Goal: Task Accomplishment & Management: Manage account settings

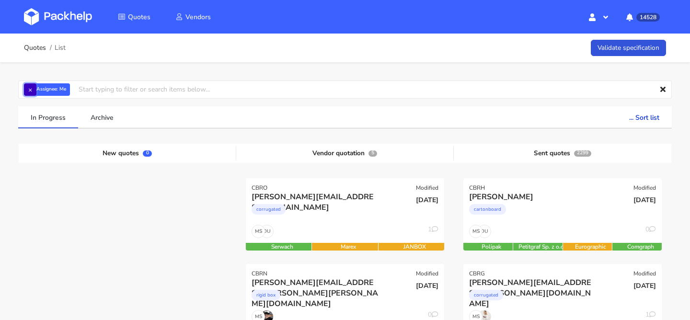
click at [31, 92] on button "×" at bounding box center [30, 89] width 12 height 12
click at [31, 92] on input "text" at bounding box center [345, 90] width 654 height 18
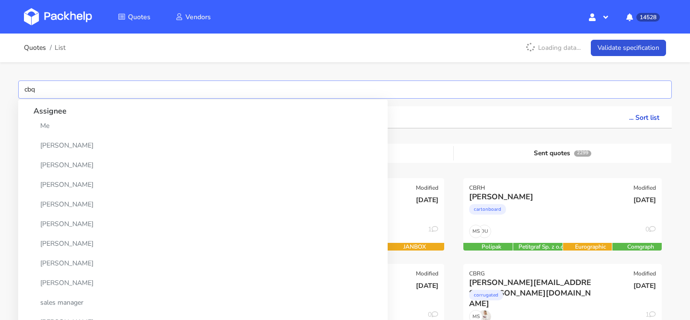
type input "cbqc"
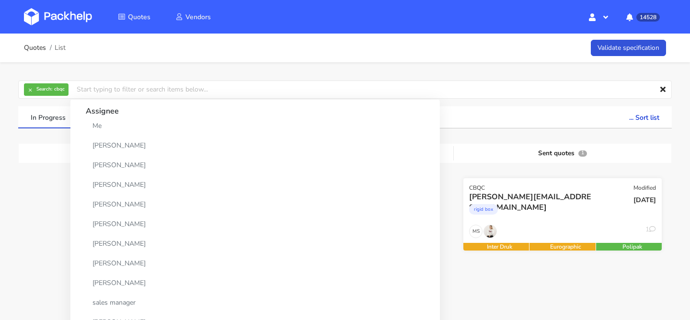
click at [551, 245] on div "Eurographic" at bounding box center [566, 247] width 72 height 8
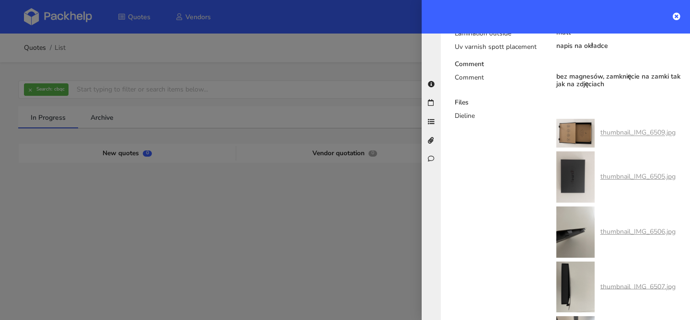
scroll to position [777, 0]
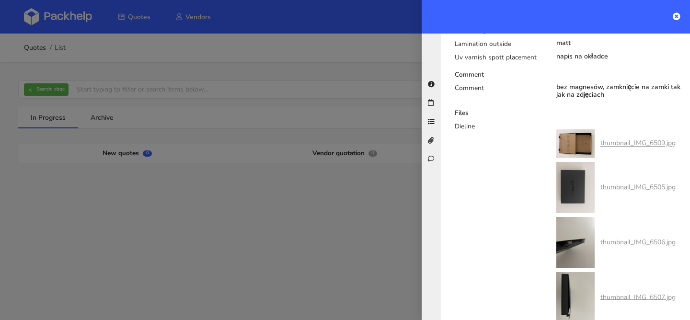
click at [630, 129] on div "thumbnail_IMG_6509.jpg" at bounding box center [616, 143] width 119 height 29
click at [631, 139] on link "thumbnail_IMG_6509.jpg" at bounding box center [638, 143] width 75 height 9
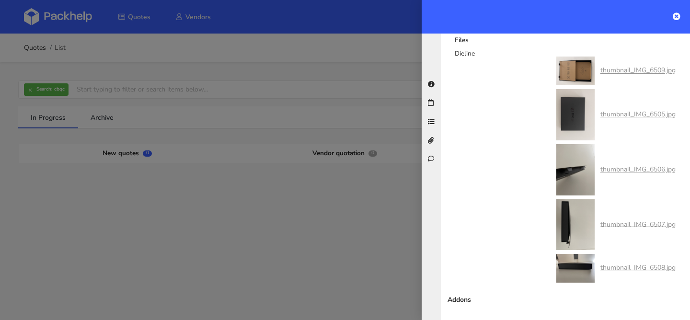
scroll to position [849, 0]
click at [614, 166] on link "thumbnail_IMG_6506.jpg" at bounding box center [638, 170] width 75 height 9
click at [647, 221] on link "thumbnail_IMG_6507.jpg" at bounding box center [638, 225] width 75 height 9
click at [628, 265] on link "thumbnail_IMG_6508.jpg" at bounding box center [638, 269] width 75 height 9
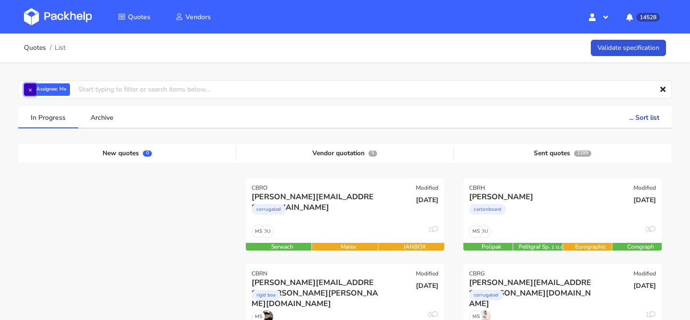
click at [32, 91] on button "×" at bounding box center [30, 89] width 12 height 12
click at [32, 91] on input "text" at bounding box center [345, 90] width 654 height 18
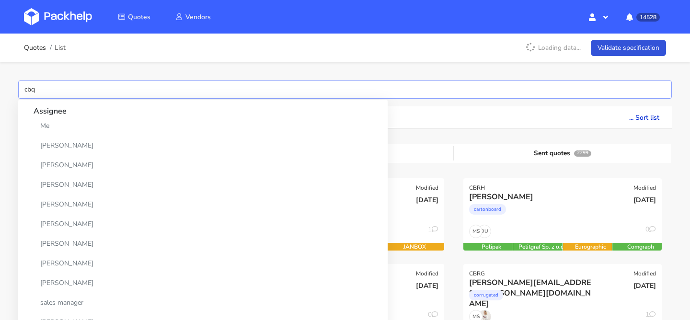
type input "cbqc"
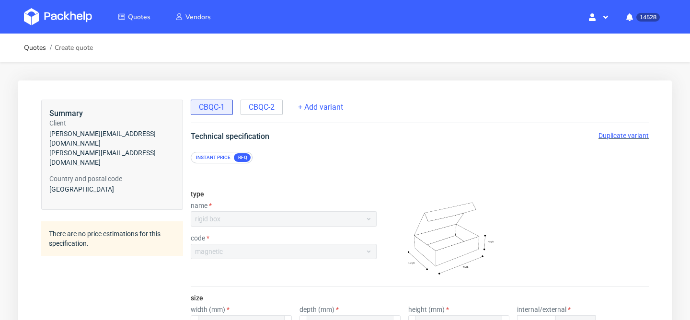
click at [617, 138] on span "Duplicate variant" at bounding box center [624, 136] width 50 height 8
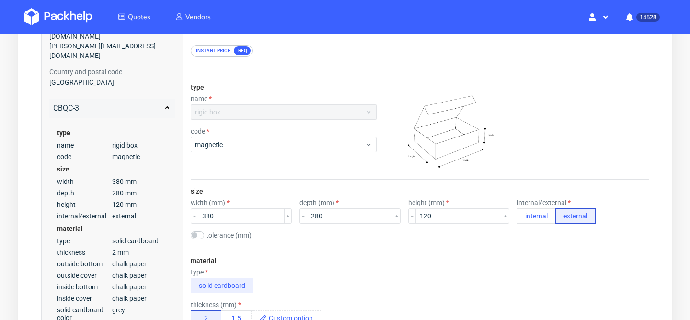
scroll to position [128, 0]
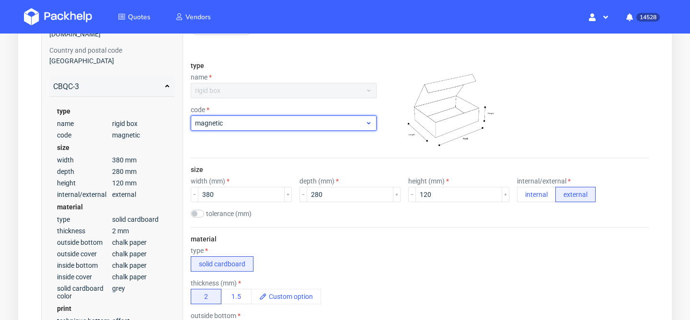
click at [319, 126] on span "magnetic" at bounding box center [280, 123] width 170 height 10
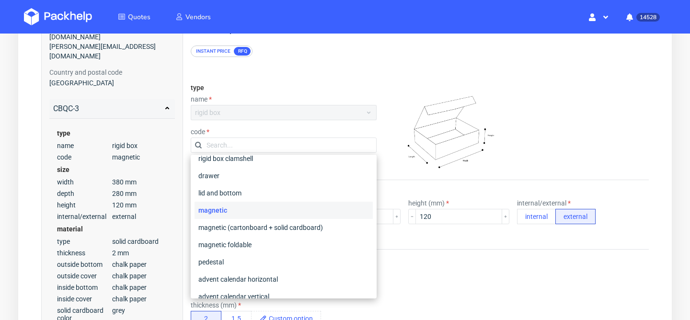
scroll to position [9, 0]
click at [265, 227] on div "magnetic (cartonboard + solid cardboard)" at bounding box center [284, 227] width 178 height 17
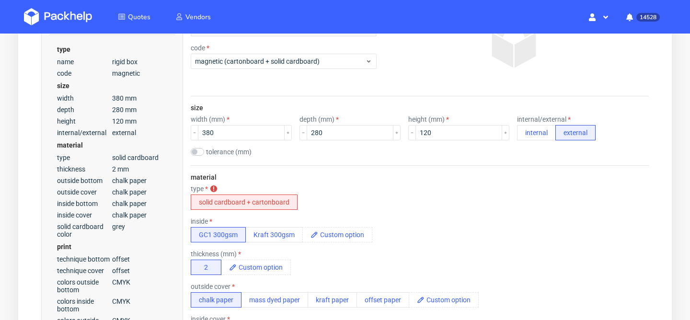
scroll to position [207, 0]
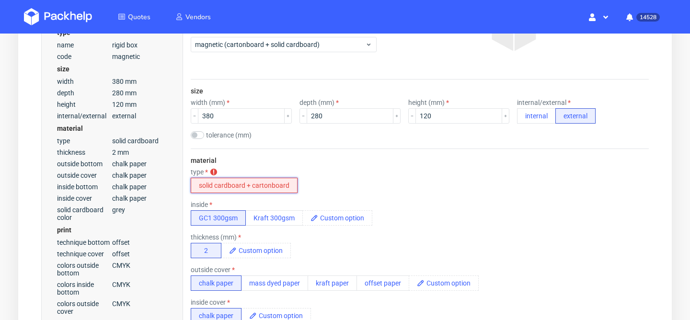
click at [258, 184] on button "solid cardboard + cartonboard" at bounding box center [244, 185] width 107 height 15
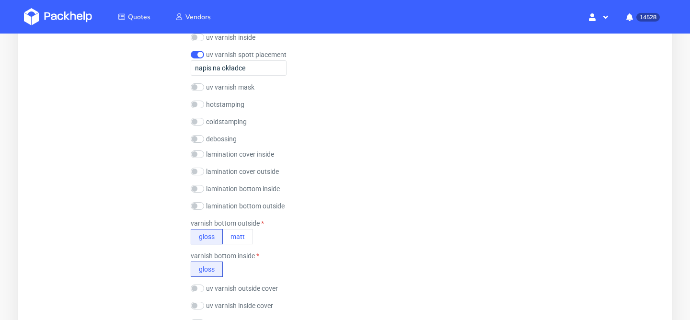
scroll to position [927, 0]
click at [246, 237] on button "matt" at bounding box center [237, 235] width 31 height 15
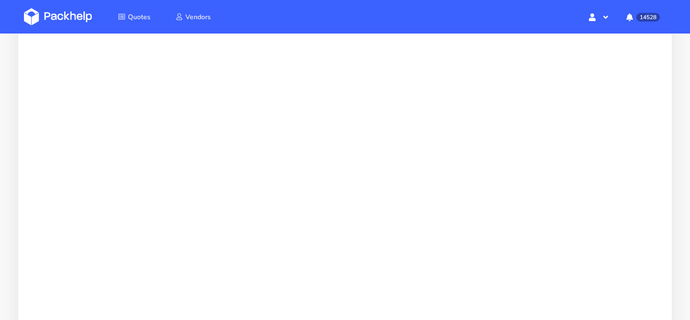
scroll to position [0, 0]
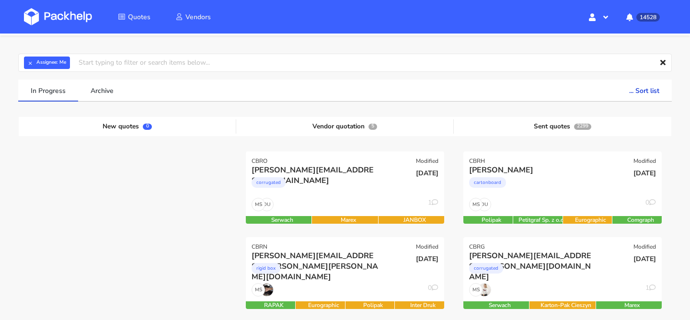
scroll to position [33, 0]
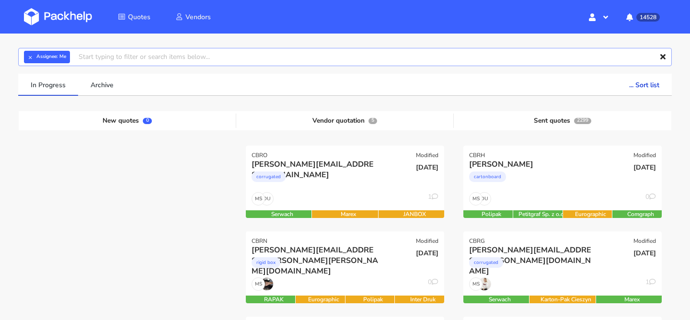
click at [41, 50] on input "text" at bounding box center [345, 57] width 654 height 18
click at [34, 53] on button "×" at bounding box center [30, 57] width 12 height 12
click at [34, 53] on input "text" at bounding box center [345, 57] width 654 height 18
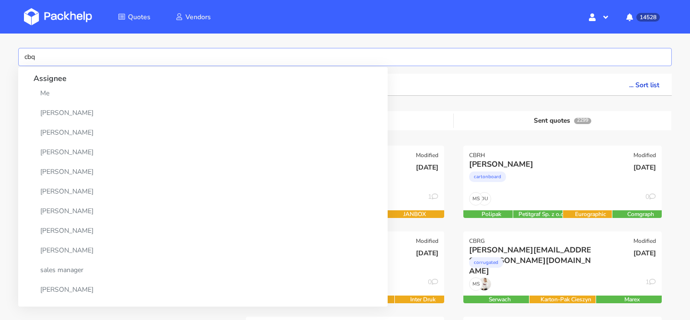
type input "cbqc"
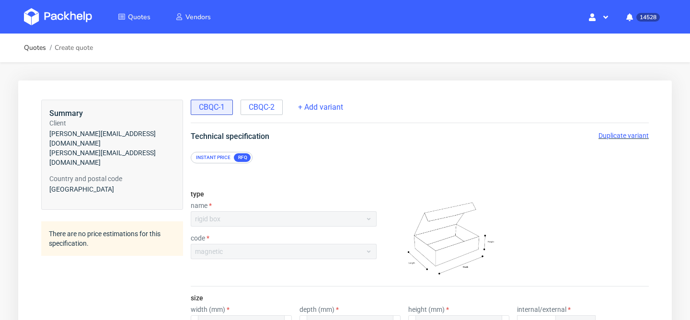
click at [615, 135] on span "Duplicate variant" at bounding box center [624, 136] width 50 height 8
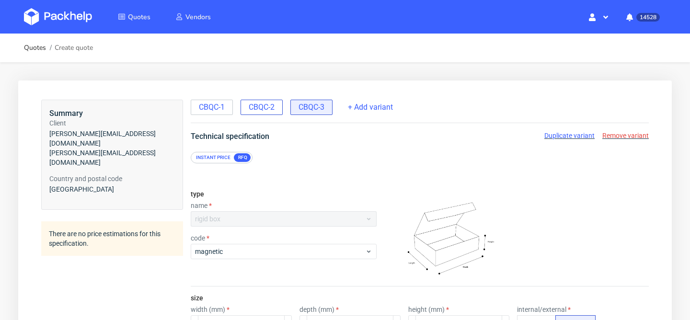
click at [269, 109] on span "CBQC-2" at bounding box center [262, 107] width 26 height 11
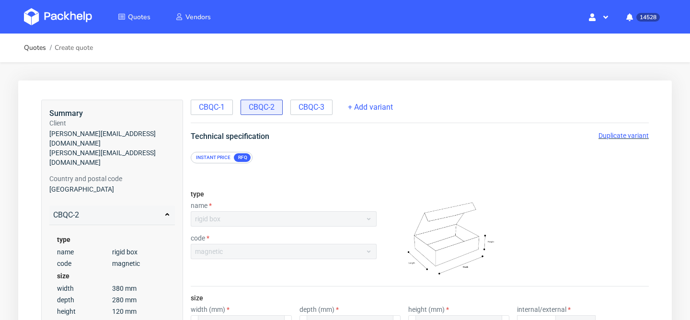
click at [616, 133] on span "Duplicate variant" at bounding box center [624, 136] width 50 height 8
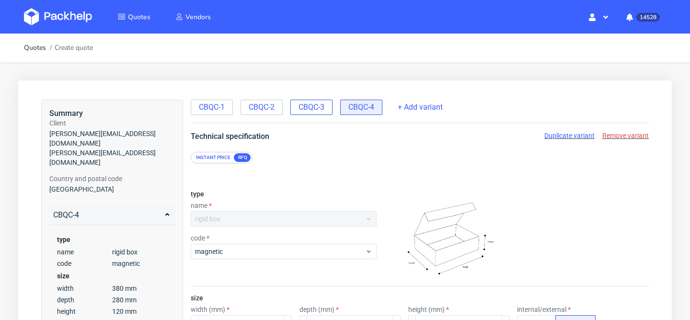
click at [306, 106] on span "CBQC-3" at bounding box center [312, 107] width 26 height 11
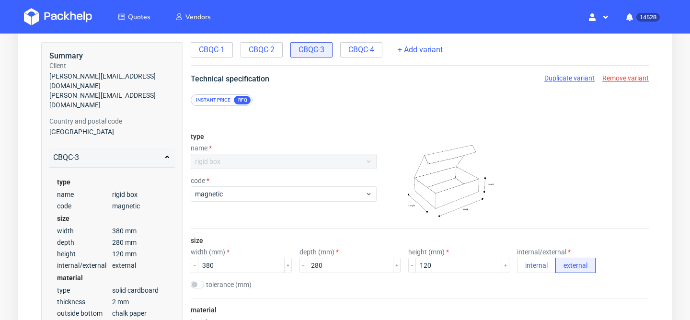
scroll to position [128, 0]
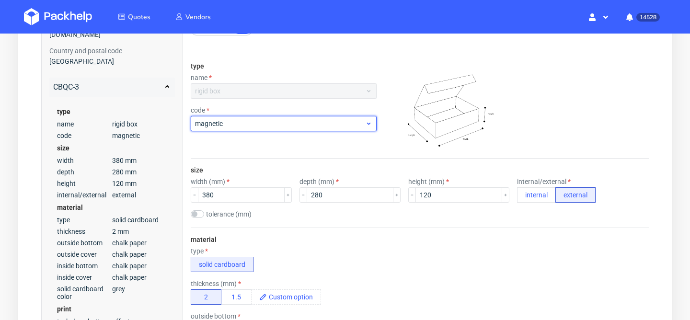
click at [297, 129] on div "magnetic" at bounding box center [284, 123] width 186 height 15
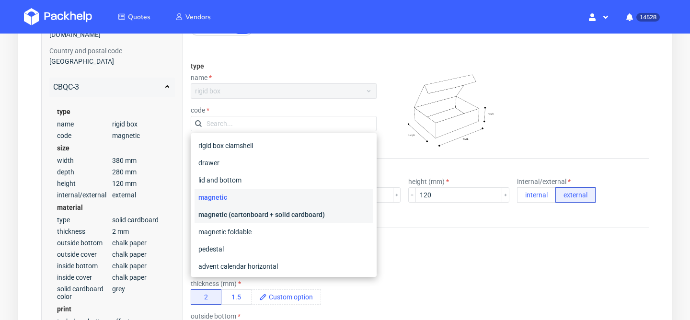
click at [270, 217] on div "magnetic (cartonboard + solid cardboard)" at bounding box center [284, 214] width 178 height 17
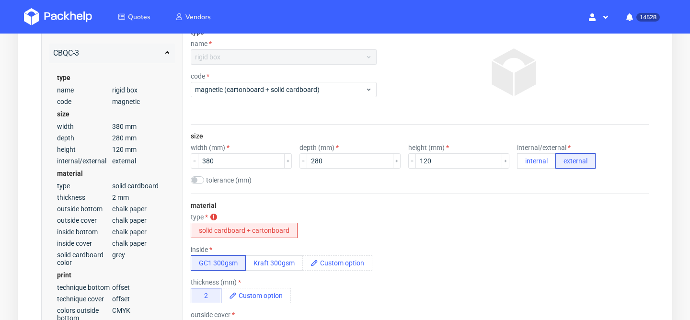
scroll to position [220, 0]
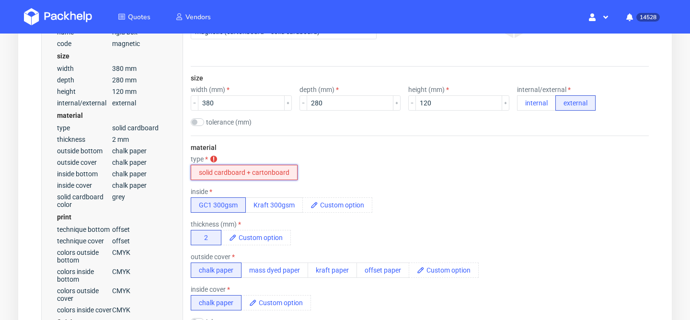
click at [245, 175] on button "solid cardboard + cartonboard" at bounding box center [244, 172] width 107 height 15
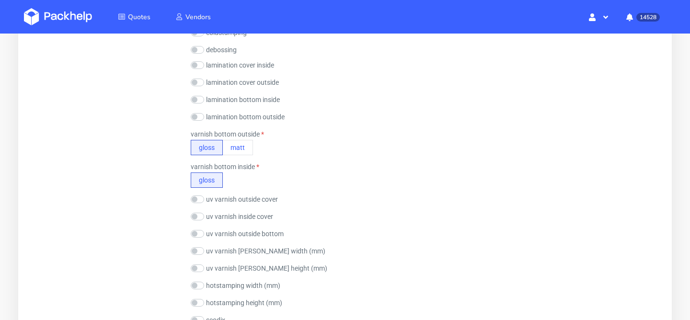
scroll to position [1018, 0]
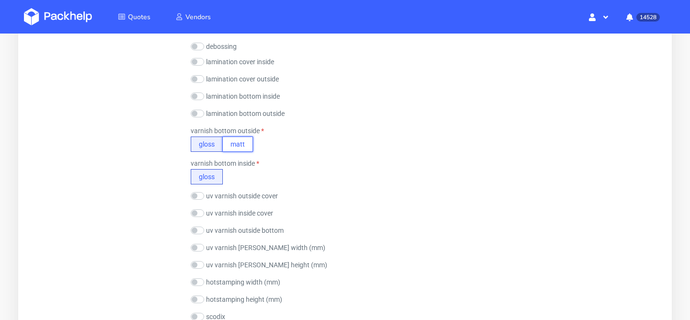
click at [245, 145] on button "matt" at bounding box center [237, 144] width 31 height 15
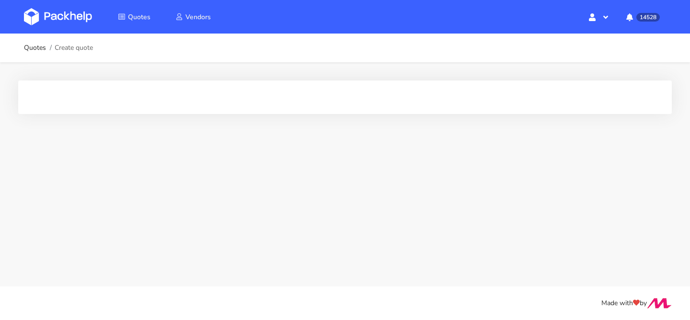
scroll to position [0, 0]
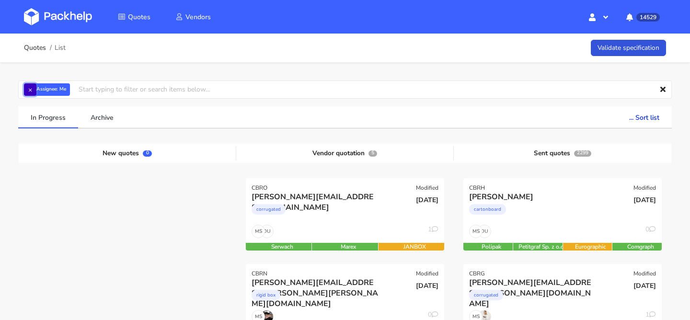
click at [36, 89] on button "×" at bounding box center [30, 89] width 12 height 12
click at [36, 89] on input "text" at bounding box center [345, 90] width 654 height 18
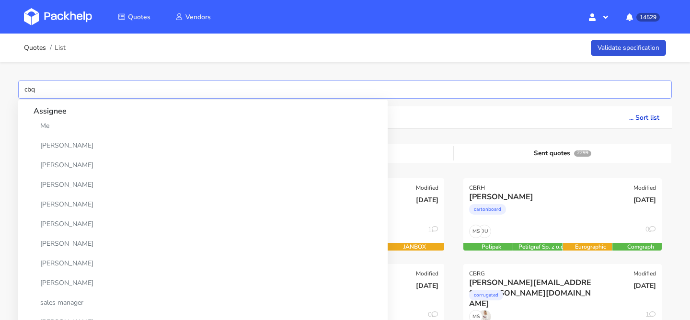
type input "cbqc"
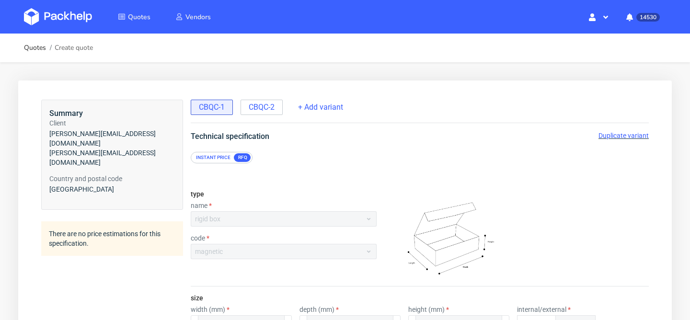
click at [634, 134] on span "Duplicate variant" at bounding box center [624, 136] width 50 height 8
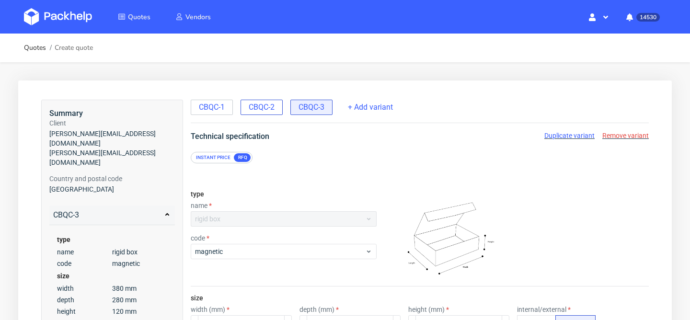
click at [271, 107] on span "CBQC-2" at bounding box center [262, 107] width 26 height 11
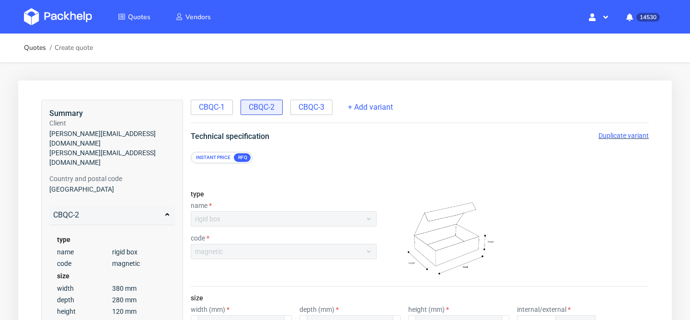
click at [607, 133] on span "Duplicate variant" at bounding box center [624, 136] width 50 height 8
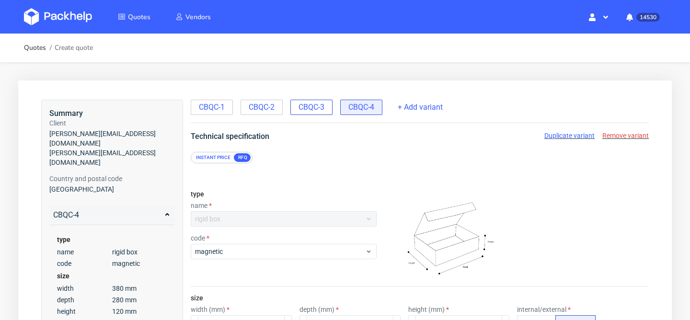
click at [329, 112] on div "CBQC-3" at bounding box center [312, 107] width 42 height 15
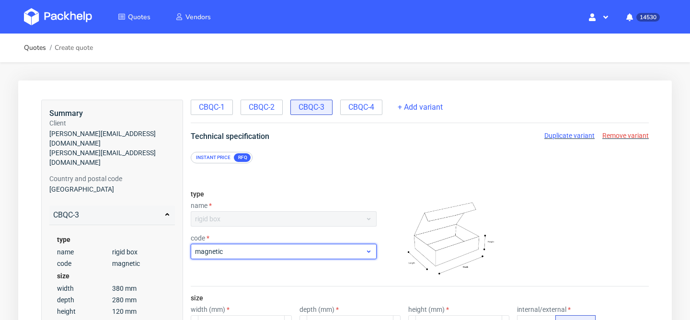
click at [285, 248] on span "magnetic" at bounding box center [280, 252] width 170 height 10
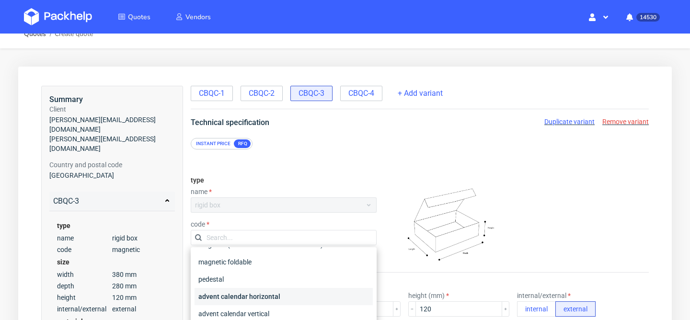
scroll to position [59, 0]
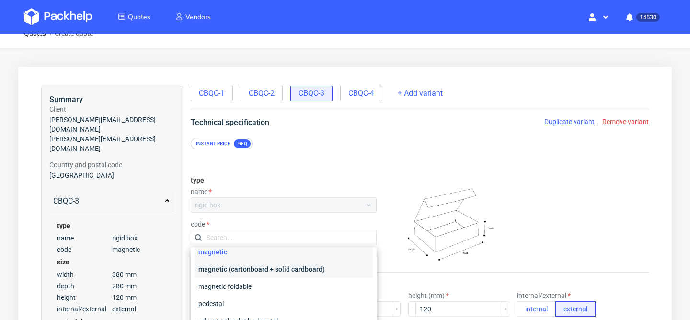
click at [290, 270] on div "magnetic (cartonboard + solid cardboard)" at bounding box center [284, 269] width 178 height 17
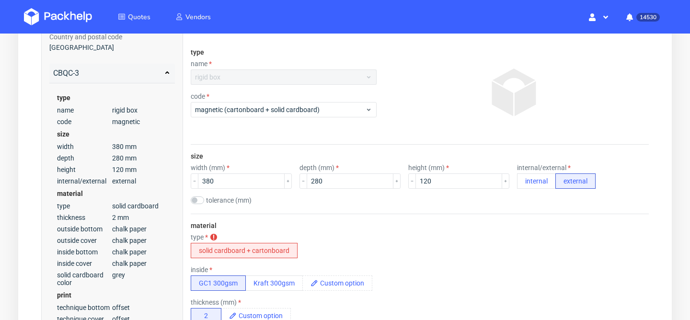
scroll to position [206, 0]
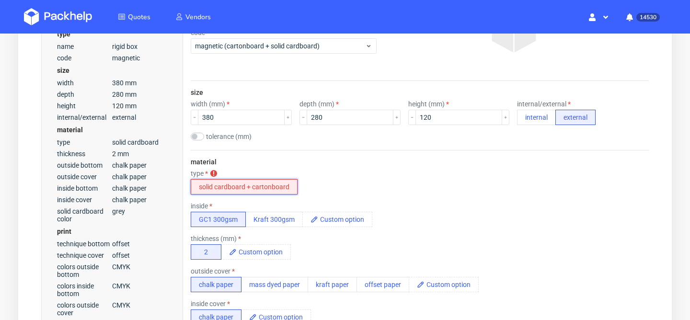
click at [264, 183] on button "solid cardboard + cartonboard" at bounding box center [244, 186] width 107 height 15
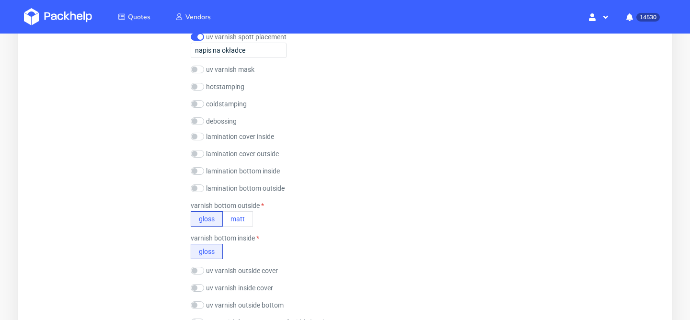
scroll to position [946, 0]
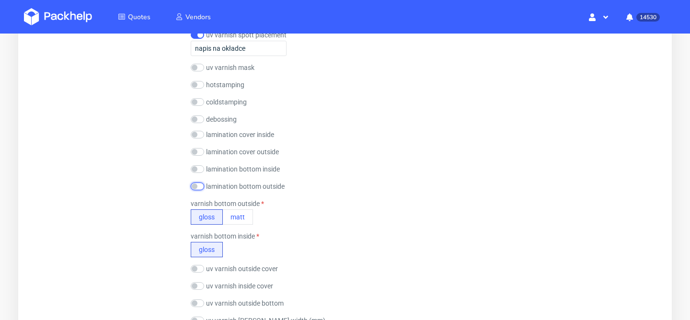
click at [197, 187] on input "checkbox" at bounding box center [197, 187] width 13 height 8
checkbox input "true"
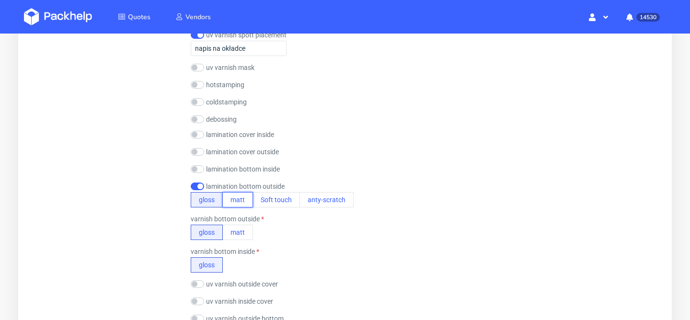
click at [237, 199] on button "matt" at bounding box center [237, 199] width 31 height 15
click at [197, 168] on input "checkbox" at bounding box center [197, 169] width 13 height 8
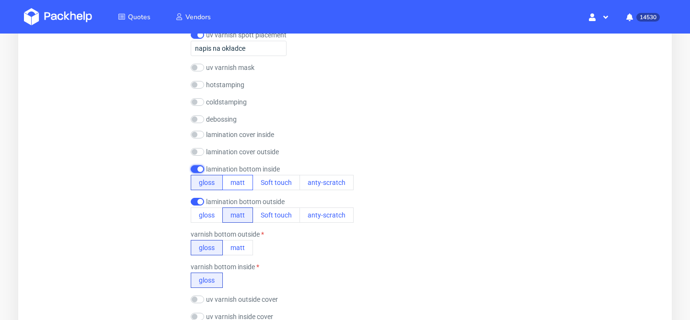
click at [229, 180] on button "matt" at bounding box center [237, 182] width 31 height 15
click at [203, 168] on input "checkbox" at bounding box center [197, 169] width 13 height 8
checkbox input "false"
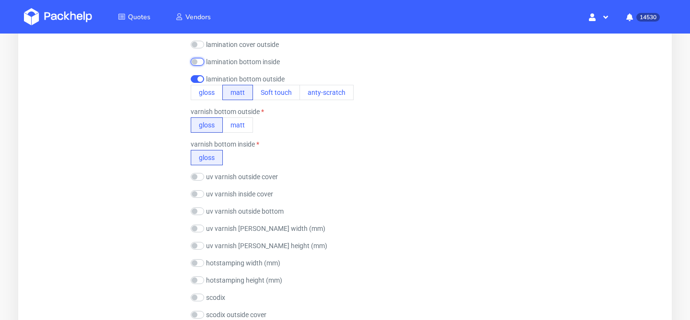
scroll to position [1065, 0]
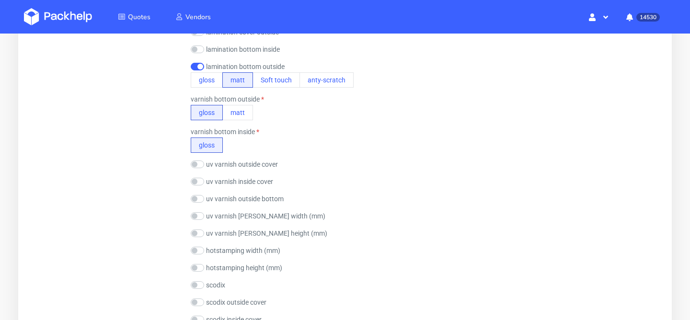
click at [262, 100] on label "varnish bottom outside" at bounding box center [227, 99] width 73 height 8
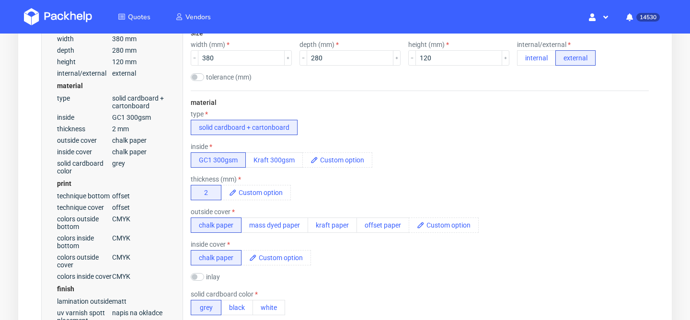
scroll to position [0, 0]
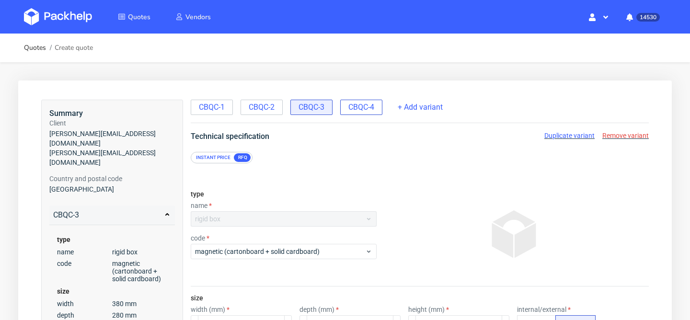
click at [348, 109] on div "CBQC-4" at bounding box center [361, 107] width 42 height 15
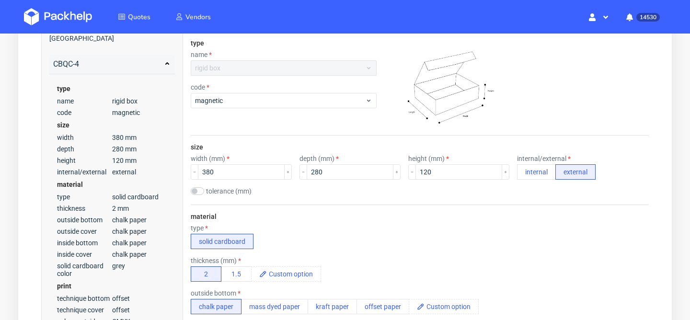
scroll to position [135, 0]
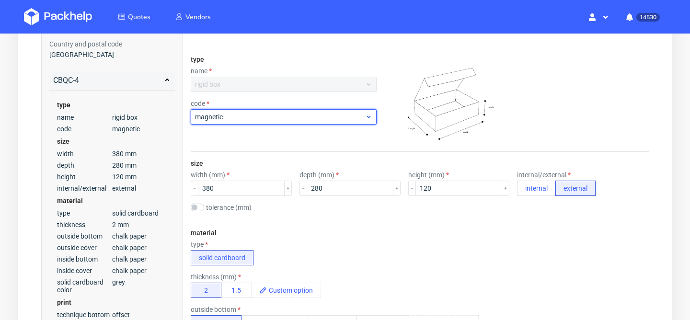
click at [269, 112] on span "magnetic" at bounding box center [280, 117] width 170 height 10
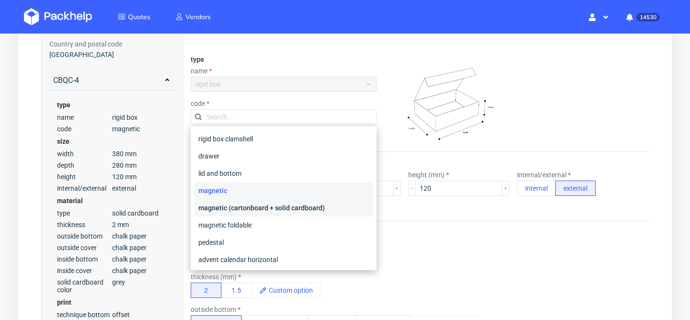
click at [262, 207] on div "magnetic (cartonboard + solid cardboard)" at bounding box center [284, 207] width 178 height 17
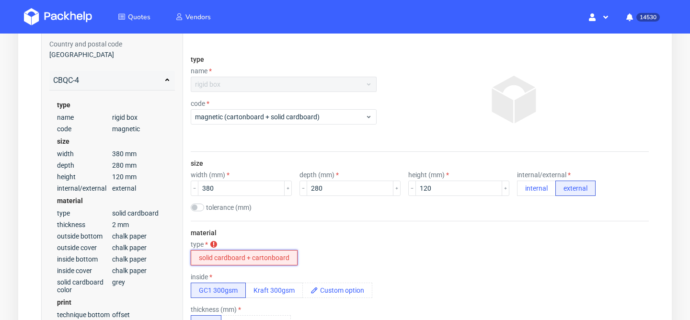
click at [236, 252] on button "solid cardboard + cartonboard" at bounding box center [244, 257] width 107 height 15
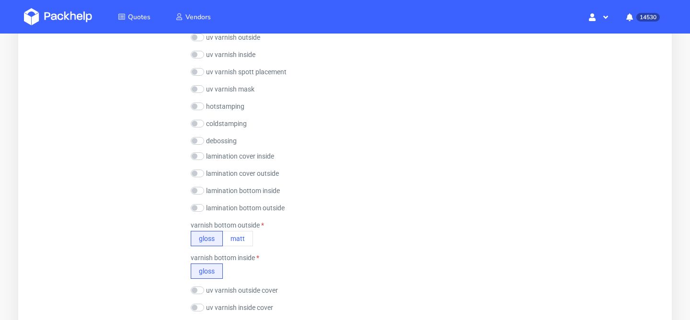
scroll to position [906, 0]
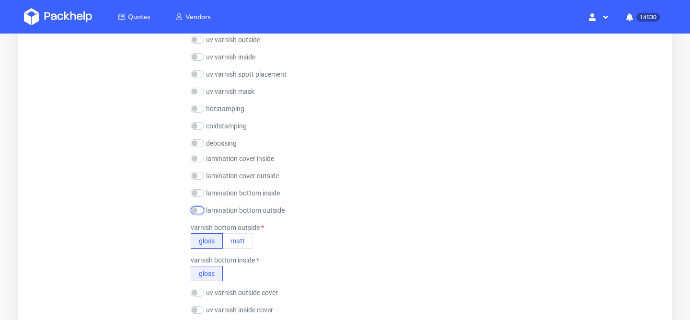
click at [195, 211] on input "checkbox" at bounding box center [197, 211] width 13 height 8
checkbox input "true"
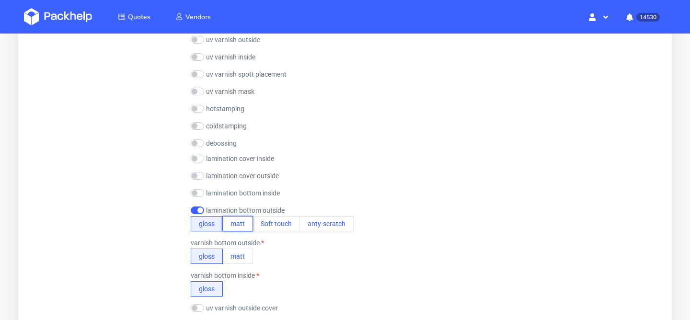
click at [234, 224] on button "matt" at bounding box center [237, 223] width 31 height 15
click at [193, 194] on input "checkbox" at bounding box center [197, 193] width 13 height 8
checkbox input "true"
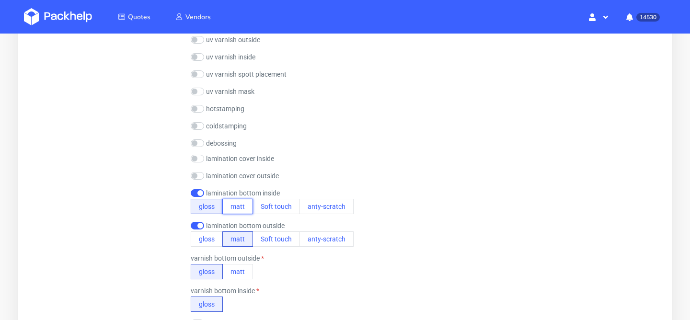
click at [230, 208] on button "matt" at bounding box center [237, 206] width 31 height 15
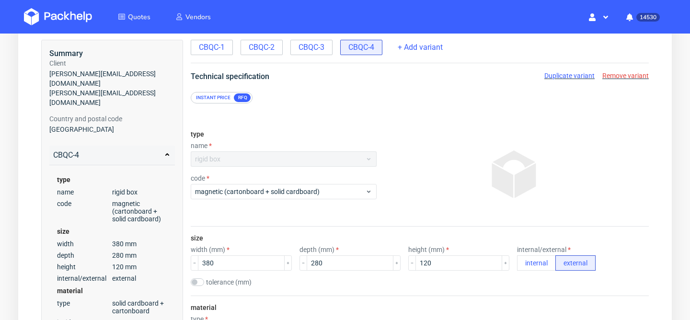
scroll to position [0, 0]
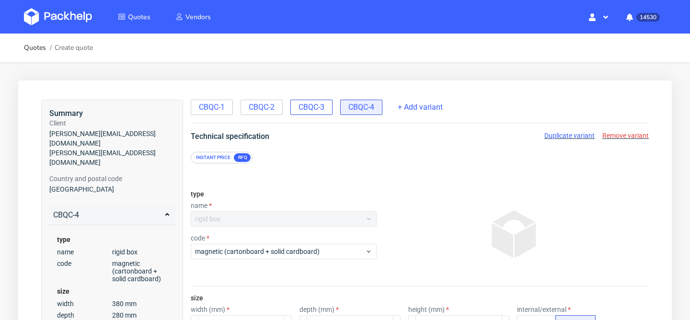
click at [325, 110] on span "CBQC-3" at bounding box center [312, 107] width 26 height 11
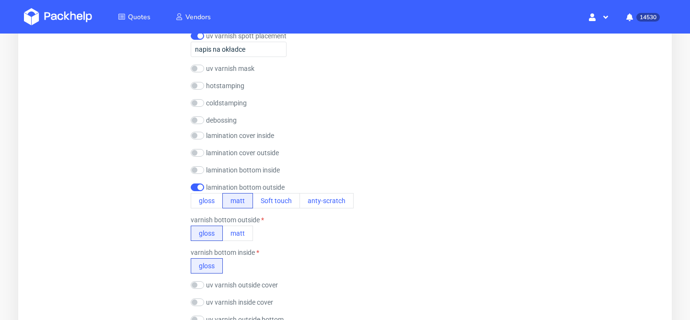
scroll to position [947, 0]
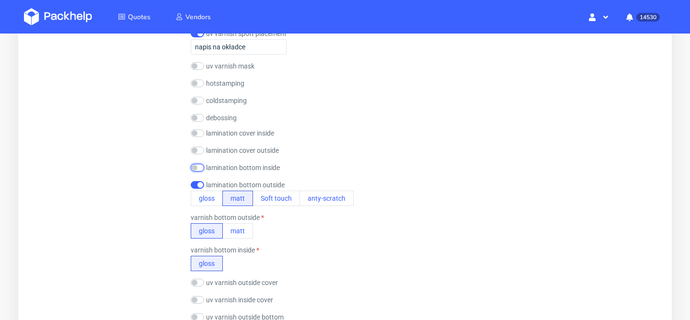
click at [197, 167] on input "checkbox" at bounding box center [197, 168] width 13 height 8
checkbox input "true"
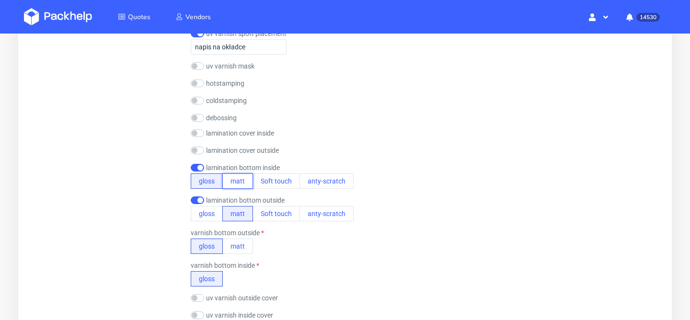
click at [235, 175] on button "matt" at bounding box center [237, 181] width 31 height 15
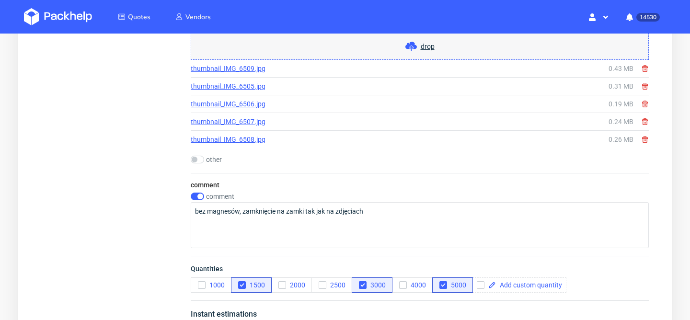
scroll to position [1858, 0]
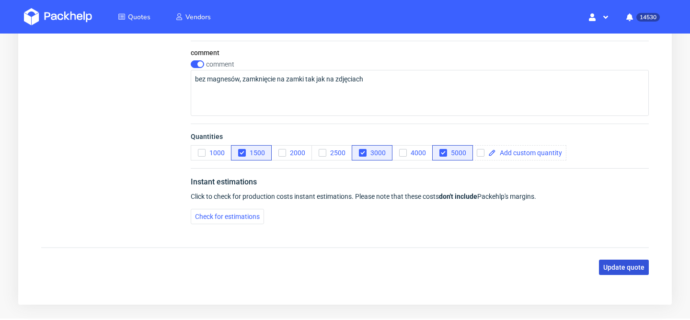
click at [635, 272] on button "Update quote" at bounding box center [624, 267] width 50 height 15
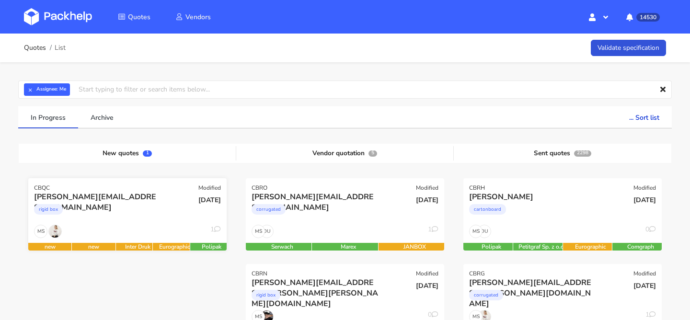
click at [144, 217] on div "rigid box" at bounding box center [97, 211] width 127 height 19
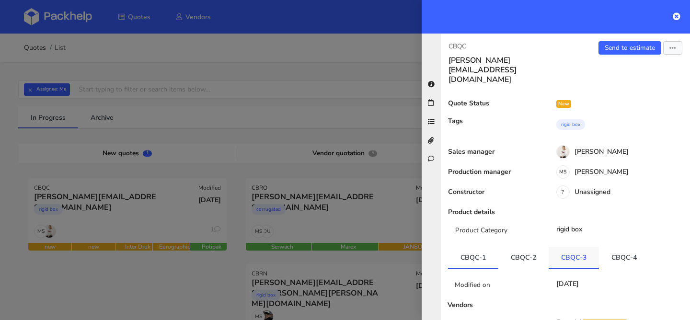
click at [571, 247] on link "CBQC-3" at bounding box center [574, 257] width 50 height 21
click at [674, 45] on icon "button" at bounding box center [673, 48] width 7 height 7
click at [621, 81] on link "Edit quote" at bounding box center [642, 86] width 84 height 16
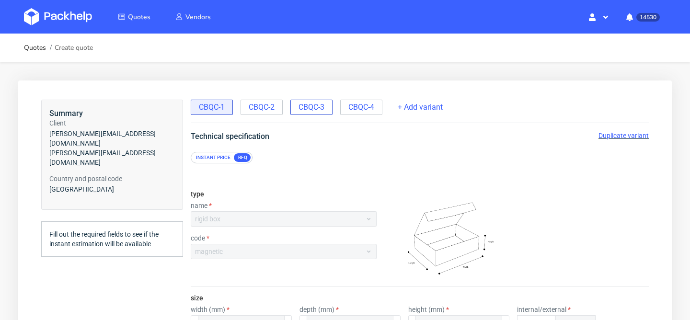
click at [309, 110] on span "CBQC-3" at bounding box center [312, 107] width 26 height 11
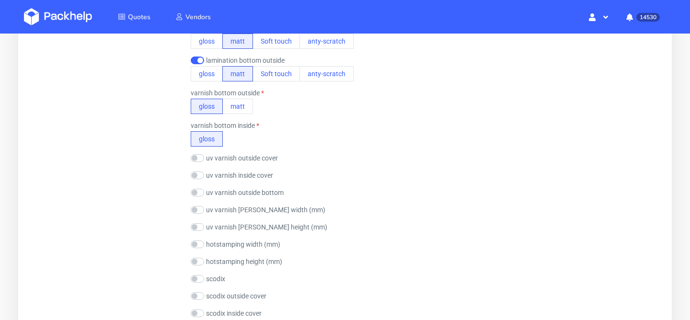
scroll to position [1089, 0]
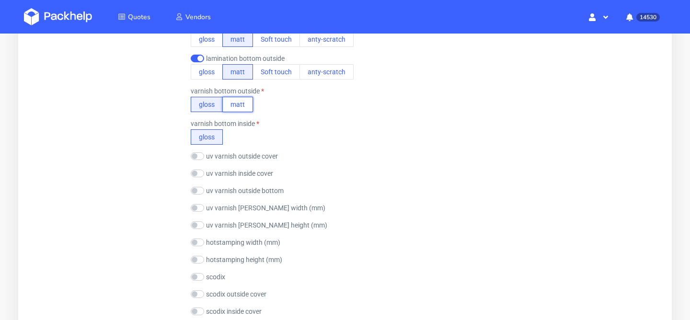
click at [247, 107] on button "matt" at bounding box center [237, 104] width 31 height 15
click at [241, 139] on button "matt" at bounding box center [237, 136] width 31 height 15
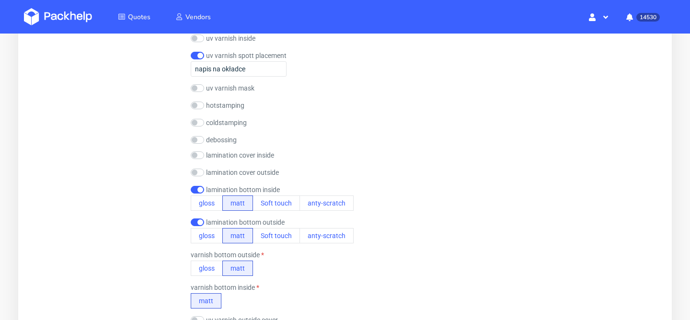
scroll to position [923, 0]
click at [263, 254] on label "varnish bottom outside" at bounding box center [227, 257] width 73 height 8
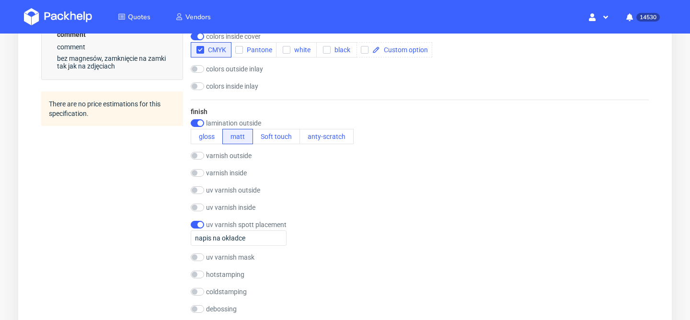
scroll to position [766, 0]
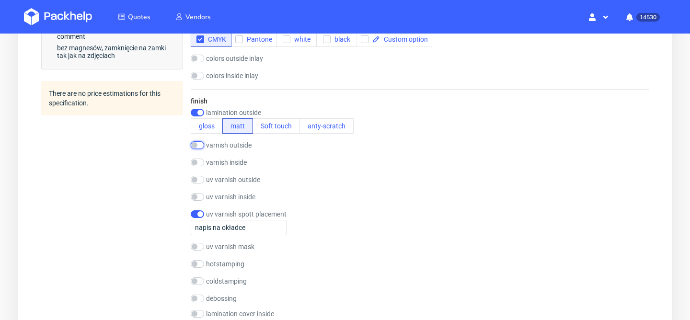
click at [199, 147] on input "checkbox" at bounding box center [197, 145] width 13 height 8
checkbox input "true"
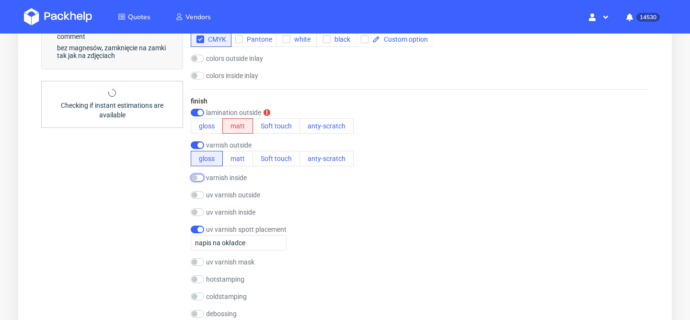
click at [198, 176] on input "checkbox" at bounding box center [197, 178] width 13 height 8
checkbox input "true"
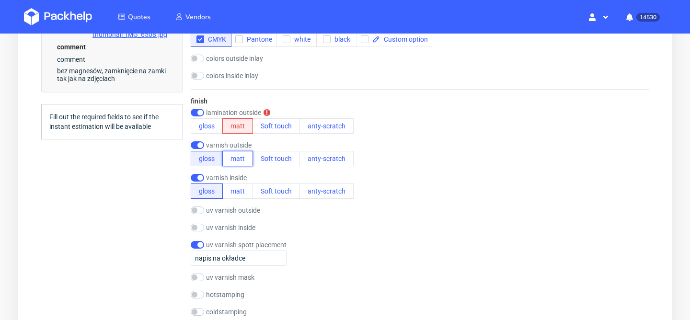
click at [243, 158] on button "matt" at bounding box center [237, 158] width 31 height 15
click at [239, 187] on button "matt" at bounding box center [237, 191] width 31 height 15
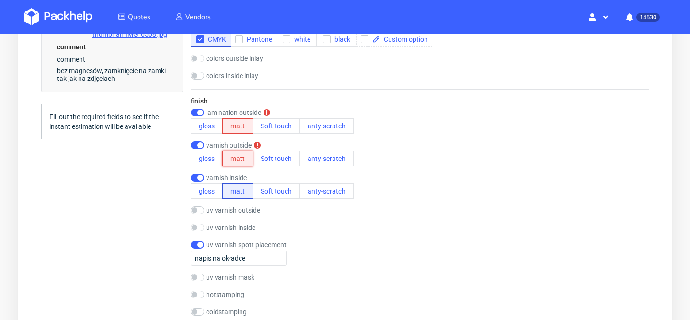
click at [230, 157] on button "matt" at bounding box center [237, 158] width 31 height 15
click at [239, 128] on button "matt" at bounding box center [237, 125] width 31 height 15
click at [203, 145] on input "checkbox" at bounding box center [197, 145] width 13 height 8
checkbox input "false"
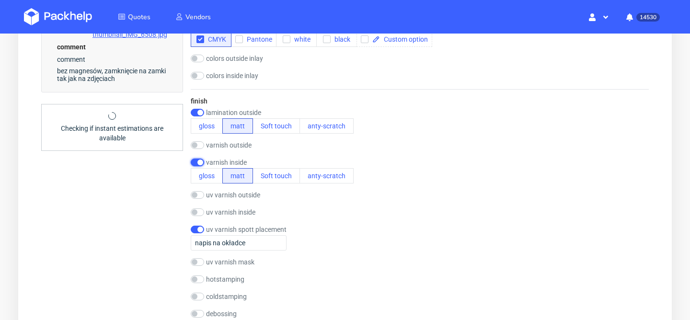
click at [200, 161] on input "checkbox" at bounding box center [197, 163] width 13 height 8
checkbox input "false"
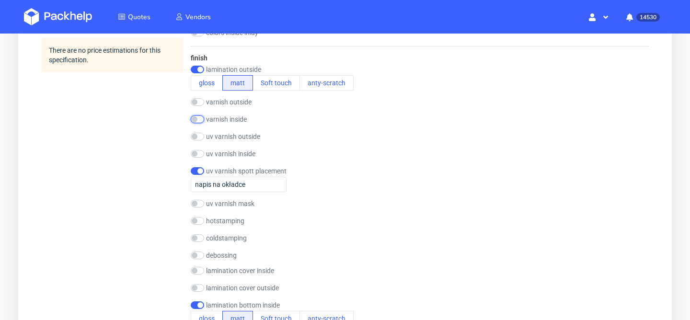
scroll to position [808, 0]
click at [200, 71] on input "checkbox" at bounding box center [197, 71] width 13 height 8
checkbox input "false"
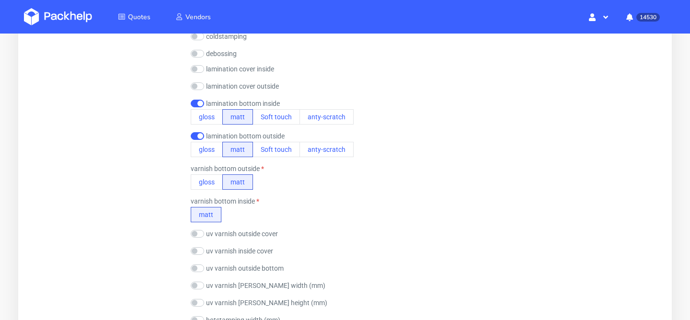
scroll to position [991, 0]
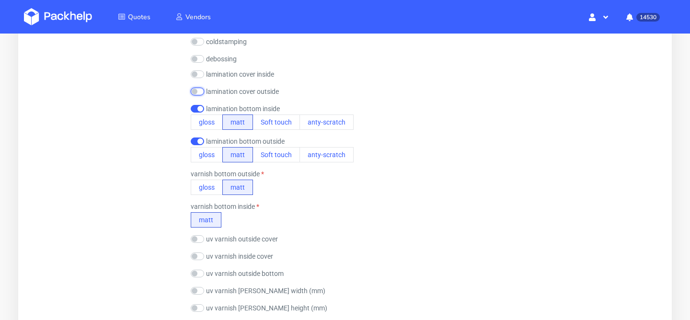
click at [197, 92] on input "checkbox" at bounding box center [197, 92] width 13 height 8
checkbox input "true"
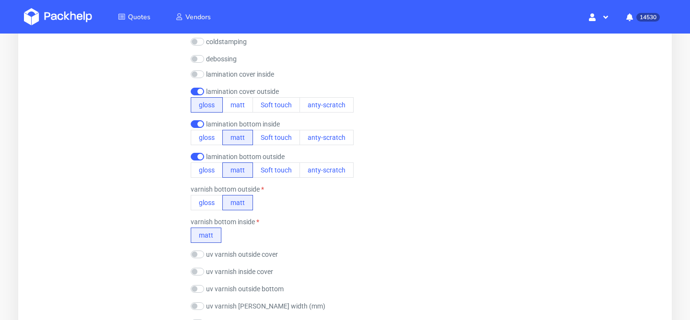
click at [200, 70] on div "finish lamination outside gloss matt Soft touch anty-scratch varnish outside gl…" at bounding box center [420, 187] width 458 height 645
click at [201, 75] on input "checkbox" at bounding box center [197, 74] width 13 height 8
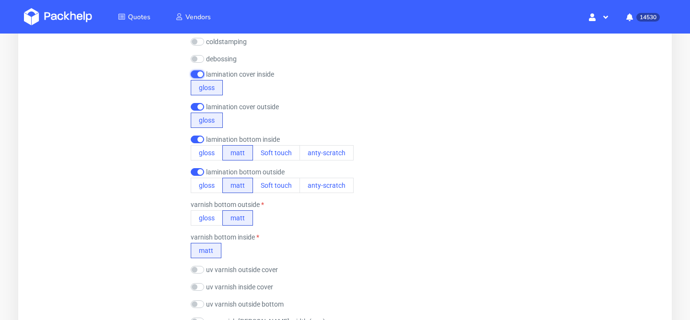
click at [202, 72] on input "checkbox" at bounding box center [197, 74] width 13 height 8
checkbox input "false"
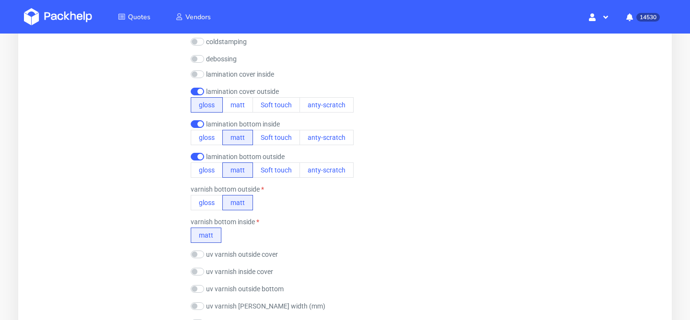
click at [199, 78] on div "lamination cover inside gloss matt Soft touch anty-scratch" at bounding box center [232, 75] width 83 height 10
click at [196, 89] on input "checkbox" at bounding box center [197, 92] width 13 height 8
checkbox input "false"
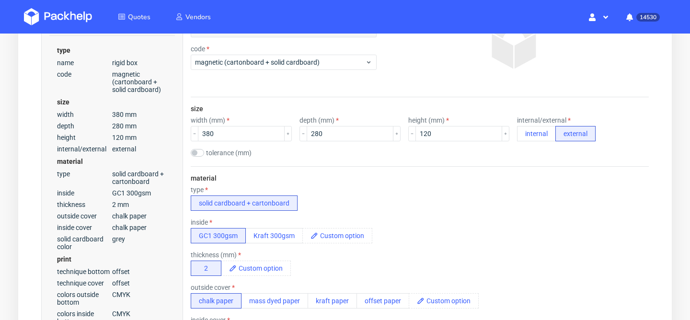
scroll to position [0, 0]
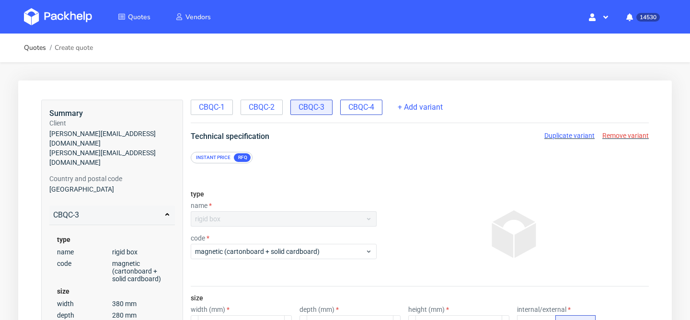
click at [377, 105] on div "CBQC-4" at bounding box center [361, 107] width 42 height 15
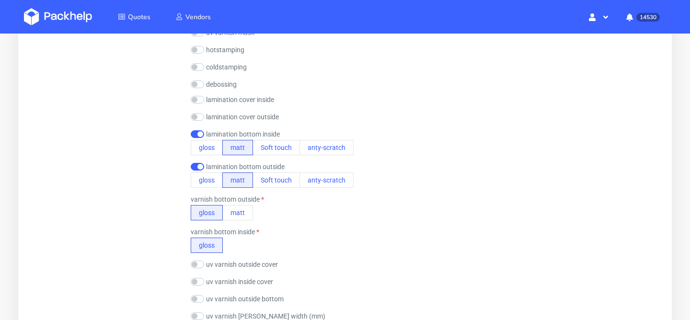
scroll to position [985, 0]
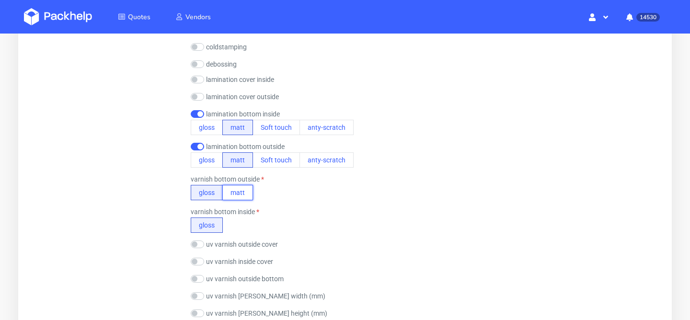
click at [248, 194] on button "matt" at bounding box center [237, 192] width 31 height 15
click at [243, 228] on button "matt" at bounding box center [237, 225] width 31 height 15
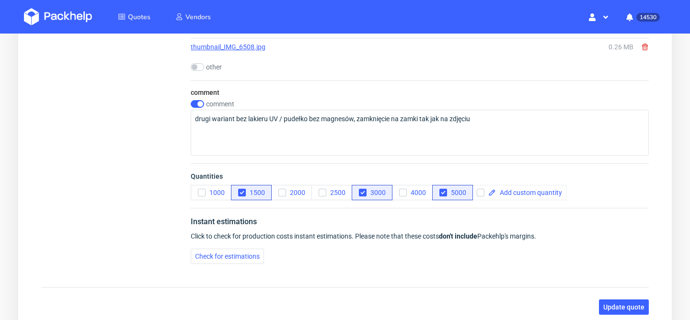
scroll to position [1875, 0]
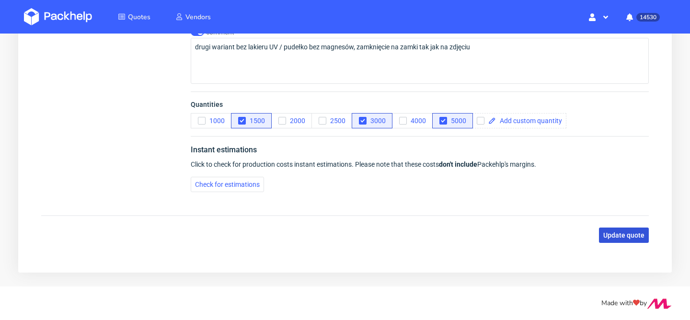
click at [630, 241] on button "Update quote" at bounding box center [624, 235] width 50 height 15
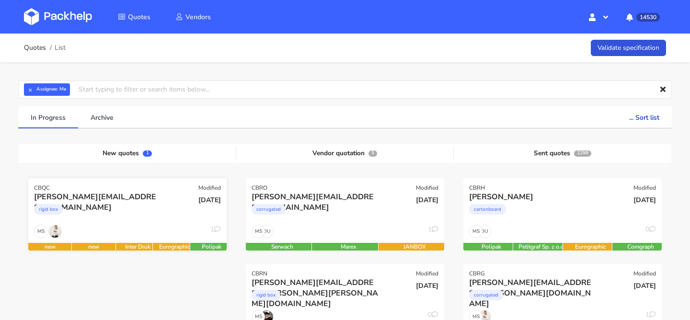
click at [98, 222] on div "[PERSON_NAME][EMAIL_ADDRESS][DOMAIN_NAME] rigid box" at bounding box center [94, 208] width 134 height 33
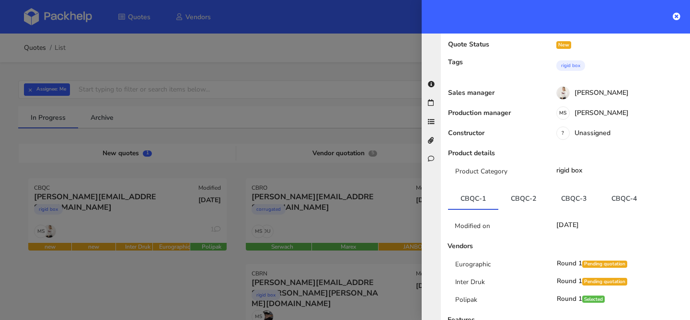
scroll to position [100, 0]
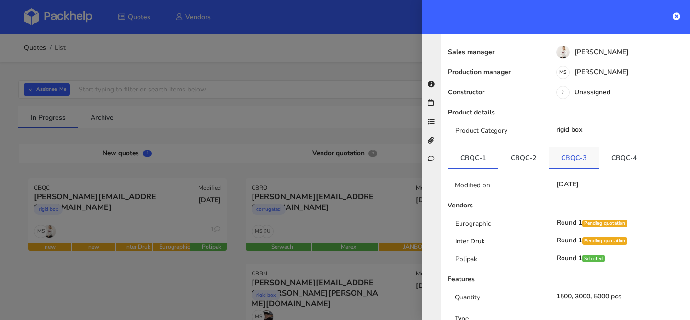
click at [594, 147] on link "CBQC-3" at bounding box center [574, 157] width 50 height 21
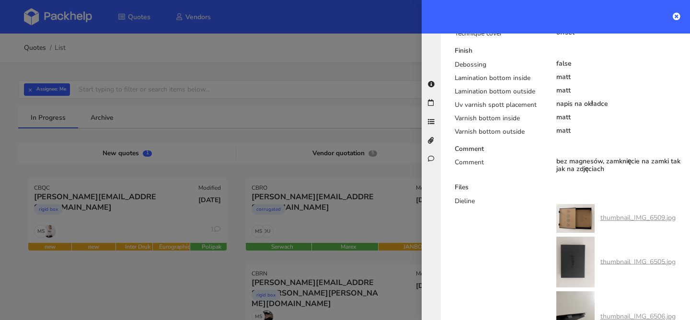
scroll to position [697, 0]
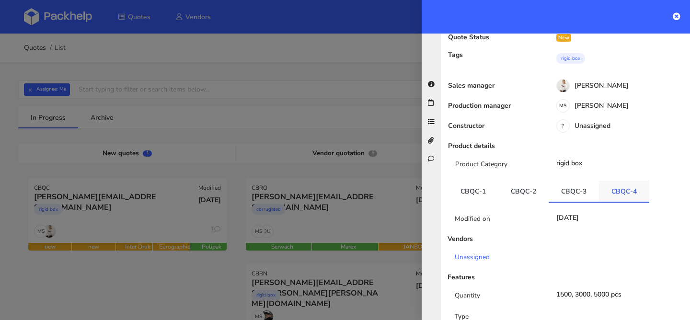
click at [619, 181] on link "CBQC-4" at bounding box center [624, 191] width 50 height 21
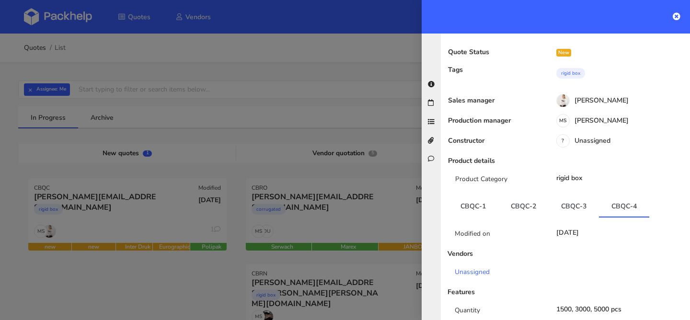
scroll to position [0, 0]
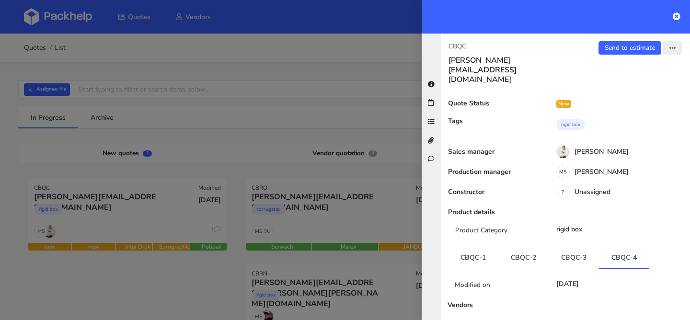
click at [669, 51] on button "button" at bounding box center [673, 47] width 19 height 13
click at [640, 87] on link "Edit quote" at bounding box center [642, 86] width 84 height 16
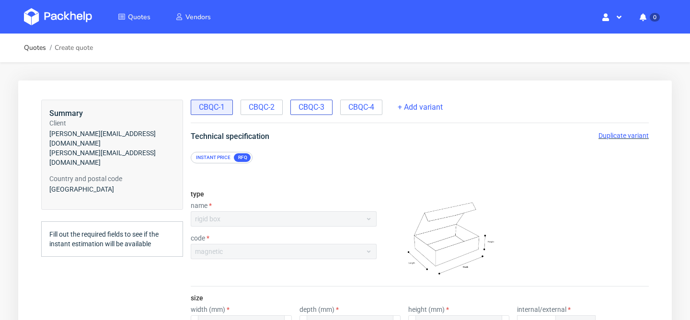
click at [310, 106] on span "CBQC-3" at bounding box center [312, 107] width 26 height 11
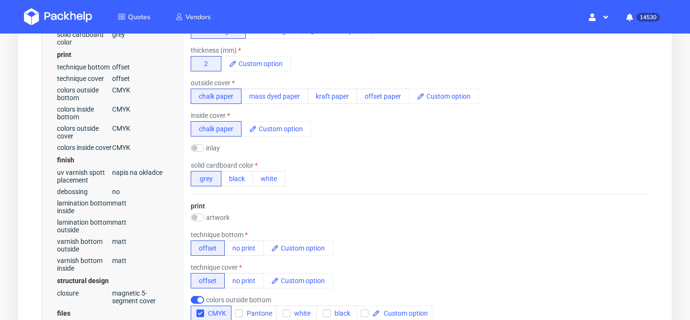
scroll to position [395, 0]
click at [197, 154] on div "material type solid cardboard + cartonboard inside GC1 300gsm Kraft 300gsm thic…" at bounding box center [420, 77] width 458 height 233
click at [197, 152] on div "inlay GC1 300gsm GC1 350gsm Kraft 300gsm corrugated flute E corrugated flute B …" at bounding box center [229, 149] width 77 height 10
click at [198, 146] on input "checkbox" at bounding box center [197, 148] width 13 height 8
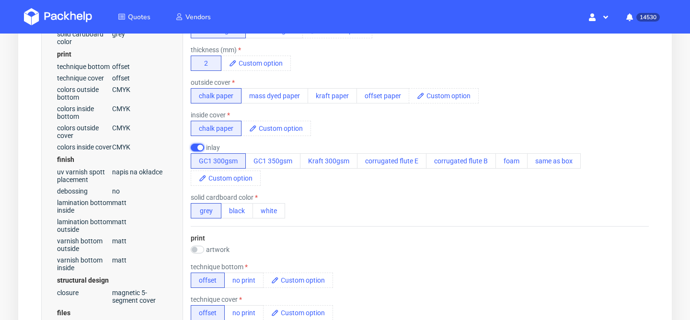
click at [198, 147] on input "checkbox" at bounding box center [197, 148] width 13 height 8
checkbox input "false"
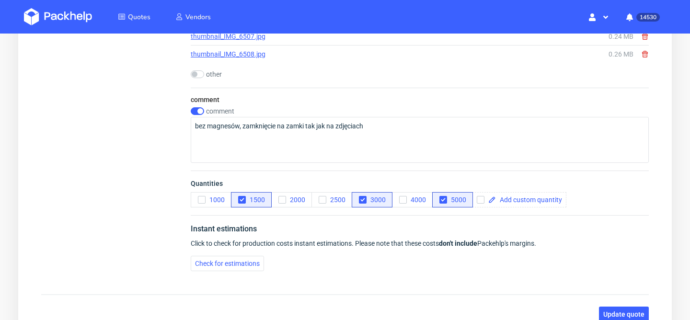
scroll to position [1875, 0]
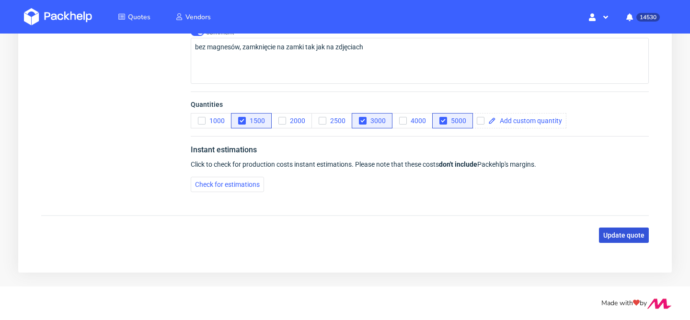
click at [610, 236] on span "Update quote" at bounding box center [624, 235] width 41 height 7
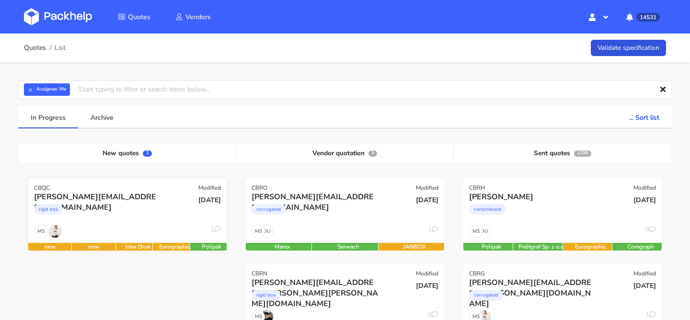
click at [110, 219] on div "rigid box" at bounding box center [97, 211] width 127 height 19
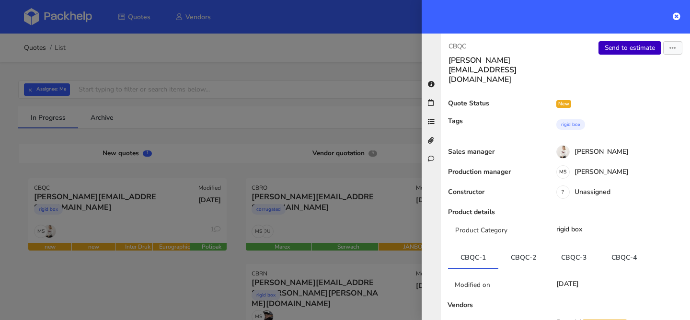
click at [609, 44] on link "Send to estimate" at bounding box center [630, 47] width 63 height 13
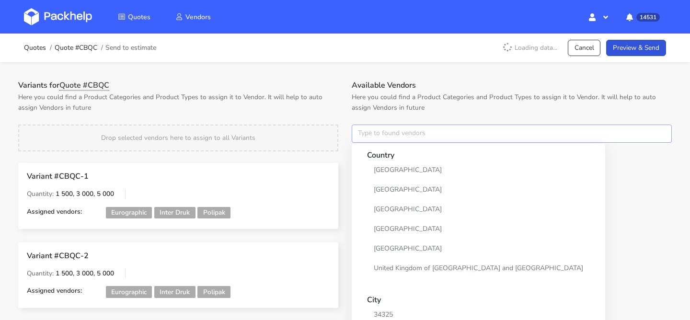
click at [386, 136] on input "text" at bounding box center [512, 134] width 320 height 18
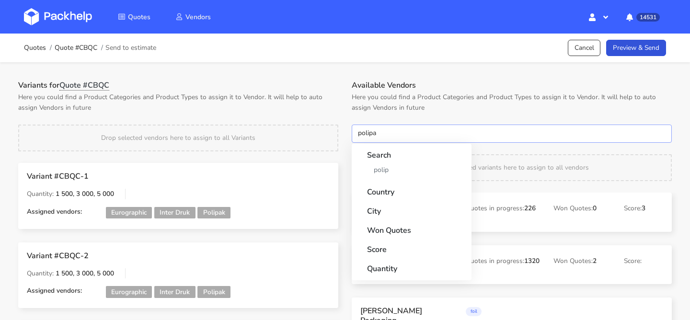
type input "polipak"
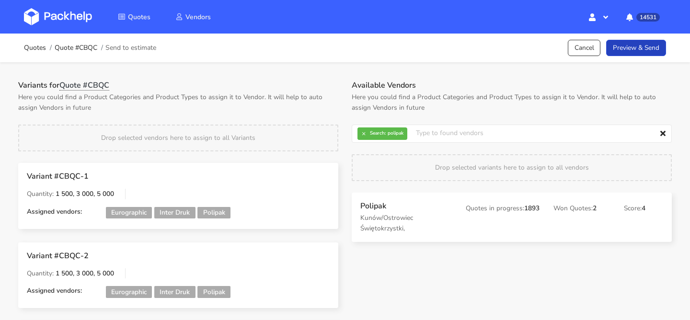
click at [632, 45] on link "Preview & Send" at bounding box center [637, 48] width 60 height 17
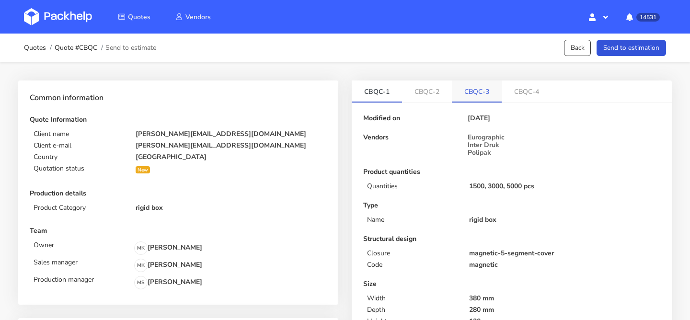
click at [480, 91] on link "CBQC-3" at bounding box center [477, 91] width 50 height 21
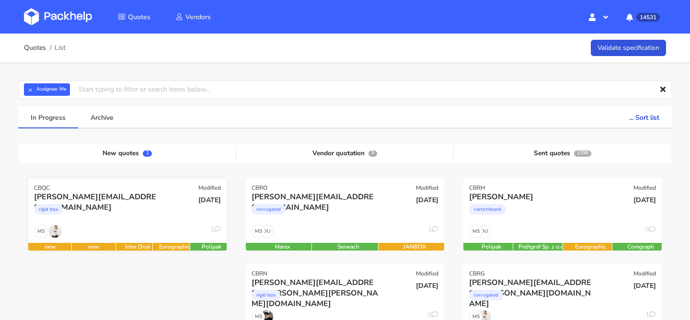
click at [161, 210] on div "[DATE]" at bounding box center [194, 208] width 67 height 33
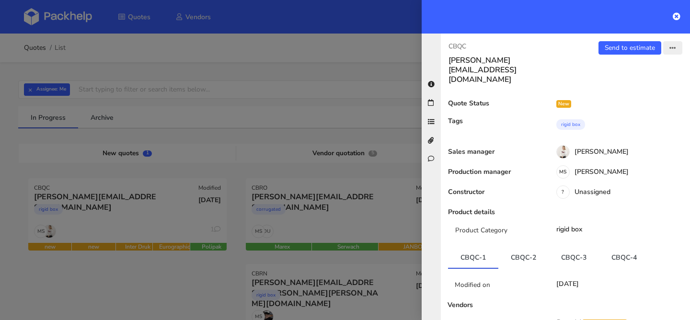
click at [672, 51] on button "button" at bounding box center [673, 47] width 19 height 13
click at [631, 87] on link "Edit quote" at bounding box center [642, 86] width 84 height 16
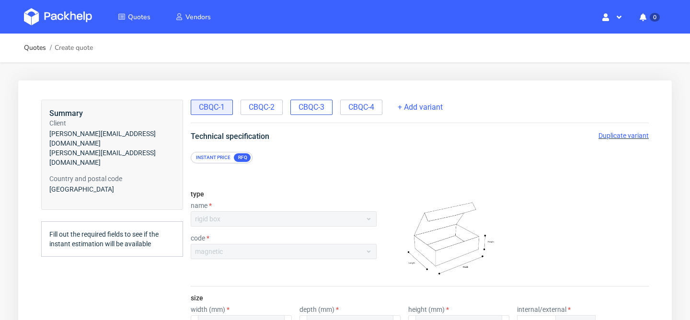
click at [321, 106] on span "CBQC-3" at bounding box center [312, 107] width 26 height 11
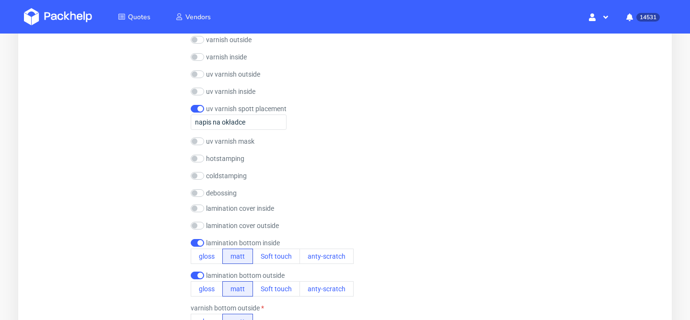
scroll to position [899, 0]
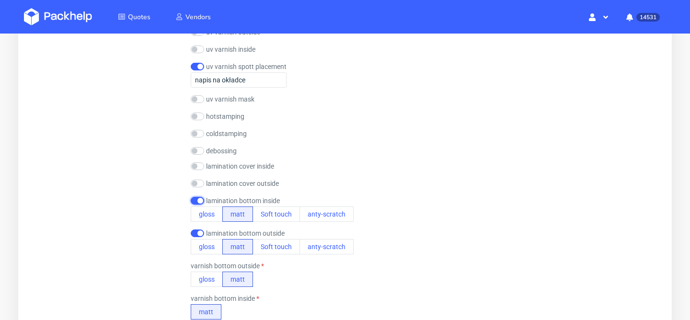
click at [202, 198] on input "checkbox" at bounding box center [197, 201] width 13 height 8
checkbox input "false"
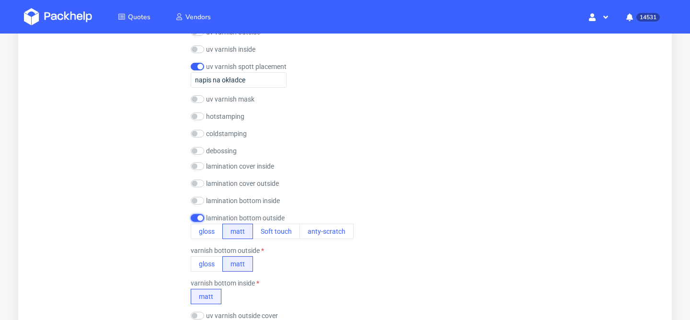
click at [196, 215] on input "checkbox" at bounding box center [197, 218] width 13 height 8
checkbox input "false"
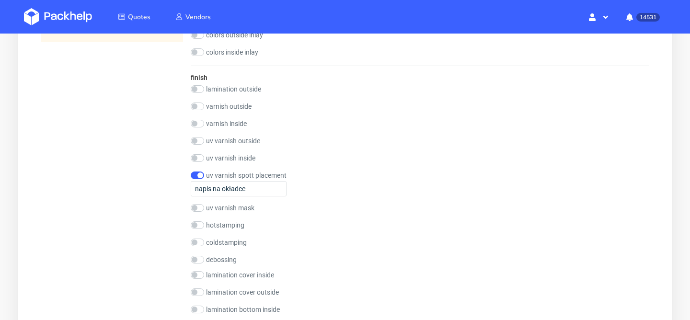
scroll to position [785, 0]
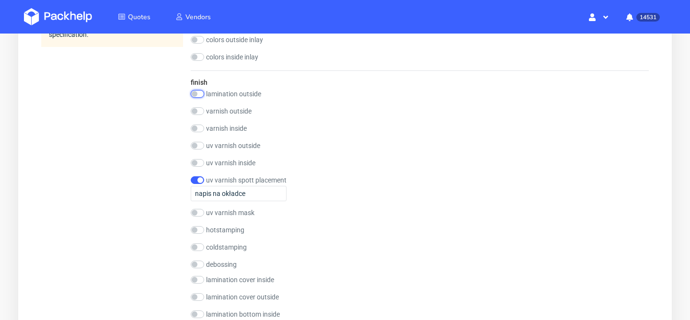
click at [201, 96] on input "checkbox" at bounding box center [197, 94] width 13 height 8
checkbox input "true"
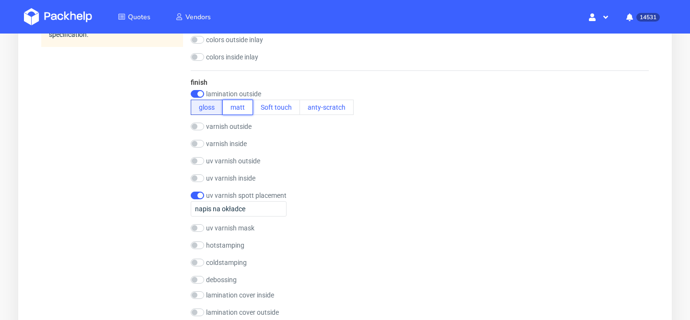
click at [228, 105] on button "matt" at bounding box center [237, 107] width 31 height 15
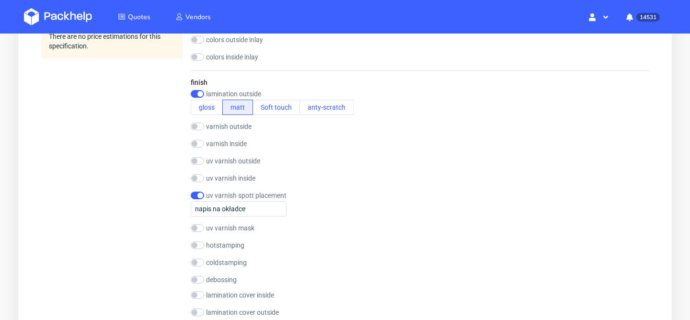
click at [143, 171] on div "Summary Client luca.andreazza@dagsmejan.com luca.andreazza@dagsmejan.com Countr…" at bounding box center [112, 295] width 142 height 1960
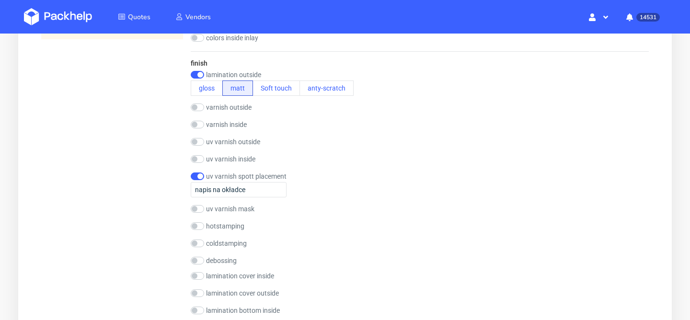
scroll to position [806, 0]
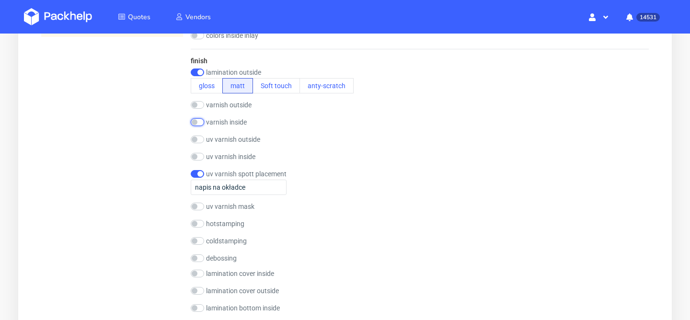
click at [195, 125] on input "checkbox" at bounding box center [197, 122] width 13 height 8
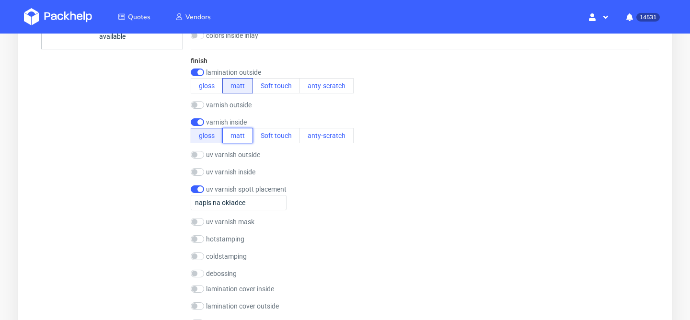
click at [229, 132] on button "matt" at bounding box center [237, 135] width 31 height 15
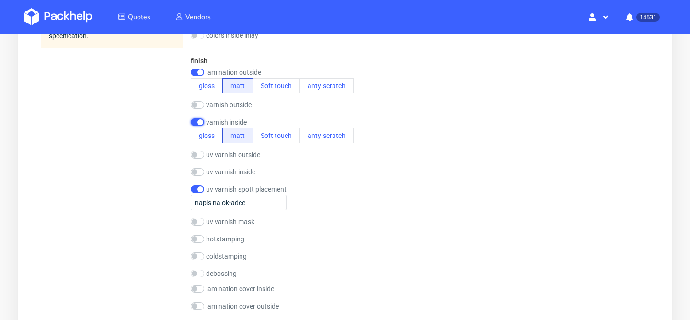
click at [196, 123] on input "checkbox" at bounding box center [197, 122] width 13 height 8
checkbox input "false"
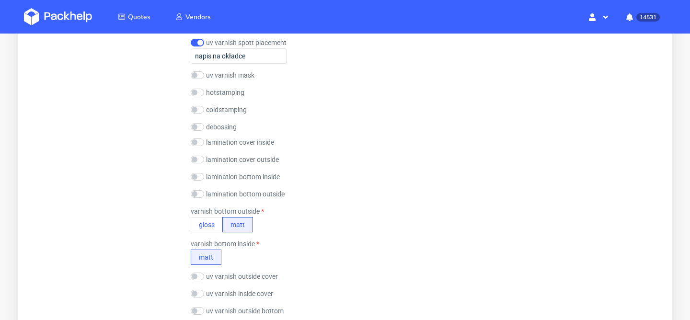
scroll to position [939, 0]
click at [193, 174] on input "checkbox" at bounding box center [197, 176] width 13 height 8
checkbox input "true"
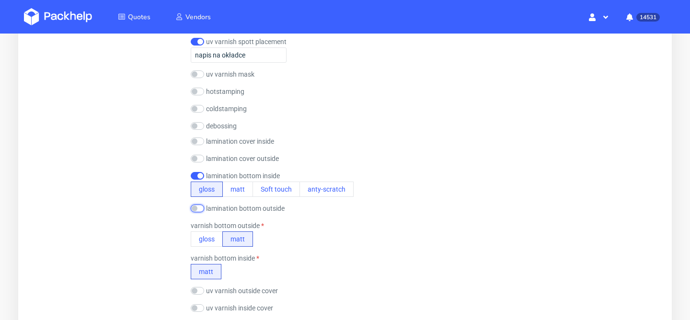
click at [193, 207] on input "checkbox" at bounding box center [197, 209] width 13 height 8
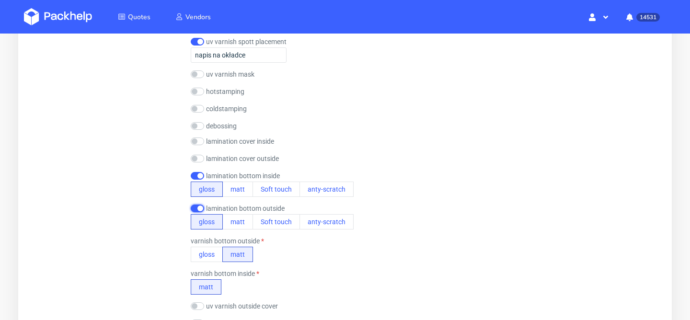
click at [193, 207] on input "checkbox" at bounding box center [197, 209] width 13 height 8
checkbox input "false"
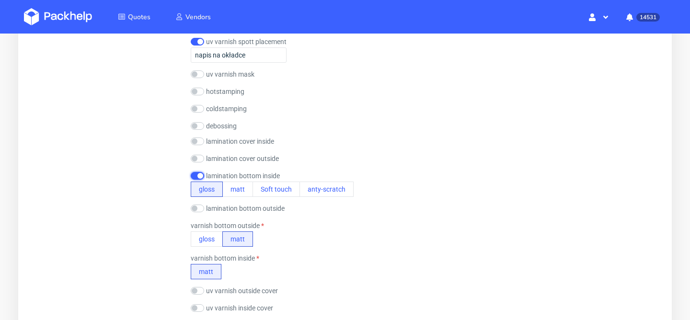
click at [195, 177] on input "checkbox" at bounding box center [197, 176] width 13 height 8
checkbox input "false"
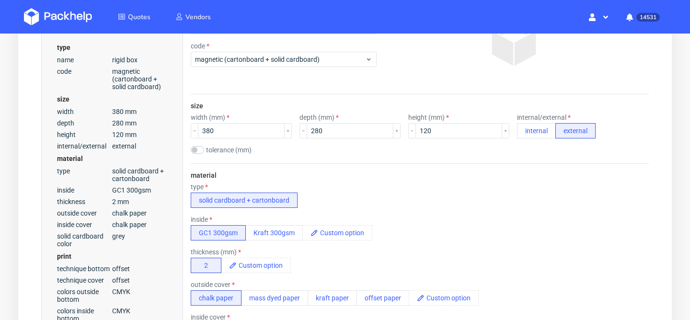
scroll to position [0, 0]
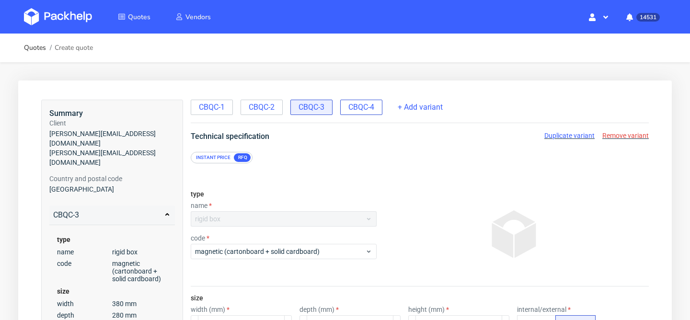
click at [364, 109] on span "CBQC-4" at bounding box center [362, 107] width 26 height 11
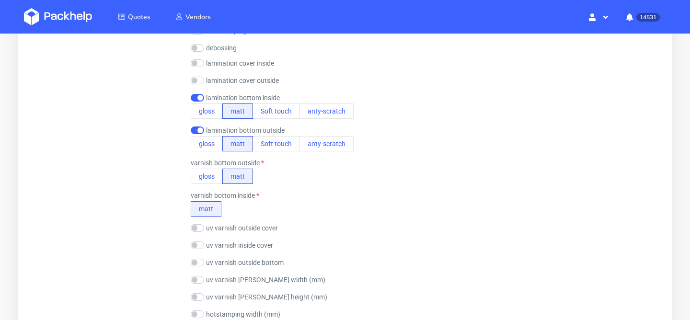
scroll to position [1003, 0]
click at [198, 93] on input "checkbox" at bounding box center [197, 97] width 13 height 8
checkbox input "false"
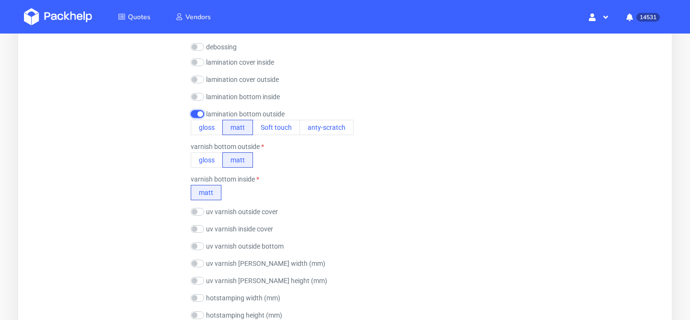
click at [198, 116] on input "checkbox" at bounding box center [197, 114] width 13 height 8
checkbox input "false"
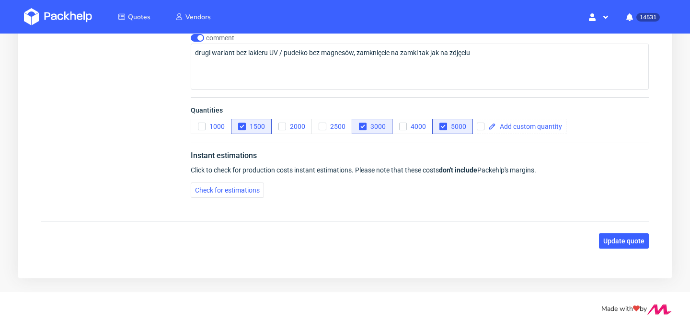
scroll to position [1845, 0]
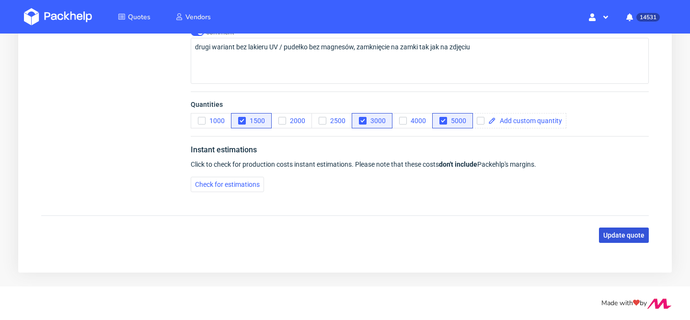
click at [636, 238] on span "Update quote" at bounding box center [624, 235] width 41 height 7
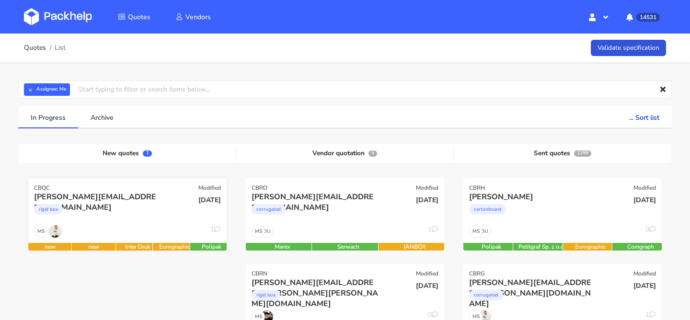
click at [144, 212] on div "rigid box" at bounding box center [97, 211] width 127 height 19
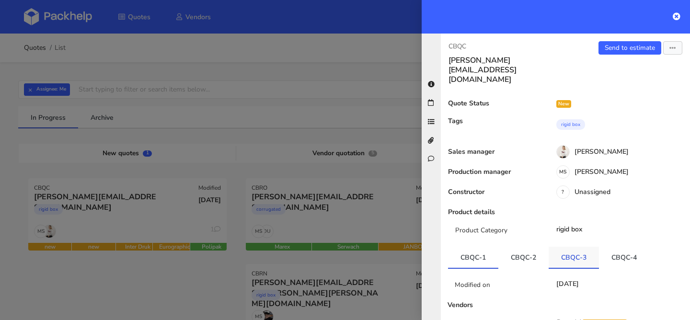
click at [575, 247] on link "CBQC-3" at bounding box center [574, 257] width 50 height 21
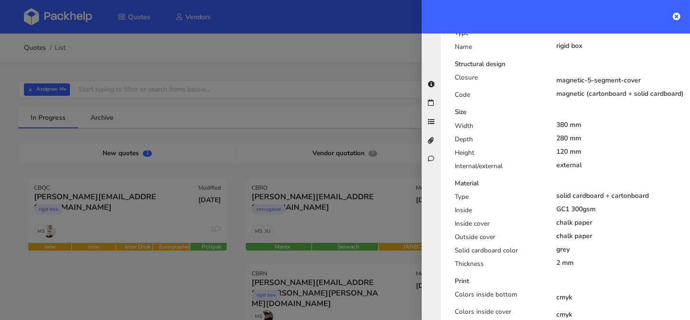
scroll to position [160, 0]
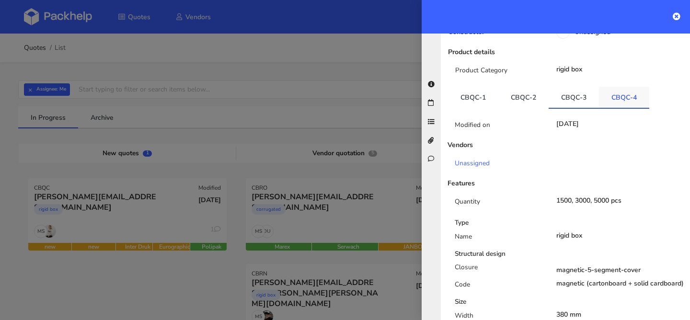
click at [621, 87] on link "CBQC-4" at bounding box center [624, 97] width 50 height 21
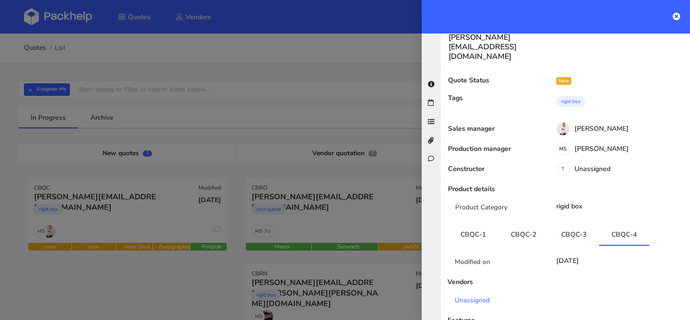
scroll to position [0, 0]
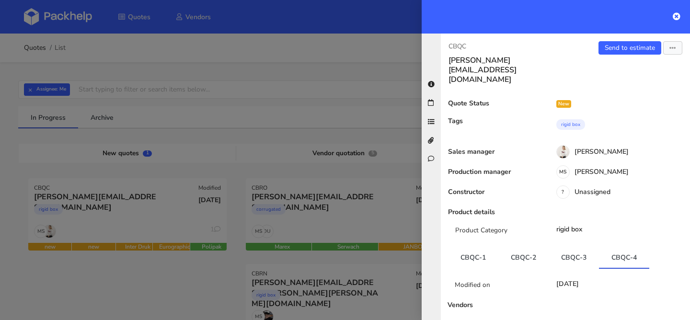
click at [631, 36] on div "CBQC [EMAIL_ADDRESS][DOMAIN_NAME] Send to estimate View quote Edit quote Missin…" at bounding box center [565, 177] width 249 height 287
click at [624, 46] on link "Send to estimate" at bounding box center [630, 47] width 63 height 13
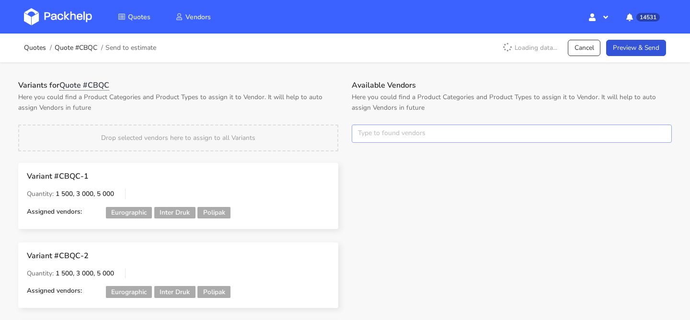
click at [392, 135] on input "text" at bounding box center [512, 134] width 320 height 18
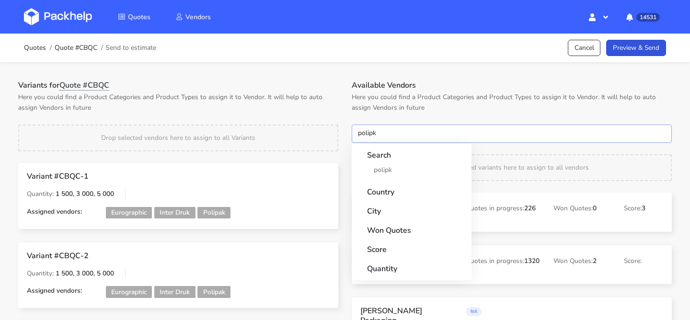
type input "polipka"
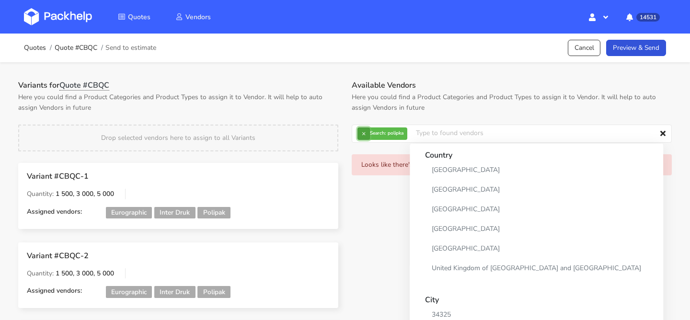
click at [362, 129] on button "×" at bounding box center [364, 134] width 12 height 12
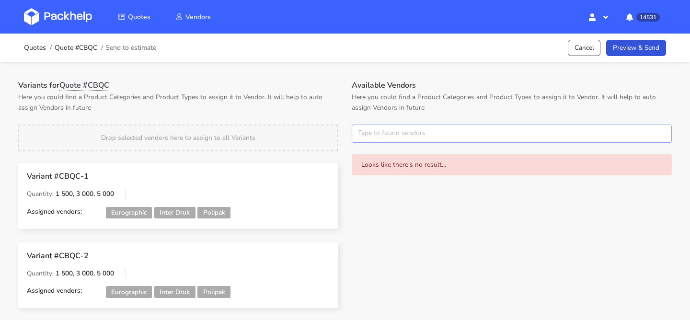
click at [362, 129] on input "text" at bounding box center [512, 134] width 320 height 18
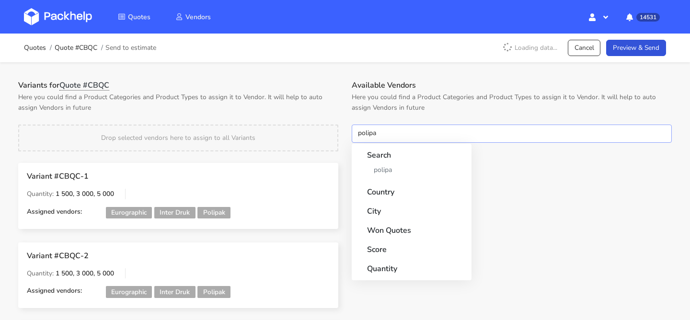
type input "polipak"
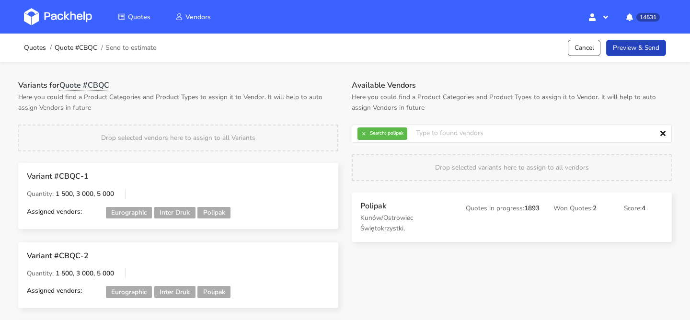
click at [635, 53] on link "Preview & Send" at bounding box center [637, 48] width 60 height 17
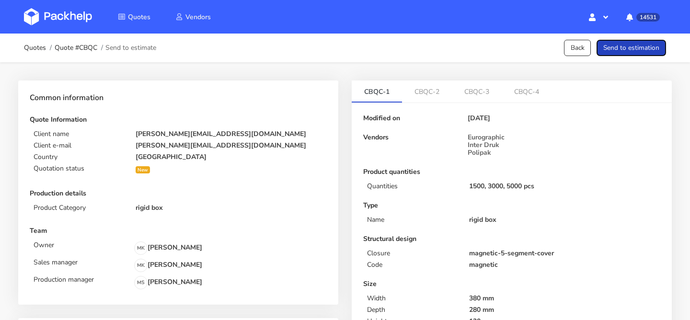
click at [635, 53] on button "Send to estimation" at bounding box center [632, 48] width 70 height 17
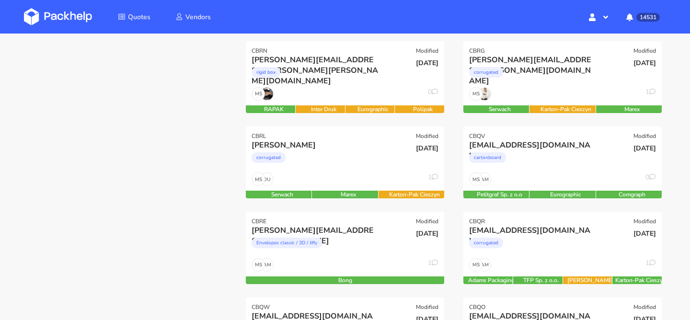
scroll to position [234, 0]
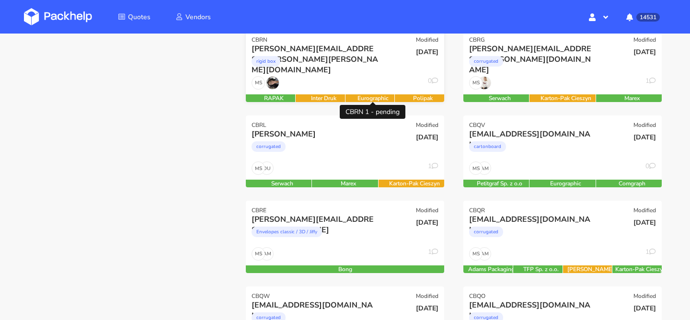
click at [367, 96] on div "Eurographic" at bounding box center [374, 98] width 56 height 8
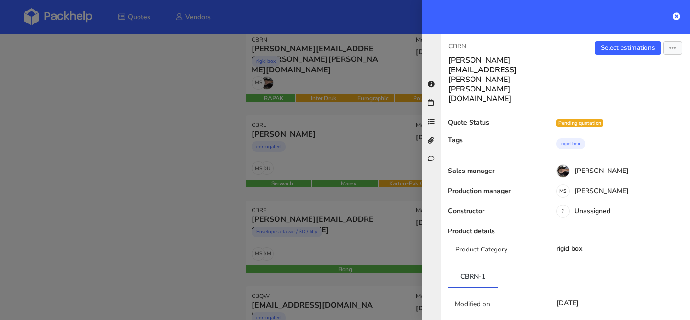
click at [206, 188] on div at bounding box center [345, 160] width 690 height 320
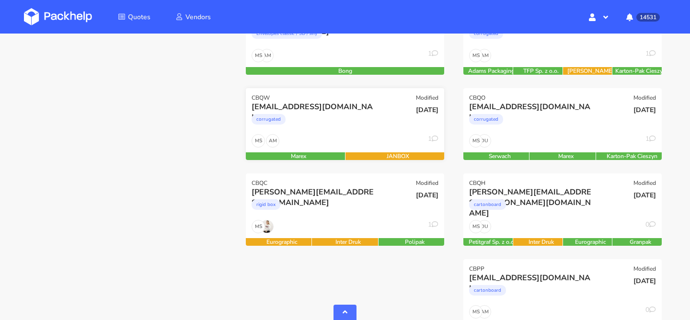
scroll to position [449, 0]
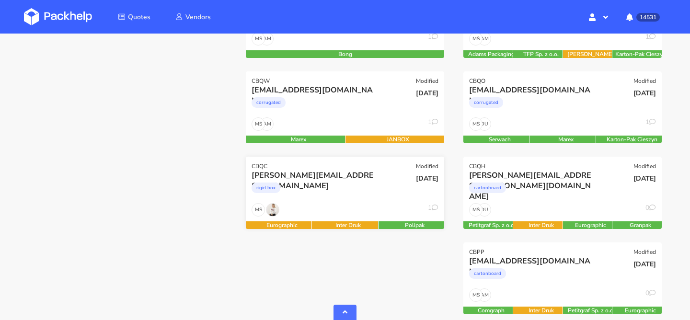
click at [354, 195] on div "rigid box" at bounding box center [315, 190] width 127 height 19
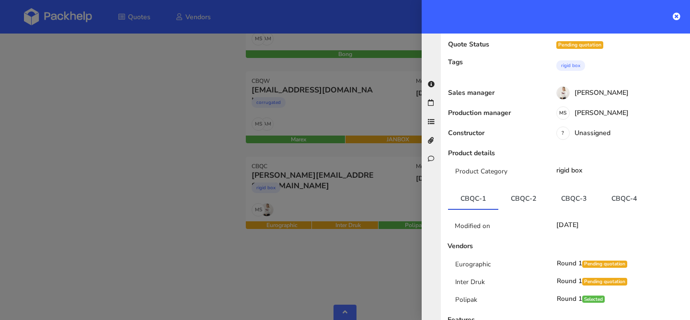
scroll to position [87, 0]
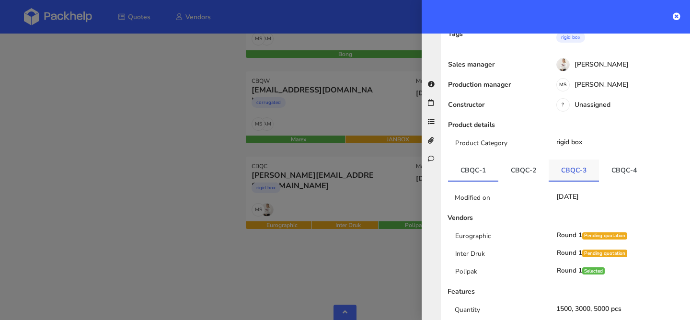
click at [570, 160] on link "CBQC-3" at bounding box center [574, 170] width 50 height 21
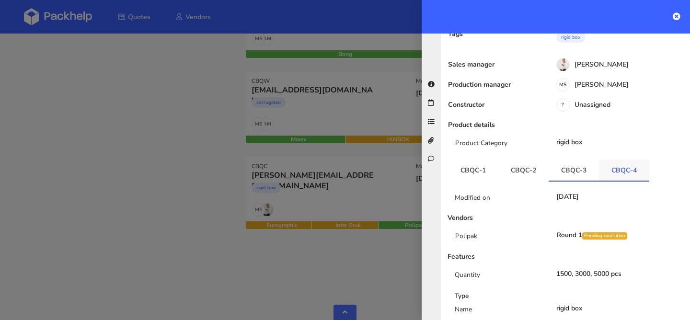
click at [616, 160] on link "CBQC-4" at bounding box center [624, 170] width 50 height 21
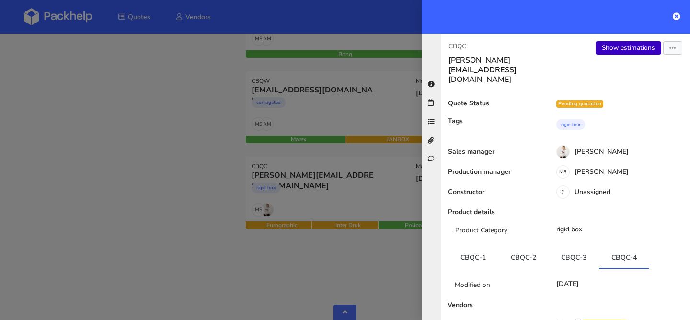
click at [616, 45] on link "Show estimations" at bounding box center [629, 47] width 66 height 13
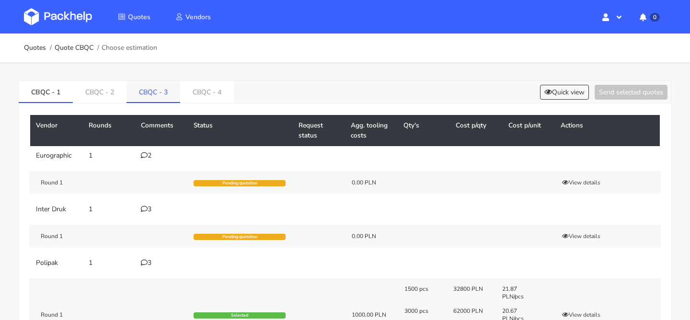
click at [146, 93] on link "CBQC - 3" at bounding box center [154, 91] width 54 height 21
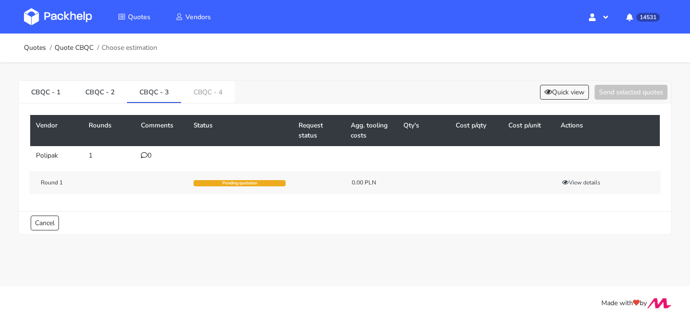
click at [151, 157] on div "0" at bounding box center [161, 156] width 41 height 8
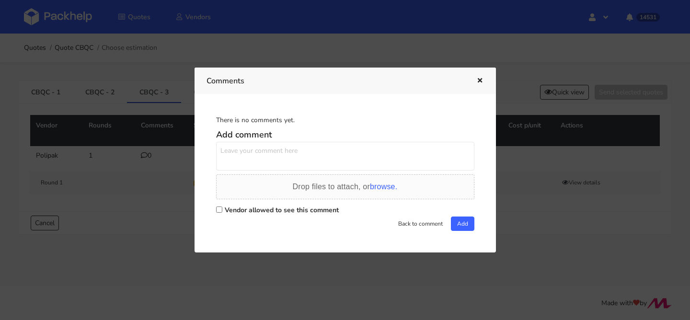
click at [232, 162] on textarea at bounding box center [345, 156] width 258 height 29
drag, startPoint x: 420, startPoint y: 152, endPoint x: 268, endPoint y: 152, distance: 153.0
click at [268, 152] on textarea "Panie Marcinie przeliczmy jeszcze opcje środka z kartonu GC1" at bounding box center [345, 156] width 258 height 29
type textarea "Panie Marcinie prośba jeszcze o przeliczenie opcji gdyby środek miał być z kart…"
click at [312, 210] on label "Vendor allowed to see this comment" at bounding box center [282, 210] width 114 height 9
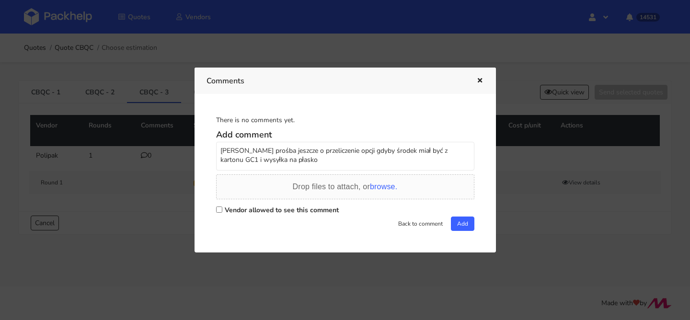
click at [222, 210] on input "Vendor allowed to see this comment" at bounding box center [219, 210] width 6 height 6
checkbox input "true"
click at [462, 224] on button "Add" at bounding box center [462, 224] width 23 height 14
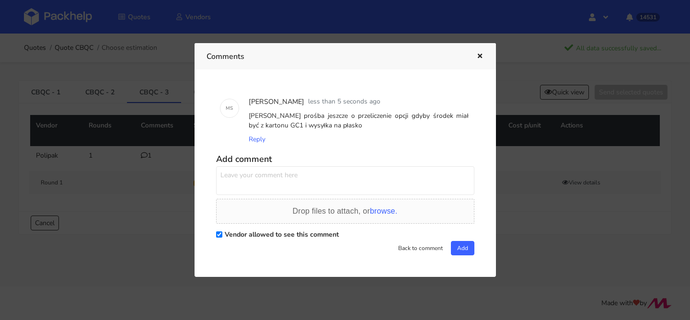
click at [479, 58] on icon "button" at bounding box center [480, 56] width 8 height 7
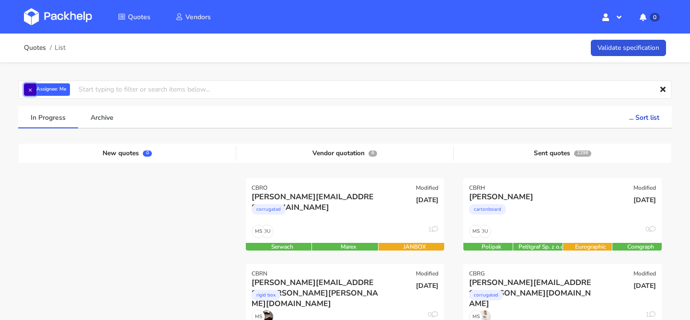
click at [30, 90] on button "×" at bounding box center [30, 89] width 12 height 12
click at [30, 90] on input "text" at bounding box center [345, 90] width 654 height 18
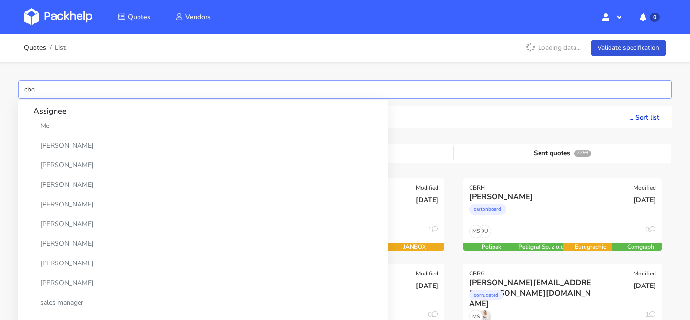
type input "cbqr"
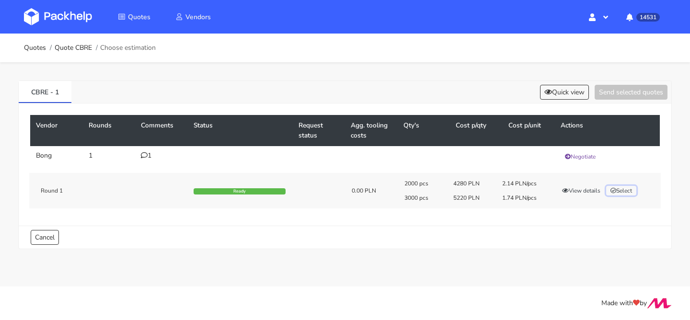
click at [627, 192] on button "Select" at bounding box center [622, 191] width 30 height 10
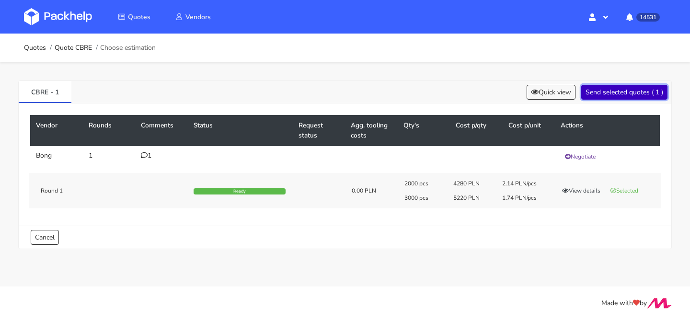
click at [626, 86] on button "Send selected quotes ( 1 )" at bounding box center [625, 92] width 86 height 15
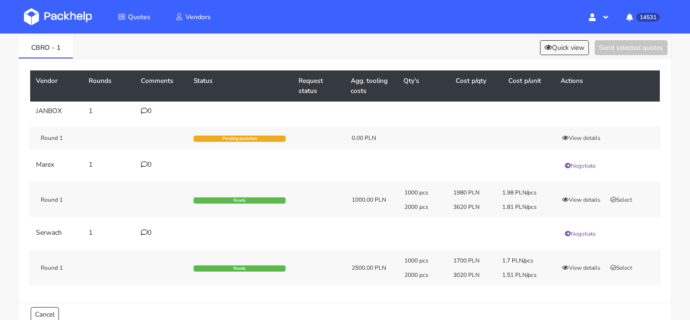
scroll to position [47, 0]
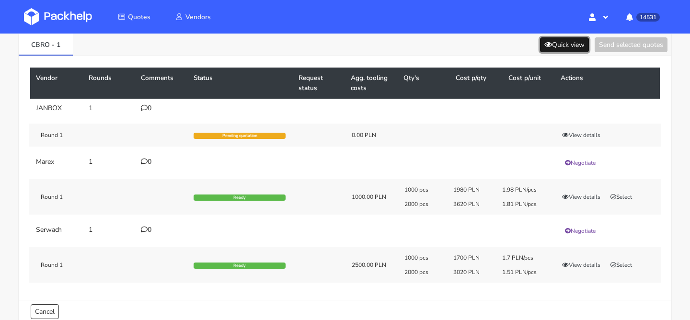
click at [561, 49] on button "Quick view" at bounding box center [564, 44] width 49 height 15
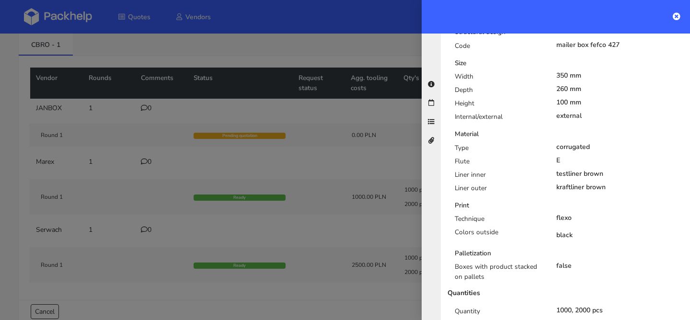
scroll to position [296, 0]
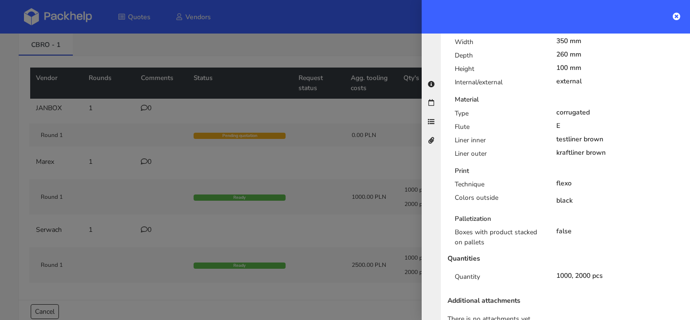
click at [404, 233] on div at bounding box center [345, 160] width 690 height 320
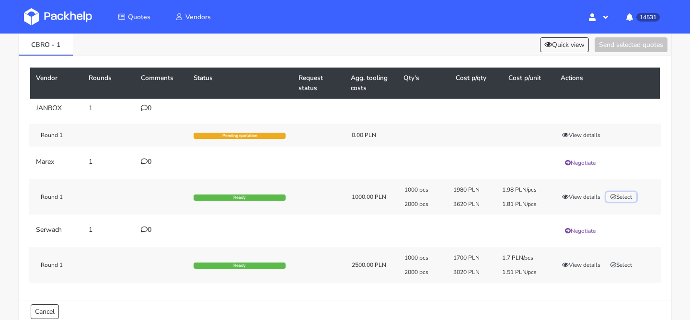
click at [622, 196] on button "Select" at bounding box center [622, 197] width 30 height 10
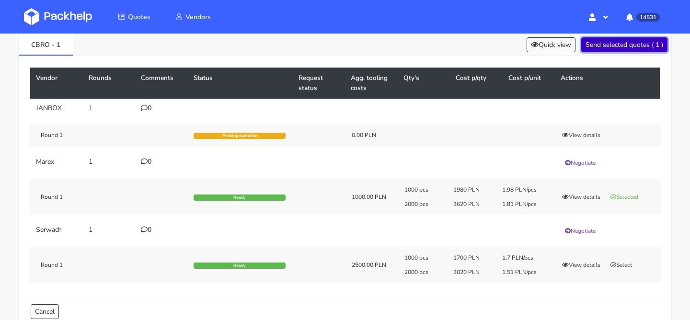
click at [624, 43] on button "Send selected quotes ( 1 )" at bounding box center [625, 44] width 86 height 15
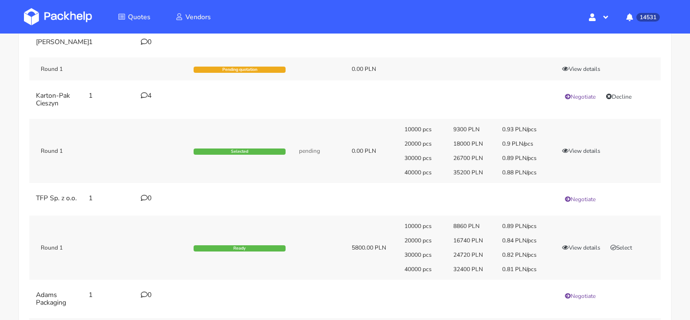
scroll to position [73, 0]
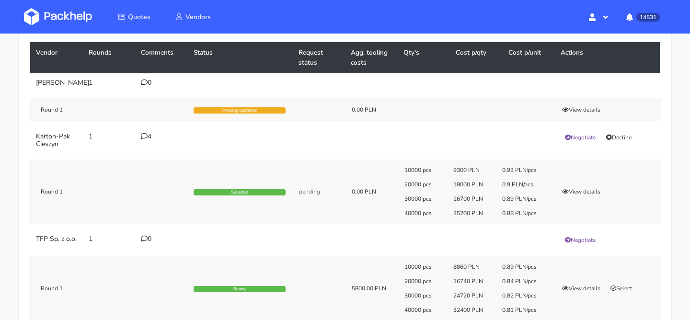
click at [146, 140] on td "4" at bounding box center [161, 140] width 53 height 27
click at [145, 140] on icon at bounding box center [144, 136] width 7 height 7
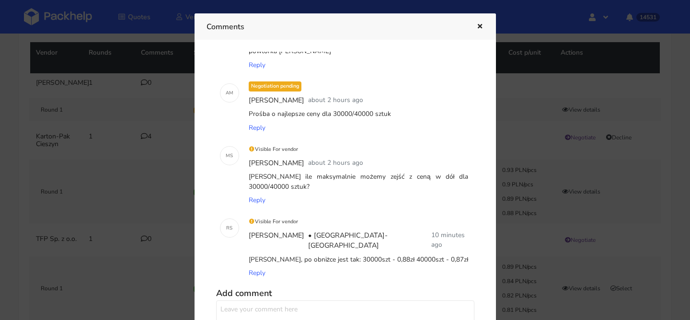
scroll to position [56, 0]
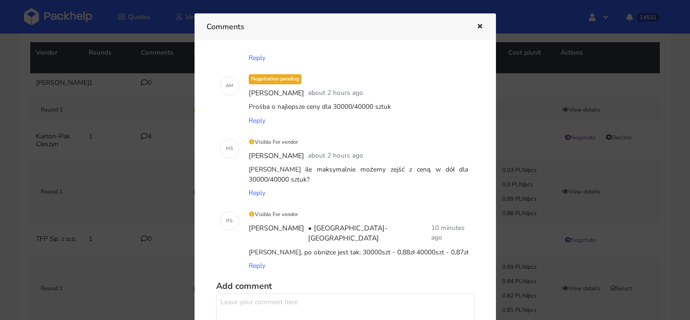
drag, startPoint x: 293, startPoint y: 242, endPoint x: 455, endPoint y: 241, distance: 161.6
click at [455, 246] on div "[PERSON_NAME], po obniżce jest tak: 30000szt - 0,88zł 40000szt - 0,87zł" at bounding box center [359, 252] width 224 height 13
copy div "po obniżce jest tak: 30000szt - 0,88zł 40000szt - 0,87zł"
click at [481, 23] on icon "button" at bounding box center [480, 26] width 8 height 7
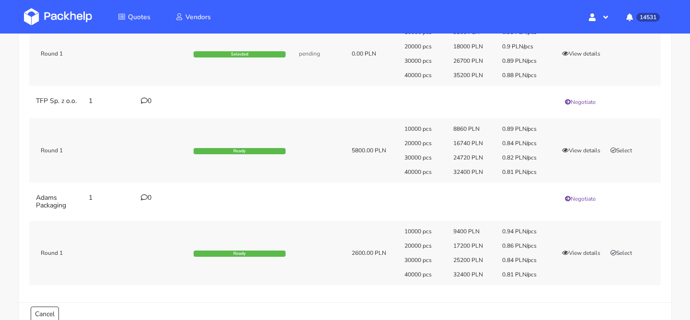
scroll to position [0, 0]
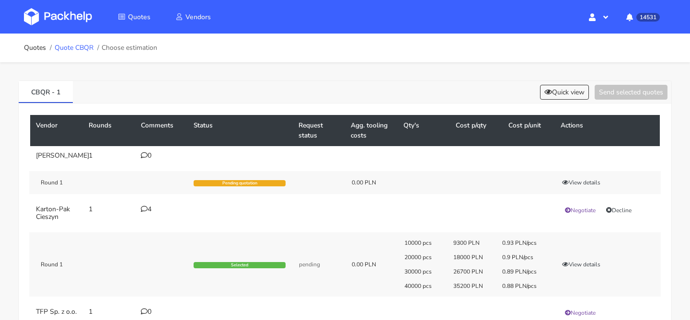
click at [81, 47] on link "Quote CBQR" at bounding box center [74, 48] width 39 height 8
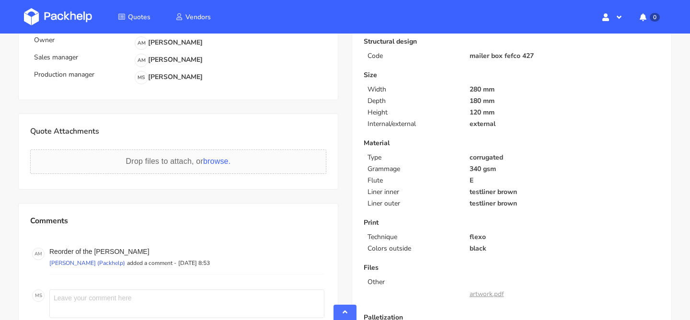
scroll to position [326, 0]
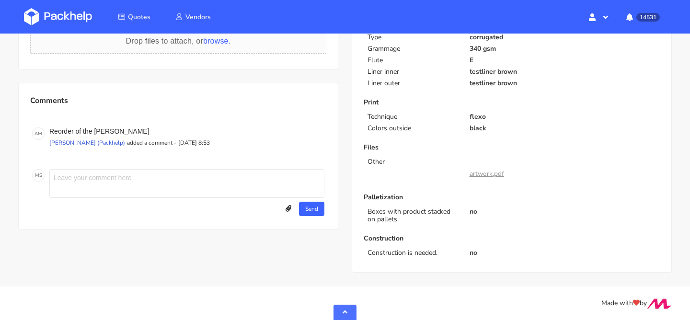
click at [131, 178] on textarea at bounding box center [186, 183] width 275 height 29
paste textarea "po obniżce jest tak: 30000szt - 0,88zł 40000szt - 0,87zł"
type textarea "po obniżce jest tak: 30000szt - 0,88zł 40000szt - 0,87zł"
click at [318, 207] on button "Send" at bounding box center [311, 209] width 25 height 14
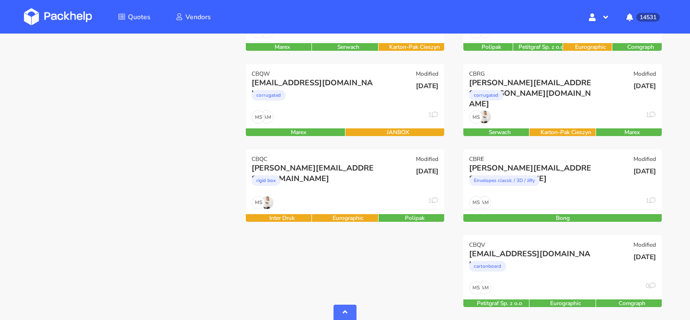
scroll to position [287, 0]
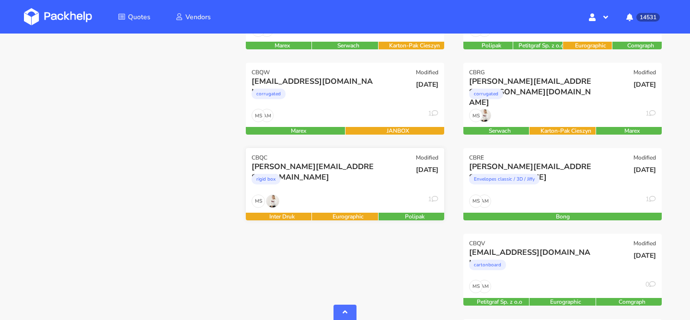
click at [349, 185] on div "rigid box" at bounding box center [315, 181] width 127 height 19
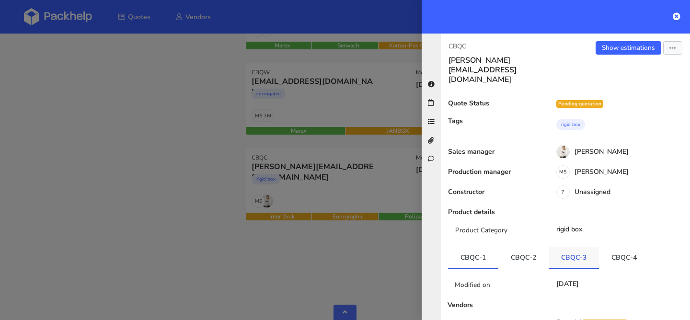
click at [575, 247] on link "CBQC-3" at bounding box center [574, 257] width 50 height 21
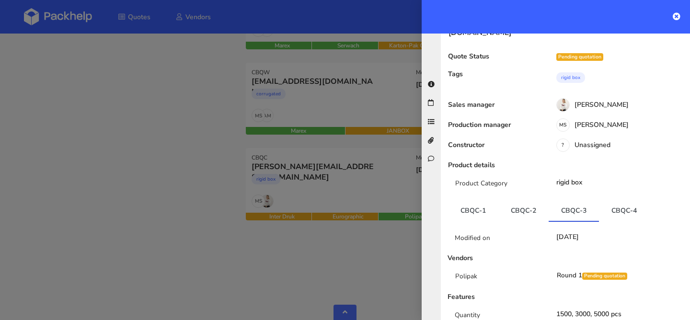
scroll to position [54, 0]
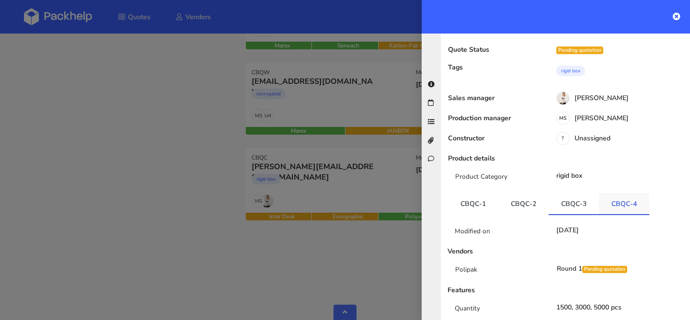
click at [627, 193] on link "CBQC-4" at bounding box center [624, 203] width 50 height 21
click at [352, 168] on div at bounding box center [345, 160] width 690 height 320
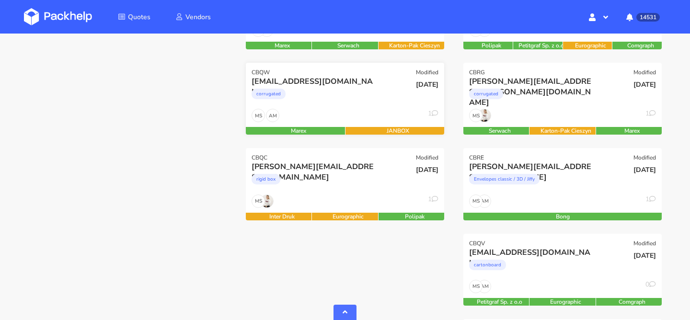
click at [371, 108] on div "edita.rebours@adrex.fr corrugated" at bounding box center [312, 92] width 134 height 33
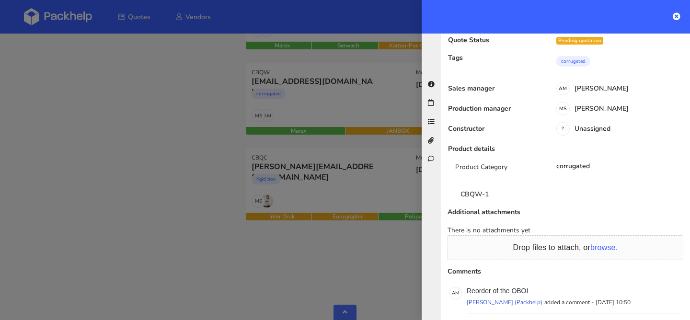
scroll to position [65, 0]
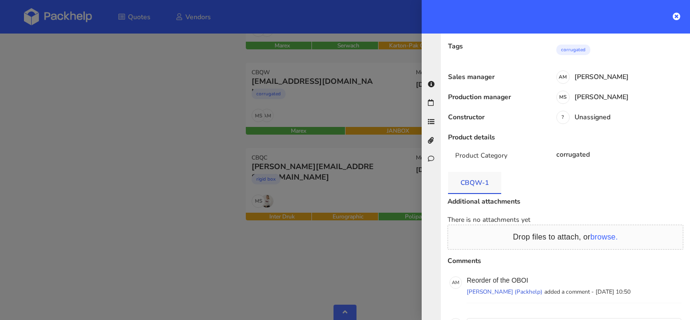
click at [483, 172] on link "CBQW-1" at bounding box center [474, 182] width 53 height 21
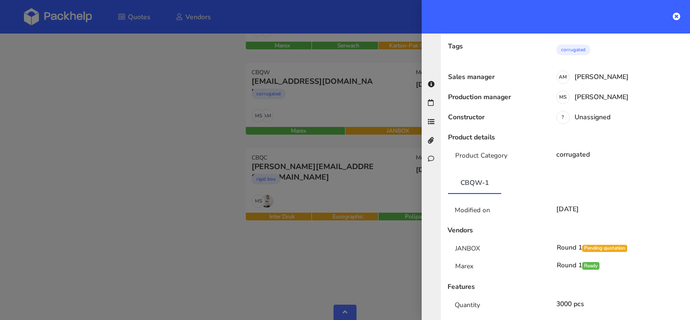
click at [338, 130] on div at bounding box center [345, 160] width 690 height 320
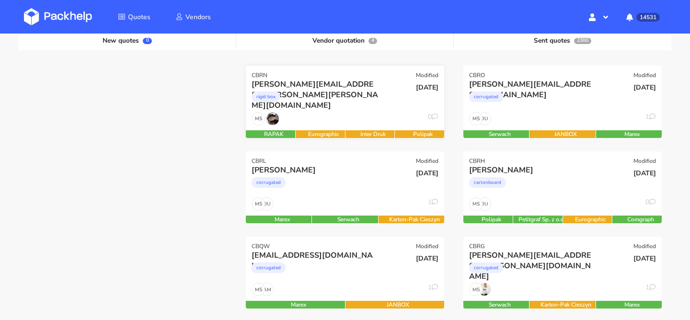
scroll to position [112, 0]
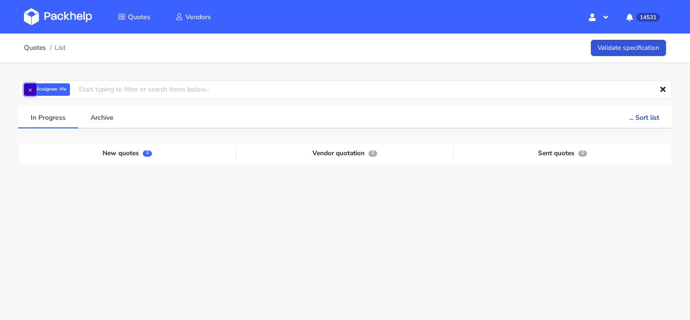
click at [30, 91] on button "×" at bounding box center [30, 89] width 12 height 12
click at [58, 89] on input "text" at bounding box center [345, 90] width 654 height 18
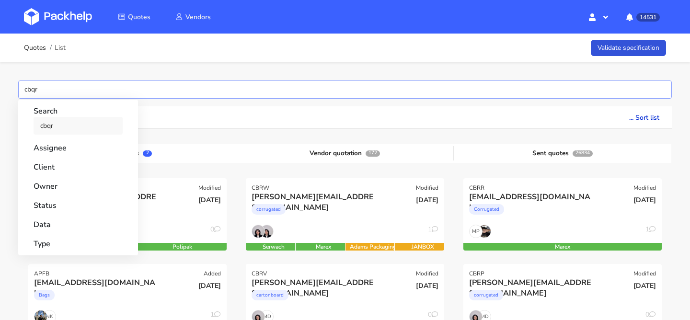
type input "cbqr"
click at [86, 129] on link "cbqr" at bounding box center [78, 126] width 89 height 18
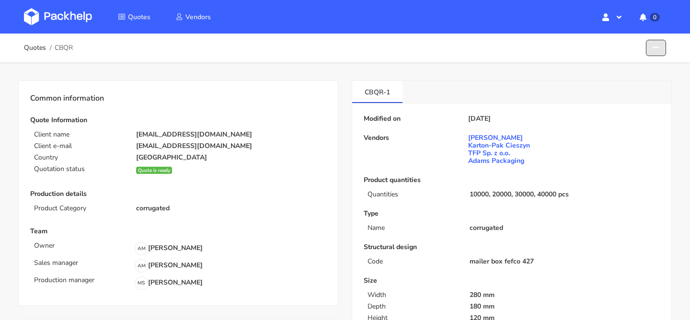
click at [658, 46] on icon "button" at bounding box center [656, 48] width 7 height 7
click at [609, 104] on link "Show estimations" at bounding box center [620, 105] width 84 height 16
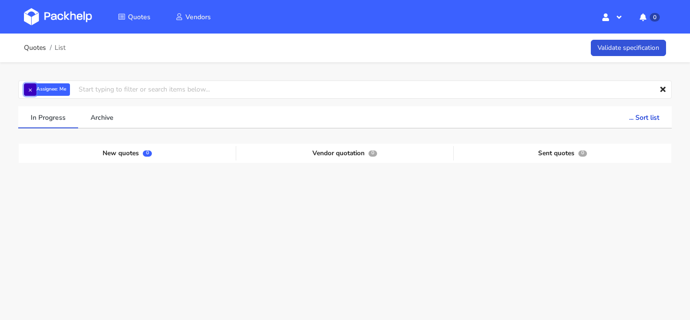
click at [33, 91] on button "×" at bounding box center [30, 89] width 12 height 12
click at [33, 91] on input "text" at bounding box center [345, 90] width 654 height 18
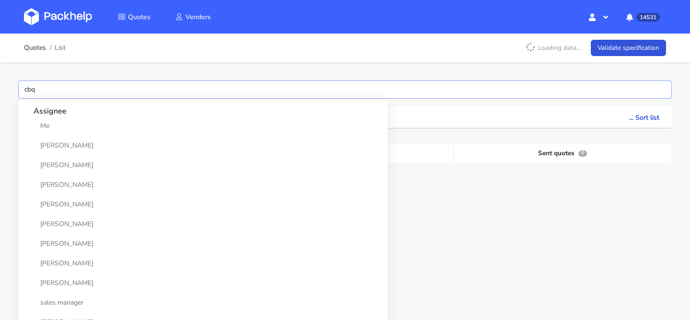
type input "cbqr"
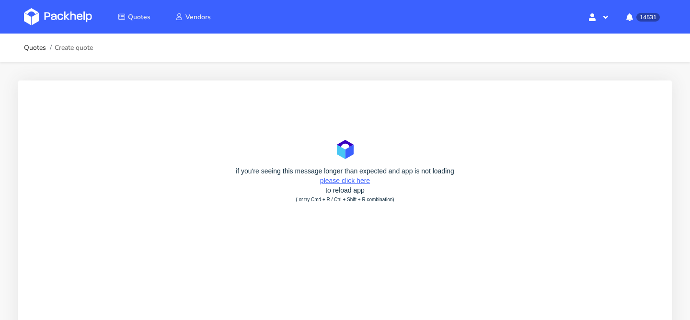
click at [348, 182] on link "please click here" at bounding box center [345, 181] width 50 height 8
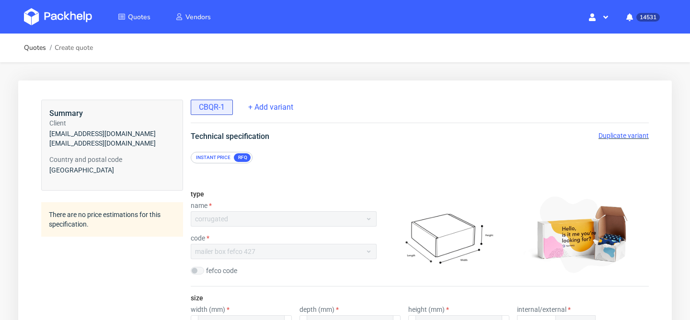
click at [607, 139] on span "Duplicate variant" at bounding box center [624, 136] width 50 height 8
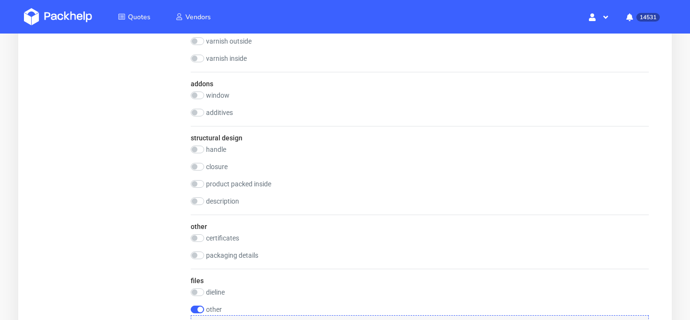
scroll to position [1126, 0]
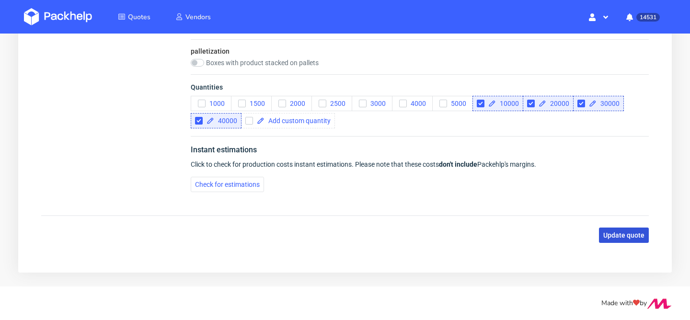
click at [631, 233] on span "Update quote" at bounding box center [624, 235] width 41 height 7
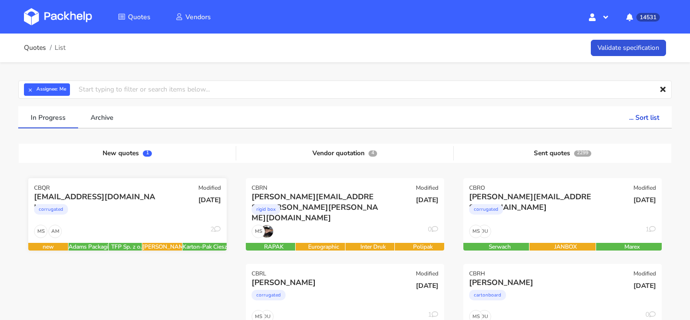
click at [110, 213] on div "corrugated" at bounding box center [97, 211] width 127 height 19
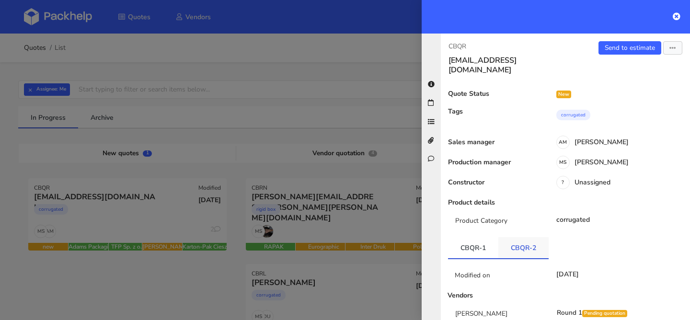
click at [514, 242] on link "CBQR-2" at bounding box center [524, 247] width 50 height 21
click at [474, 243] on link "CBQR-1" at bounding box center [473, 247] width 50 height 21
click at [619, 48] on link "Send to estimate" at bounding box center [630, 47] width 63 height 13
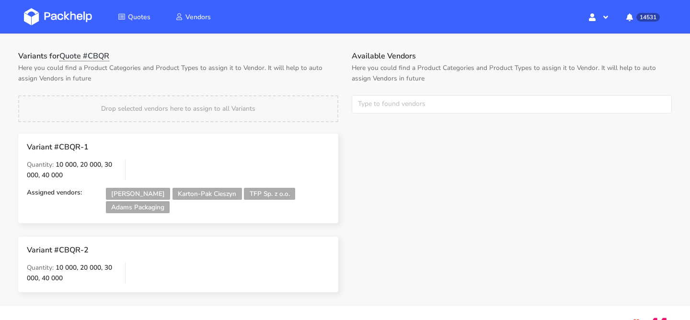
scroll to position [45, 0]
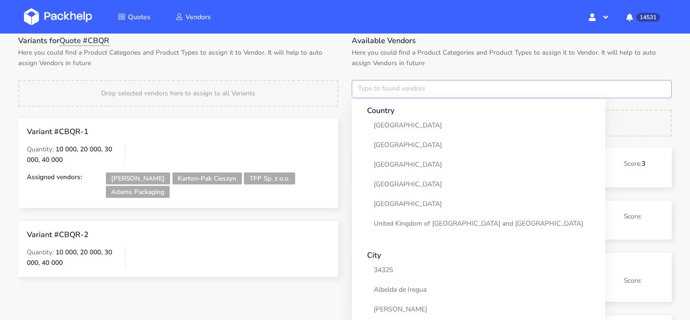
click at [400, 91] on input "text" at bounding box center [512, 89] width 320 height 18
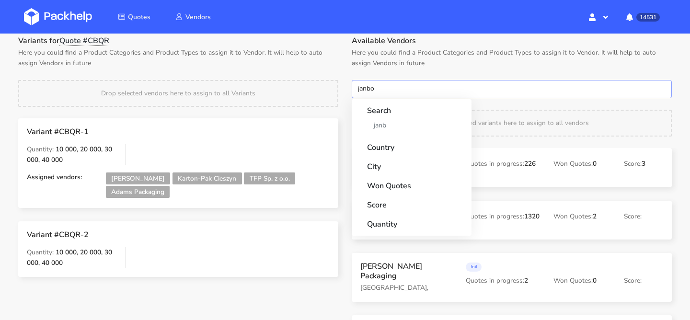
type input "janbox"
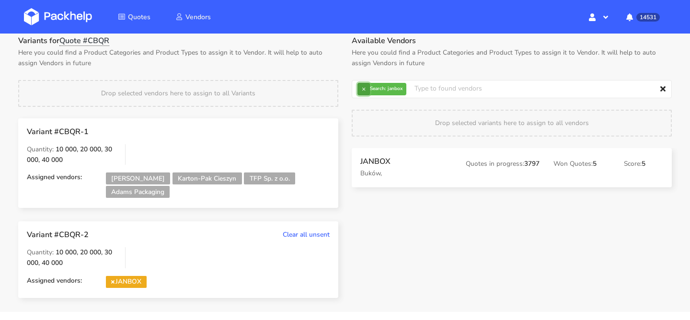
click at [366, 89] on button "×" at bounding box center [364, 89] width 12 height 12
click at [366, 89] on input "text" at bounding box center [512, 89] width 320 height 18
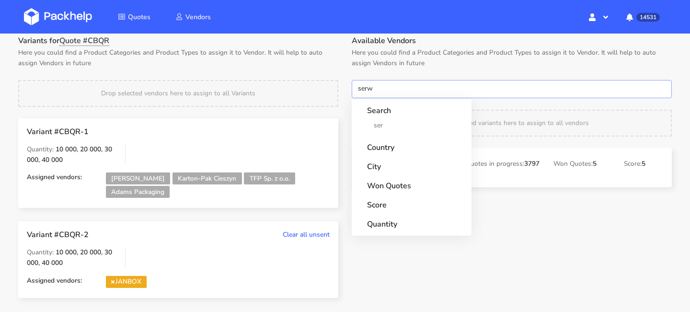
type input "serwa"
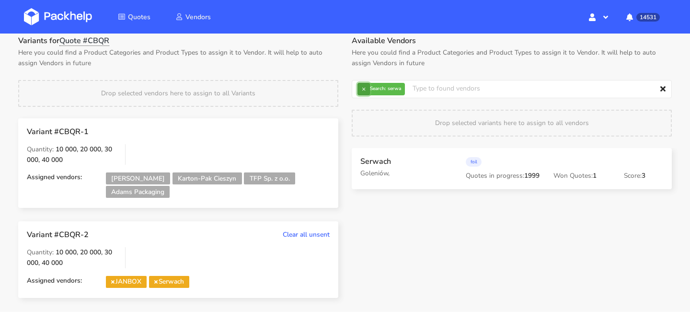
click at [361, 90] on button "×" at bounding box center [364, 89] width 12 height 12
click at [361, 90] on input "text" at bounding box center [512, 89] width 320 height 18
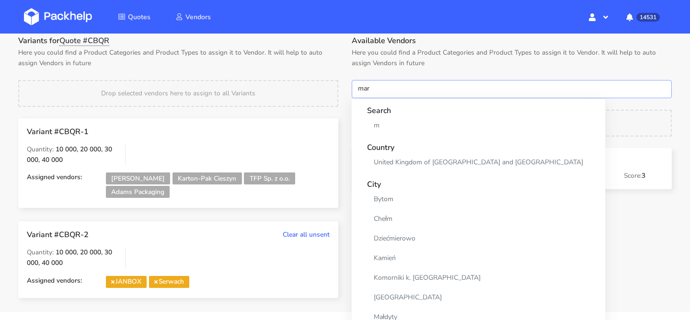
type input "mare"
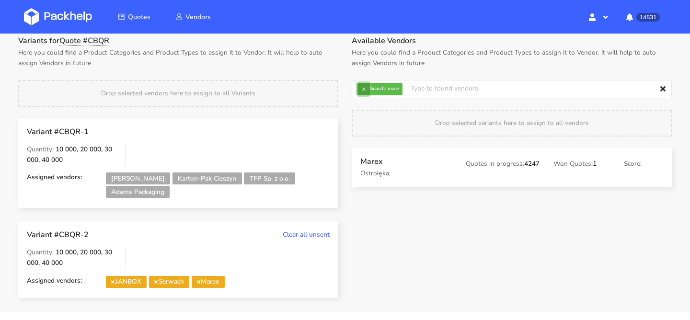
click at [363, 85] on button "×" at bounding box center [364, 89] width 12 height 12
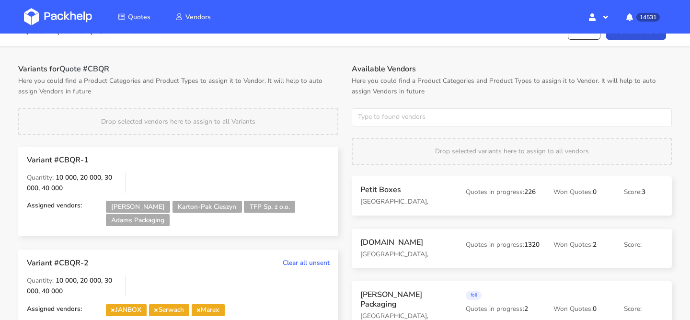
scroll to position [0, 0]
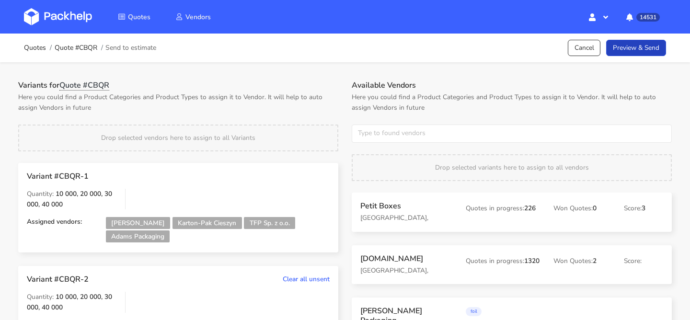
click at [646, 48] on link "Preview & Send" at bounding box center [637, 48] width 60 height 17
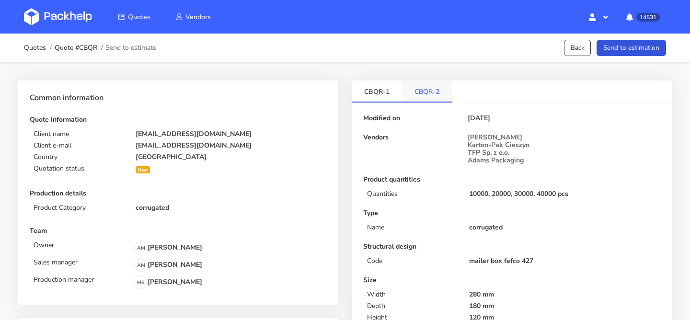
click at [432, 87] on link "CBQR-2" at bounding box center [427, 91] width 50 height 21
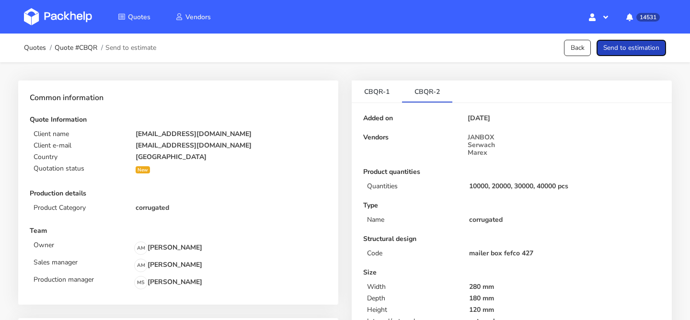
click at [653, 55] on button "Send to estimation" at bounding box center [632, 48] width 70 height 17
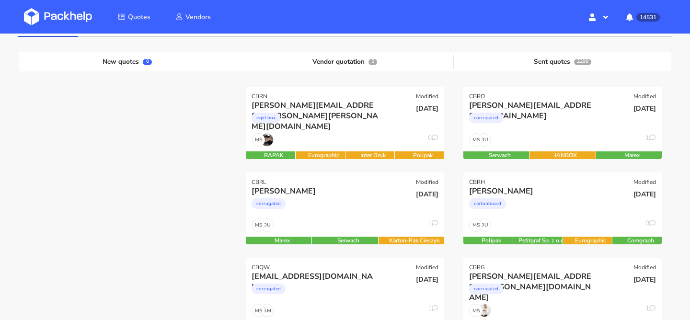
scroll to position [111, 0]
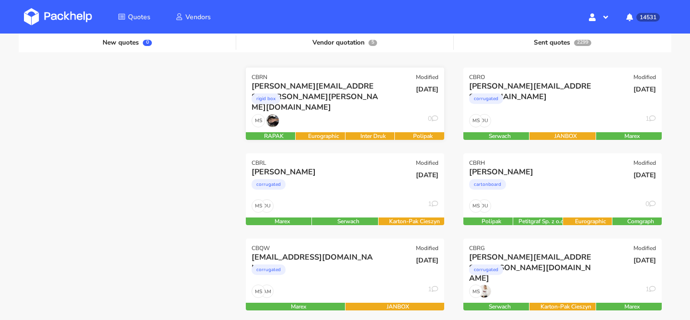
click at [360, 123] on div "MS 0" at bounding box center [345, 123] width 198 height 18
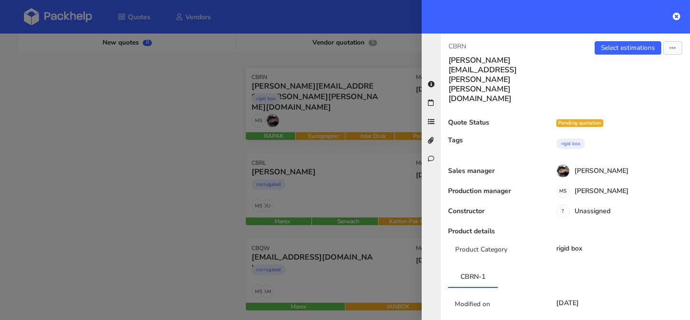
click at [360, 123] on div at bounding box center [345, 160] width 690 height 320
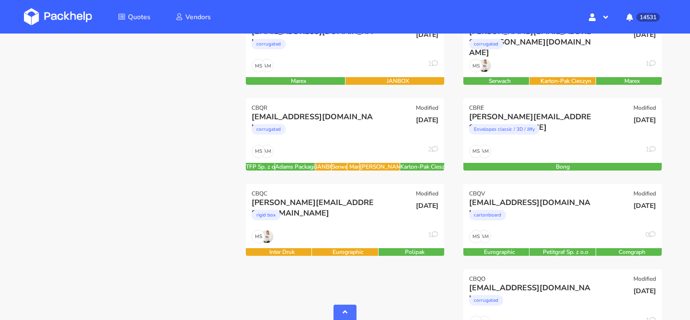
scroll to position [352, 0]
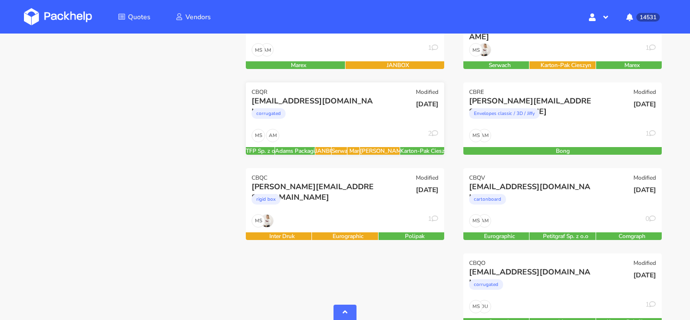
click at [354, 125] on div "corrugated" at bounding box center [315, 115] width 127 height 19
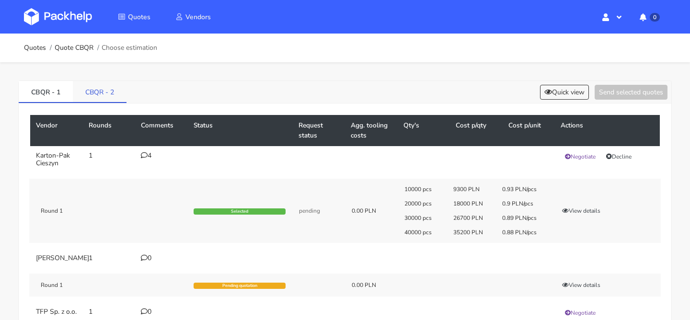
click at [106, 93] on link "CBQR - 2" at bounding box center [100, 91] width 54 height 21
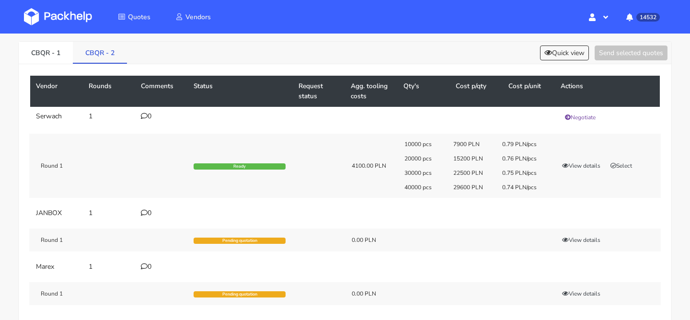
scroll to position [41, 0]
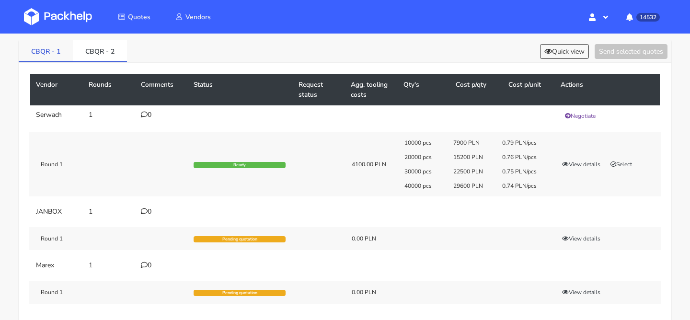
click at [48, 52] on link "CBQR - 1" at bounding box center [46, 50] width 54 height 21
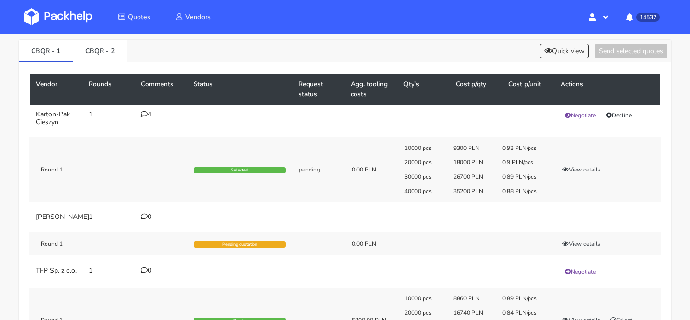
scroll to position [37, 0]
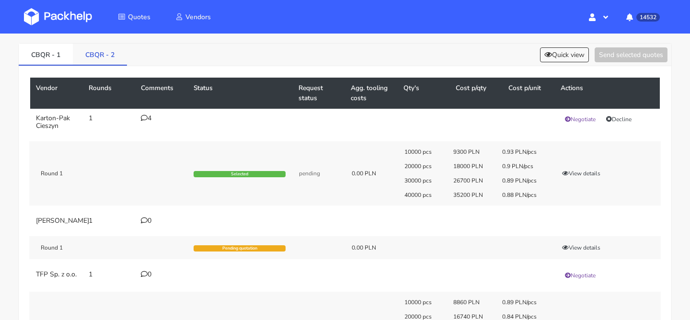
click at [114, 60] on link "CBQR - 2" at bounding box center [100, 54] width 54 height 21
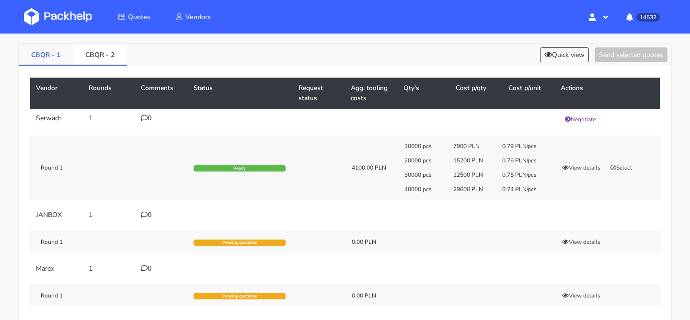
click at [53, 56] on link "CBQR - 1" at bounding box center [46, 54] width 54 height 21
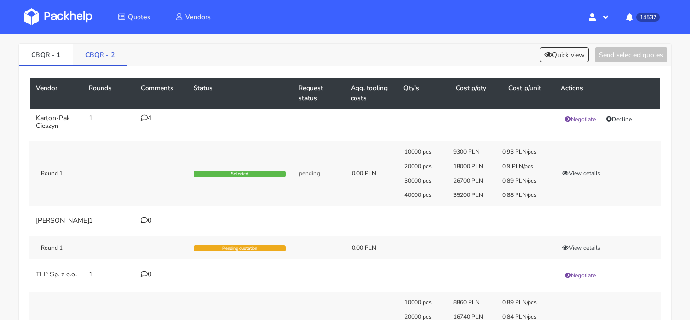
click at [92, 55] on link "CBQR - 2" at bounding box center [100, 54] width 54 height 21
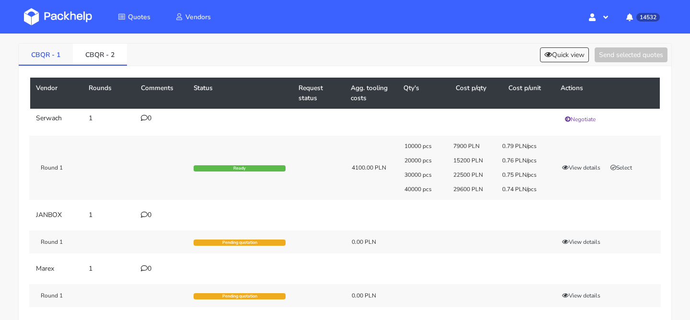
click at [45, 51] on link "CBQR - 1" at bounding box center [46, 54] width 54 height 21
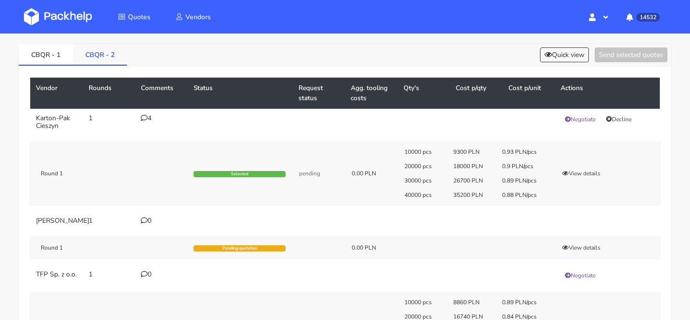
click at [97, 53] on link "CBQR - 2" at bounding box center [100, 54] width 54 height 21
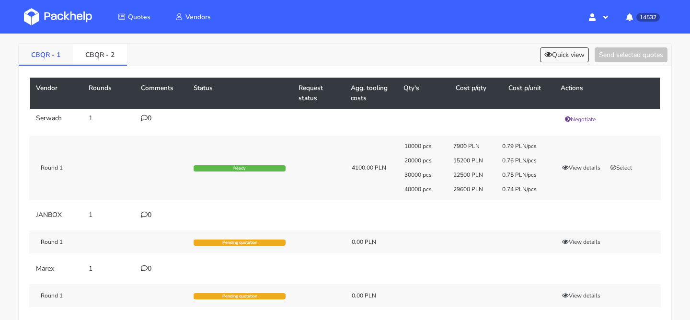
click at [57, 57] on link "CBQR - 1" at bounding box center [46, 54] width 54 height 21
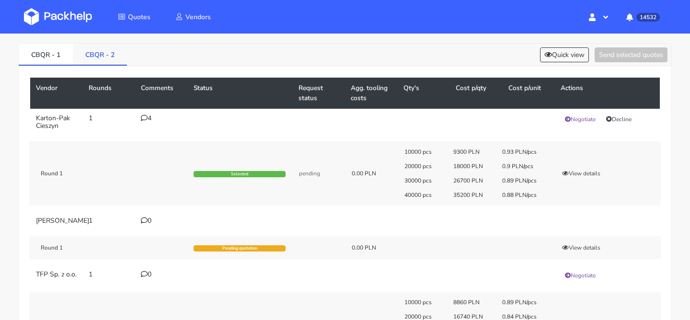
click at [94, 57] on link "CBQR - 2" at bounding box center [100, 54] width 54 height 21
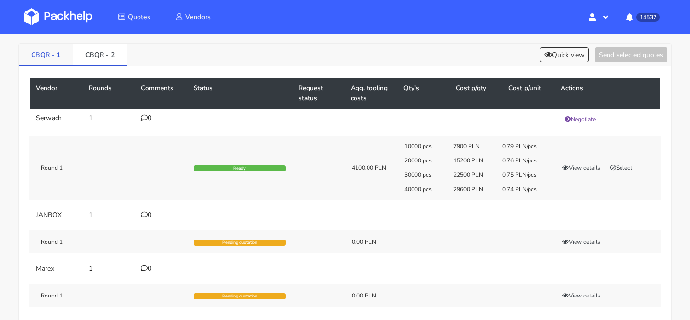
click at [47, 58] on link "CBQR - 1" at bounding box center [46, 54] width 54 height 21
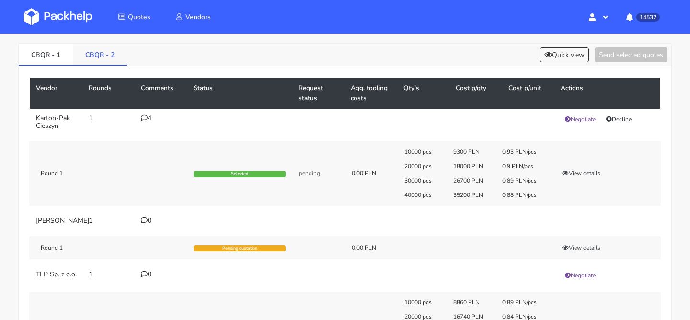
click at [90, 62] on link "CBQR - 2" at bounding box center [100, 54] width 54 height 21
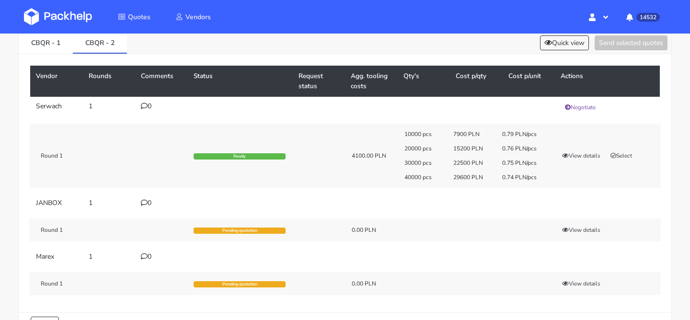
scroll to position [0, 0]
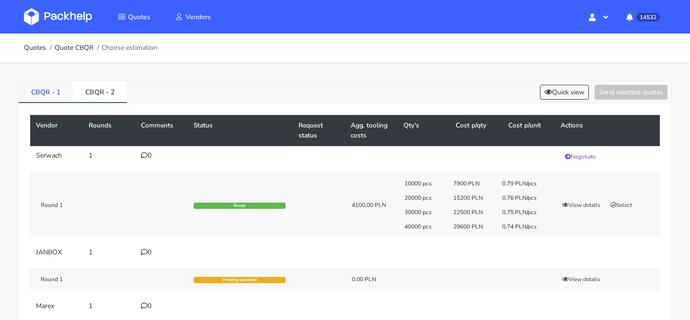
click at [63, 87] on link "CBQR - 1" at bounding box center [46, 91] width 54 height 21
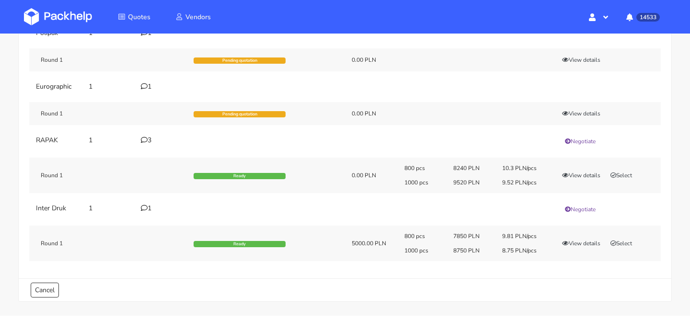
scroll to position [122, 0]
click at [568, 242] on icon "button" at bounding box center [565, 244] width 7 height 6
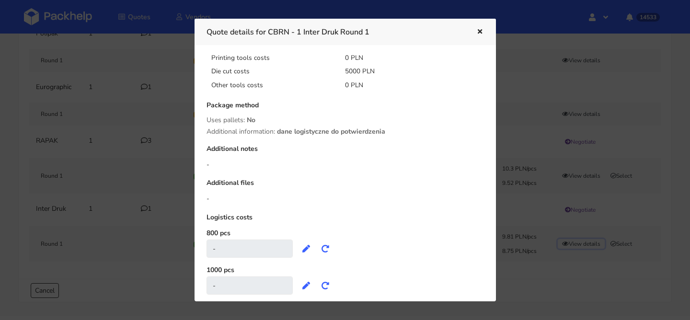
scroll to position [179, 0]
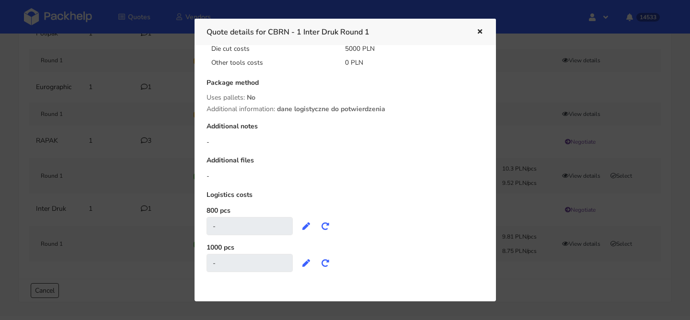
click at [470, 36] on div at bounding box center [473, 32] width 22 height 12
click at [476, 33] on button "button" at bounding box center [479, 32] width 11 height 12
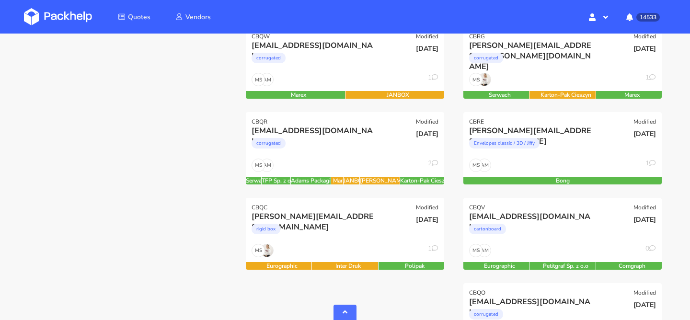
scroll to position [336, 0]
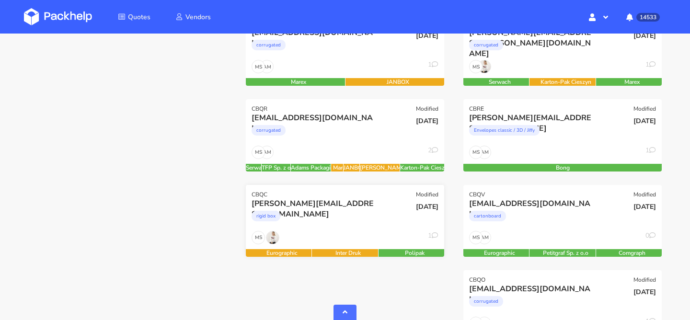
click at [330, 228] on div "rigid box" at bounding box center [315, 218] width 127 height 19
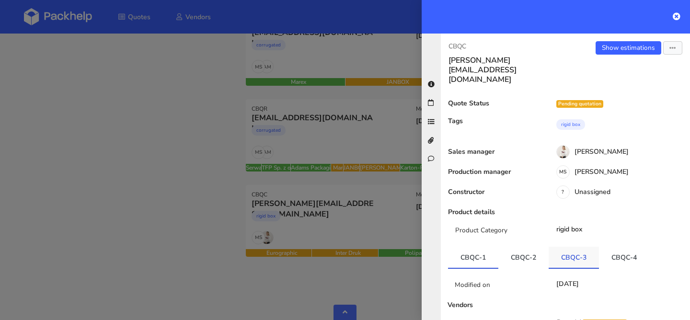
click at [572, 247] on link "CBQC-3" at bounding box center [574, 257] width 50 height 21
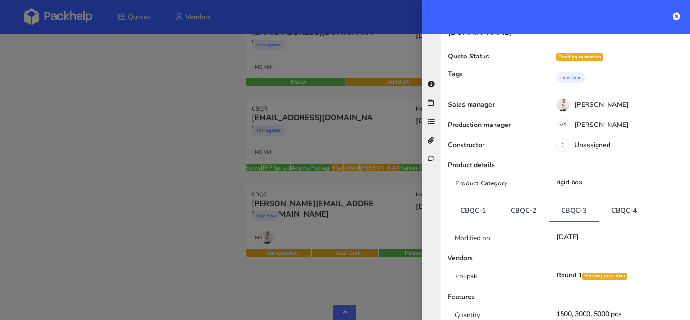
scroll to position [61, 0]
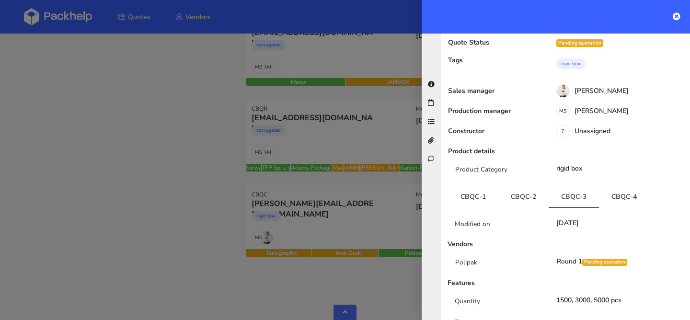
click at [621, 186] on link "CBQC-4" at bounding box center [624, 196] width 50 height 21
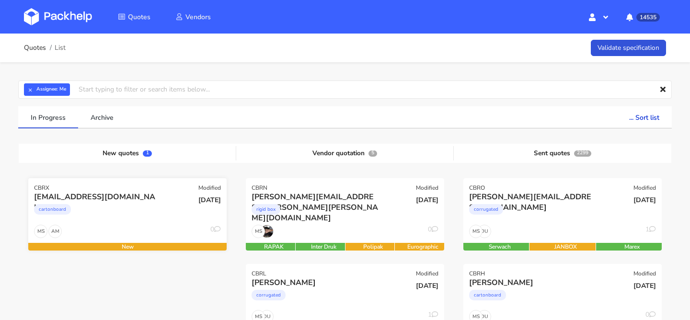
click at [117, 216] on div "cartonboard" at bounding box center [97, 211] width 127 height 19
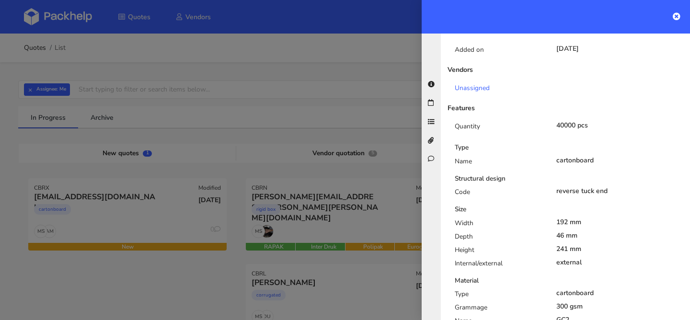
scroll to position [43, 0]
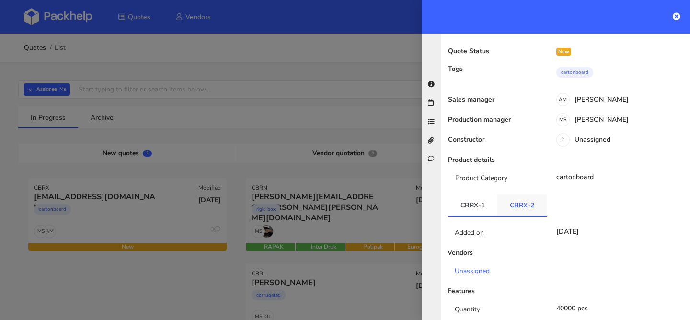
click at [519, 197] on link "CBRX-2" at bounding box center [522, 205] width 49 height 21
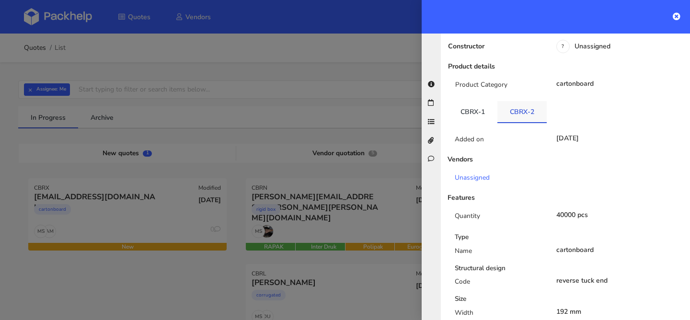
scroll to position [131, 0]
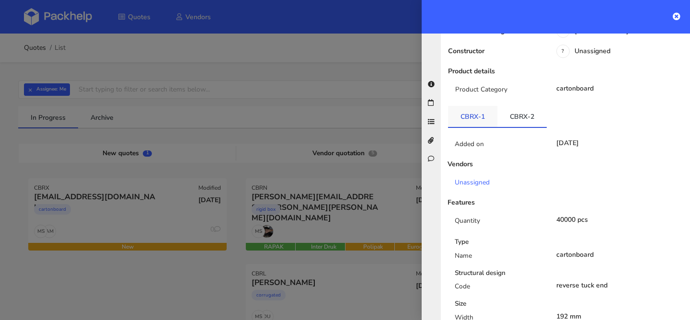
click at [483, 116] on link "CBRX-1" at bounding box center [472, 116] width 49 height 21
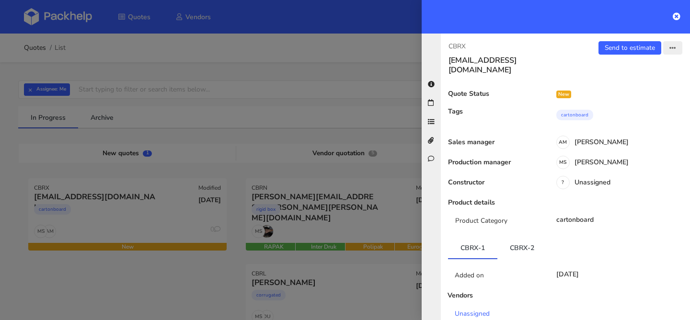
click at [675, 51] on icon "button" at bounding box center [673, 48] width 7 height 7
click at [637, 90] on link "Edit quote" at bounding box center [642, 86] width 84 height 16
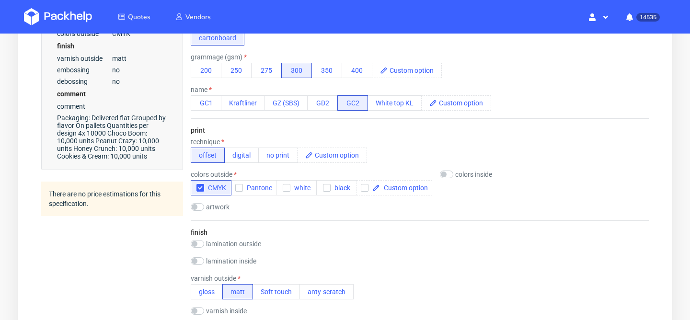
scroll to position [359, 0]
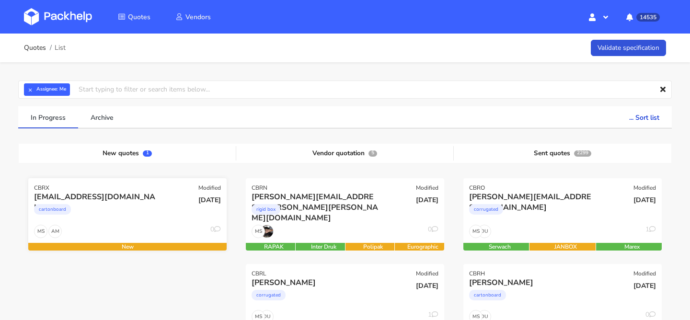
click at [140, 212] on div "cartonboard" at bounding box center [97, 211] width 127 height 19
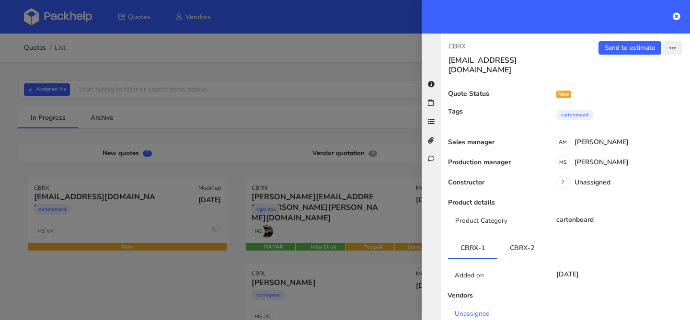
click at [671, 46] on icon "button" at bounding box center [673, 48] width 7 height 7
click at [626, 90] on link "Edit quote" at bounding box center [642, 86] width 84 height 16
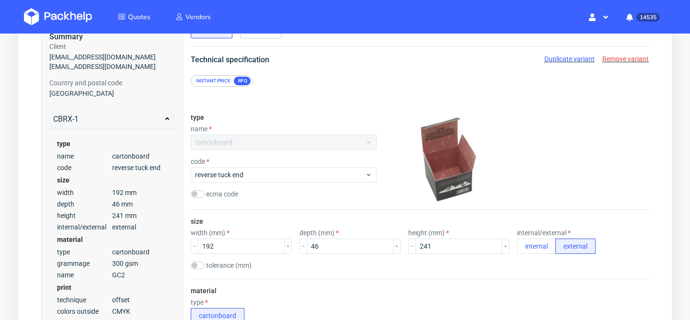
scroll to position [75, 0]
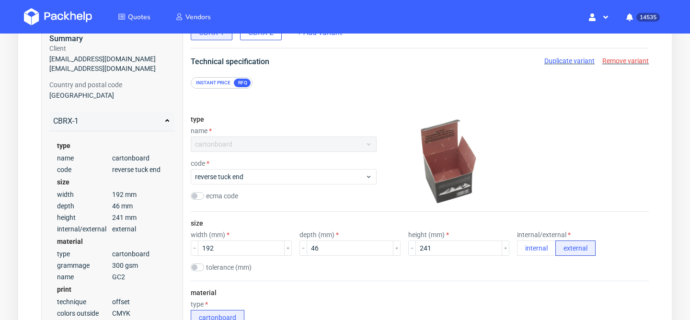
click at [260, 36] on span "CBRX-2" at bounding box center [260, 32] width 25 height 11
click at [215, 38] on div "CBRX-1" at bounding box center [212, 32] width 42 height 15
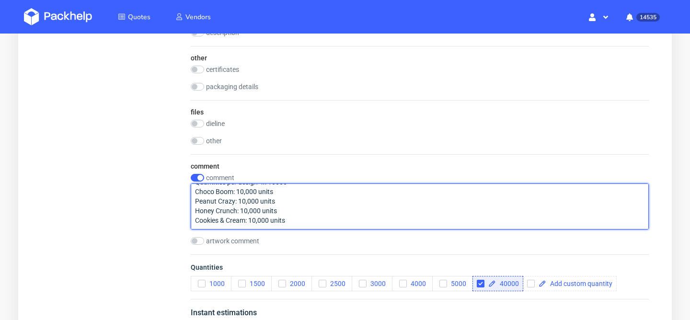
scroll to position [0, 0]
drag, startPoint x: 296, startPoint y: 222, endPoint x: 169, endPoint y: 175, distance: 135.1
type textarea "4 grafiki po 10 tys szt"
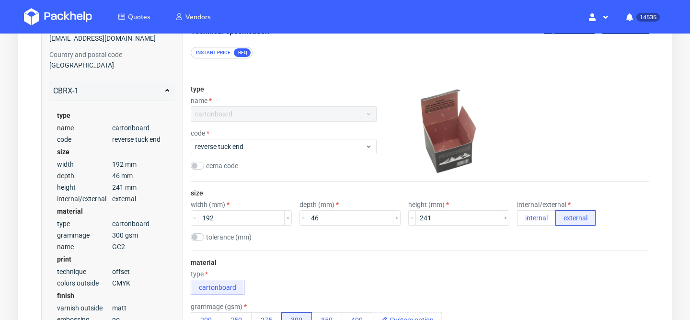
scroll to position [17, 0]
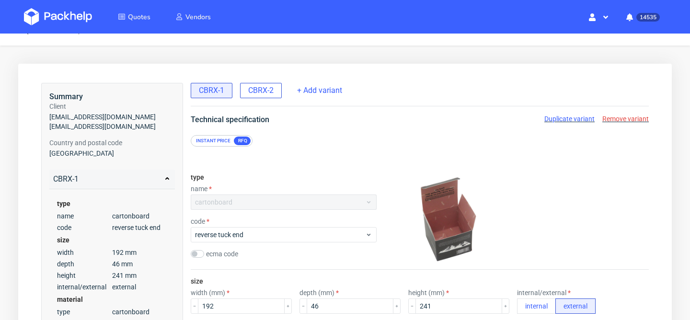
click at [270, 92] on span "CBRX-2" at bounding box center [260, 90] width 25 height 11
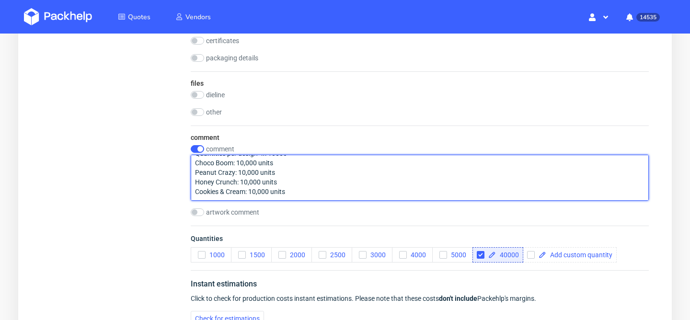
scroll to position [0, 0]
drag, startPoint x: 296, startPoint y: 187, endPoint x: 152, endPoint y: 134, distance: 152.9
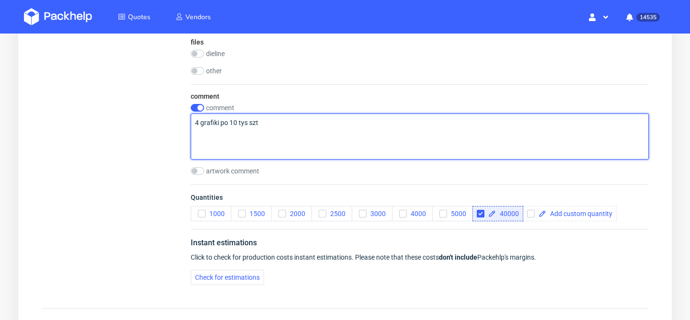
scroll to position [1108, 0]
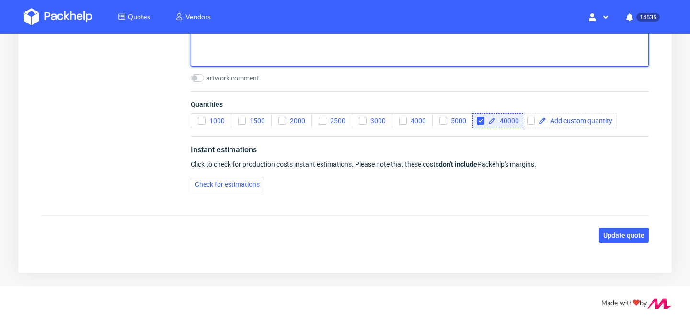
type textarea "4 grafiki po 10 tys szt"
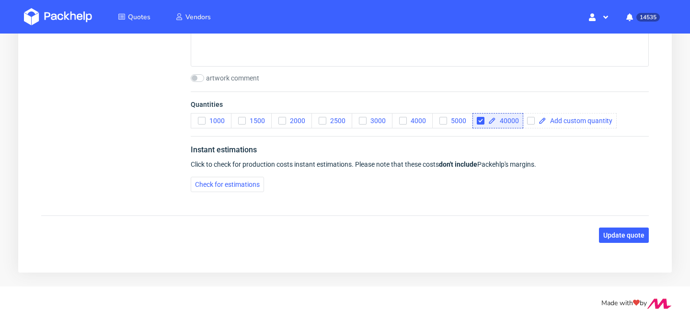
click at [636, 239] on span "Update quote" at bounding box center [624, 235] width 41 height 7
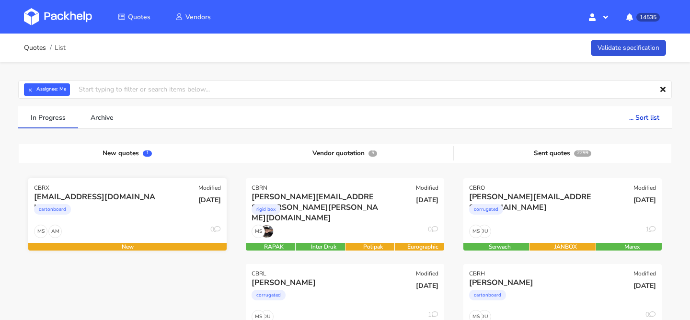
click at [121, 223] on div "[EMAIL_ADDRESS][DOMAIN_NAME] cartonboard" at bounding box center [94, 208] width 134 height 33
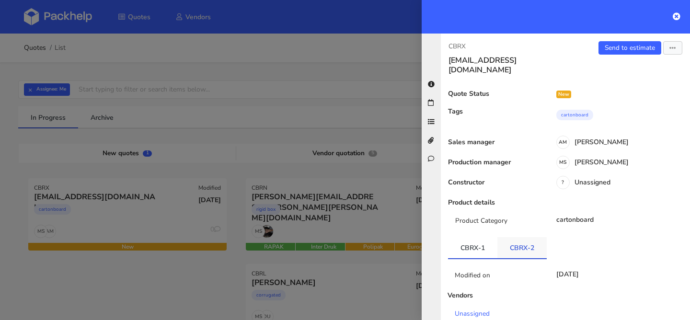
click at [513, 237] on link "CBRX-2" at bounding box center [522, 247] width 49 height 21
click at [626, 41] on div "Send to estimate View quote Edit quote Missing data Reject quote Export to PDF" at bounding box center [628, 58] width 125 height 34
click at [622, 46] on link "Send to estimate" at bounding box center [630, 47] width 63 height 13
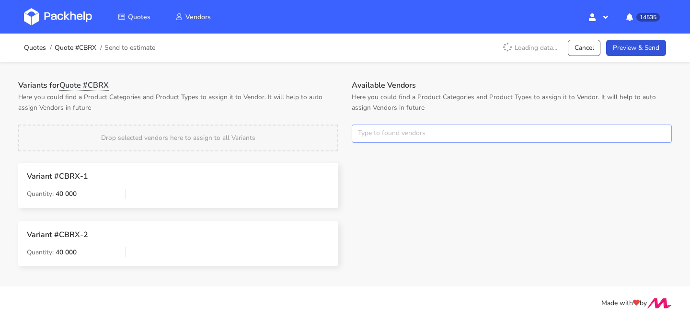
click at [380, 138] on input "text" at bounding box center [512, 134] width 320 height 18
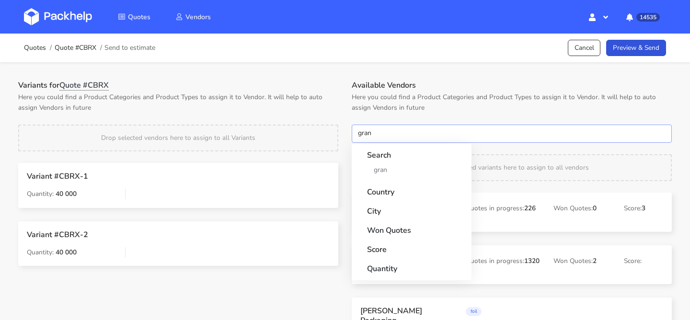
type input "granp"
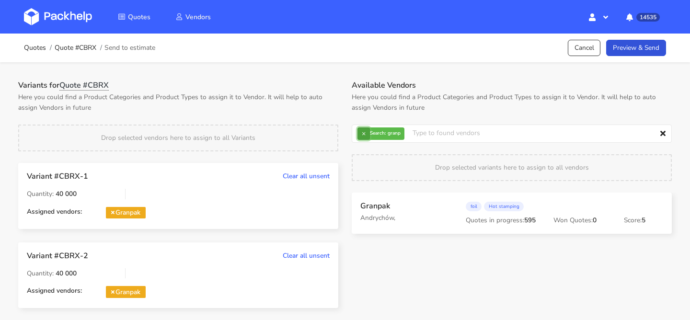
click at [366, 134] on button "×" at bounding box center [364, 134] width 12 height 12
click at [366, 134] on input "text" at bounding box center [512, 134] width 320 height 18
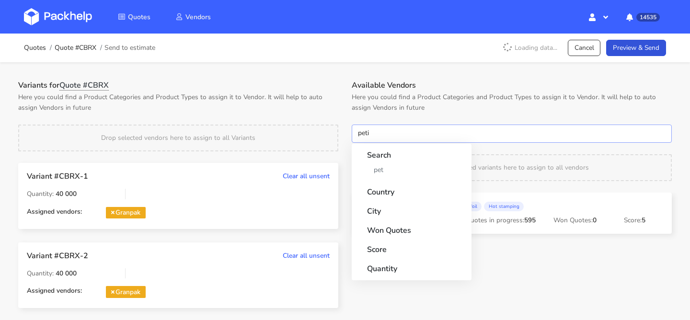
type input "petit"
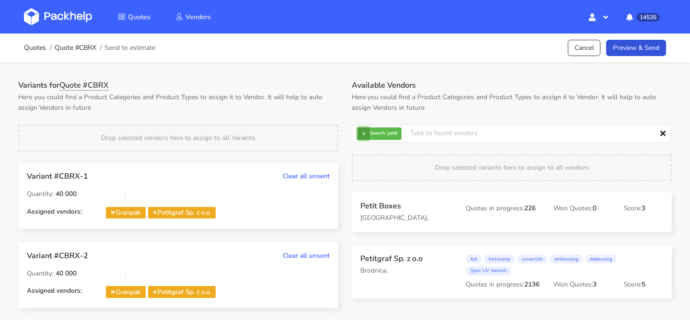
click at [362, 135] on button "×" at bounding box center [364, 134] width 12 height 12
click at [362, 135] on input "text" at bounding box center [512, 134] width 320 height 18
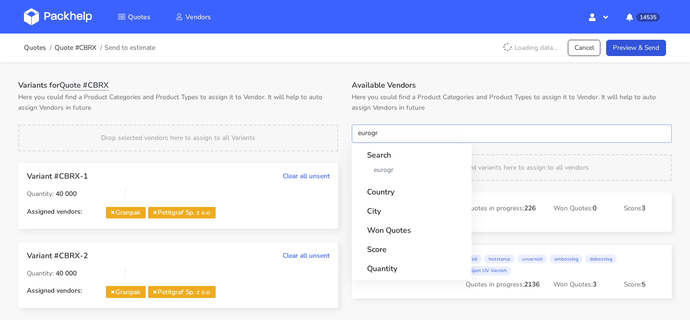
type input "eurogra"
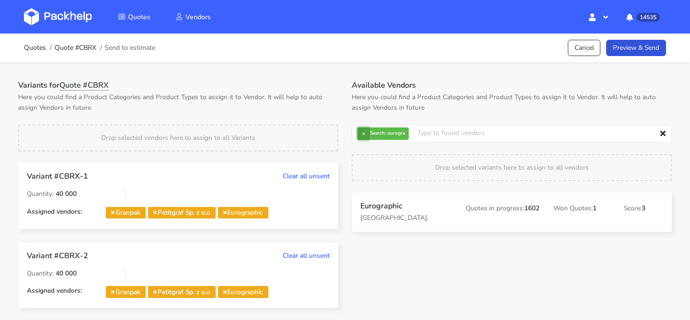
click at [362, 134] on button "×" at bounding box center [364, 134] width 12 height 12
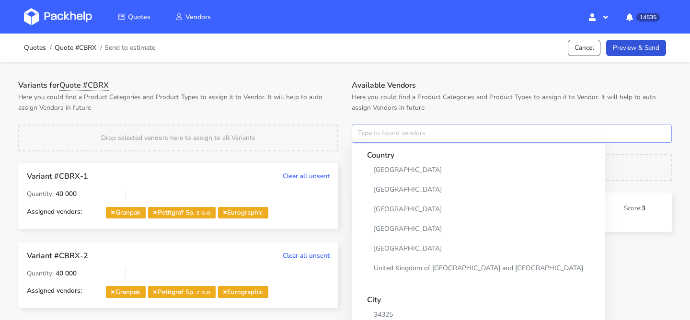
click at [362, 134] on input "text" at bounding box center [512, 134] width 320 height 18
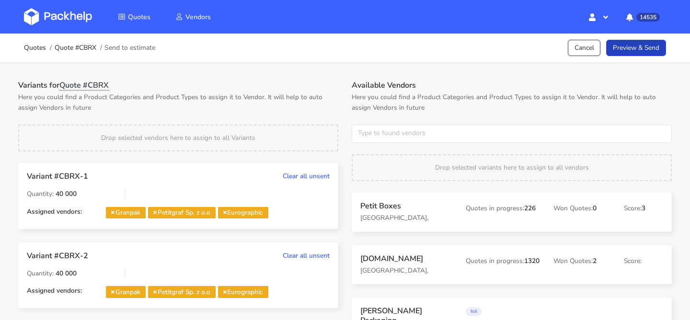
click at [651, 54] on link "Preview & Send" at bounding box center [637, 48] width 60 height 17
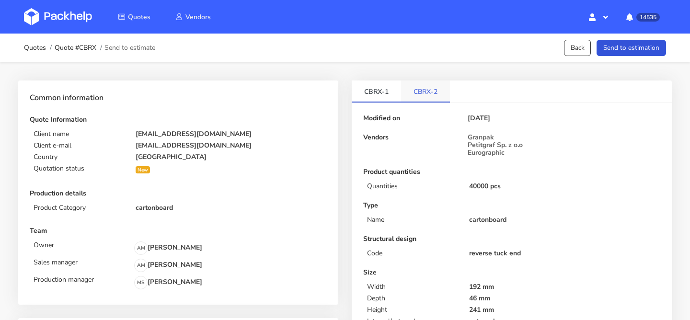
click at [423, 81] on link "CBRX-2" at bounding box center [425, 91] width 49 height 21
click at [629, 43] on button "Send to estimation" at bounding box center [632, 48] width 70 height 17
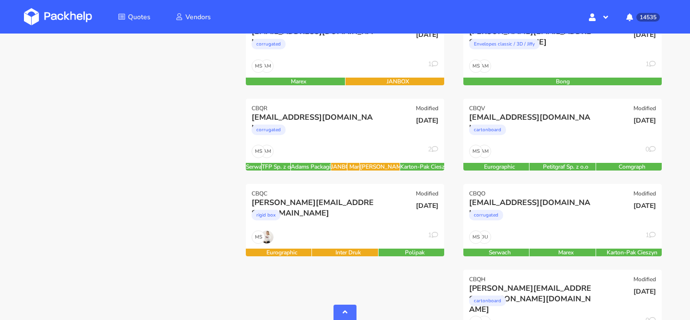
scroll to position [433, 0]
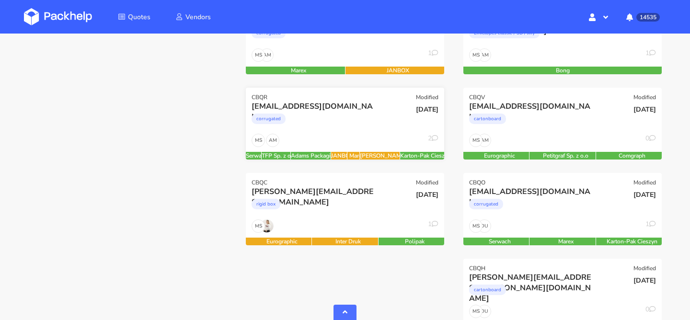
click at [363, 139] on div "AM MS 2" at bounding box center [345, 143] width 198 height 18
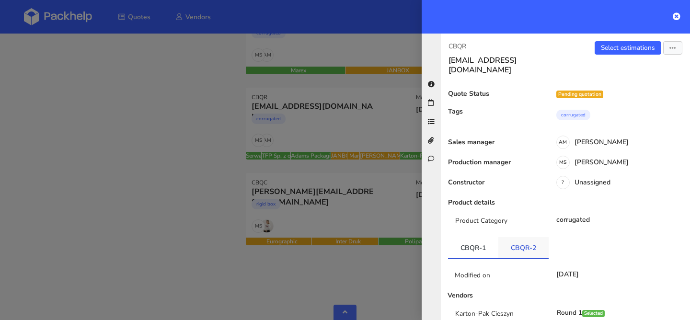
click at [504, 237] on link "CBQR-2" at bounding box center [524, 247] width 50 height 21
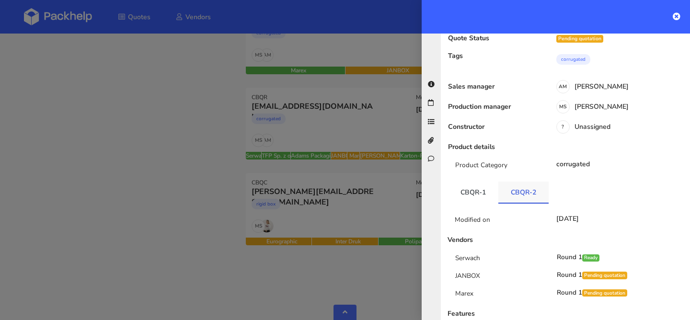
scroll to position [71, 0]
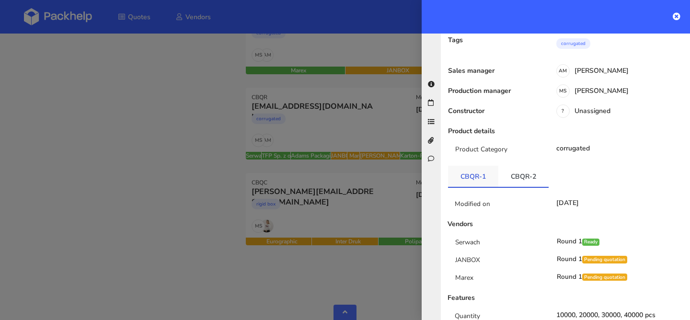
click at [485, 175] on link "CBQR-1" at bounding box center [473, 176] width 50 height 21
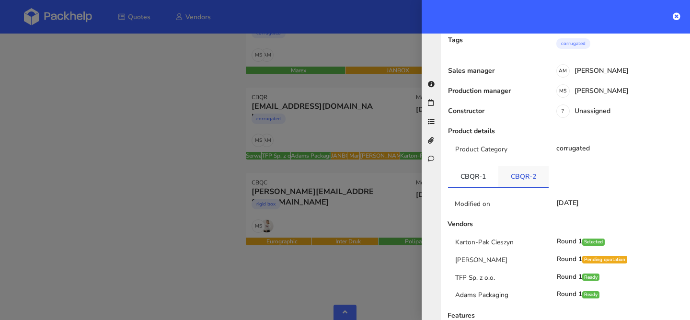
click at [513, 169] on link "CBQR-2" at bounding box center [524, 176] width 50 height 21
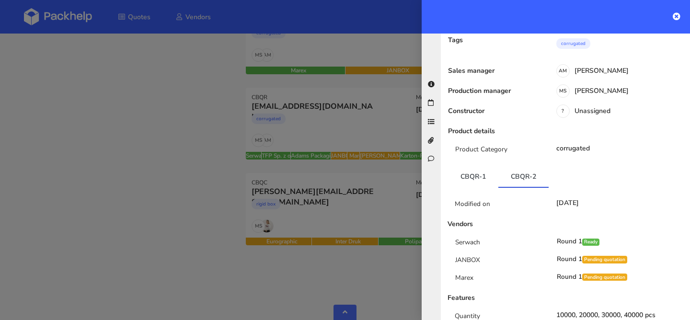
click at [196, 220] on div at bounding box center [345, 160] width 690 height 320
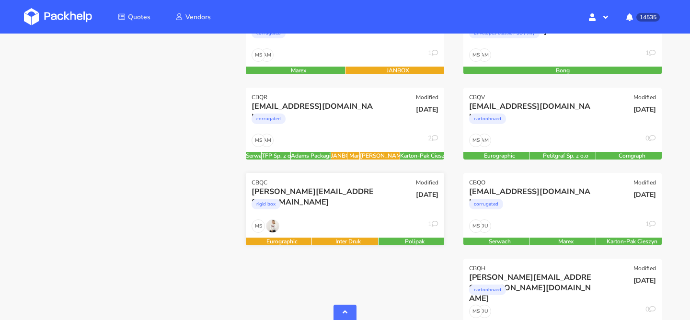
click at [314, 204] on div "rigid box" at bounding box center [315, 206] width 127 height 19
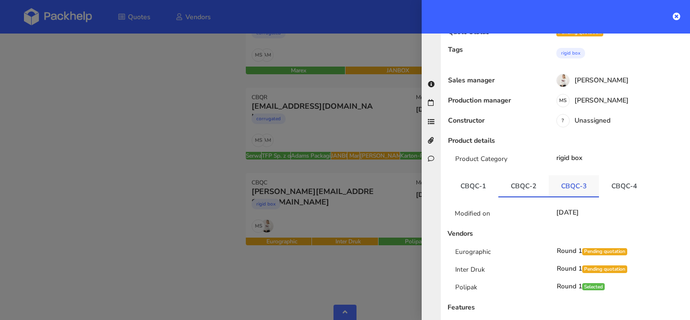
click at [561, 175] on link "CBQC-3" at bounding box center [574, 185] width 50 height 21
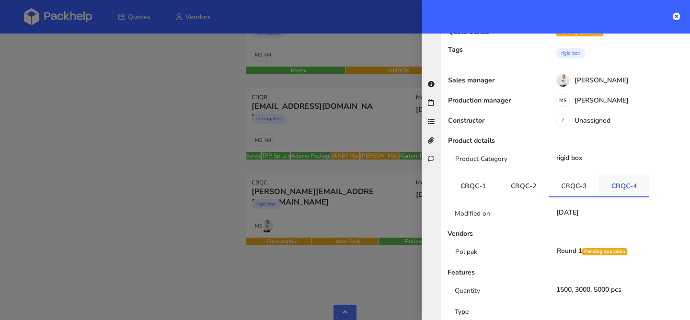
click at [607, 175] on link "CBQC-4" at bounding box center [624, 185] width 50 height 21
click at [329, 199] on div at bounding box center [345, 160] width 690 height 320
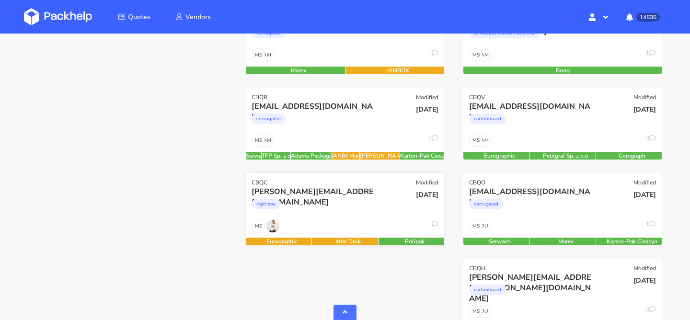
scroll to position [0, 0]
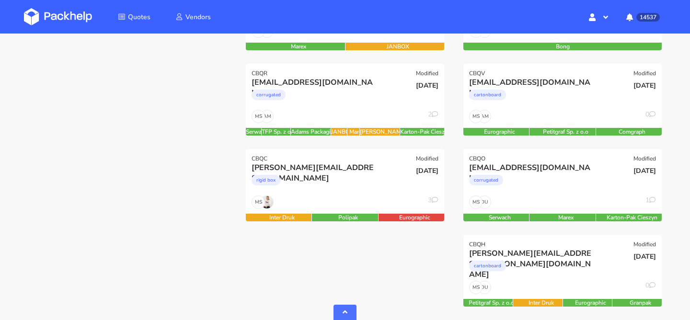
scroll to position [571, 0]
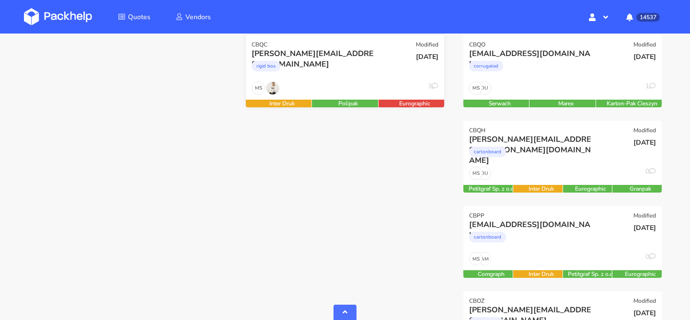
click at [372, 86] on div "MS 3" at bounding box center [345, 91] width 198 height 18
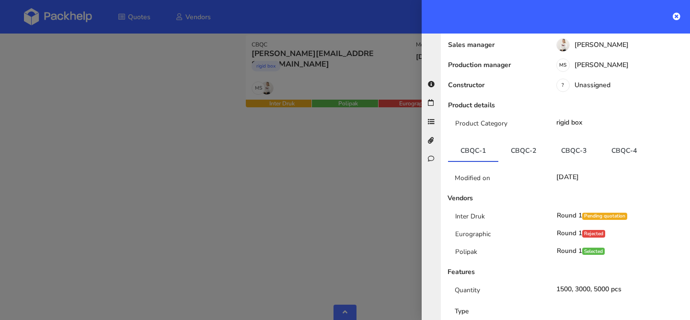
scroll to position [138, 0]
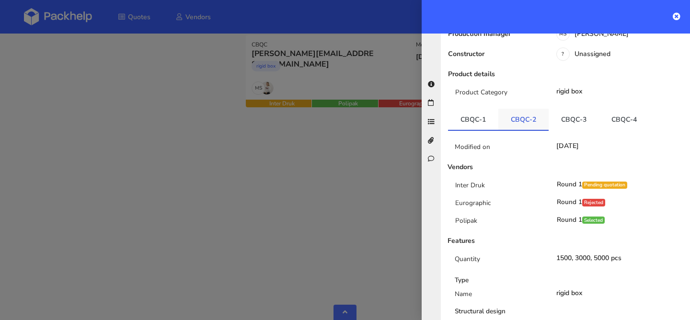
click at [532, 109] on link "CBQC-2" at bounding box center [524, 119] width 50 height 21
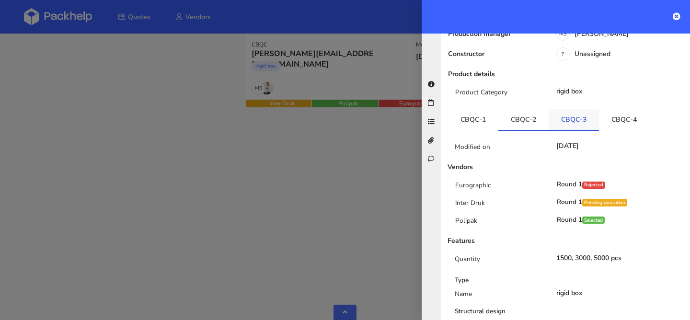
click at [573, 109] on link "CBQC-3" at bounding box center [574, 119] width 50 height 21
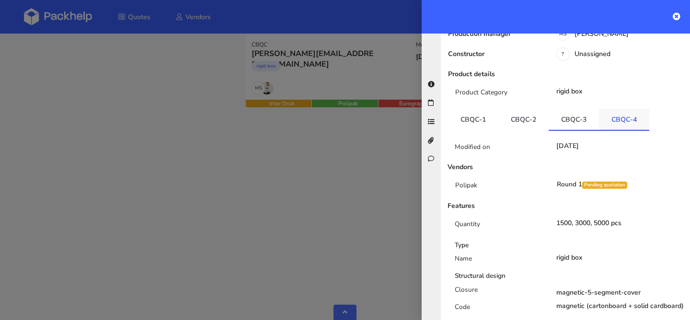
click at [619, 109] on link "CBQC-4" at bounding box center [624, 119] width 50 height 21
click at [572, 109] on link "CBQC-3" at bounding box center [574, 119] width 50 height 21
click at [263, 157] on div at bounding box center [345, 160] width 690 height 320
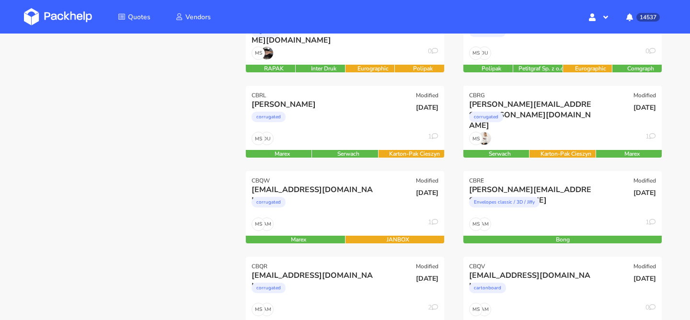
scroll to position [159, 0]
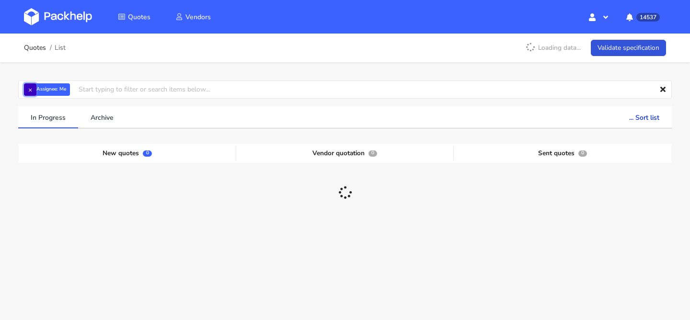
click at [32, 88] on button "×" at bounding box center [30, 89] width 12 height 12
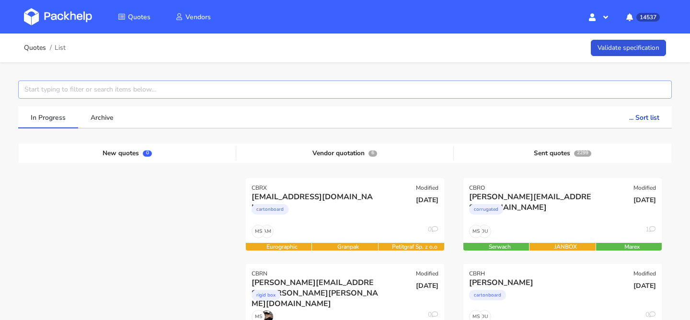
click at [32, 88] on input "text" at bounding box center [345, 90] width 654 height 18
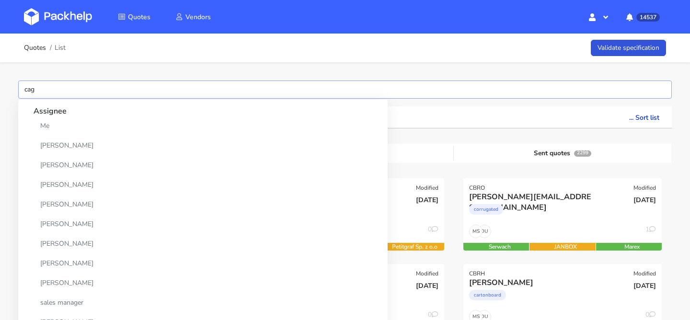
type input "[PERSON_NAME]"
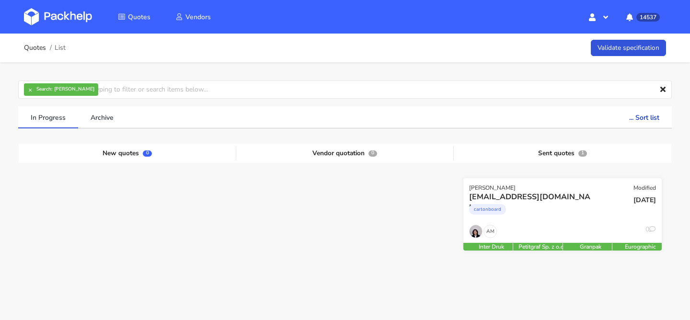
click at [573, 228] on div "AM 0" at bounding box center [563, 234] width 198 height 18
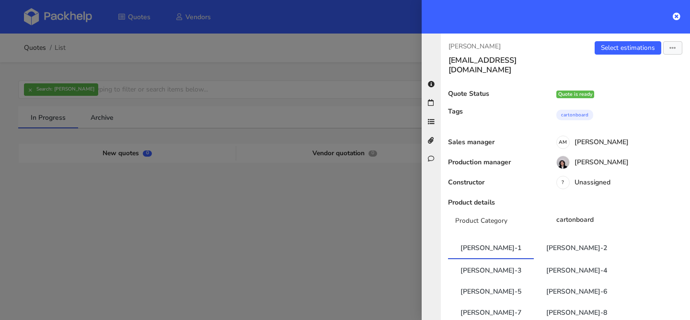
click at [331, 222] on div at bounding box center [345, 160] width 690 height 320
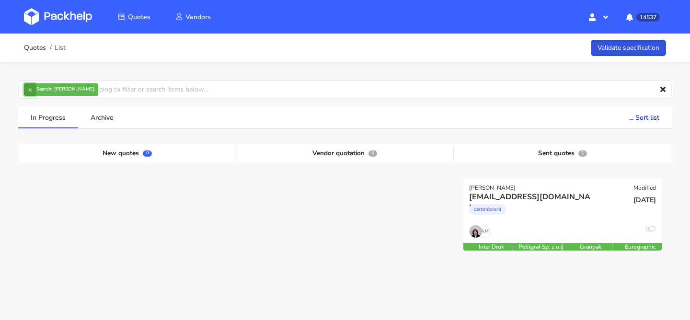
click at [28, 87] on button "×" at bounding box center [30, 89] width 12 height 12
click at [28, 87] on input "text" at bounding box center [345, 90] width 654 height 18
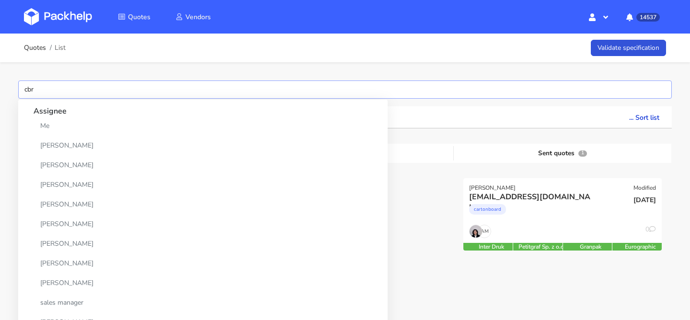
type input "cbrx"
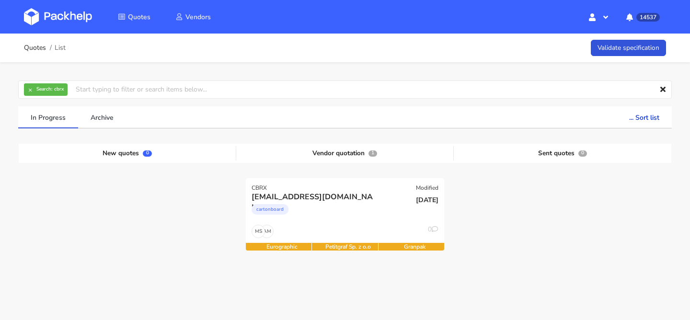
click at [546, 248] on div at bounding box center [563, 220] width 218 height 85
click at [350, 215] on div "cartonboard" at bounding box center [315, 211] width 127 height 19
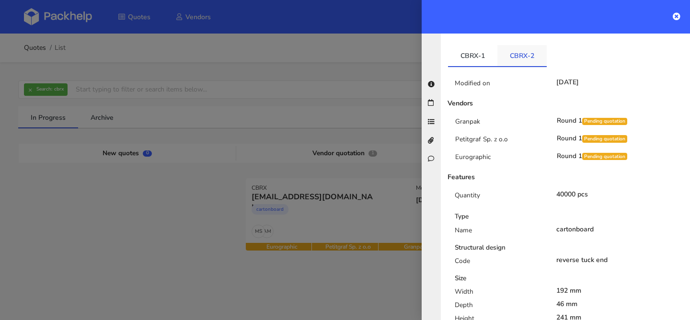
scroll to position [188, 0]
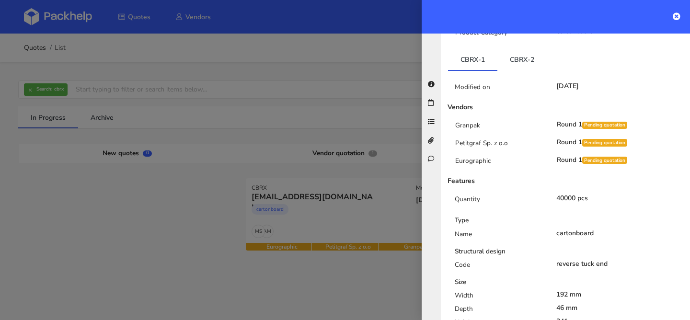
click at [521, 71] on div "Modified on 03 Oct 2025 Vendors Granpak Round 1 Pending quotation Petitgraf Sp.…" at bounding box center [565, 317] width 235 height 493
click at [528, 49] on link "CBRX-2" at bounding box center [522, 59] width 49 height 21
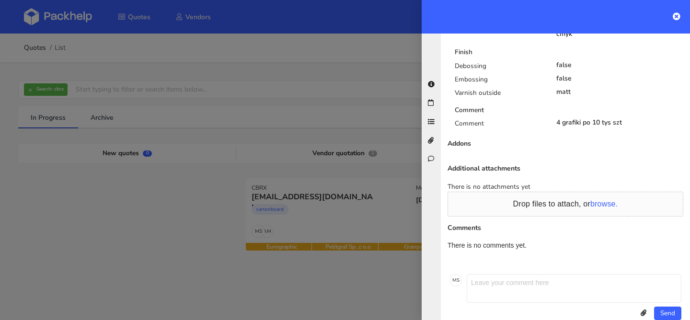
scroll to position [603, 0]
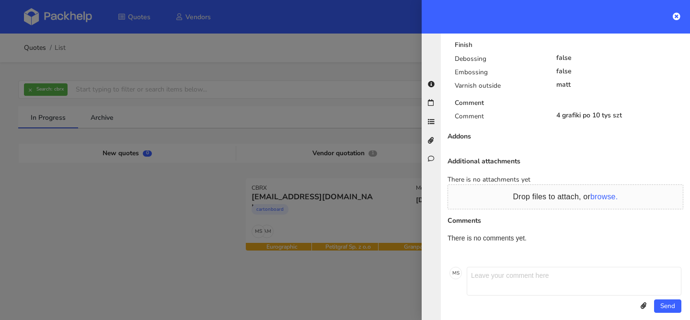
click at [306, 185] on div at bounding box center [345, 160] width 690 height 320
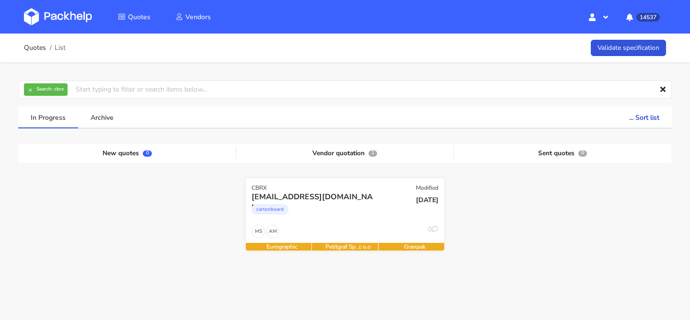
click at [347, 212] on div "cartonboard" at bounding box center [315, 211] width 127 height 19
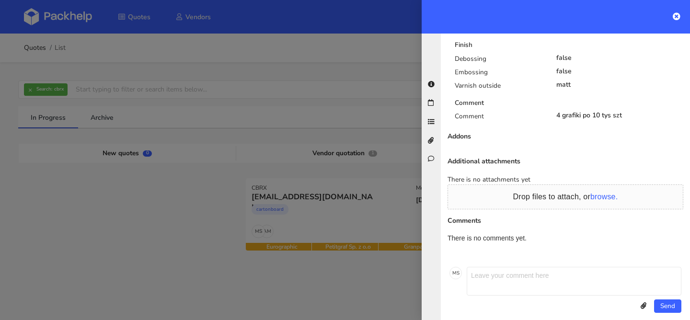
scroll to position [0, 0]
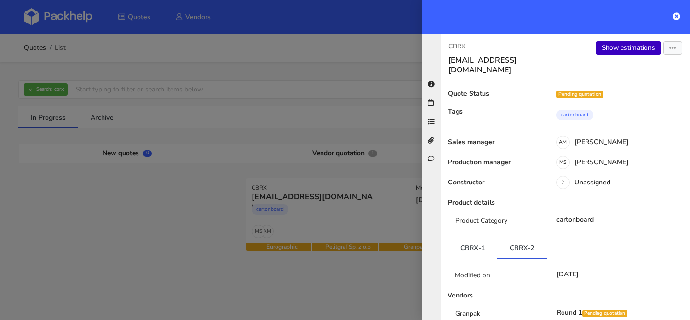
click at [630, 43] on link "Show estimations" at bounding box center [629, 47] width 66 height 13
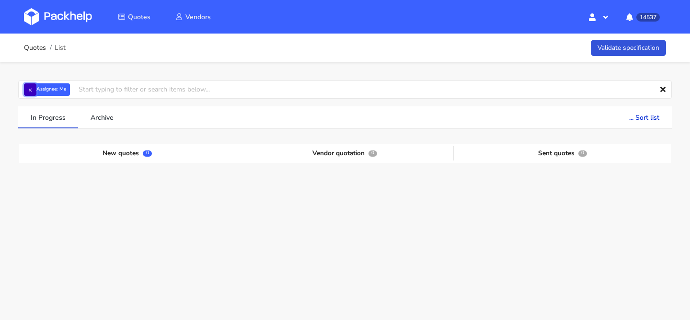
click at [27, 91] on button "×" at bounding box center [30, 89] width 12 height 12
click at [27, 91] on input "text" at bounding box center [345, 90] width 654 height 18
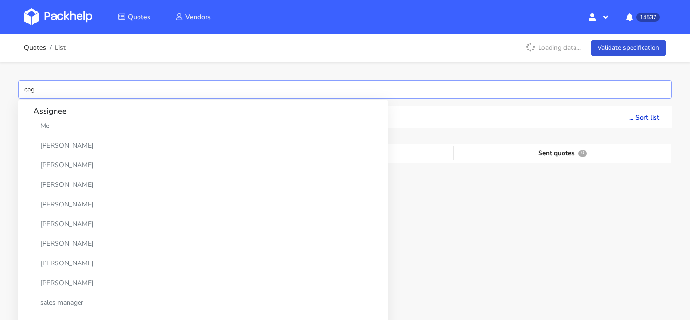
type input "[PERSON_NAME]"
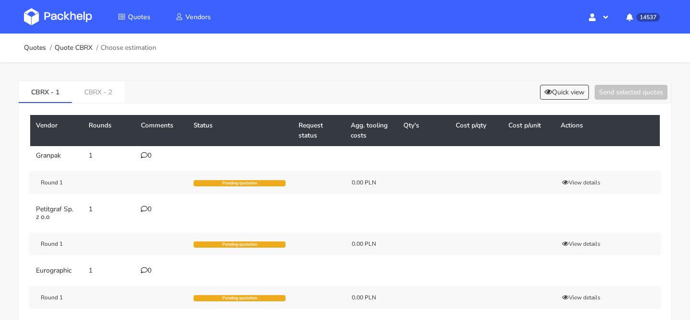
click at [152, 156] on div "0" at bounding box center [161, 156] width 41 height 8
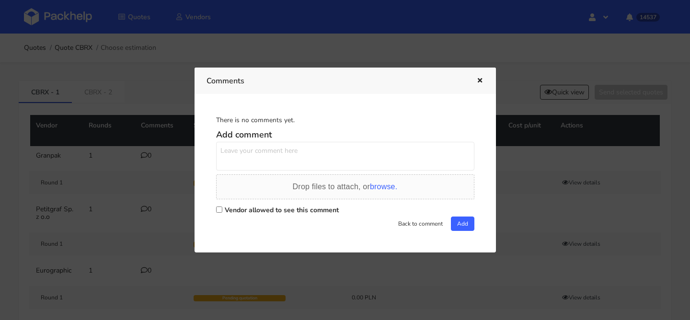
click at [243, 158] on textarea at bounding box center [345, 156] width 258 height 29
click at [246, 150] on textarea "prośba o zaproponowanie najlepszego terminu, jeśli się uda to 7 dni roboczych" at bounding box center [345, 156] width 258 height 29
type textarea "prośba o zaproponowanie najlepszego terminu, jeśli się uda to 7 dni roboczych"
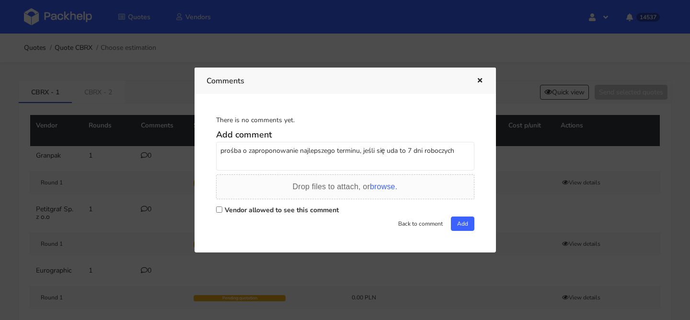
click at [308, 211] on label "Vendor allowed to see this comment" at bounding box center [282, 210] width 114 height 9
click at [222, 211] on input "Vendor allowed to see this comment" at bounding box center [219, 210] width 6 height 6
checkbox input "true"
click at [460, 220] on button "Add" at bounding box center [462, 224] width 23 height 14
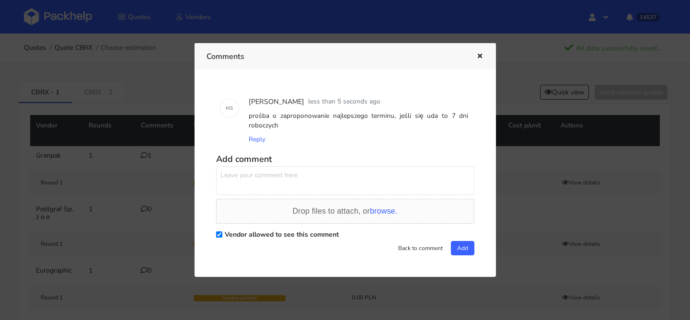
click at [482, 55] on icon "button" at bounding box center [480, 56] width 8 height 7
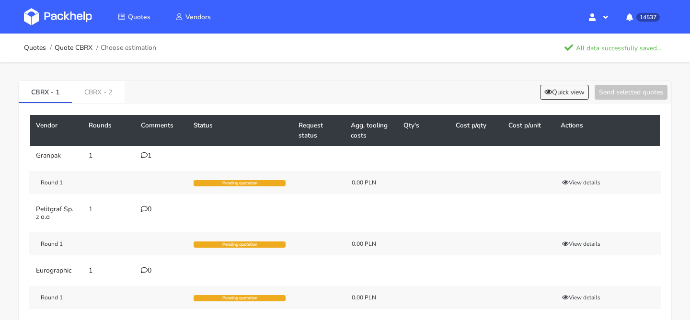
click at [152, 207] on div "0" at bounding box center [161, 210] width 41 height 8
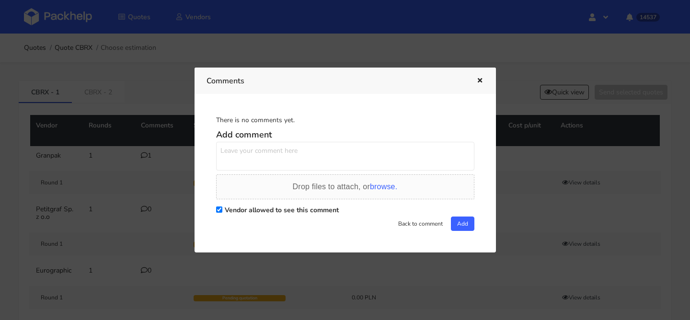
click at [297, 156] on textarea at bounding box center [345, 156] width 258 height 29
paste textarea "prośba o zaproponowanie najlepszego terminu, jeśli się uda to 7 dni roboczych"
type textarea "prośba o zaproponowanie najlepszego terminu, jeśli się uda to 7 dni roboczych"
click at [456, 225] on button "Add" at bounding box center [462, 224] width 23 height 14
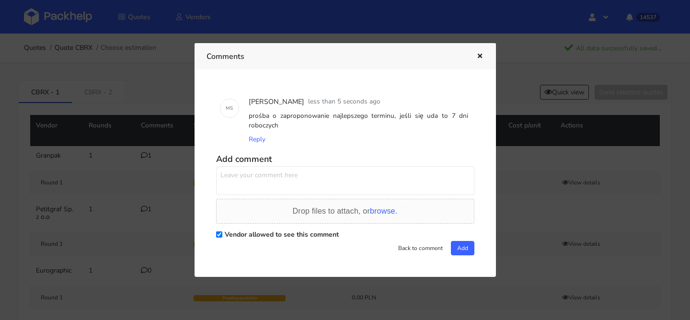
click at [481, 57] on icon "button" at bounding box center [480, 56] width 8 height 7
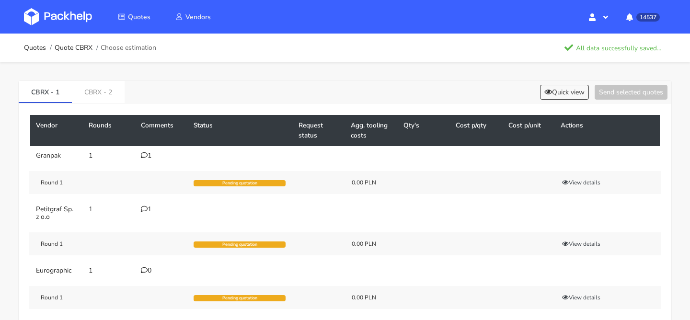
click at [145, 269] on icon at bounding box center [144, 270] width 7 height 7
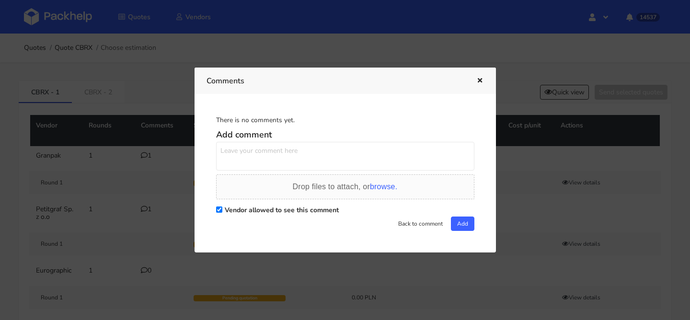
click at [327, 167] on textarea at bounding box center [345, 156] width 258 height 29
paste textarea "prośba o zaproponowanie najlepszego terminu, jeśli się uda to 7 dni roboczych"
type textarea "prośba o zaproponowanie najlepszego terminu, jeśli się uda to 7 dni roboczych"
click at [461, 223] on button "Add" at bounding box center [462, 224] width 23 height 14
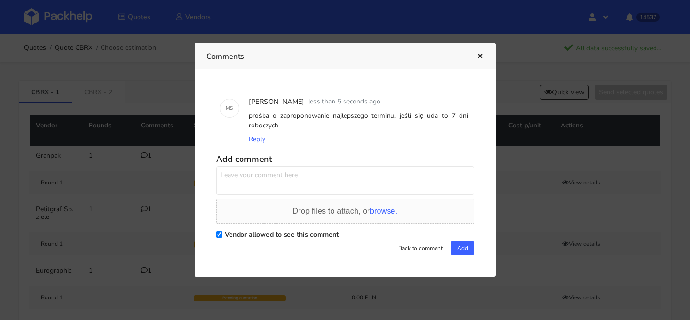
click at [477, 53] on icon "button" at bounding box center [480, 56] width 8 height 7
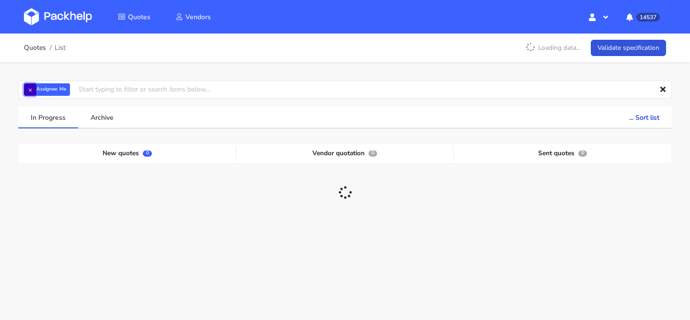
click at [34, 87] on button "×" at bounding box center [30, 89] width 12 height 12
click at [34, 87] on input "text" at bounding box center [345, 90] width 654 height 18
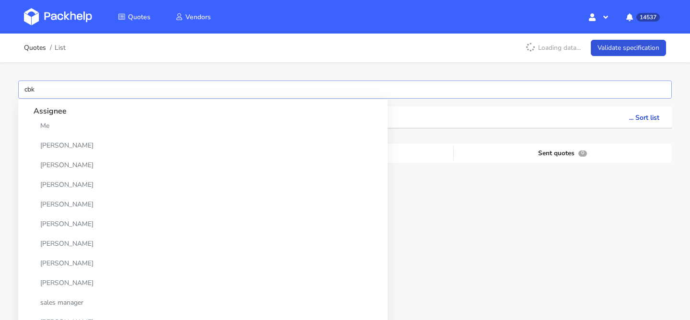
type input "cbkh"
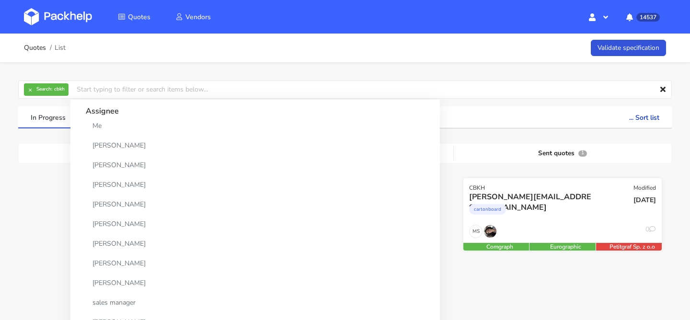
click at [535, 203] on div "cartonboard" at bounding box center [532, 211] width 127 height 19
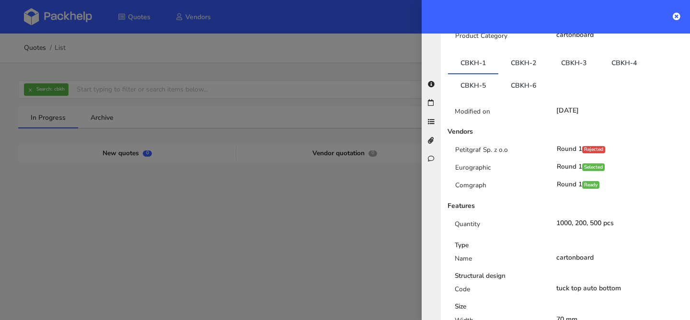
scroll to position [199, 0]
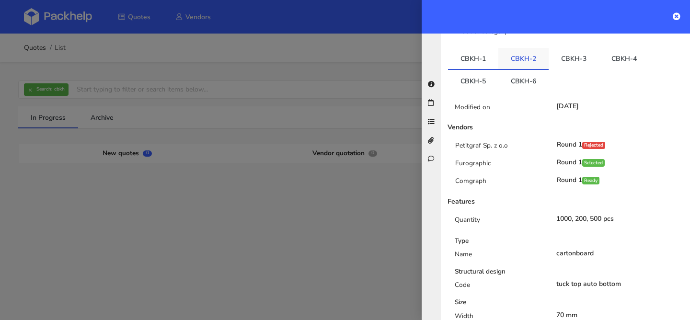
click at [537, 48] on link "CBKH-2" at bounding box center [524, 58] width 50 height 21
click at [577, 48] on link "CBKH-3" at bounding box center [574, 58] width 50 height 21
click at [634, 48] on link "CBKH-4" at bounding box center [624, 58] width 50 height 21
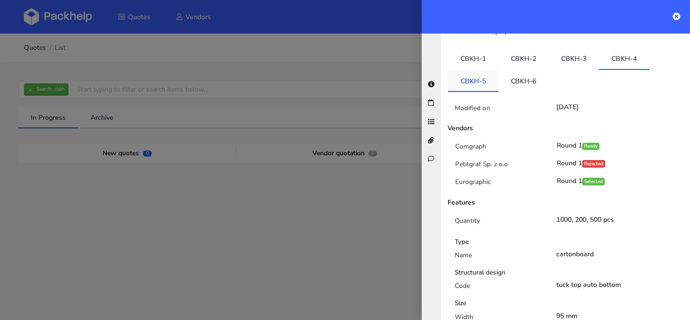
click at [489, 70] on link "CBKH-5" at bounding box center [473, 80] width 50 height 21
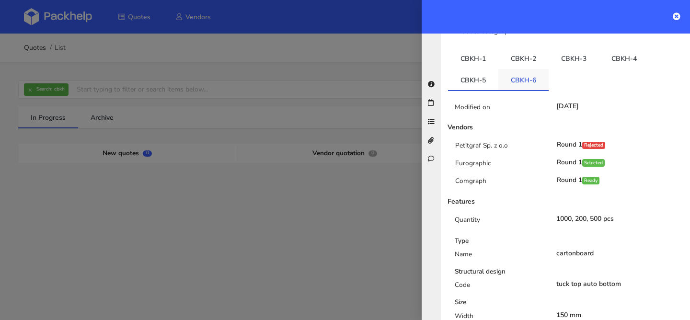
click at [519, 69] on link "CBKH-6" at bounding box center [524, 79] width 50 height 21
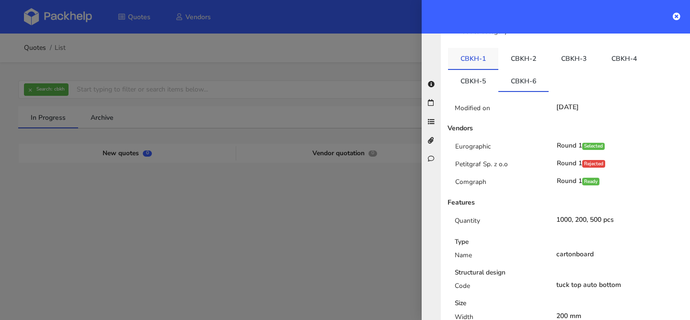
click at [470, 48] on link "CBKH-1" at bounding box center [473, 58] width 50 height 21
drag, startPoint x: 634, startPoint y: 269, endPoint x: 549, endPoint y: 266, distance: 85.4
click at [549, 280] on div "Code tuck top auto bottom" at bounding box center [570, 286] width 244 height 13
copy div "tuck top auto bottom"
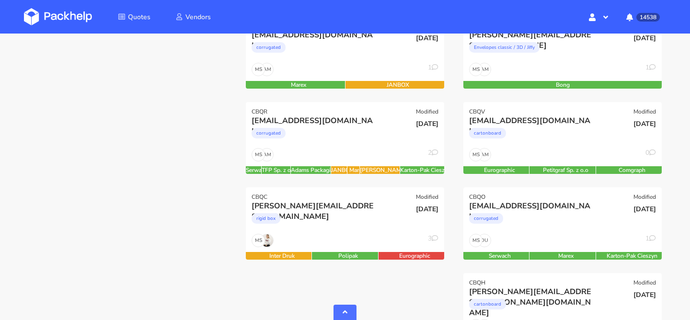
scroll to position [420, 0]
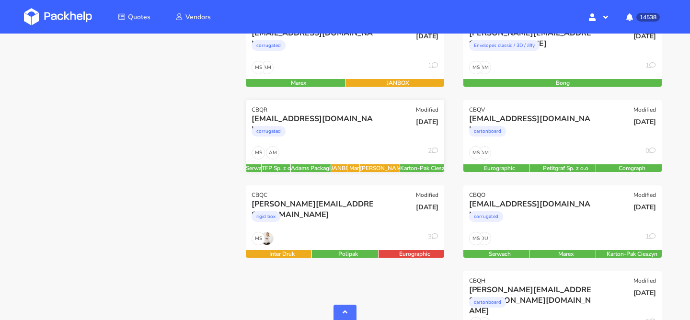
click at [353, 128] on div "corrugated" at bounding box center [315, 133] width 127 height 19
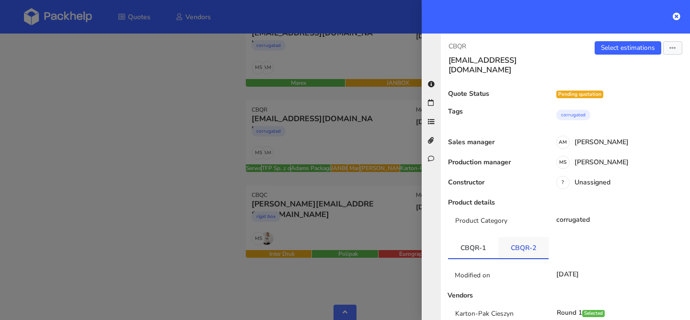
click at [528, 245] on link "CBQR-2" at bounding box center [524, 247] width 50 height 21
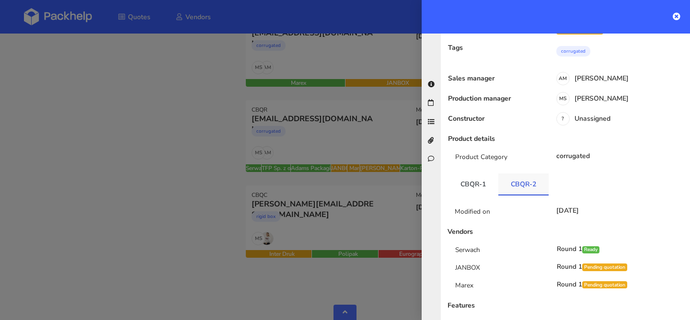
scroll to position [67, 0]
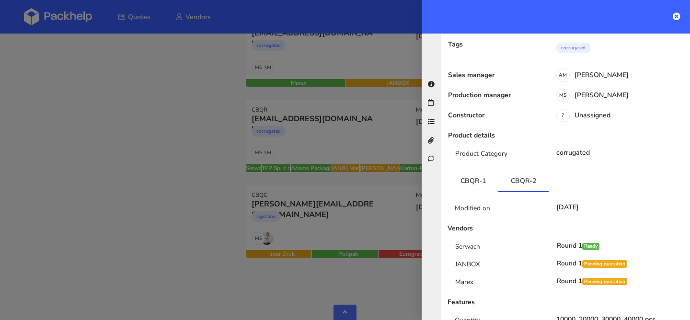
click at [352, 158] on div at bounding box center [345, 160] width 690 height 320
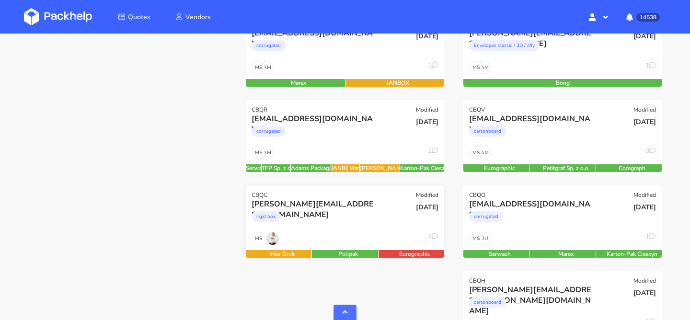
click at [351, 235] on div "MS 3" at bounding box center [345, 241] width 198 height 18
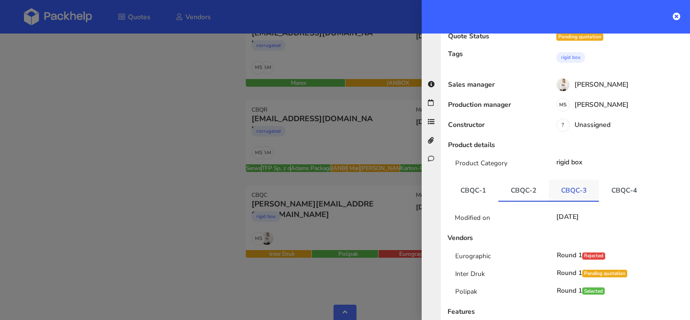
click at [558, 180] on link "CBQC-3" at bounding box center [574, 190] width 50 height 21
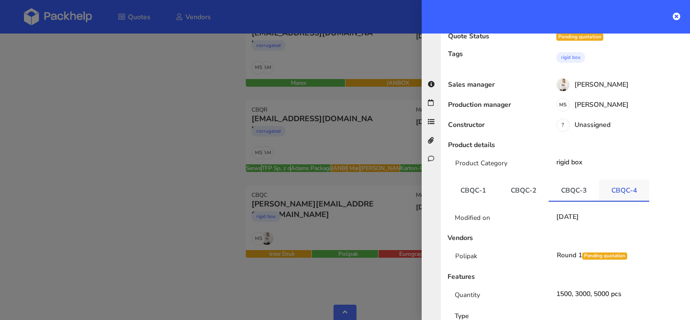
click at [615, 180] on link "CBQC-4" at bounding box center [624, 190] width 50 height 21
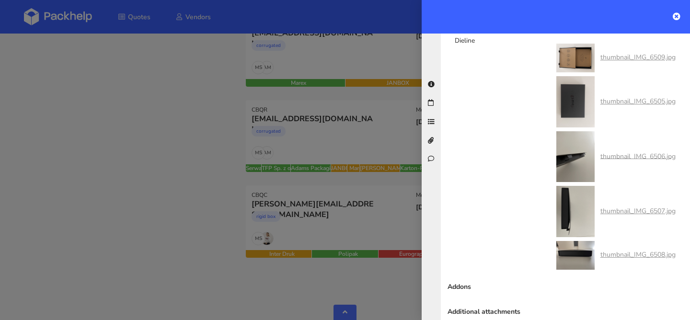
scroll to position [1098, 0]
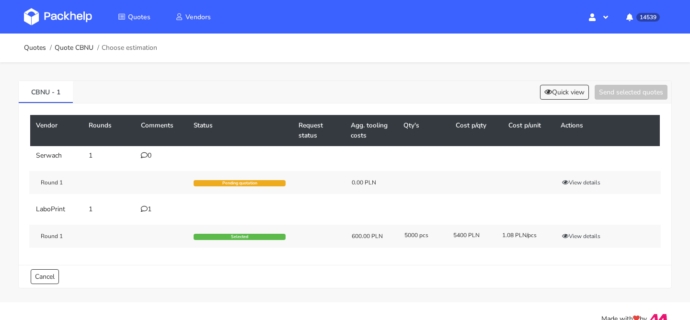
click at [150, 207] on div "1" at bounding box center [161, 210] width 41 height 8
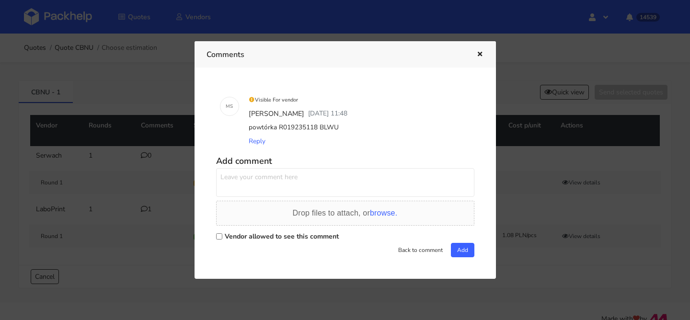
click at [479, 52] on icon "button" at bounding box center [480, 54] width 8 height 7
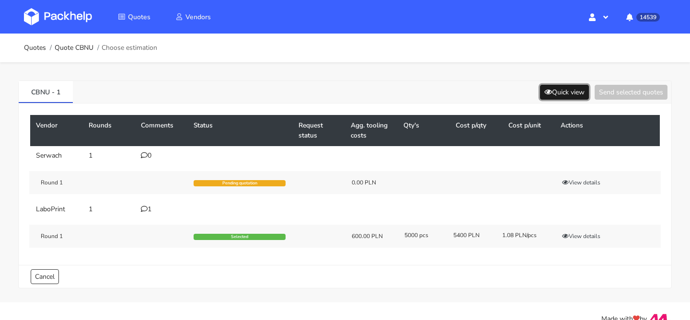
click at [549, 93] on button "Quick view" at bounding box center [564, 92] width 49 height 15
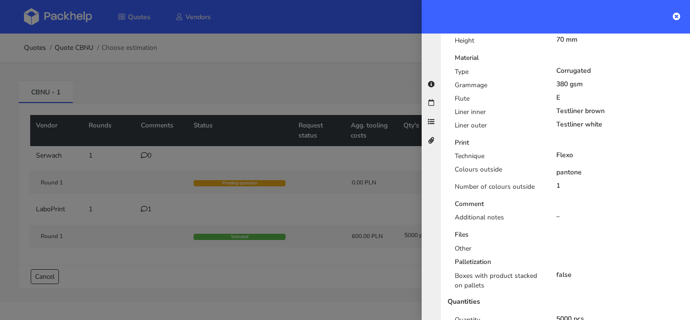
scroll to position [382, 0]
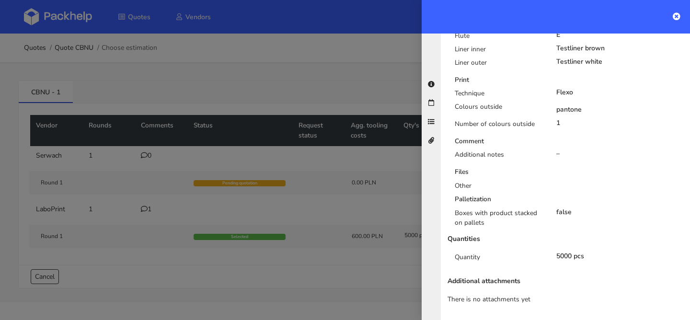
click at [339, 158] on div at bounding box center [345, 160] width 690 height 320
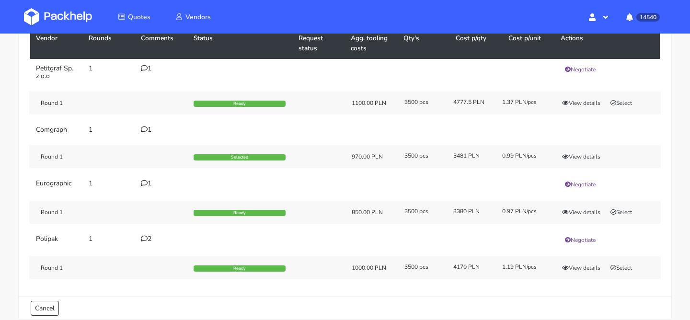
scroll to position [86, 0]
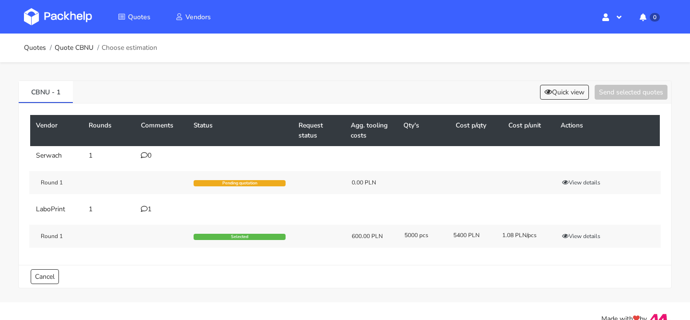
click at [146, 209] on icon at bounding box center [144, 209] width 7 height 7
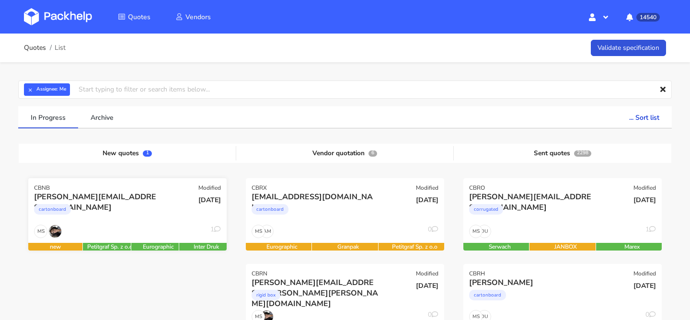
click at [133, 214] on div "cartonboard" at bounding box center [97, 211] width 127 height 19
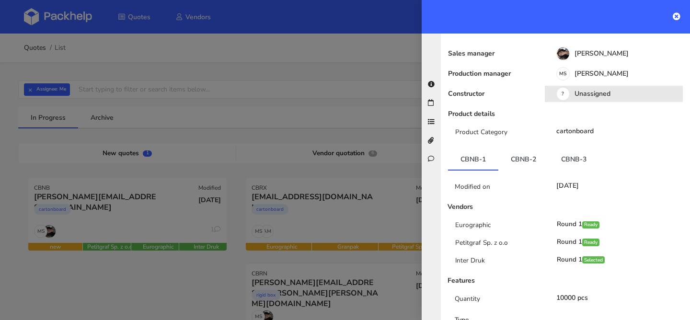
scroll to position [124, 0]
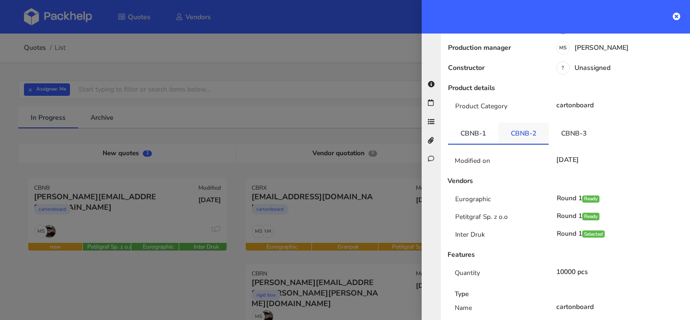
click at [534, 123] on link "CBNB-2" at bounding box center [524, 133] width 50 height 21
click at [562, 123] on link "CBNB-3" at bounding box center [574, 133] width 50 height 21
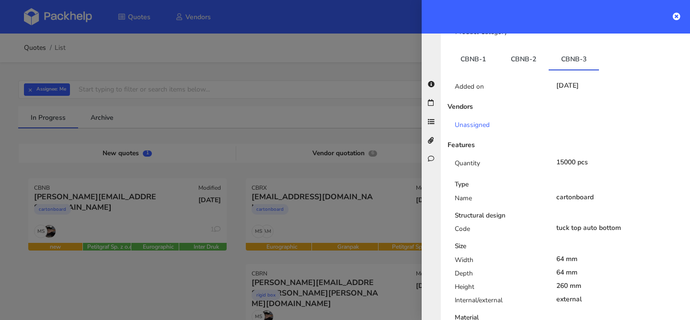
scroll to position [195, 0]
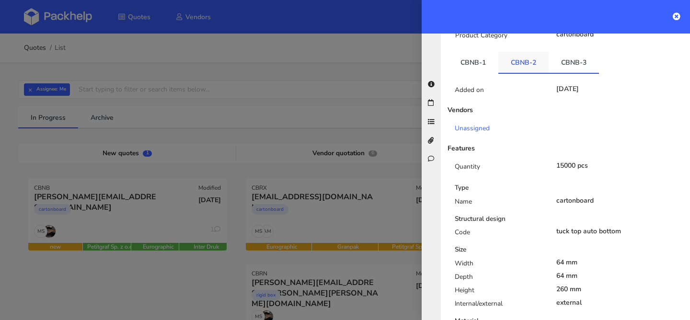
click at [523, 52] on link "CBNB-2" at bounding box center [524, 62] width 50 height 21
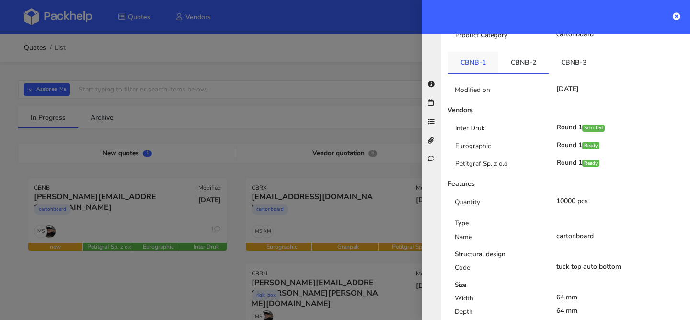
click at [474, 52] on link "CBNB-1" at bounding box center [473, 62] width 50 height 21
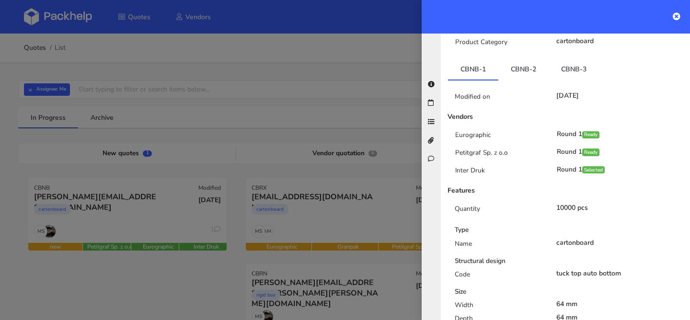
click at [513, 58] on link "CBNB-2" at bounding box center [524, 68] width 50 height 21
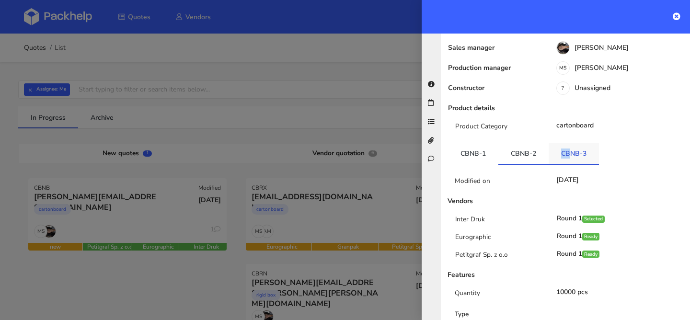
click at [568, 143] on link "CBNB-3" at bounding box center [574, 153] width 50 height 21
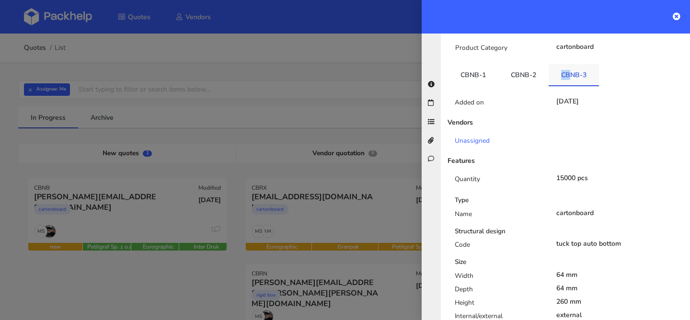
scroll to position [174, 0]
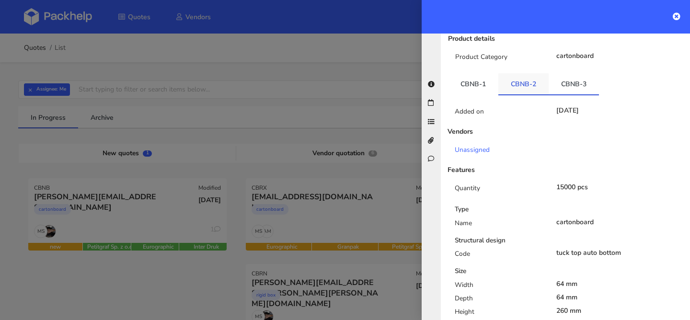
click at [537, 73] on link "CBNB-2" at bounding box center [524, 83] width 50 height 21
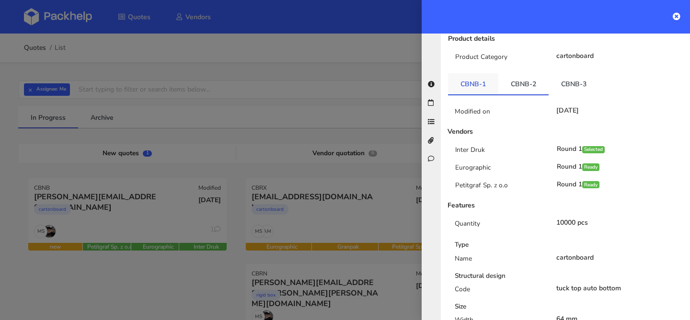
click at [478, 73] on link "CBNB-1" at bounding box center [473, 83] width 50 height 21
click at [517, 73] on link "CBNB-2" at bounding box center [524, 83] width 50 height 21
click at [556, 73] on link "CBNB-3" at bounding box center [574, 83] width 50 height 21
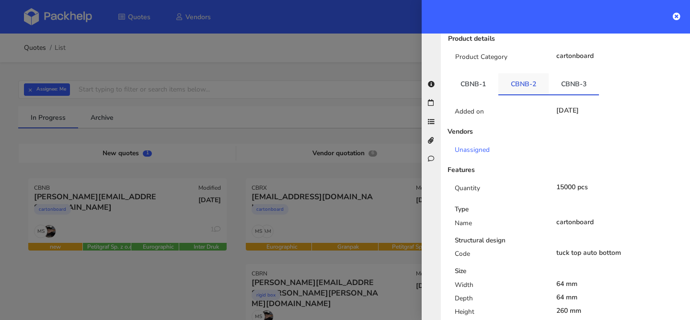
click at [522, 73] on link "CBNB-2" at bounding box center [524, 83] width 50 height 21
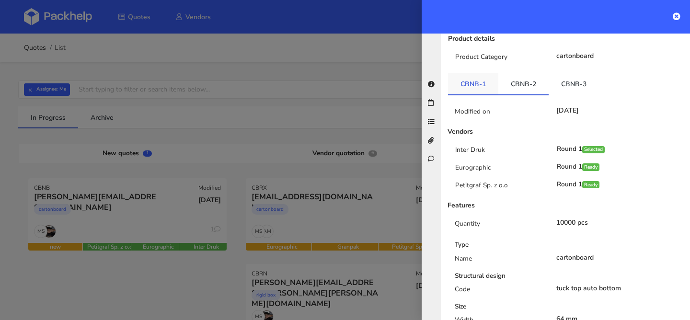
click at [470, 73] on link "CBNB-1" at bounding box center [473, 83] width 50 height 21
click at [526, 73] on link "CBNB-2" at bounding box center [524, 83] width 50 height 21
click at [555, 73] on link "CBNB-3" at bounding box center [574, 83] width 50 height 21
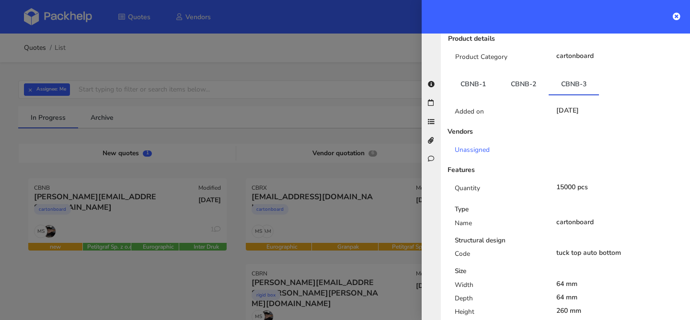
scroll to position [0, 0]
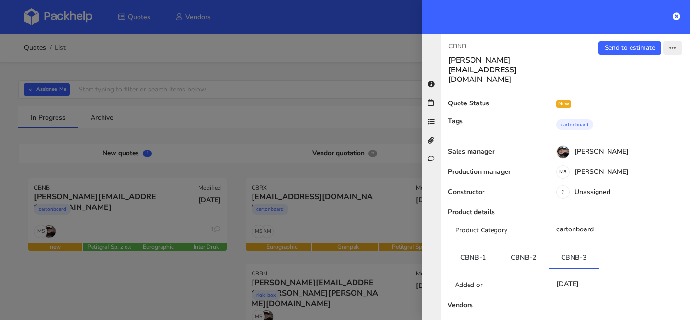
click at [675, 47] on icon "button" at bounding box center [673, 48] width 7 height 7
click at [643, 63] on link "View quote" at bounding box center [642, 68] width 84 height 16
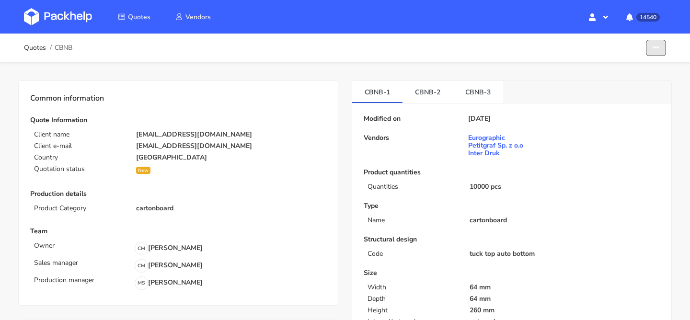
click at [655, 52] on button "button" at bounding box center [656, 48] width 20 height 17
click at [623, 100] on link "Show estimations" at bounding box center [620, 105] width 84 height 16
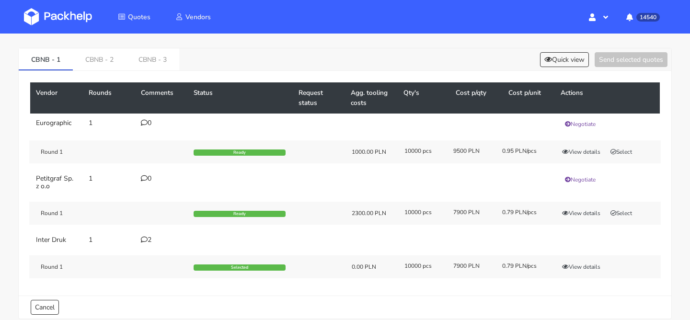
scroll to position [29, 0]
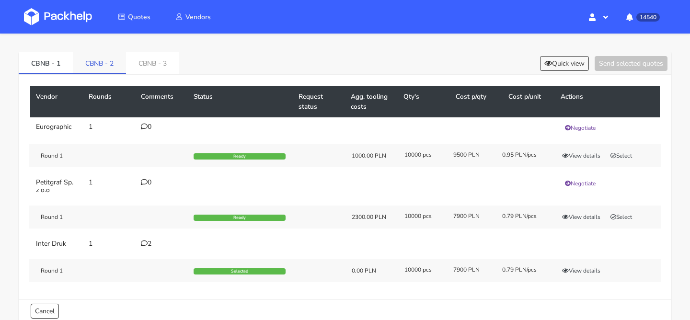
click at [113, 66] on link "CBNB - 2" at bounding box center [99, 62] width 53 height 21
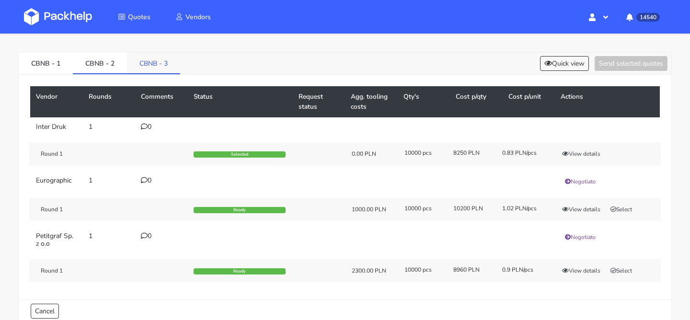
click at [151, 65] on link "CBNB - 3" at bounding box center [153, 62] width 53 height 21
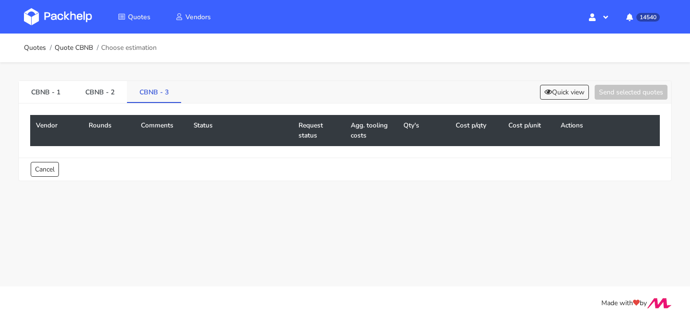
scroll to position [0, 0]
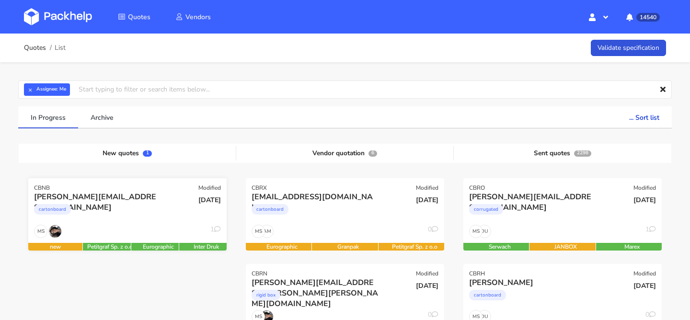
click at [163, 213] on div "[DATE]" at bounding box center [194, 208] width 67 height 33
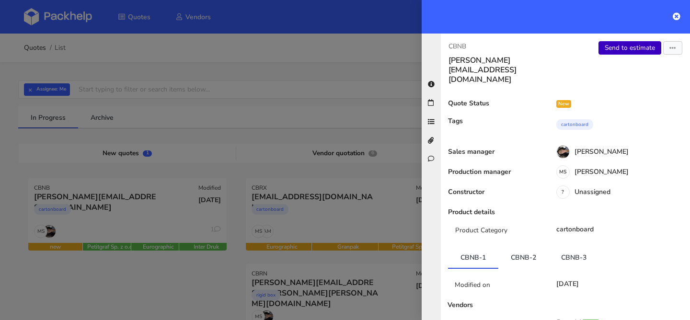
click at [640, 50] on link "Send to estimate" at bounding box center [630, 47] width 63 height 13
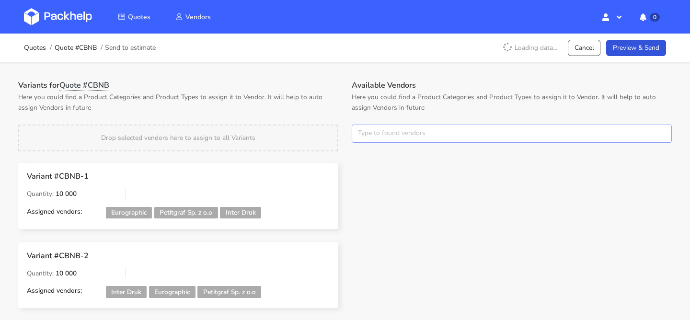
click at [395, 137] on input "text" at bounding box center [512, 134] width 320 height 18
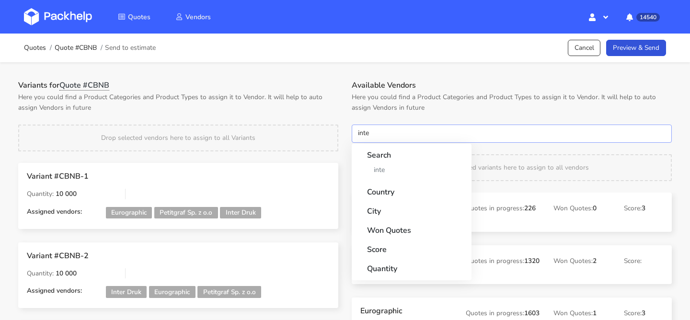
type input "inter"
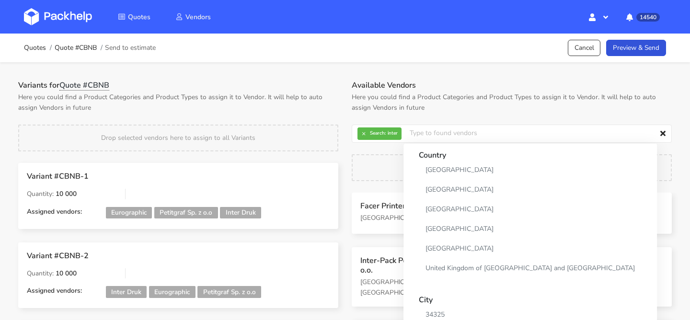
click at [363, 243] on div "[PERSON_NAME] Printers Leeds, foil debossing embossing Quotes in progress: 1 Wo…" at bounding box center [512, 281] width 334 height 176
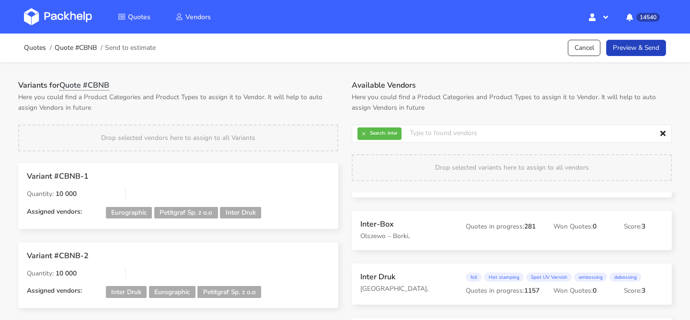
click at [654, 49] on link "Preview & Send" at bounding box center [637, 48] width 60 height 17
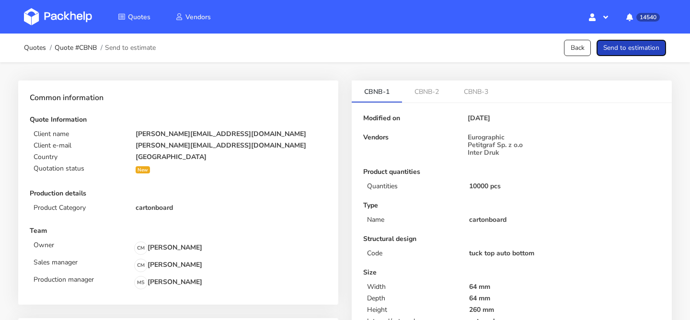
click at [654, 49] on button "Send to estimation" at bounding box center [632, 48] width 70 height 17
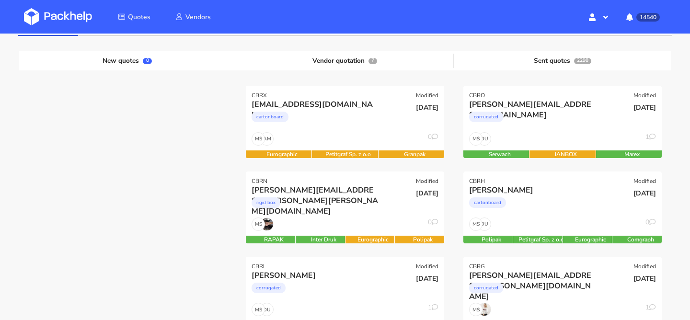
scroll to position [93, 0]
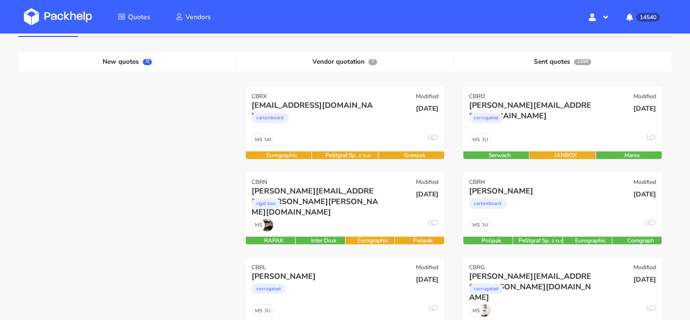
scroll to position [97, 0]
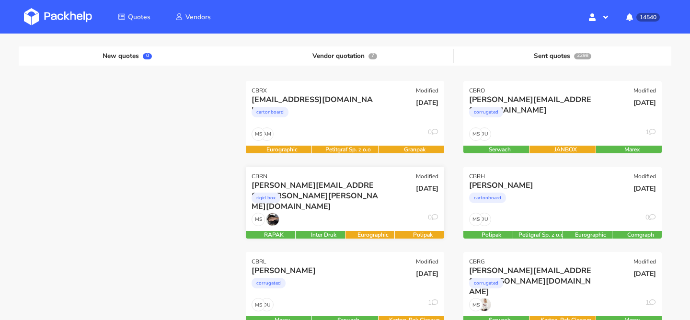
click at [356, 185] on div "[PERSON_NAME][EMAIL_ADDRESS][PERSON_NAME][PERSON_NAME][DOMAIN_NAME]" at bounding box center [315, 185] width 127 height 11
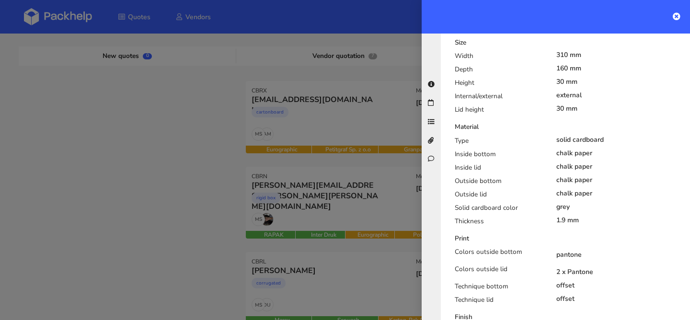
scroll to position [540, 0]
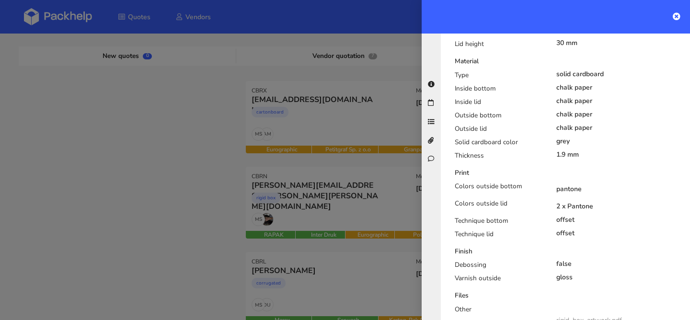
click at [336, 190] on div at bounding box center [345, 160] width 690 height 320
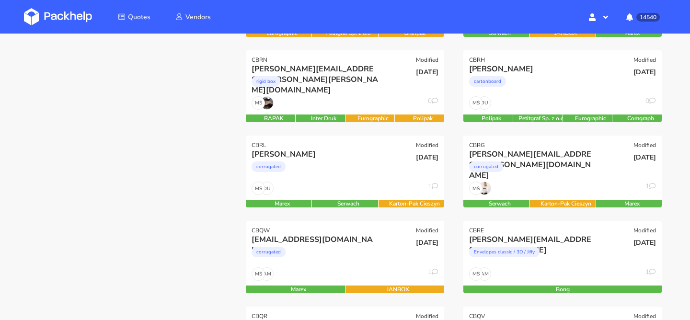
scroll to position [217, 0]
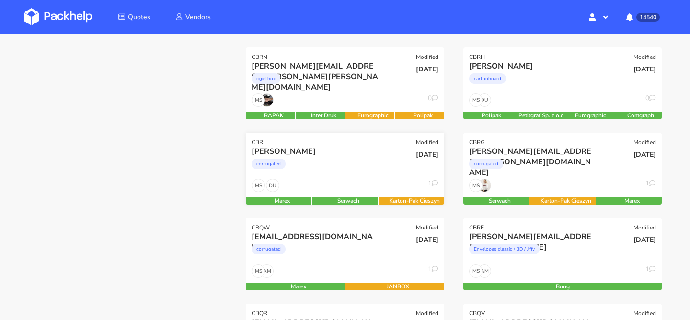
click at [339, 171] on div "corrugated" at bounding box center [315, 166] width 127 height 19
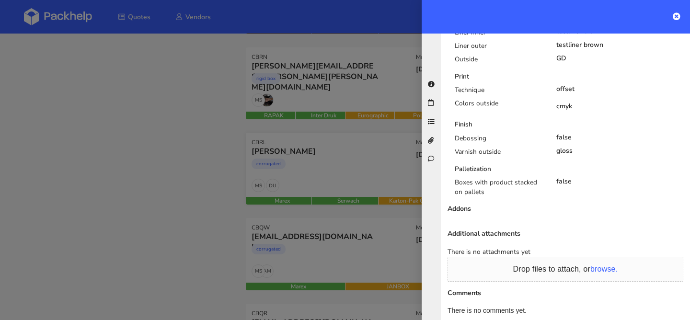
scroll to position [509, 0]
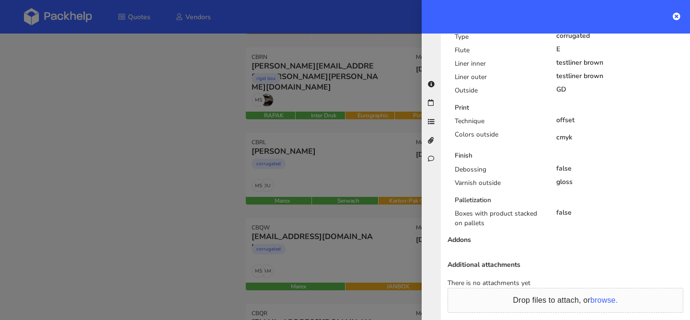
click at [392, 196] on div at bounding box center [345, 160] width 690 height 320
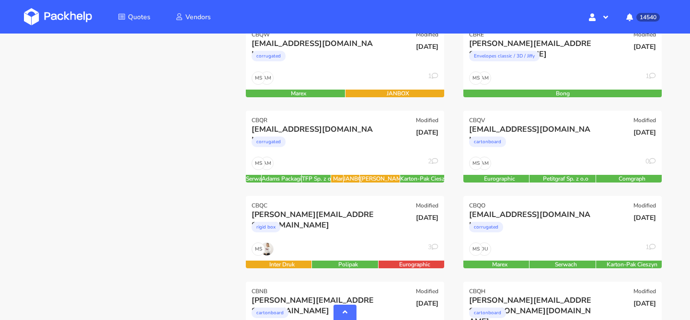
scroll to position [412, 0]
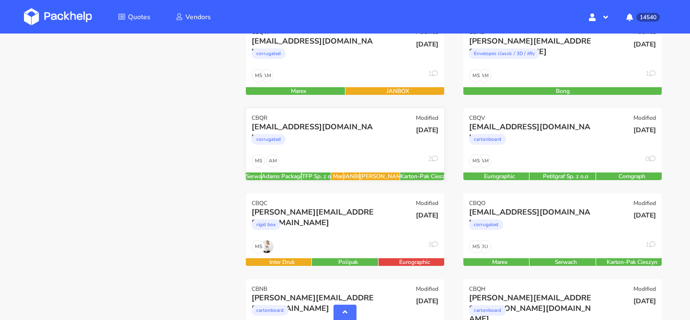
click at [373, 159] on div "AM MS 2" at bounding box center [345, 163] width 198 height 18
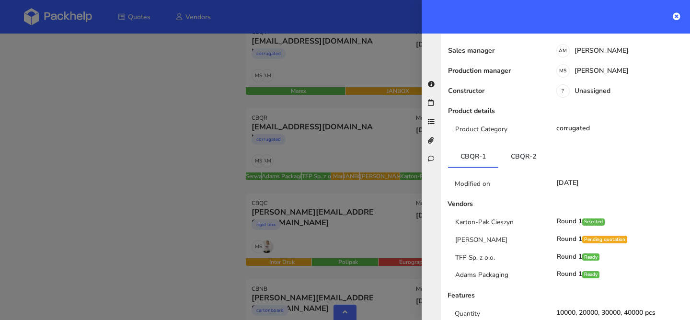
scroll to position [137, 0]
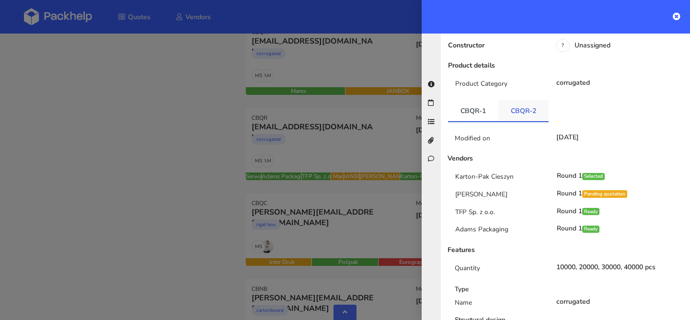
click at [517, 109] on link "CBQR-2" at bounding box center [524, 110] width 50 height 21
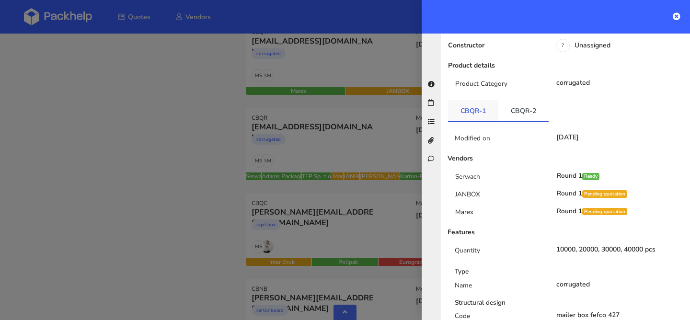
click at [467, 103] on link "CBQR-1" at bounding box center [473, 110] width 50 height 21
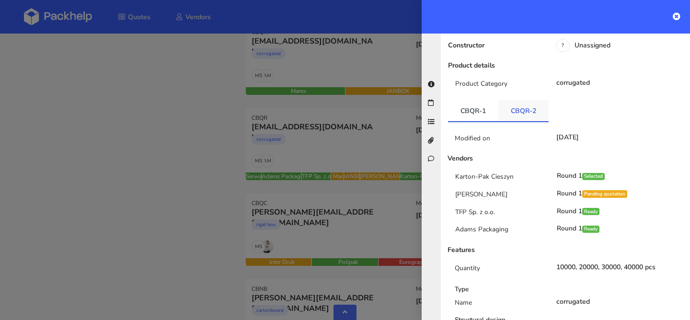
click at [520, 100] on link "CBQR-2" at bounding box center [524, 110] width 50 height 21
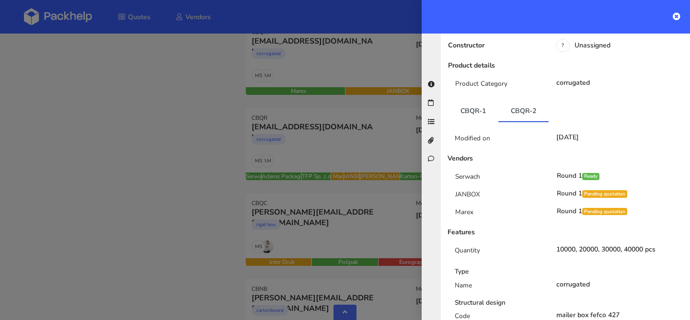
click at [188, 200] on div at bounding box center [345, 160] width 690 height 320
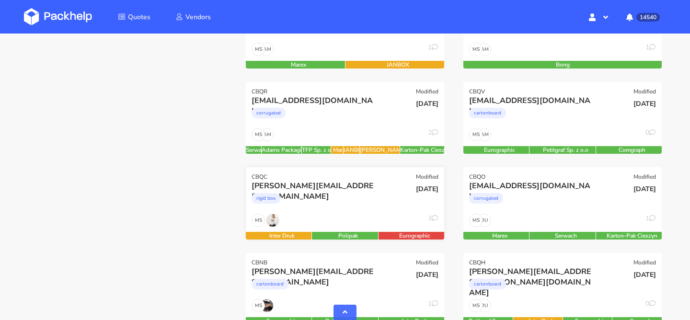
scroll to position [510, 0]
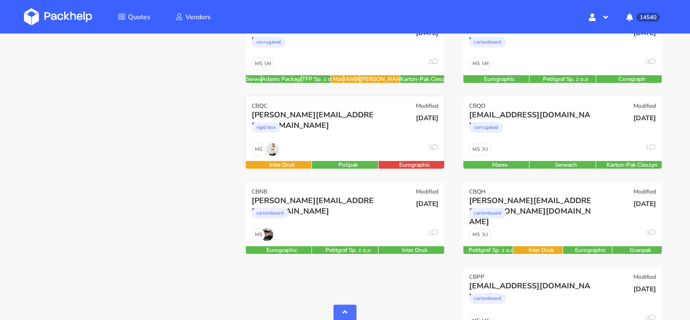
click at [319, 135] on div "rigid box" at bounding box center [315, 129] width 127 height 19
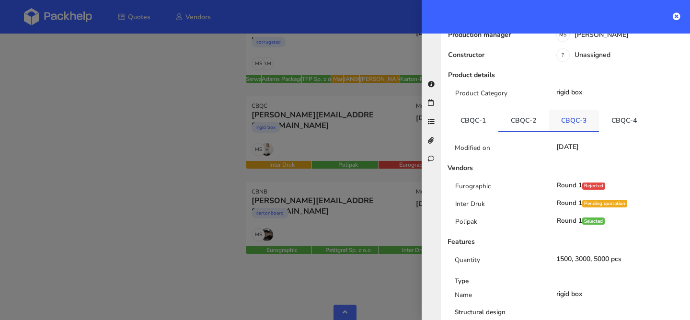
click at [563, 110] on link "CBQC-3" at bounding box center [574, 120] width 50 height 21
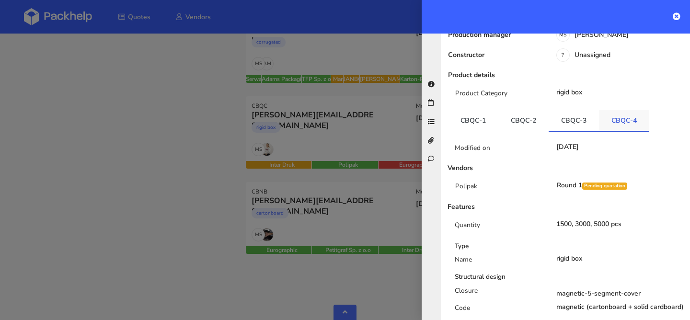
click at [616, 110] on link "CBQC-4" at bounding box center [624, 120] width 50 height 21
click at [316, 210] on div at bounding box center [345, 160] width 690 height 320
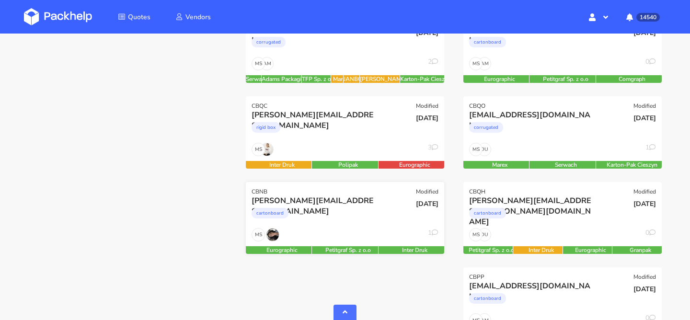
click at [335, 211] on div "cartonboard" at bounding box center [315, 215] width 127 height 19
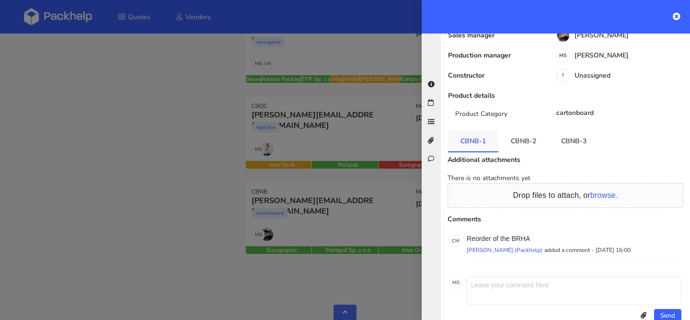
click at [478, 130] on link "CBNB-1" at bounding box center [473, 140] width 50 height 21
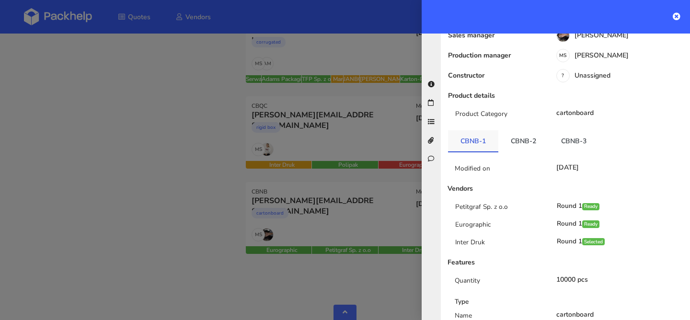
scroll to position [137, 0]
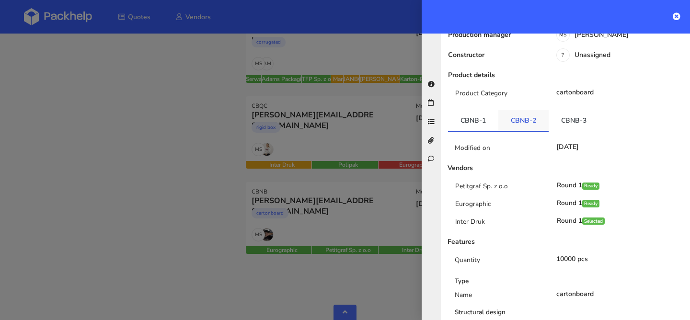
click at [532, 110] on link "CBNB-2" at bounding box center [524, 120] width 50 height 21
click at [553, 110] on link "CBNB-3" at bounding box center [574, 120] width 50 height 21
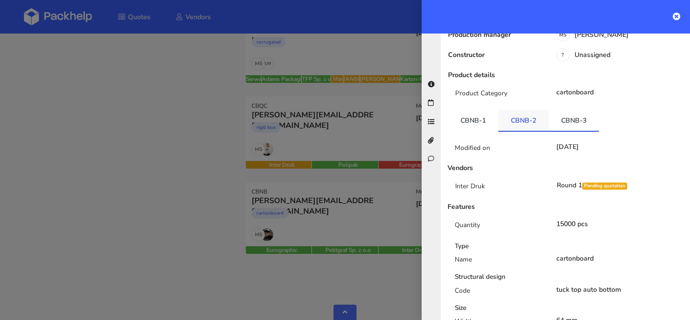
click at [529, 110] on link "CBNB-2" at bounding box center [524, 120] width 50 height 21
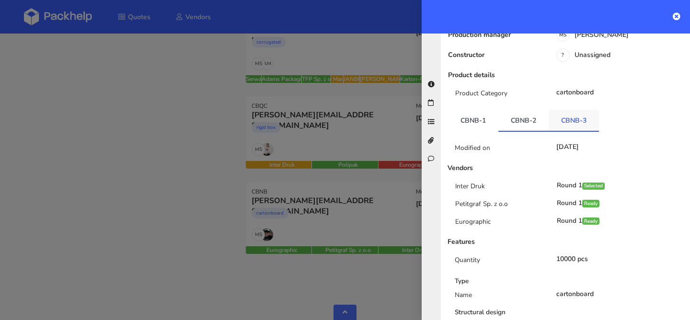
click at [558, 110] on link "CBNB-3" at bounding box center [574, 120] width 50 height 21
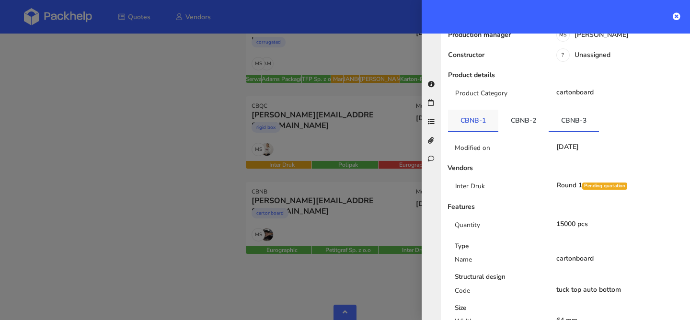
click at [479, 110] on link "CBNB-1" at bounding box center [473, 120] width 50 height 21
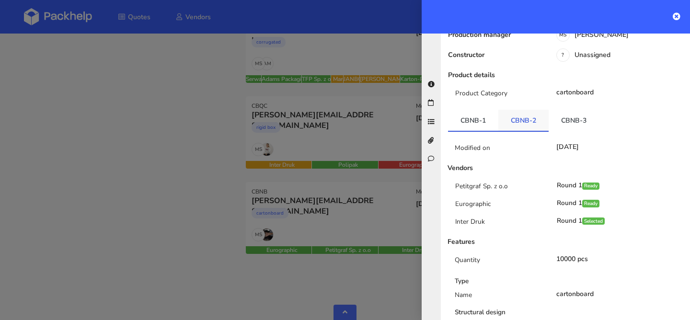
click at [519, 110] on link "CBNB-2" at bounding box center [524, 120] width 50 height 21
click at [564, 110] on link "CBNB-3" at bounding box center [574, 120] width 50 height 21
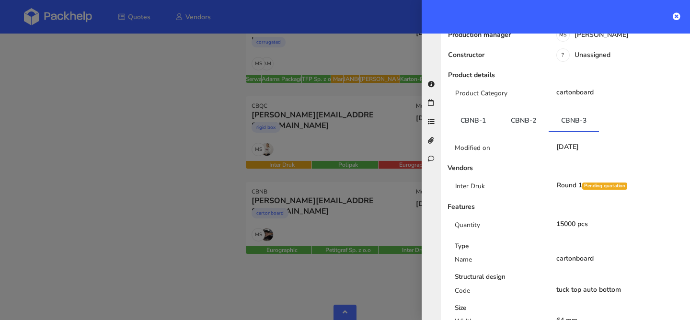
click at [342, 148] on div at bounding box center [345, 160] width 690 height 320
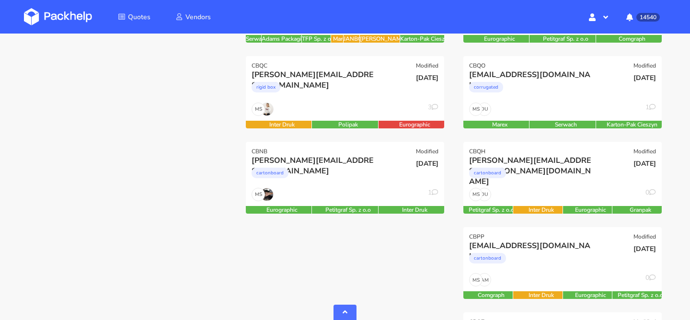
scroll to position [568, 0]
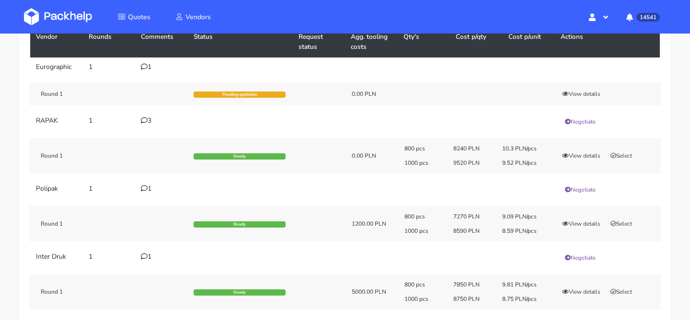
scroll to position [87, 0]
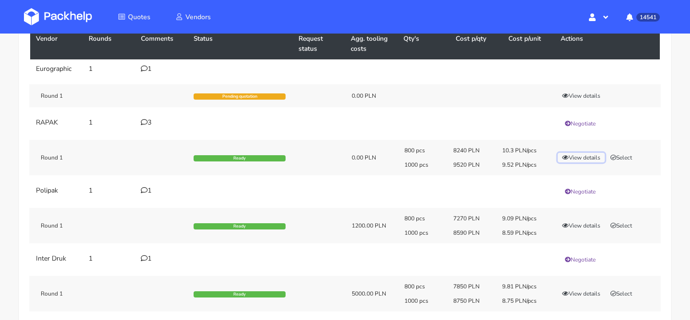
click at [573, 154] on button "View details" at bounding box center [581, 158] width 47 height 10
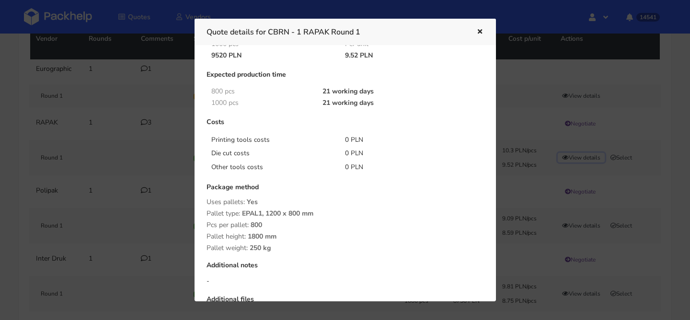
scroll to position [75, 0]
click at [480, 37] on button "button" at bounding box center [479, 32] width 11 height 12
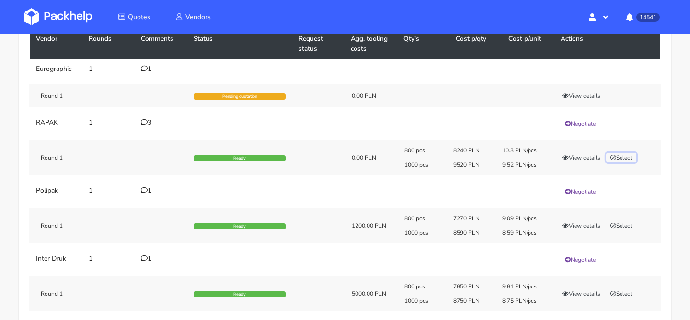
click at [630, 159] on button "Select" at bounding box center [622, 158] width 30 height 10
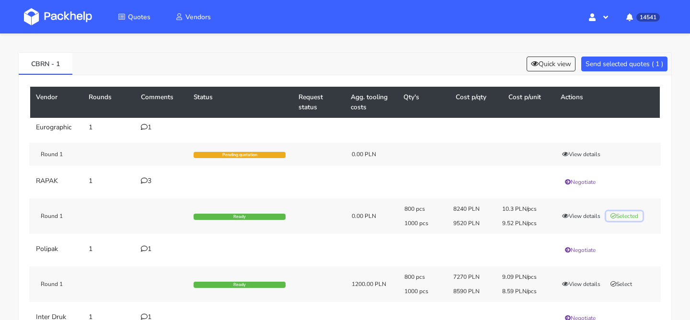
scroll to position [20, 0]
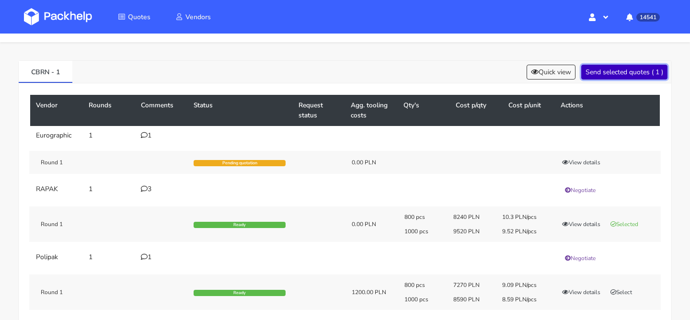
click at [627, 74] on button "Send selected quotes ( 1 )" at bounding box center [625, 72] width 86 height 15
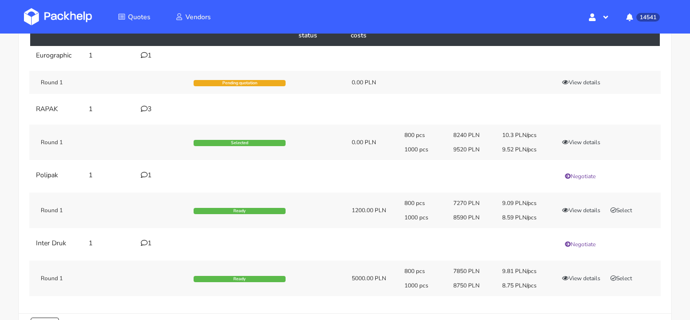
scroll to position [154, 0]
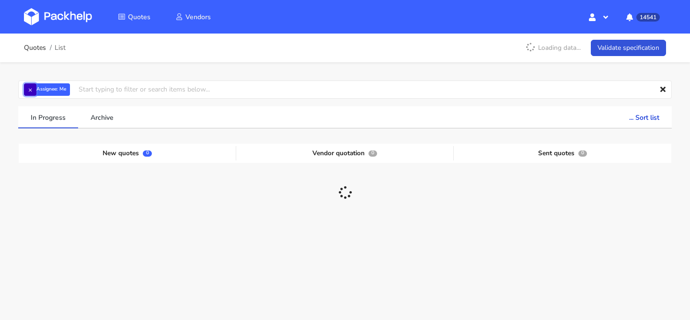
click at [31, 88] on button "×" at bounding box center [30, 89] width 12 height 12
click at [31, 88] on input "text" at bounding box center [345, 90] width 654 height 18
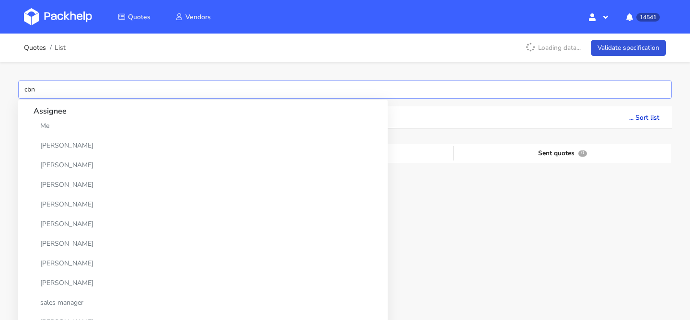
type input "cbnu"
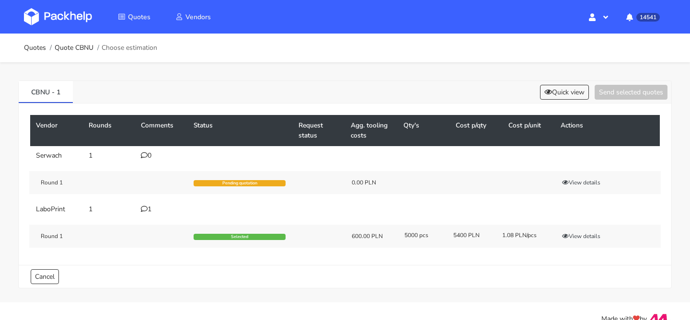
click at [148, 209] on div "1" at bounding box center [161, 210] width 41 height 8
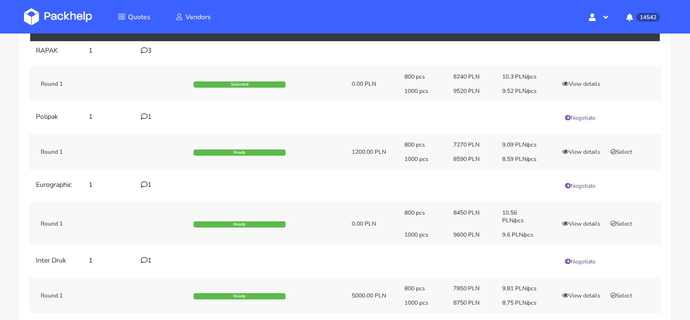
scroll to position [104, 0]
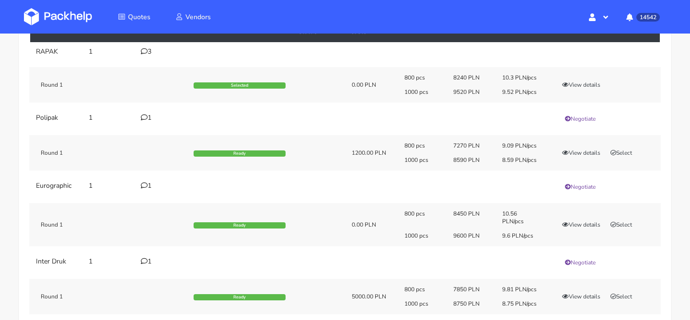
click at [150, 187] on div "1" at bounding box center [161, 186] width 41 height 8
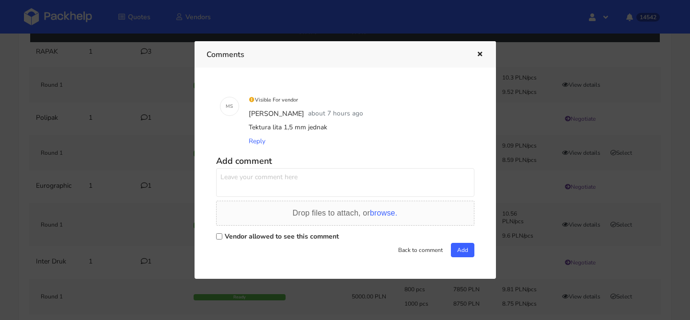
click at [472, 55] on div at bounding box center [473, 54] width 22 height 12
click at [479, 54] on icon "button" at bounding box center [480, 54] width 8 height 7
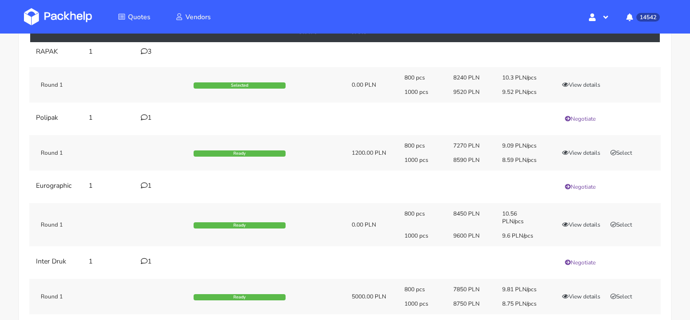
click at [583, 230] on div "800 pcs 8450 PLN 10.56 PLN/pcs 1000 pcs 9600 PLN 9.6 PLN/pcs View details Select" at bounding box center [529, 225] width 263 height 30
click at [583, 225] on button "View details" at bounding box center [581, 225] width 47 height 10
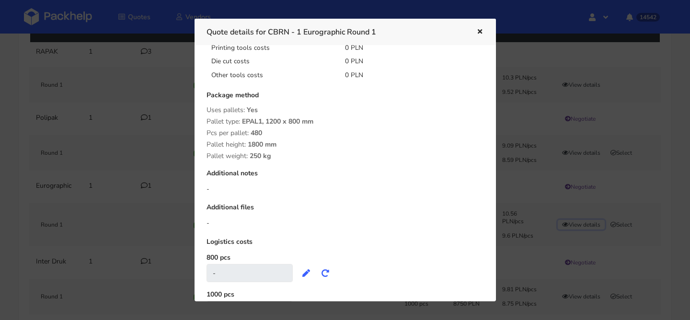
scroll to position [213, 0]
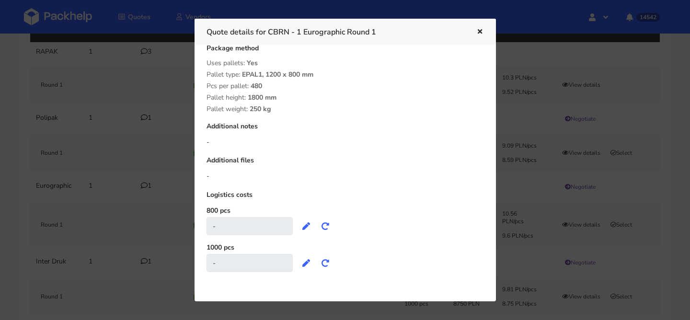
click at [484, 37] on div "Quote details for CBRN - 1 Eurographic Round 1" at bounding box center [346, 32] width 302 height 26
click at [483, 35] on icon "button" at bounding box center [480, 32] width 8 height 7
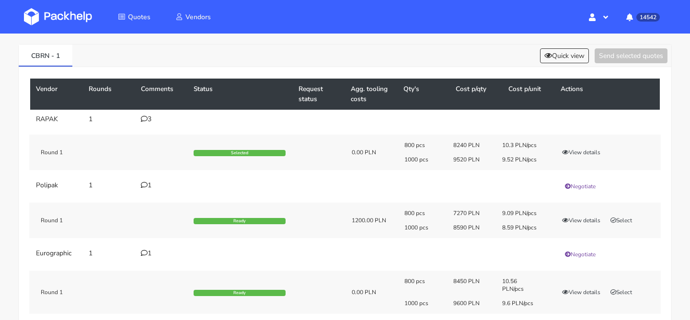
scroll to position [42, 0]
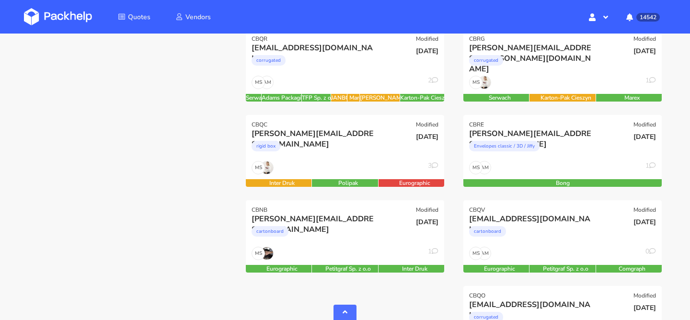
scroll to position [409, 0]
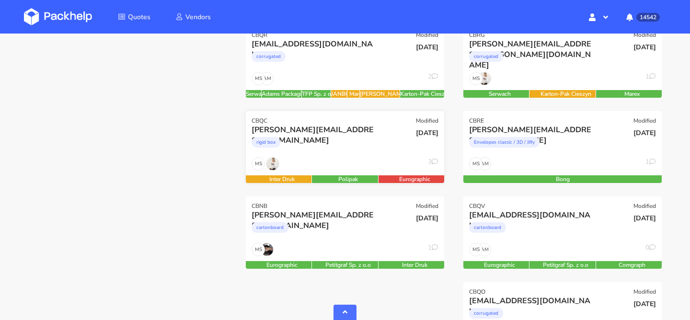
click at [346, 148] on div "rigid box" at bounding box center [315, 144] width 127 height 19
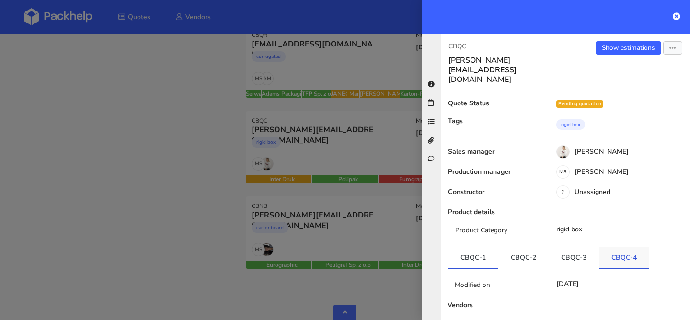
click at [619, 247] on link "CBQC-4" at bounding box center [624, 257] width 50 height 21
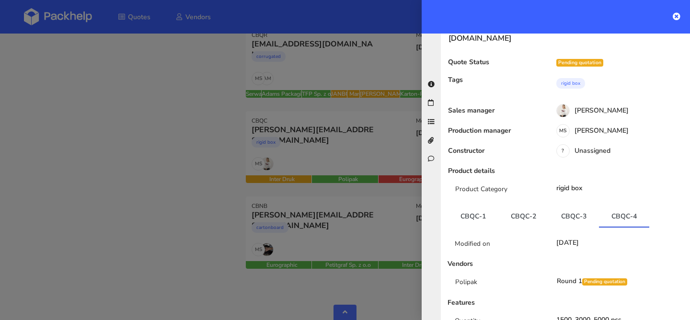
scroll to position [46, 0]
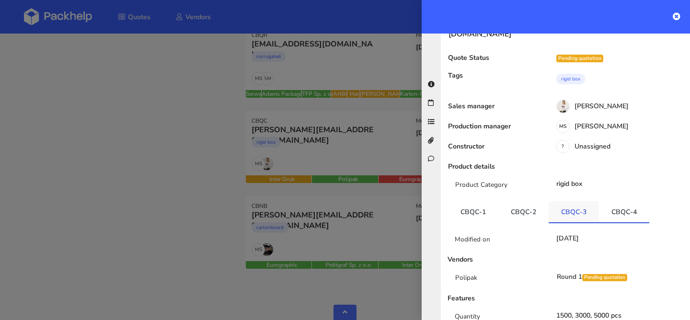
click at [583, 201] on link "CBQC-3" at bounding box center [574, 211] width 50 height 21
click at [304, 239] on div at bounding box center [345, 160] width 690 height 320
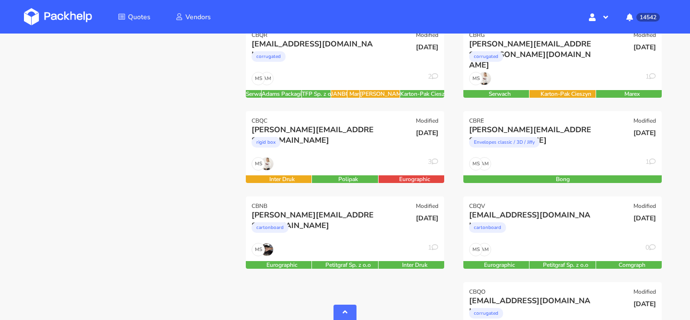
click at [304, 239] on div "cartonboard" at bounding box center [315, 230] width 127 height 19
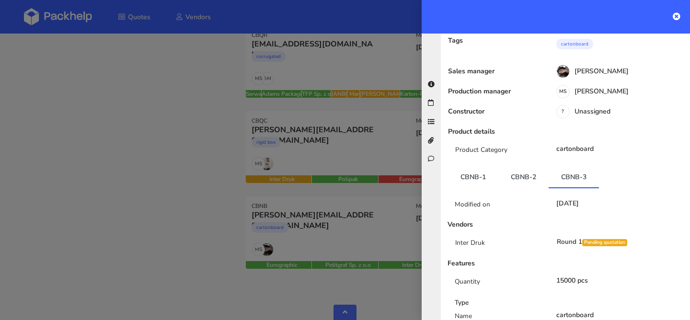
scroll to position [88, 0]
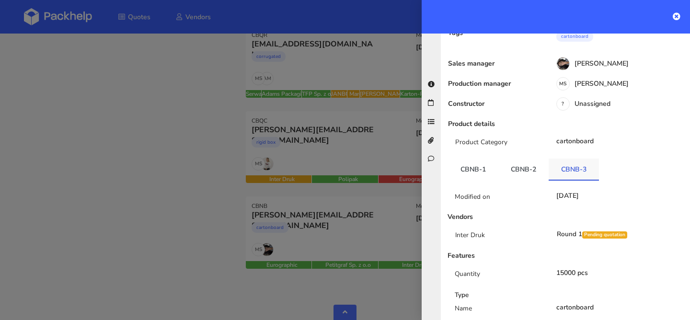
click at [549, 159] on link "CBNB-3" at bounding box center [574, 169] width 50 height 21
click at [537, 159] on link "CBNB-2" at bounding box center [524, 169] width 50 height 21
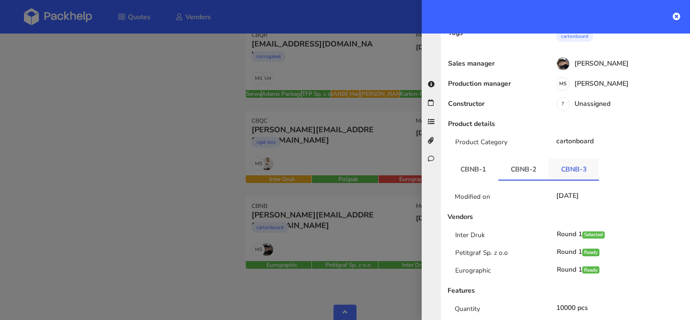
click at [560, 159] on link "CBNB-3" at bounding box center [574, 169] width 50 height 21
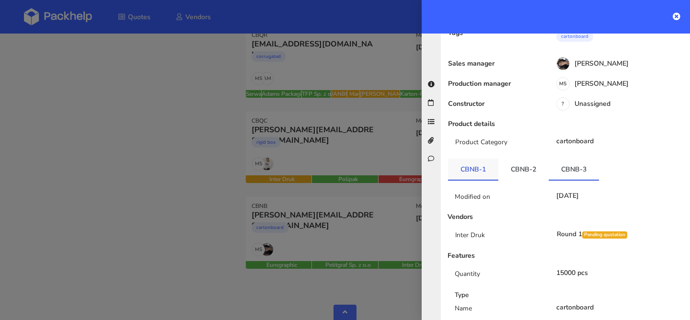
click at [474, 159] on link "CBNB-1" at bounding box center [473, 169] width 50 height 21
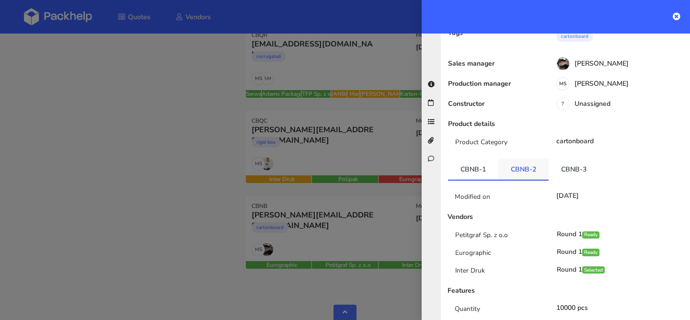
click at [516, 159] on link "CBNB-2" at bounding box center [524, 169] width 50 height 21
click at [559, 159] on link "CBNB-3" at bounding box center [574, 169] width 50 height 21
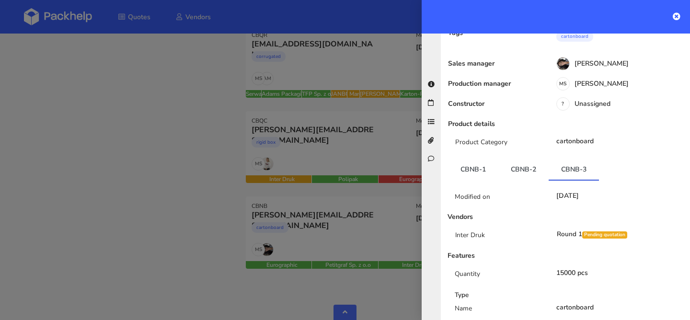
click at [251, 145] on div at bounding box center [345, 160] width 690 height 320
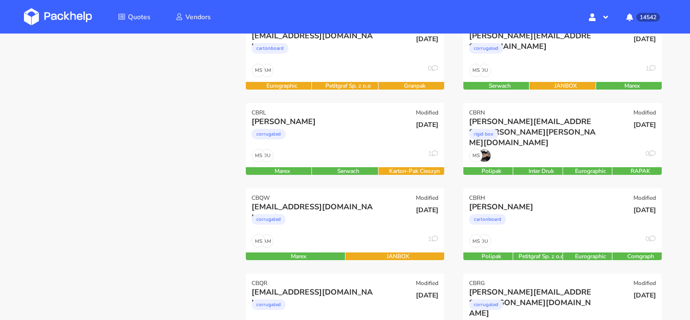
scroll to position [77, 0]
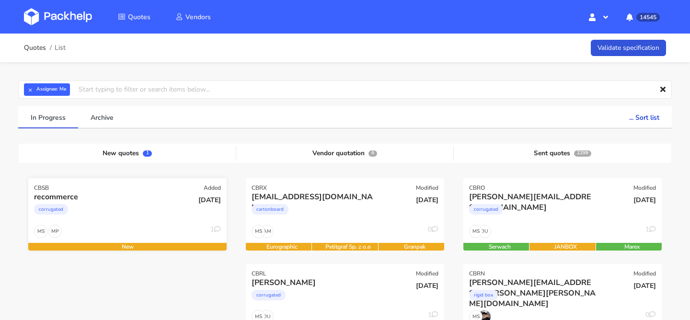
click at [120, 216] on div "corrugated" at bounding box center [97, 211] width 127 height 19
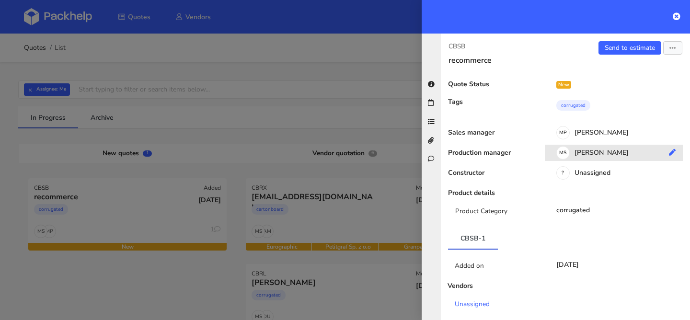
click at [591, 155] on div "[PERSON_NAME]" at bounding box center [617, 154] width 145 height 11
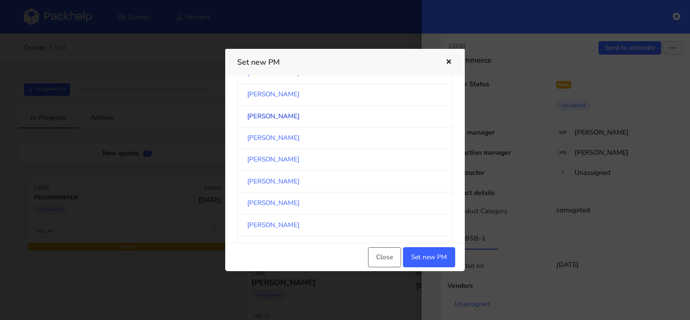
scroll to position [179, 0]
click at [304, 97] on link "[PERSON_NAME]" at bounding box center [345, 94] width 216 height 22
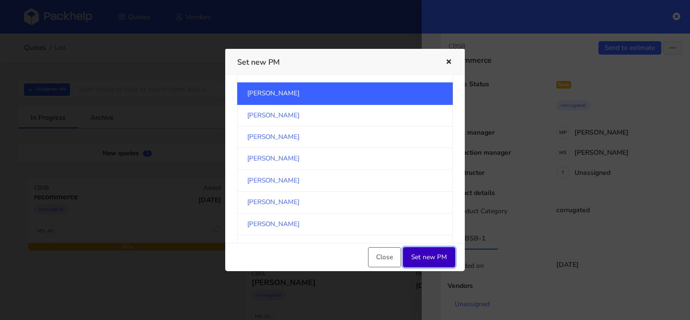
click at [435, 256] on button "Set new PM" at bounding box center [429, 257] width 52 height 20
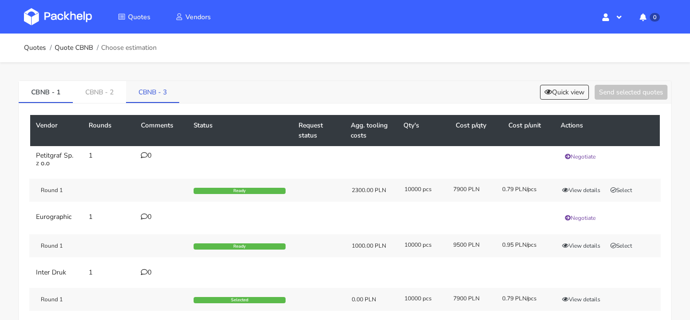
click at [172, 94] on link "CBNB - 3" at bounding box center [152, 91] width 53 height 21
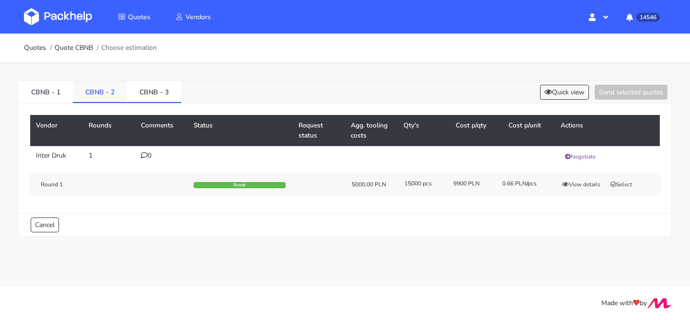
click at [119, 95] on link "CBNB - 2" at bounding box center [100, 91] width 54 height 21
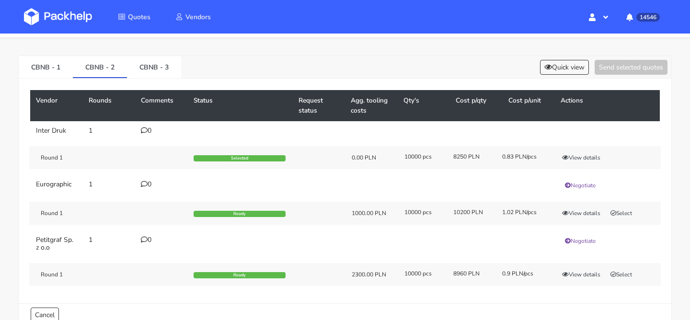
scroll to position [27, 0]
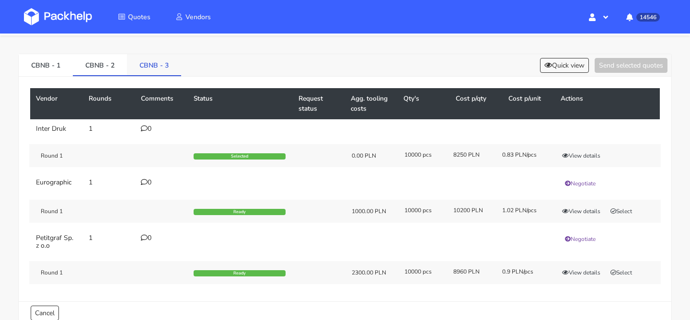
click at [160, 71] on link "CBNB - 3" at bounding box center [154, 64] width 54 height 21
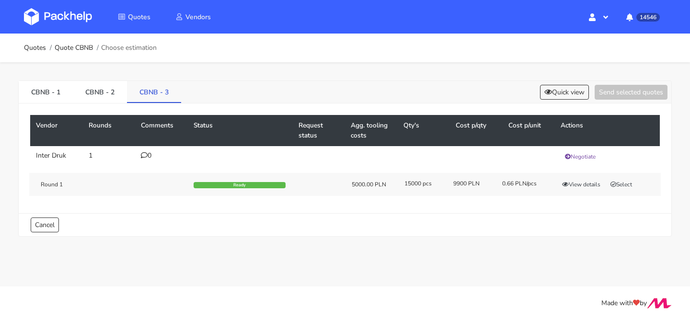
scroll to position [0, 0]
click at [586, 188] on button "View details" at bounding box center [581, 185] width 47 height 10
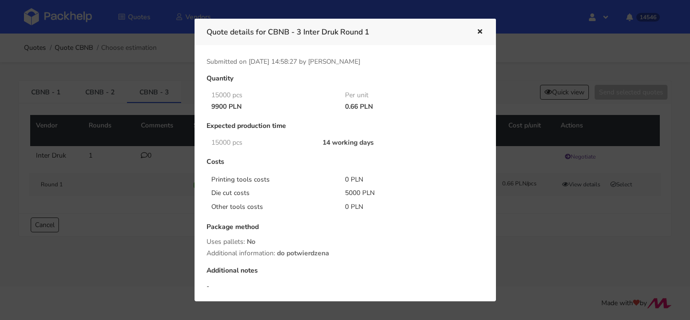
click at [474, 31] on button "button" at bounding box center [479, 32] width 11 height 12
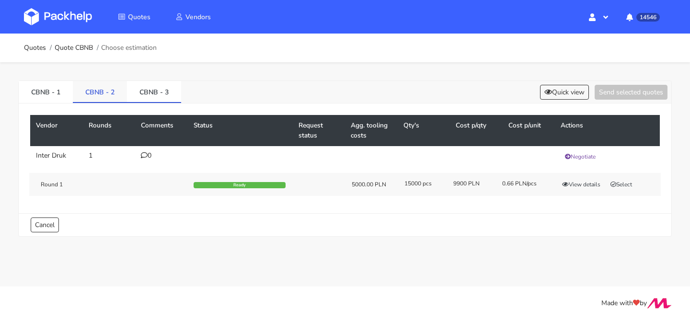
click at [114, 94] on link "CBNB - 2" at bounding box center [100, 91] width 54 height 21
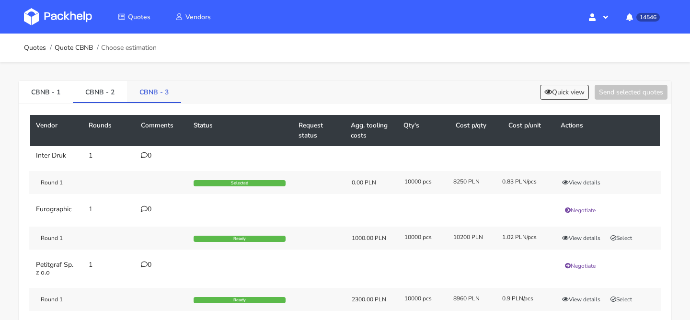
click at [140, 85] on link "CBNB - 3" at bounding box center [154, 91] width 54 height 21
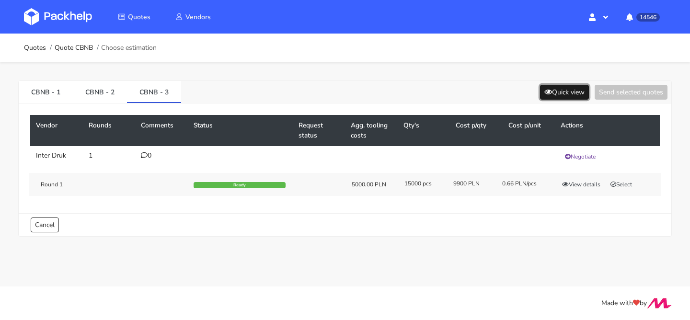
click at [564, 94] on button "Quick view" at bounding box center [564, 92] width 49 height 15
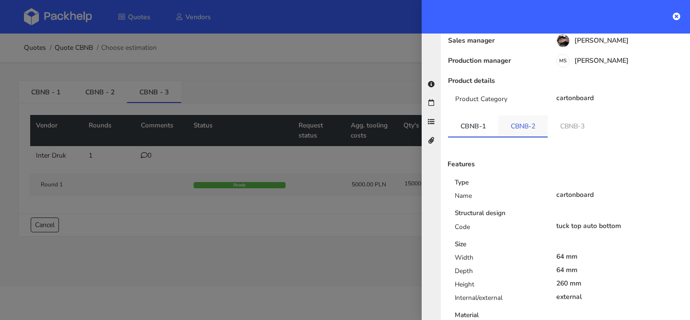
scroll to position [114, 0]
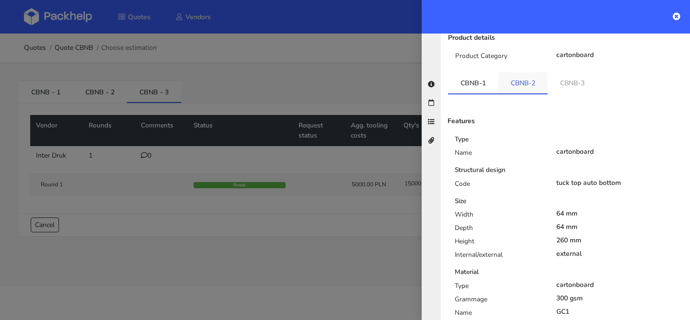
click at [524, 73] on link "CBNB-2" at bounding box center [523, 82] width 49 height 21
click at [561, 84] on li "CBNB-3" at bounding box center [573, 83] width 49 height 22
click at [562, 80] on link "CBNB-3" at bounding box center [573, 82] width 49 height 21
click at [533, 79] on link "CBNB-2" at bounding box center [524, 82] width 50 height 21
click at [336, 120] on div at bounding box center [345, 160] width 690 height 320
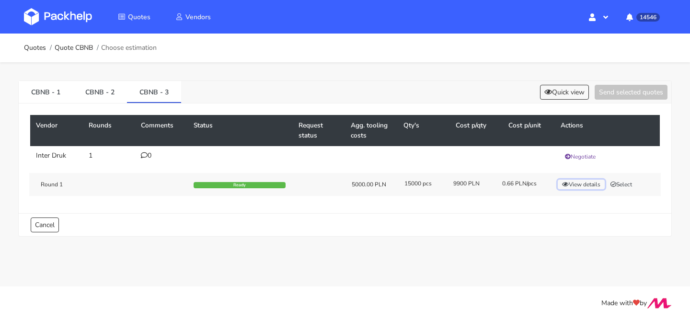
click at [571, 187] on button "View details" at bounding box center [581, 185] width 47 height 10
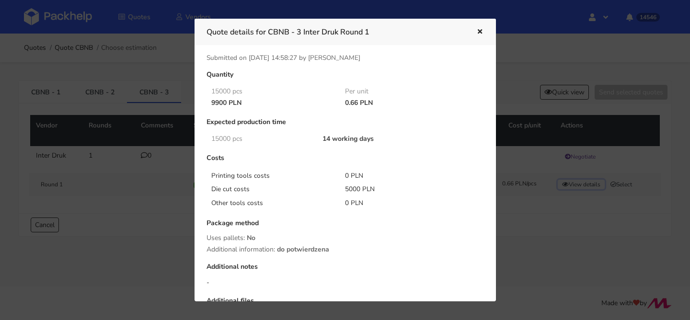
scroll to position [0, 0]
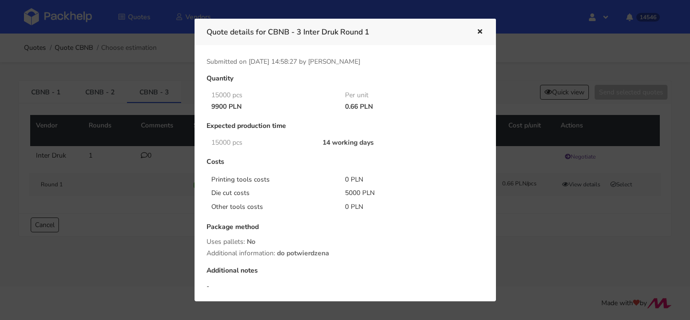
click at [479, 34] on icon "button" at bounding box center [480, 32] width 8 height 7
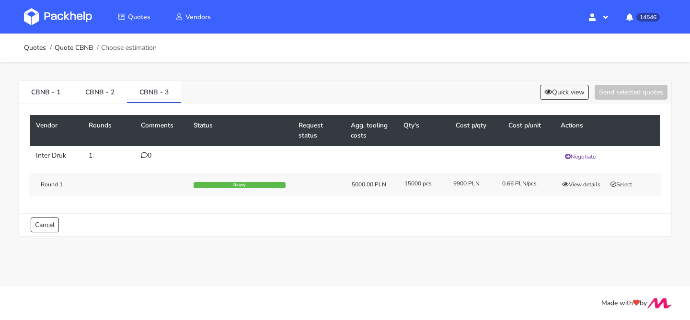
click at [149, 161] on td "0" at bounding box center [161, 156] width 53 height 21
click at [150, 155] on div "0" at bounding box center [161, 156] width 41 height 8
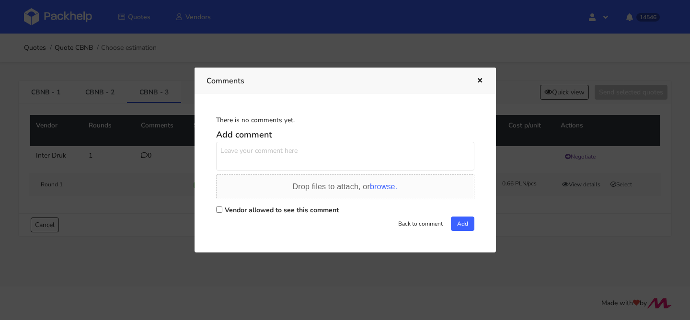
click at [124, 99] on div at bounding box center [345, 160] width 690 height 320
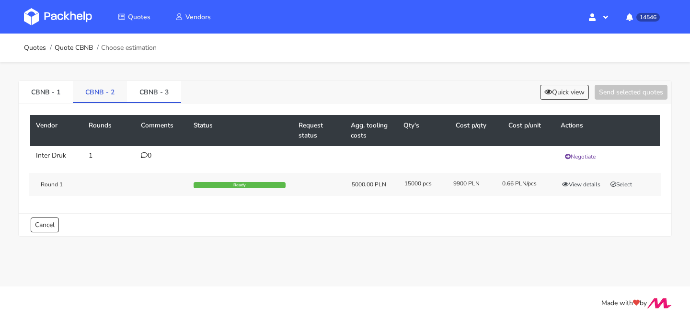
click at [105, 96] on link "CBNB - 2" at bounding box center [100, 91] width 54 height 21
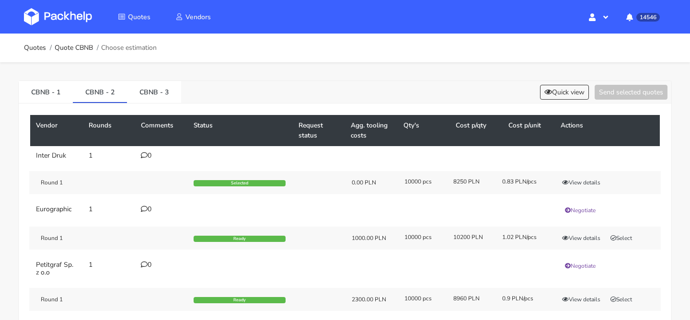
click at [31, 104] on div "Vendor Rounds Comments Status Request status Agg. tooling costs Qty's Cost p/qt…" at bounding box center [345, 216] width 653 height 225
click at [48, 97] on link "CBNB - 1" at bounding box center [46, 91] width 54 height 21
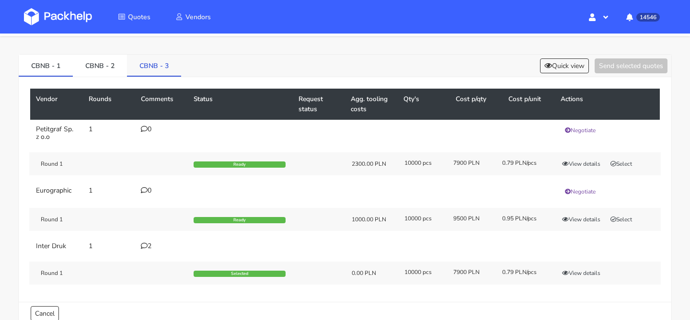
scroll to position [27, 0]
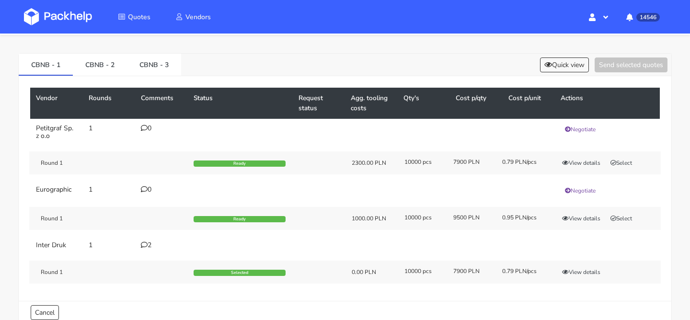
click at [145, 247] on icon at bounding box center [144, 245] width 7 height 7
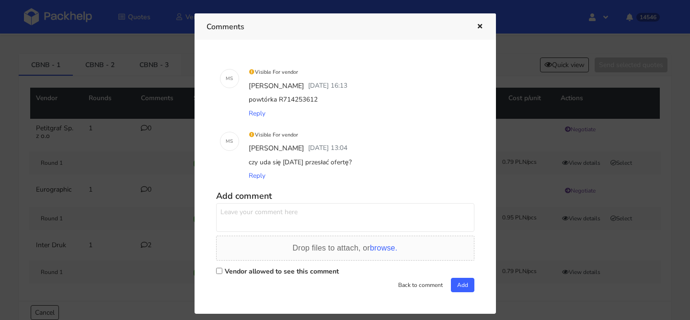
drag, startPoint x: 278, startPoint y: 96, endPoint x: 338, endPoint y: 96, distance: 59.5
click at [338, 96] on div "powtórka R714253612" at bounding box center [359, 99] width 224 height 13
copy div "R714253612"
click at [178, 110] on div at bounding box center [345, 160] width 690 height 320
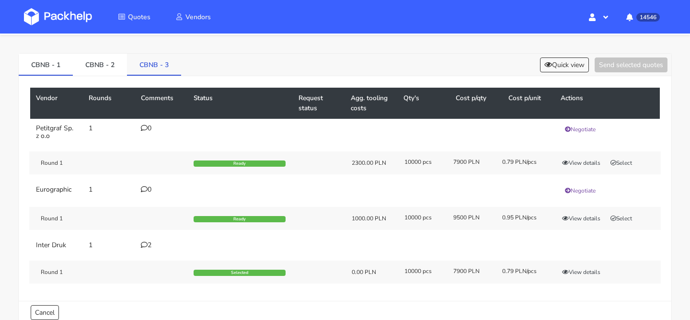
click at [168, 61] on link "CBNB - 3" at bounding box center [154, 64] width 54 height 21
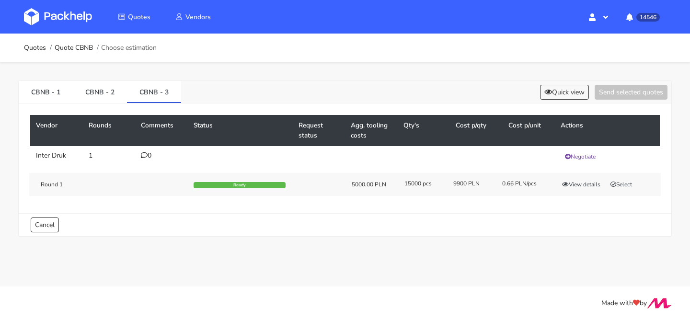
scroll to position [0, 0]
click at [153, 152] on div "0" at bounding box center [161, 156] width 41 height 8
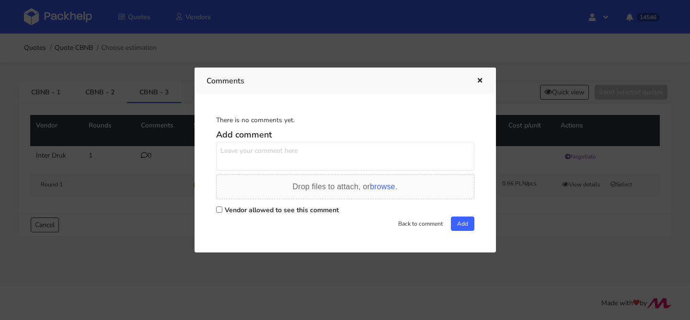
click at [239, 152] on textarea at bounding box center [345, 156] width 258 height 29
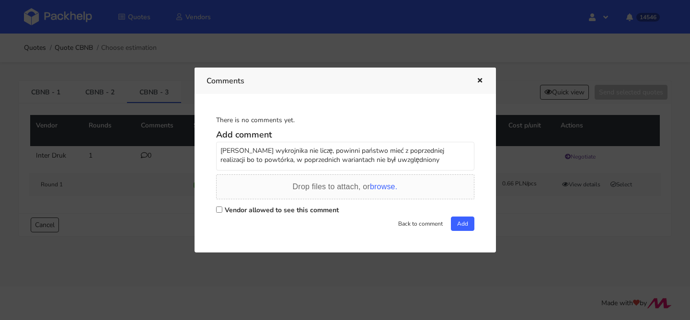
type textarea "Pani Paulino wykrojnika nie liczę, powinni państwo mieć z poprzedniej realizacj…"
click at [261, 211] on label "Vendor allowed to see this comment" at bounding box center [282, 210] width 114 height 9
click at [222, 211] on input "Vendor allowed to see this comment" at bounding box center [219, 210] width 6 height 6
checkbox input "true"
click at [461, 229] on button "Add" at bounding box center [462, 224] width 23 height 14
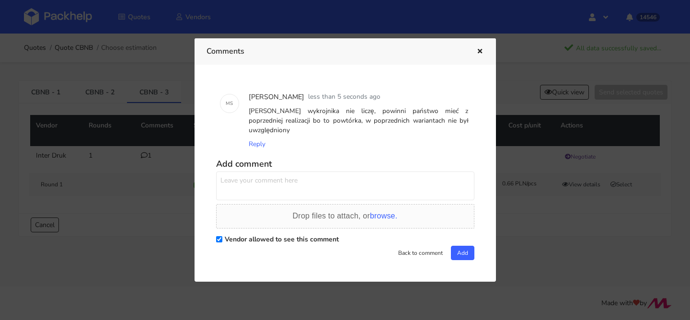
click at [479, 55] on icon "button" at bounding box center [480, 51] width 8 height 7
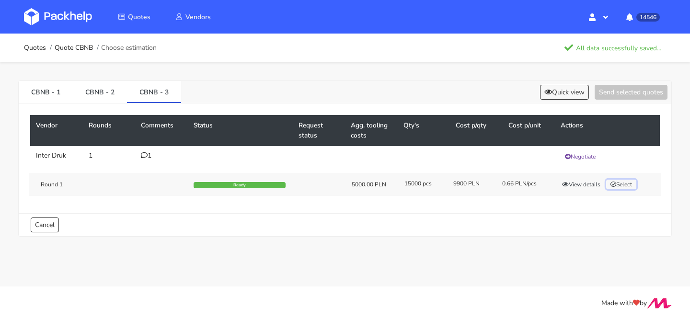
click at [619, 181] on button "Select" at bounding box center [622, 185] width 30 height 10
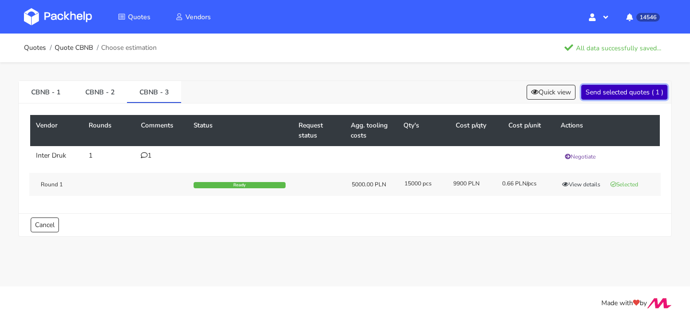
click at [623, 88] on button "Send selected quotes ( 1 )" at bounding box center [625, 92] width 86 height 15
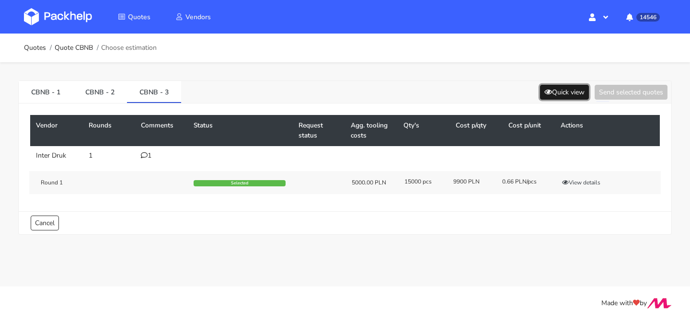
click at [566, 90] on button "Quick view" at bounding box center [564, 92] width 49 height 15
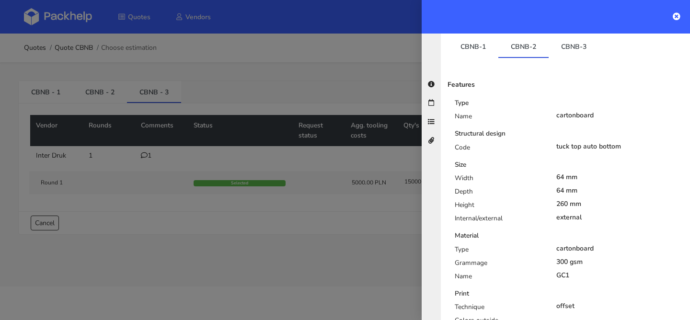
scroll to position [153, 0]
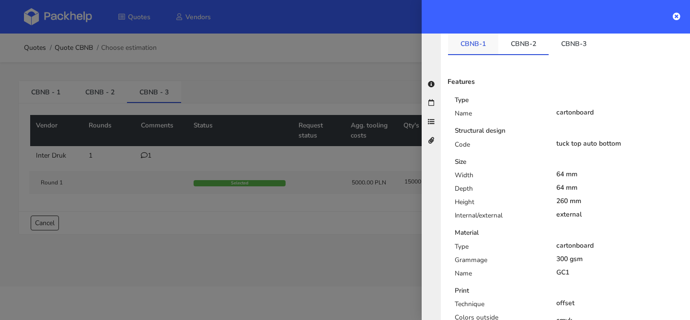
click at [484, 44] on link "CBNB-1" at bounding box center [473, 43] width 50 height 21
click at [528, 38] on link "CBNB-2" at bounding box center [524, 43] width 50 height 21
click at [575, 43] on link "CBNB-3" at bounding box center [574, 43] width 50 height 21
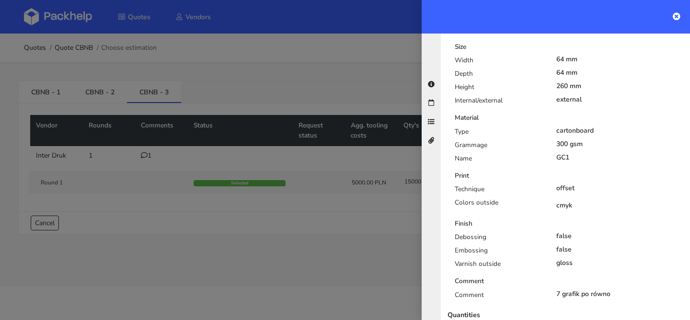
scroll to position [280, 0]
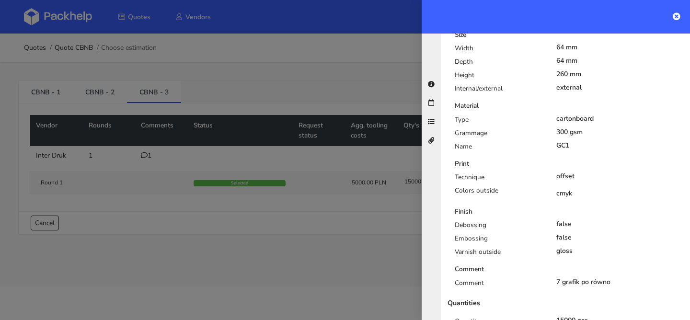
click at [332, 145] on div at bounding box center [345, 160] width 690 height 320
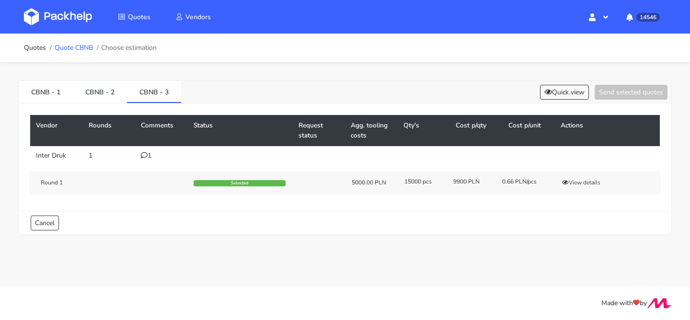
click at [86, 49] on link "Quote CBNB" at bounding box center [74, 48] width 38 height 8
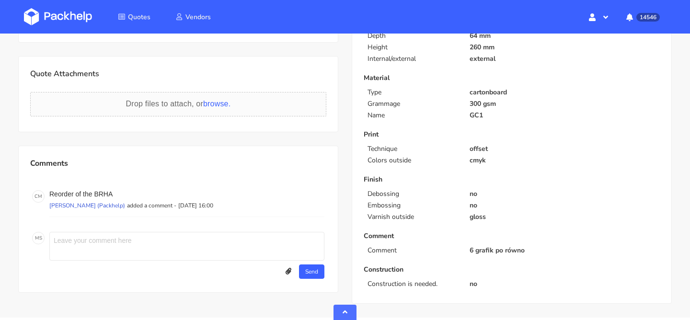
scroll to position [294, 0]
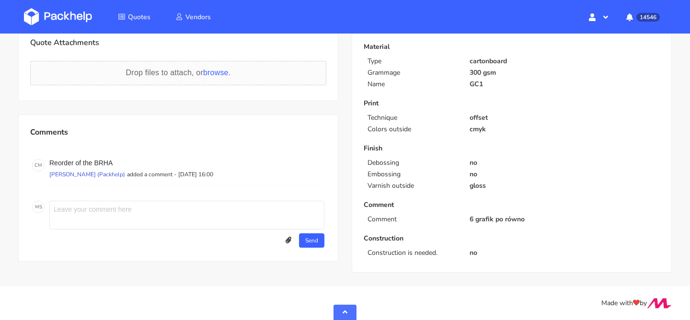
click at [128, 198] on div "Comments C M Reorder of the BRHA [PERSON_NAME] (Packhelp) added a comment - [DA…" at bounding box center [178, 188] width 296 height 123
click at [116, 211] on textarea at bounding box center [186, 215] width 275 height 29
type textarea "no diecut cost - its reorder"
click at [315, 245] on button "Send" at bounding box center [311, 240] width 25 height 14
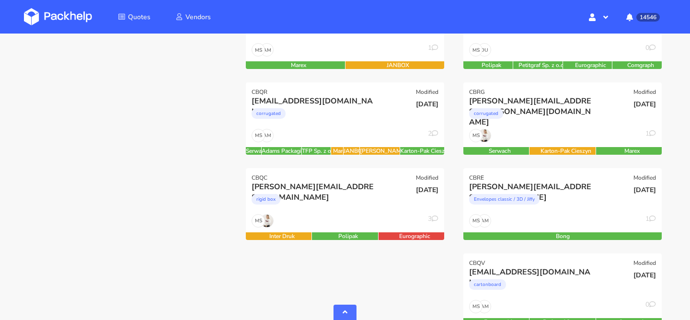
scroll to position [353, 0]
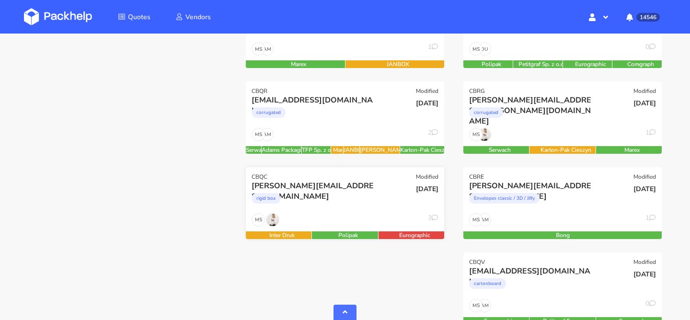
click at [337, 213] on div "[PERSON_NAME][EMAIL_ADDRESS][DOMAIN_NAME] rigid box" at bounding box center [312, 197] width 134 height 33
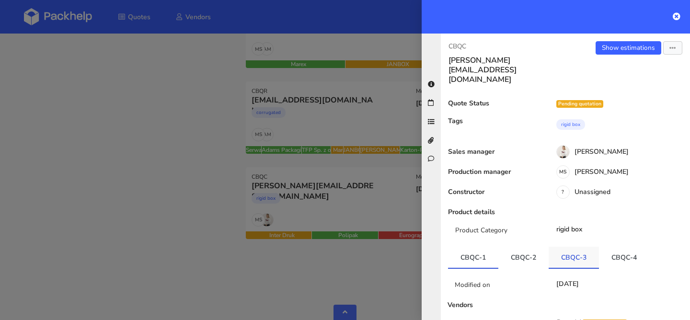
click at [583, 247] on link "CBQC-3" at bounding box center [574, 257] width 50 height 21
click at [604, 247] on link "CBQC-4" at bounding box center [624, 257] width 50 height 21
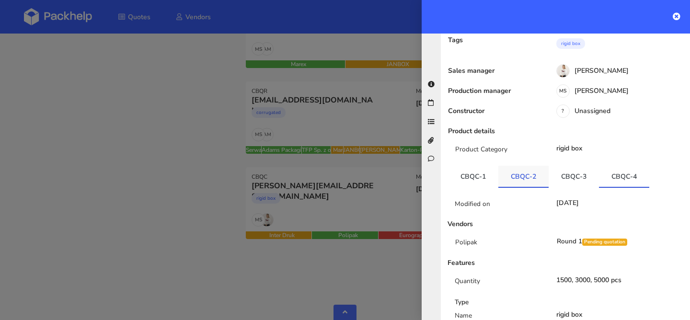
scroll to position [90, 0]
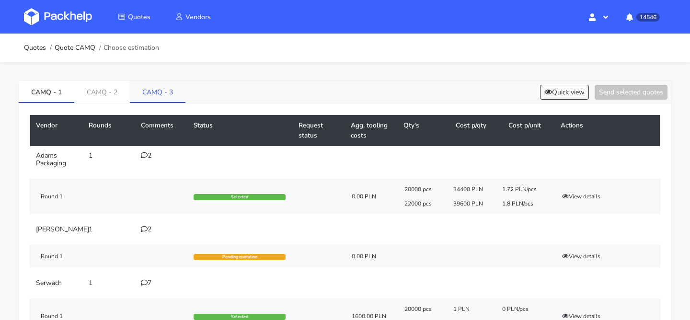
click at [163, 88] on link "CAMQ - 3" at bounding box center [158, 91] width 56 height 21
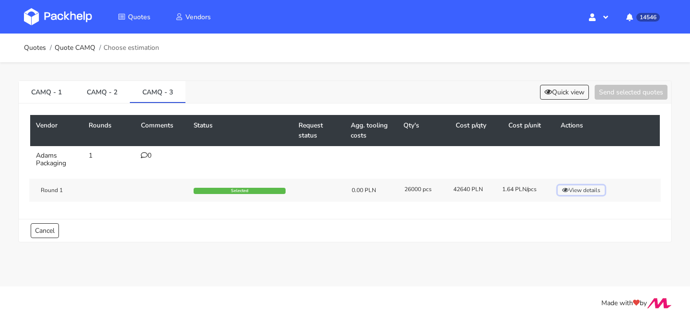
click at [567, 187] on icon "button" at bounding box center [565, 190] width 7 height 6
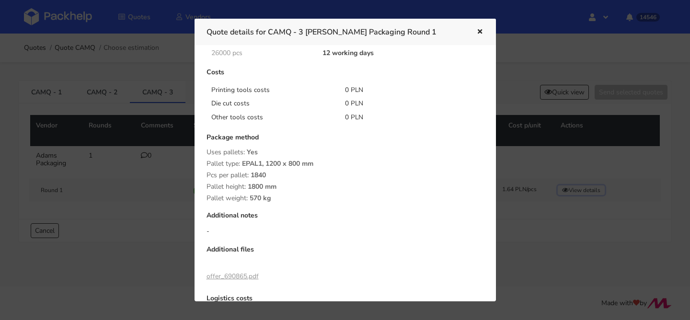
scroll to position [89, 0]
click at [288, 186] on div "Pallet height: 1800 mm" at bounding box center [346, 188] width 278 height 8
drag, startPoint x: 281, startPoint y: 199, endPoint x: 205, endPoint y: 154, distance: 89.0
click at [205, 154] on div "Quantity 26000 pcs Per unit 42640 PLN 1.64 PLN Expected production time 26000 p…" at bounding box center [345, 167] width 291 height 363
copy div "Uses pallets: Yes Pallet type: EPAL1, 1200 x 800 mm Pcs per pallet: 1840 Pallet…"
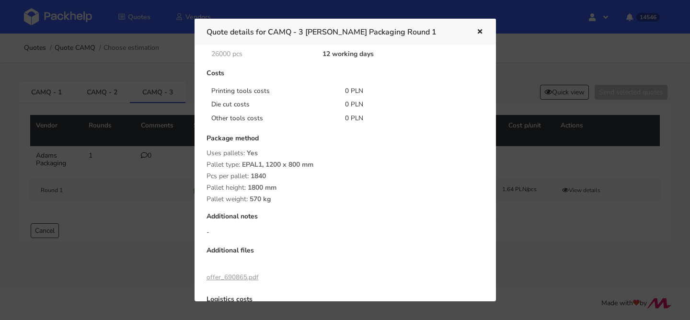
click at [291, 156] on div "Uses pallets: Yes" at bounding box center [346, 154] width 278 height 8
drag, startPoint x: 273, startPoint y: 198, endPoint x: 212, endPoint y: 166, distance: 68.8
click at [212, 166] on div "Package method Uses pallets: Yes Pallet type: EPAL1, 1200 x 800 mm Pcs per pall…" at bounding box center [346, 169] width 278 height 69
click at [212, 166] on span "Pallet type:" at bounding box center [224, 164] width 34 height 9
drag, startPoint x: 275, startPoint y: 202, endPoint x: 207, endPoint y: 166, distance: 77.4
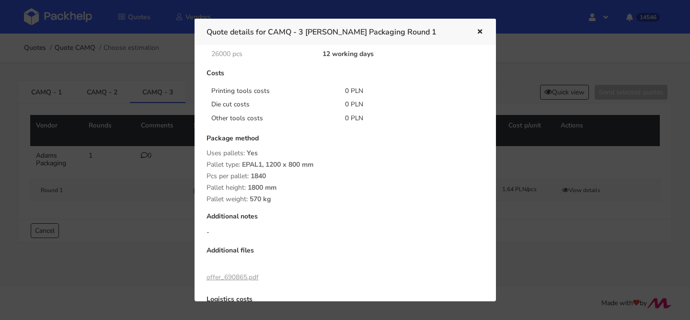
click at [207, 166] on div "Package method Uses pallets: Yes Pallet type: EPAL1, 1200 x 800 mm Pcs per pall…" at bounding box center [346, 169] width 278 height 69
copy div "Pallet type: EPAL1, 1200 x 800 mm Pcs per pallet: 1840 Pallet height: 1800 mm P…"
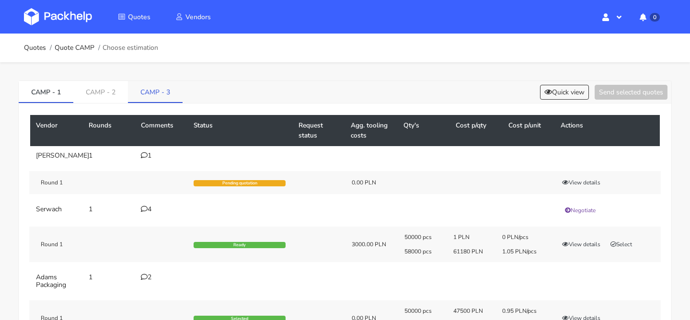
click at [162, 95] on link "CAMP - 3" at bounding box center [155, 91] width 55 height 21
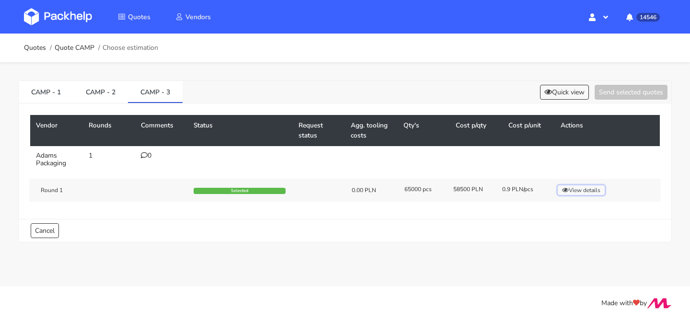
click at [582, 190] on button "View details" at bounding box center [581, 191] width 47 height 10
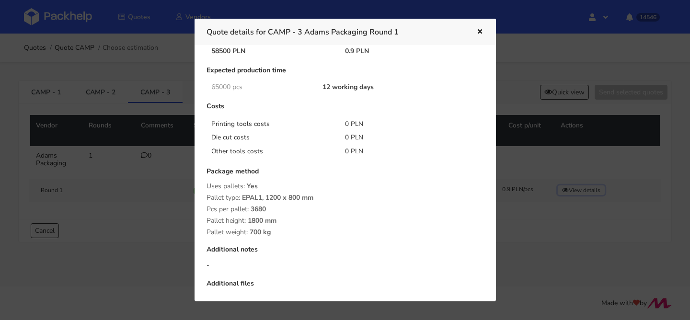
scroll to position [57, 0]
click at [283, 234] on div "Pallet weight: 700 kg" at bounding box center [346, 232] width 278 height 8
drag, startPoint x: 283, startPoint y: 233, endPoint x: 208, endPoint y: 185, distance: 89.9
click at [208, 185] on div "Package method Uses pallets: Yes Pallet type: EPAL1, 1200 x 800 mm Pcs per pall…" at bounding box center [346, 201] width 278 height 69
copy div "Uses pallets: Yes Pallet type: EPAL1, 1200 x 800 mm Pcs per pallet: 3680 Pallet…"
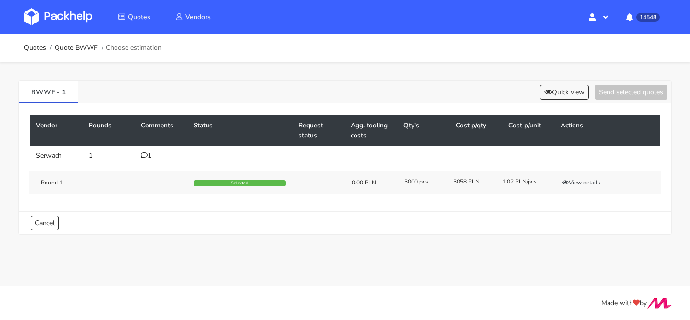
click at [149, 153] on div "1" at bounding box center [161, 156] width 41 height 8
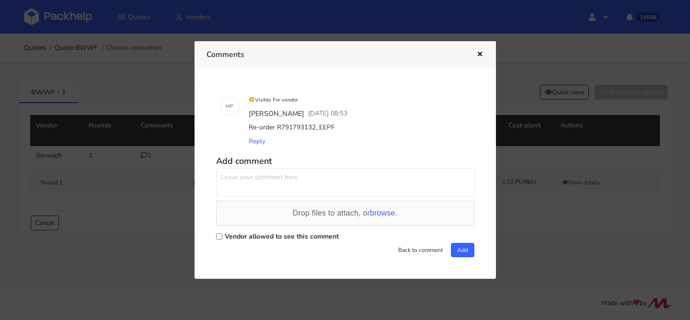
click at [483, 53] on icon "button" at bounding box center [480, 54] width 8 height 7
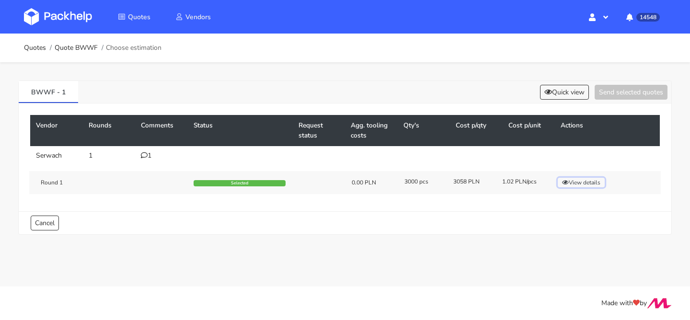
click at [589, 186] on button "View details" at bounding box center [581, 183] width 47 height 10
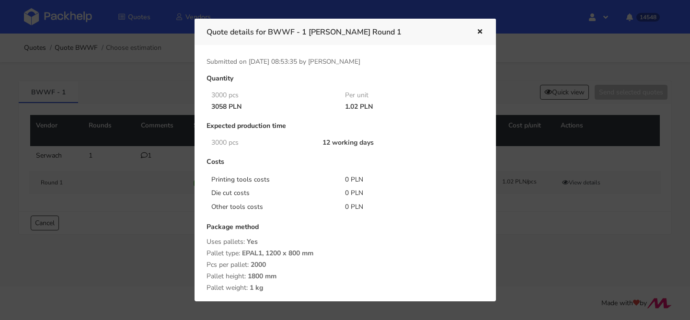
click at [483, 27] on button "button" at bounding box center [479, 32] width 11 height 12
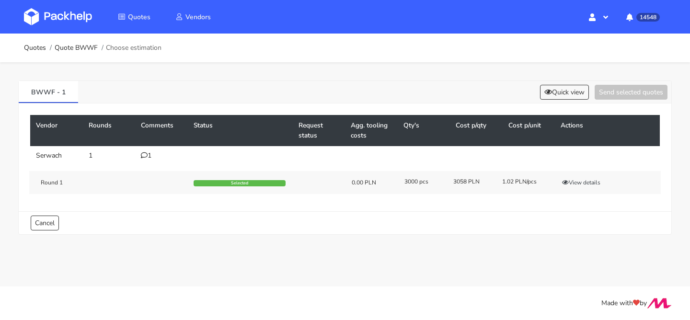
click at [150, 161] on td "1" at bounding box center [161, 155] width 53 height 19
click at [150, 155] on div "1" at bounding box center [161, 156] width 41 height 8
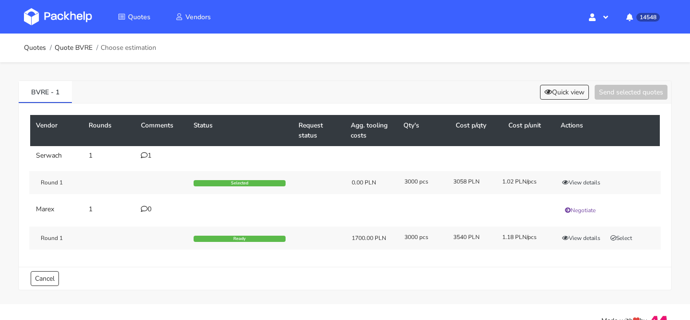
click at [145, 158] on icon at bounding box center [144, 155] width 7 height 7
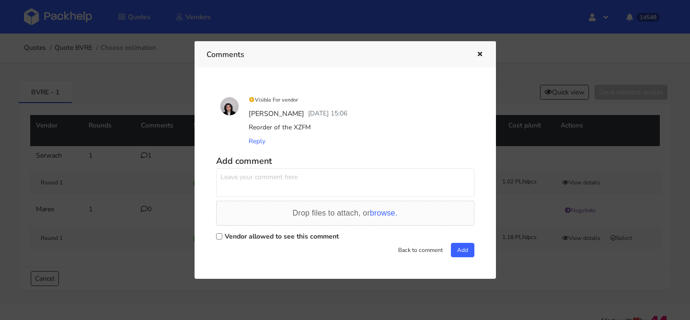
click at [595, 171] on div at bounding box center [345, 160] width 690 height 320
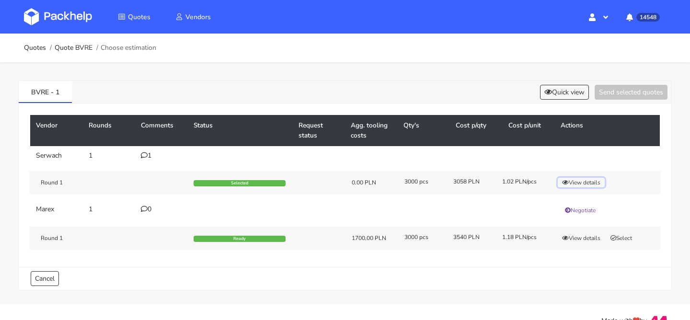
click at [576, 181] on button "View details" at bounding box center [581, 183] width 47 height 10
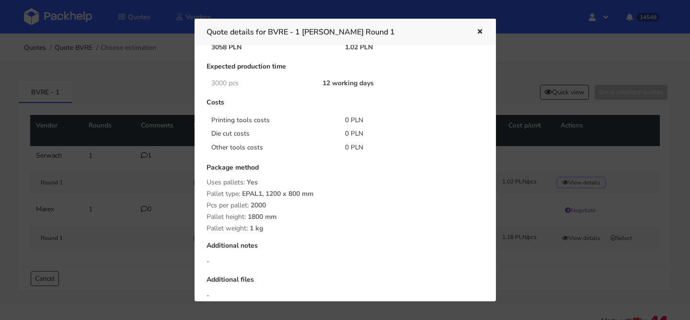
scroll to position [142, 0]
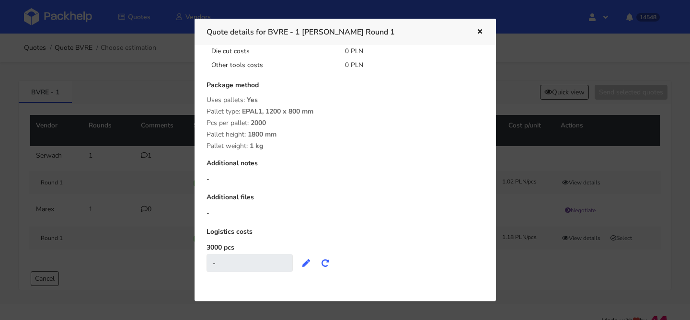
click at [477, 34] on icon "button" at bounding box center [480, 32] width 8 height 7
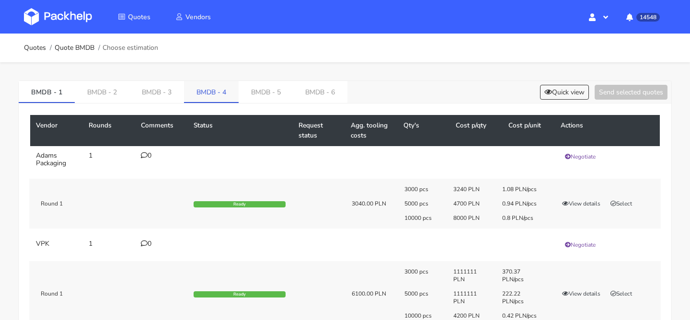
click at [213, 87] on link "BMDB - 4" at bounding box center [211, 91] width 55 height 21
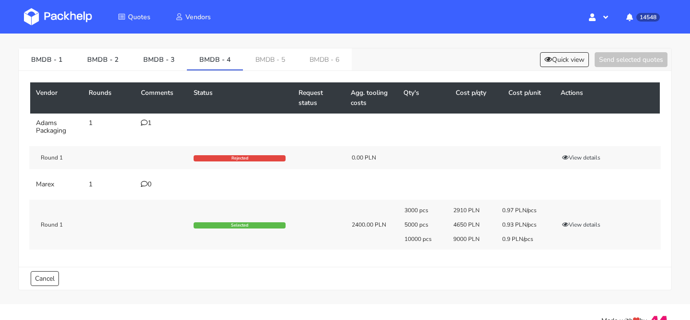
scroll to position [50, 0]
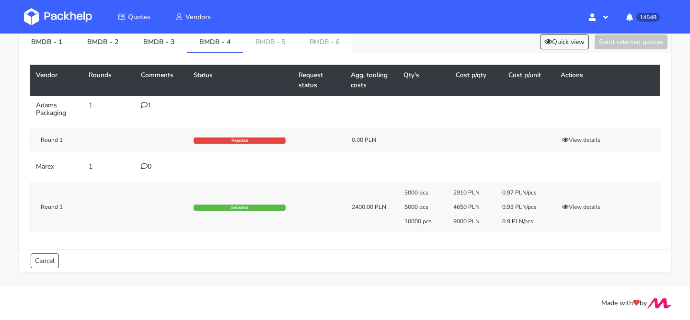
click at [149, 107] on div "1" at bounding box center [161, 106] width 41 height 8
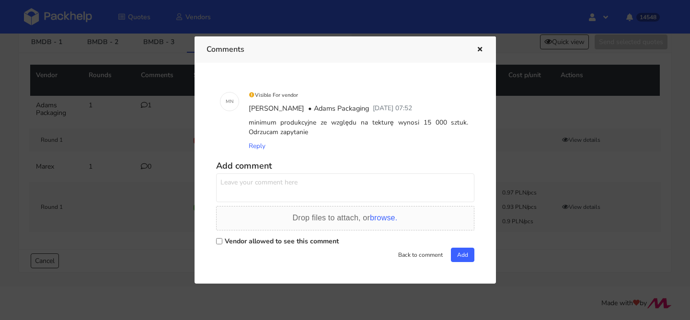
click at [135, 136] on div at bounding box center [345, 160] width 690 height 320
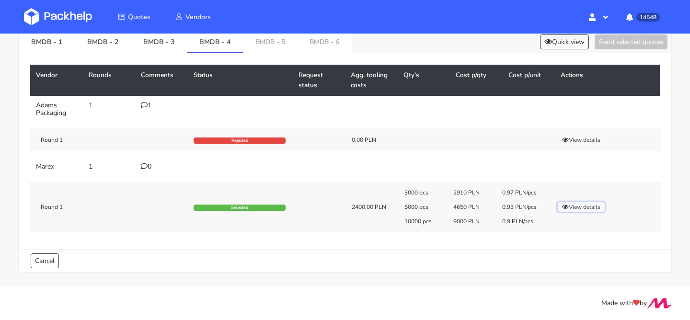
click at [572, 209] on button "View details" at bounding box center [581, 207] width 47 height 10
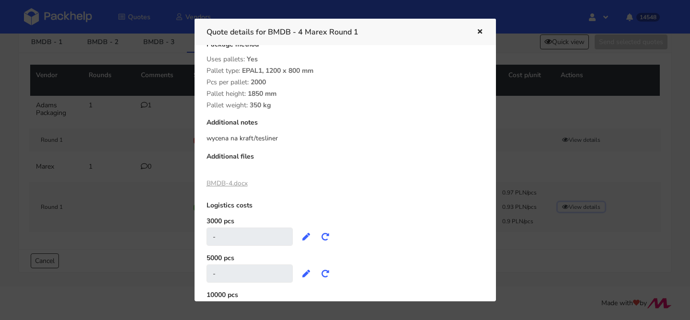
scroll to position [299, 0]
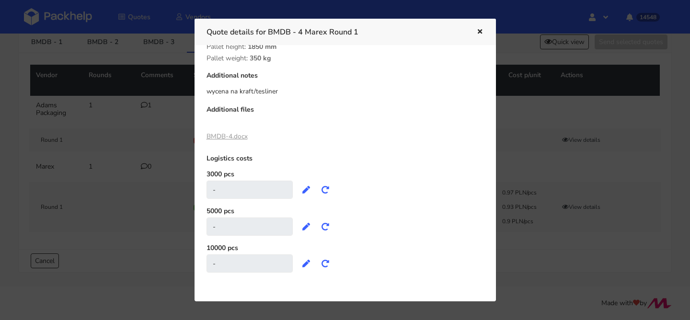
click at [239, 136] on link "BMDB-4.docx" at bounding box center [227, 136] width 41 height 9
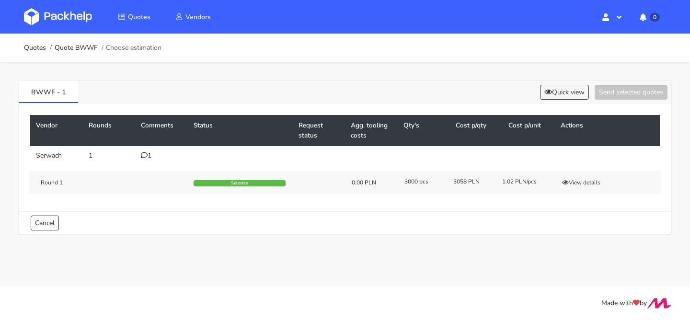
click at [149, 153] on div "1" at bounding box center [161, 156] width 41 height 8
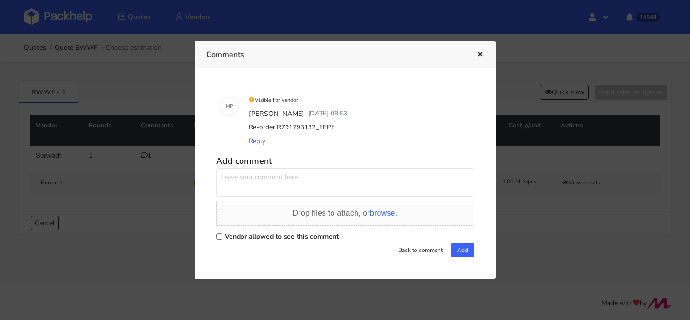
click at [584, 201] on div at bounding box center [345, 160] width 690 height 320
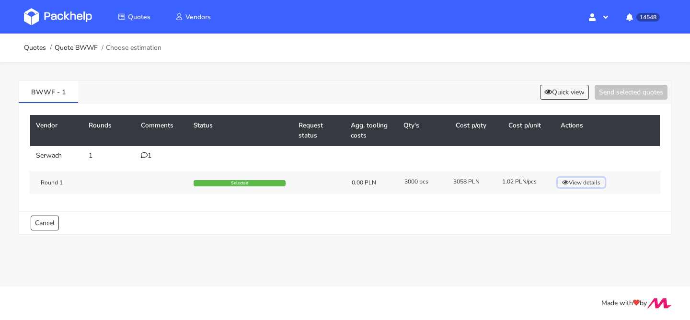
click at [579, 186] on button "View details" at bounding box center [581, 183] width 47 height 10
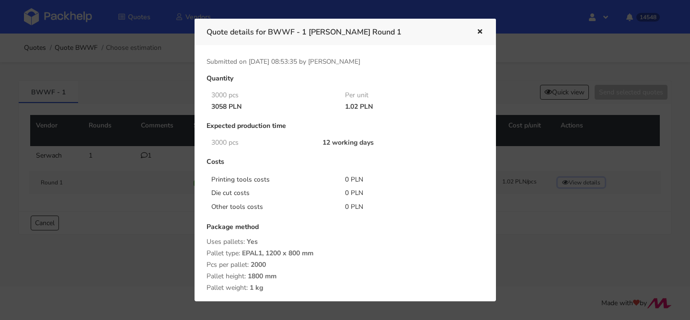
scroll to position [142, 0]
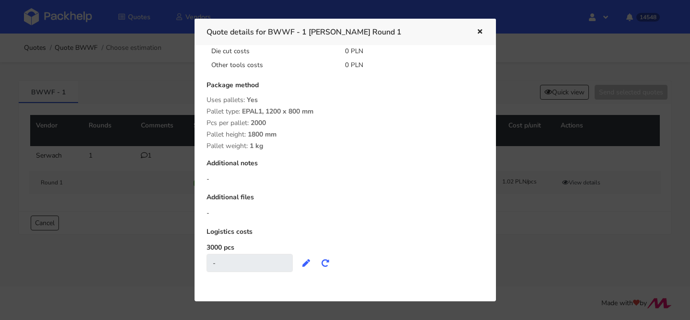
click at [478, 30] on icon "button" at bounding box center [480, 32] width 8 height 7
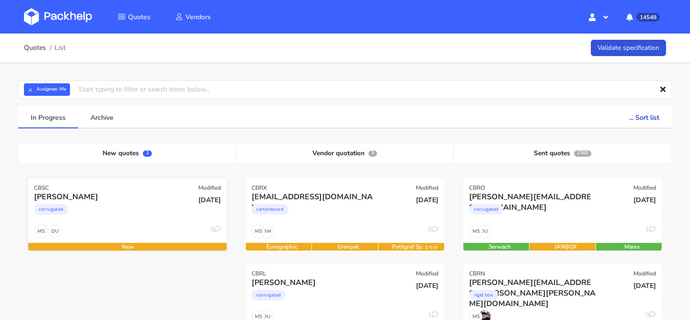
click at [146, 203] on div "corrugated" at bounding box center [97, 211] width 127 height 19
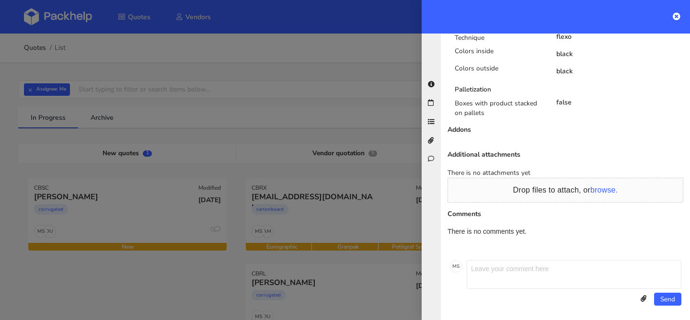
scroll to position [547, 0]
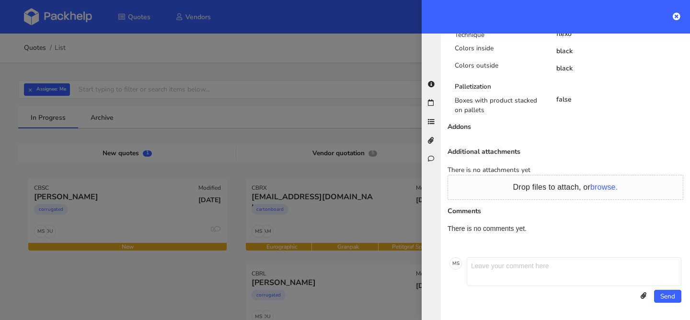
click at [317, 210] on div at bounding box center [345, 160] width 690 height 320
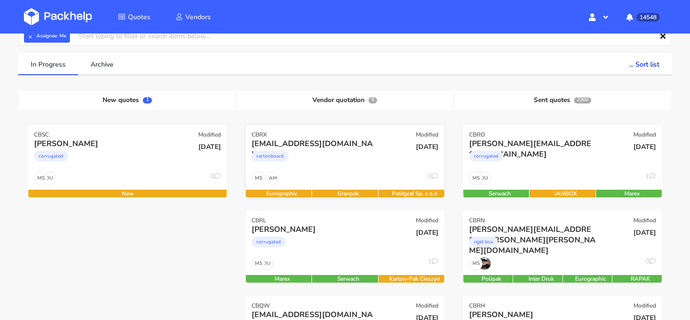
scroll to position [52, 0]
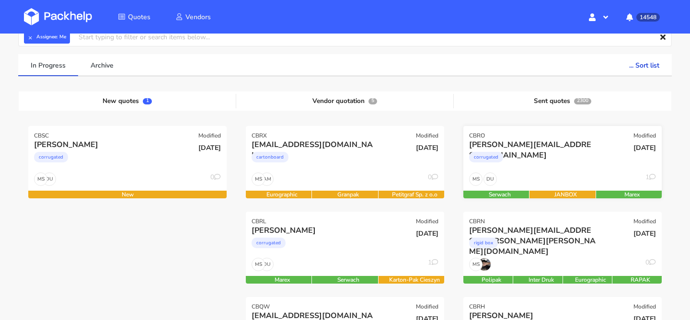
click at [552, 161] on div "corrugated" at bounding box center [532, 159] width 127 height 19
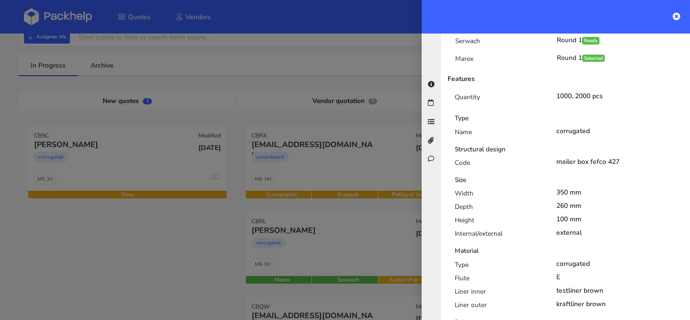
scroll to position [167, 0]
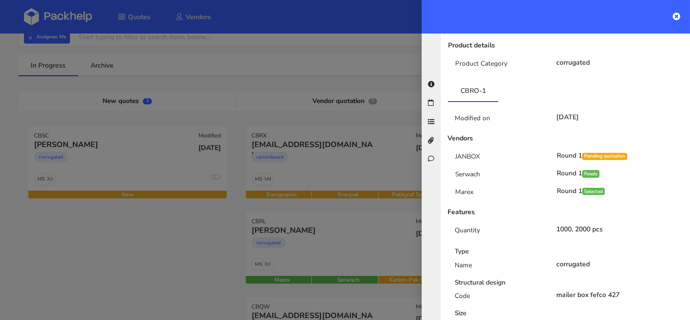
click at [308, 185] on div at bounding box center [345, 160] width 690 height 320
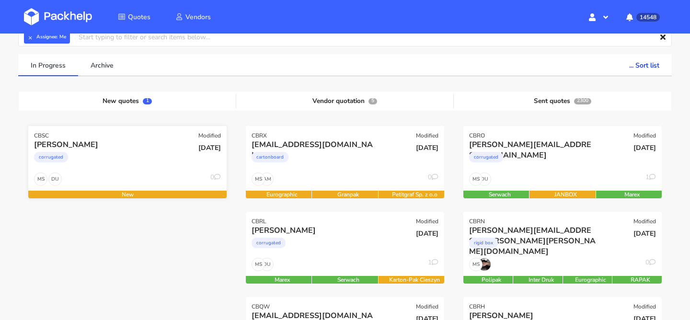
click at [152, 179] on div "DU MS 0" at bounding box center [127, 182] width 198 height 18
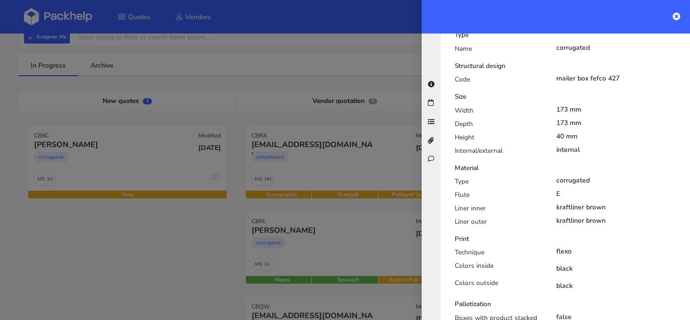
scroll to position [328, 0]
click at [230, 156] on div at bounding box center [345, 160] width 690 height 320
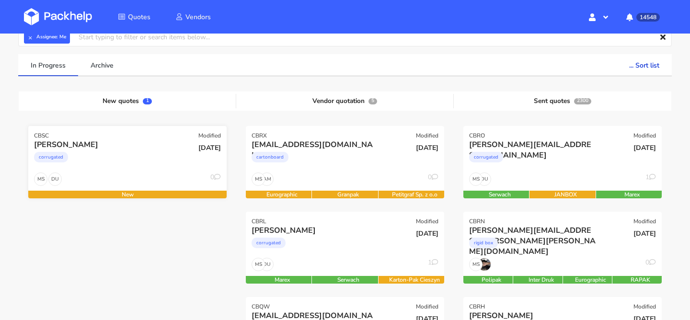
click at [92, 160] on div "corrugated" at bounding box center [97, 159] width 127 height 19
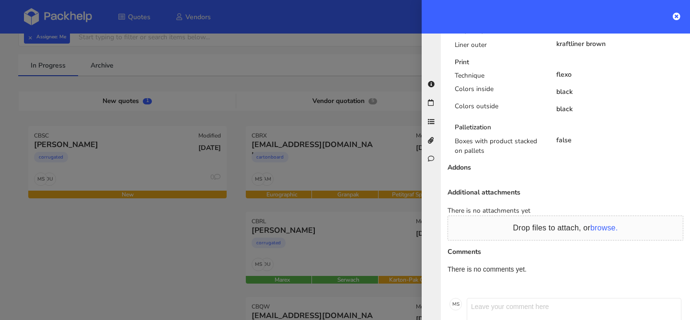
scroll to position [547, 0]
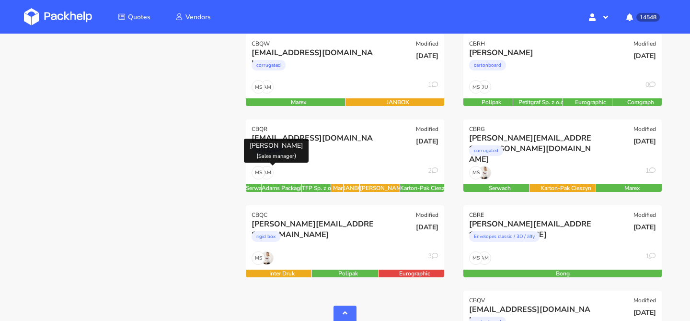
scroll to position [317, 0]
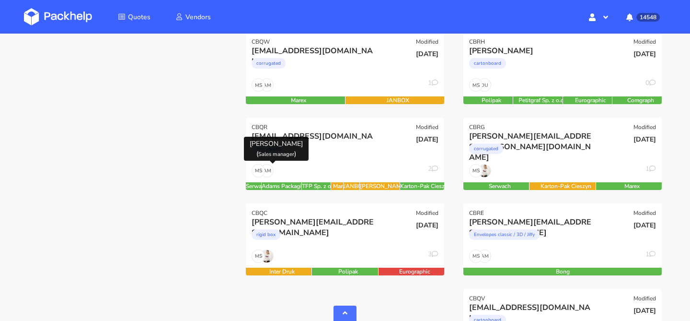
click at [272, 165] on span "AM" at bounding box center [267, 170] width 12 height 12
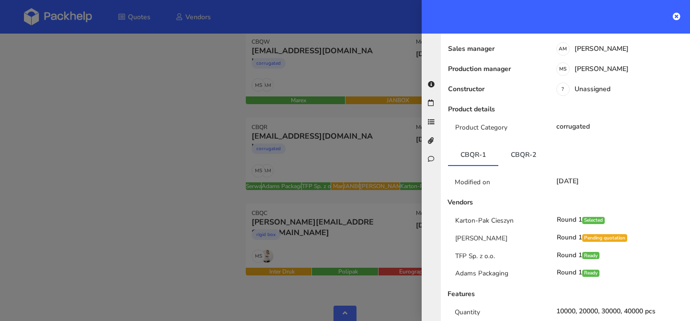
scroll to position [112, 0]
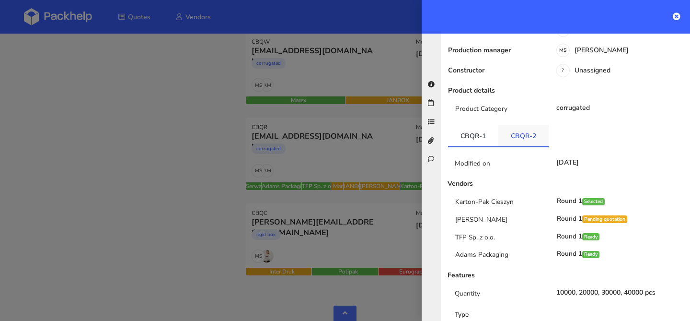
click at [525, 133] on link "CBQR-2" at bounding box center [524, 135] width 50 height 21
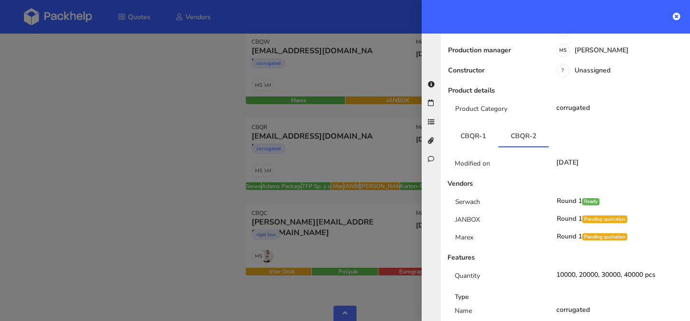
click at [346, 141] on div at bounding box center [345, 160] width 690 height 321
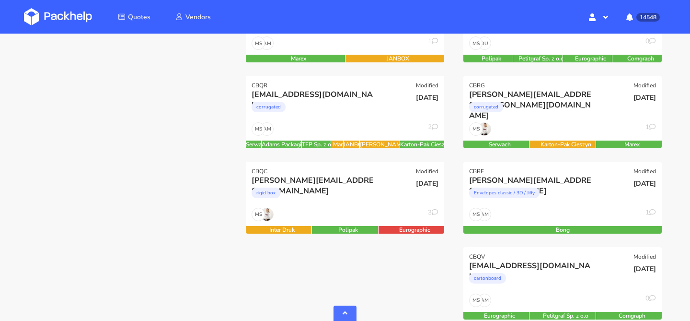
scroll to position [366, 0]
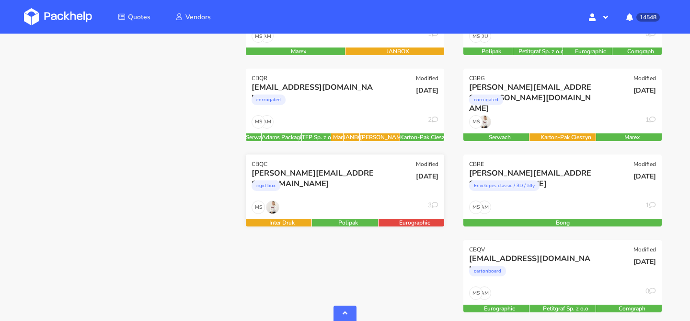
click at [332, 198] on div "luca.andreazza@dagsmejan.com rigid box" at bounding box center [312, 184] width 134 height 33
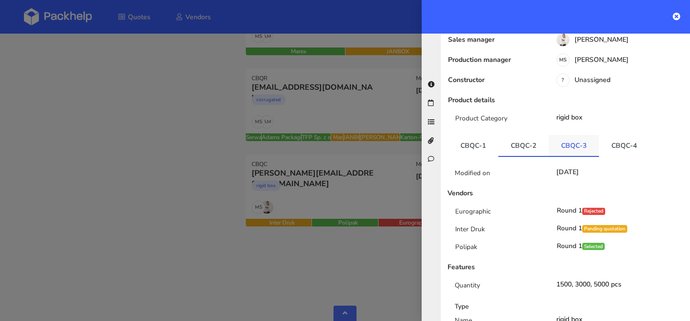
click at [582, 135] on link "CBQC-3" at bounding box center [574, 145] width 50 height 21
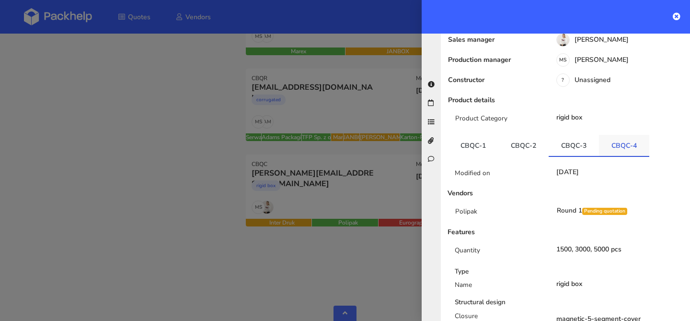
click at [621, 135] on link "CBQC-4" at bounding box center [624, 145] width 50 height 21
click at [587, 135] on link "CBQC-3" at bounding box center [574, 145] width 50 height 21
click at [608, 135] on link "CBQC-4" at bounding box center [624, 145] width 50 height 21
click at [571, 135] on link "CBQC-3" at bounding box center [574, 145] width 50 height 21
click at [537, 135] on link "CBQC-2" at bounding box center [524, 145] width 50 height 21
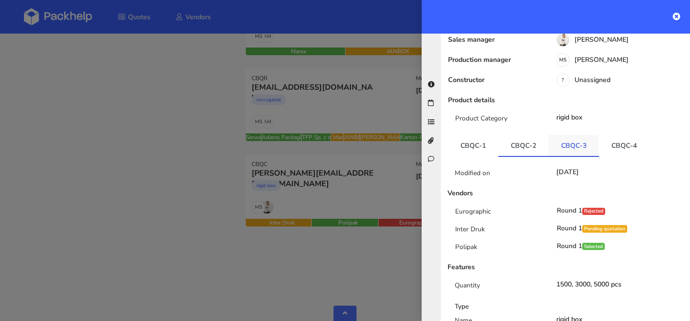
click at [566, 135] on link "CBQC-3" at bounding box center [574, 145] width 50 height 21
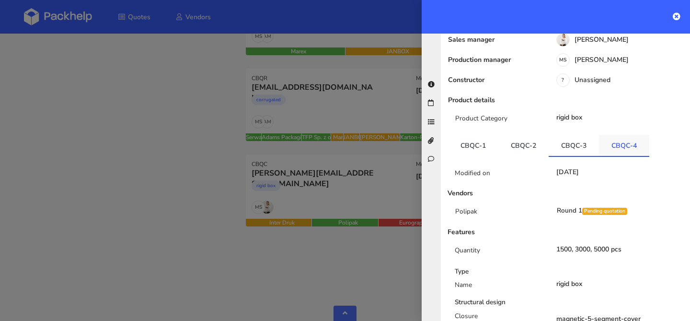
click at [613, 135] on link "CBQC-4" at bounding box center [624, 145] width 50 height 21
click at [520, 135] on link "CBQC-2" at bounding box center [524, 145] width 50 height 21
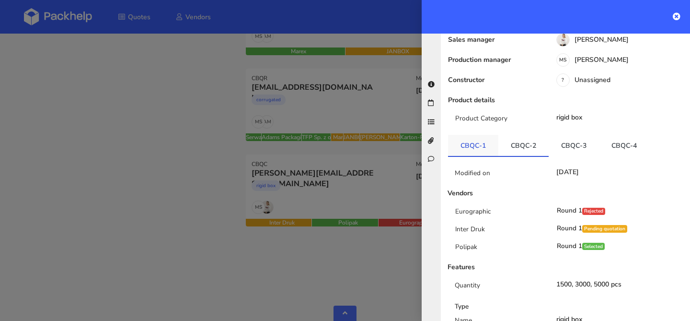
click at [476, 135] on link "CBQC-1" at bounding box center [473, 145] width 50 height 21
click at [510, 135] on link "CBQC-2" at bounding box center [524, 145] width 50 height 21
click at [456, 135] on link "CBQC-1" at bounding box center [473, 145] width 50 height 21
click at [522, 135] on link "CBQC-2" at bounding box center [524, 145] width 50 height 21
click at [572, 135] on link "CBQC-3" at bounding box center [574, 145] width 50 height 21
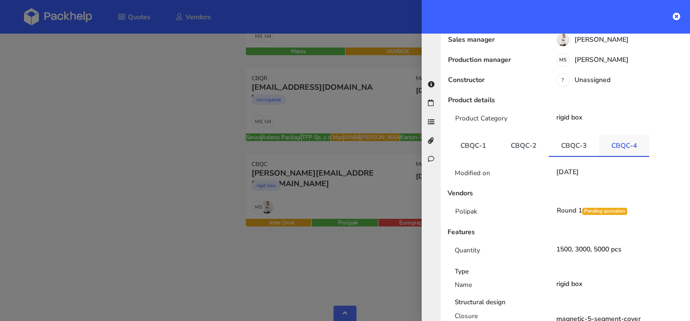
click at [617, 135] on link "CBQC-4" at bounding box center [624, 145] width 50 height 21
click at [566, 135] on link "CBQC-3" at bounding box center [574, 145] width 50 height 21
click at [635, 135] on link "CBQC-4" at bounding box center [624, 145] width 50 height 21
click at [572, 135] on link "CBQC-3" at bounding box center [574, 145] width 50 height 21
click at [515, 135] on link "CBQC-2" at bounding box center [524, 145] width 50 height 21
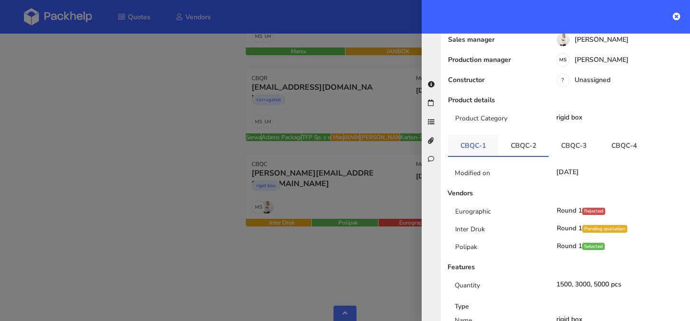
click at [464, 135] on link "CBQC-1" at bounding box center [473, 145] width 50 height 21
click at [528, 135] on link "CBQC-2" at bounding box center [524, 145] width 50 height 21
click at [571, 135] on link "CBQC-3" at bounding box center [574, 145] width 50 height 21
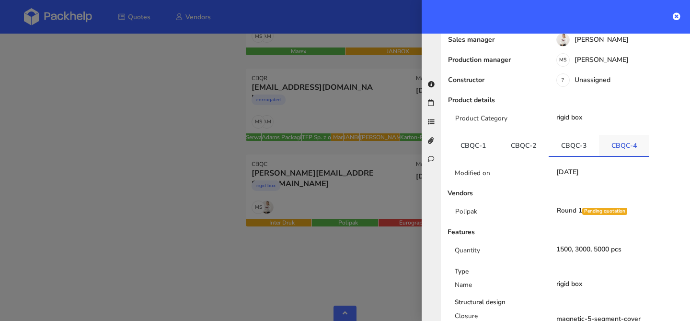
click at [602, 135] on link "CBQC-4" at bounding box center [624, 145] width 50 height 21
click at [579, 135] on link "CBQC-3" at bounding box center [574, 145] width 50 height 21
click at [537, 135] on link "CBQC-2" at bounding box center [524, 145] width 50 height 21
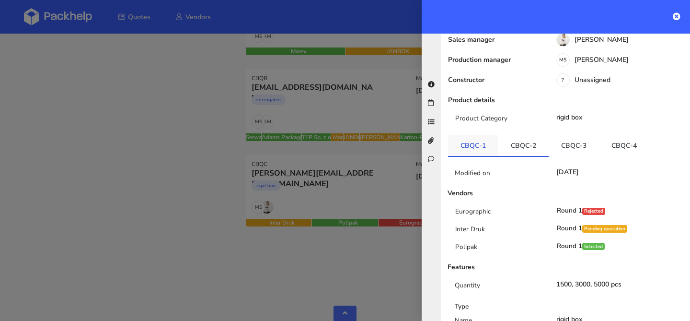
click at [485, 135] on link "CBQC-1" at bounding box center [473, 145] width 50 height 21
click at [509, 135] on link "CBQC-2" at bounding box center [524, 145] width 50 height 21
click at [551, 135] on link "CBQC-3" at bounding box center [574, 145] width 50 height 21
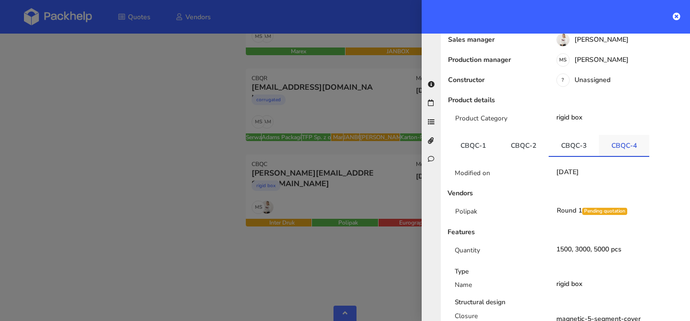
click at [605, 135] on link "CBQC-4" at bounding box center [624, 145] width 50 height 21
click at [563, 135] on link "CBQC-3" at bounding box center [574, 145] width 50 height 21
click at [609, 135] on link "CBQC-4" at bounding box center [624, 145] width 50 height 21
click at [572, 135] on link "CBQC-3" at bounding box center [574, 145] width 50 height 21
click at [304, 123] on div at bounding box center [345, 160] width 690 height 321
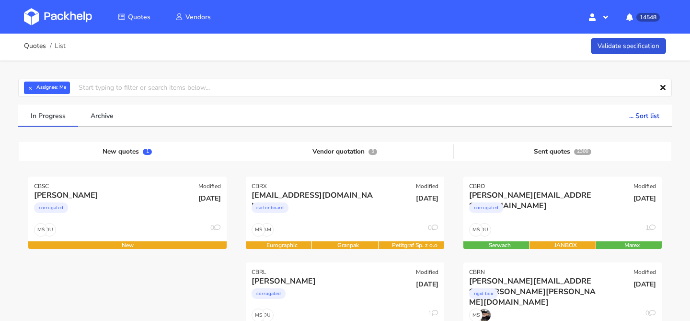
scroll to position [0, 0]
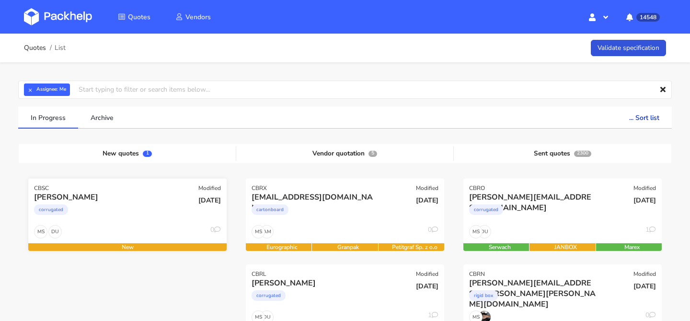
click at [132, 196] on div "[PERSON_NAME]" at bounding box center [97, 197] width 127 height 11
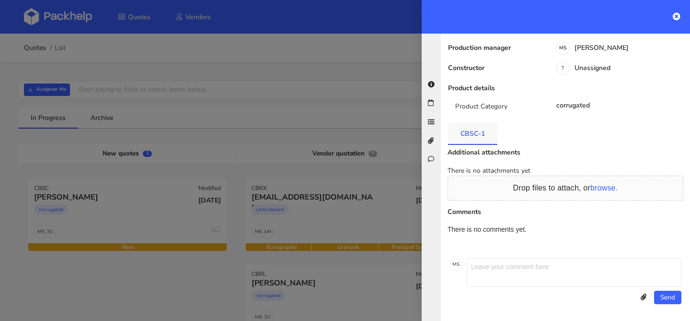
click at [482, 133] on link "CBSC-1" at bounding box center [472, 133] width 49 height 21
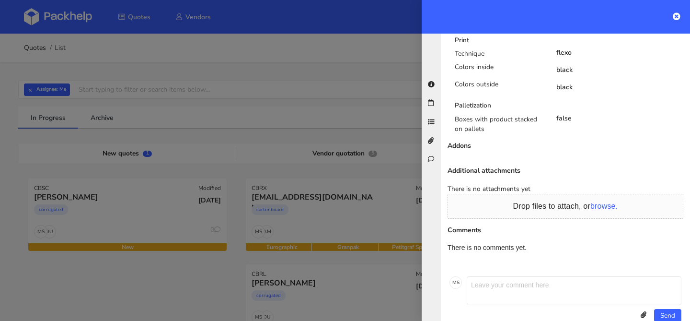
scroll to position [546, 0]
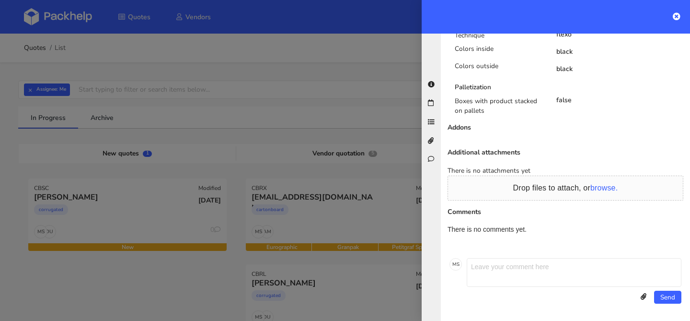
click at [236, 200] on div at bounding box center [345, 160] width 690 height 321
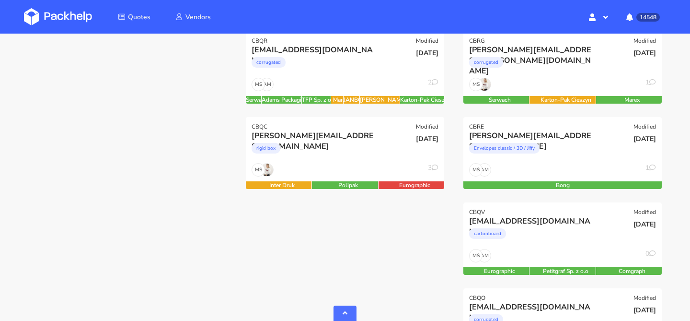
scroll to position [405, 0]
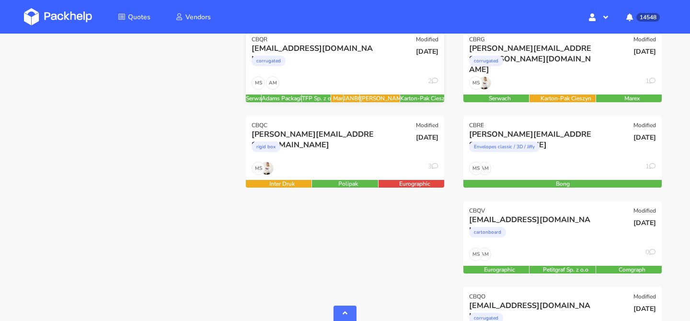
click at [299, 86] on div "AM MS 2" at bounding box center [345, 85] width 198 height 18
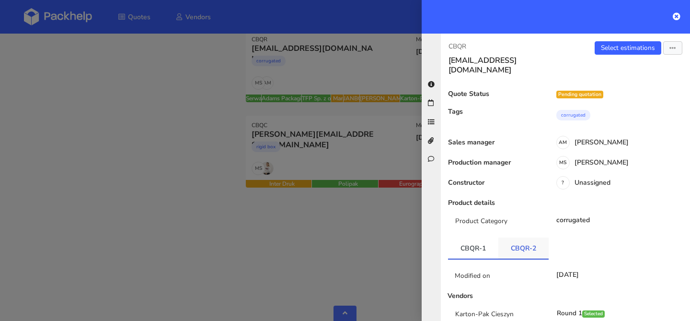
click at [541, 237] on link "CBQR-2" at bounding box center [524, 247] width 50 height 21
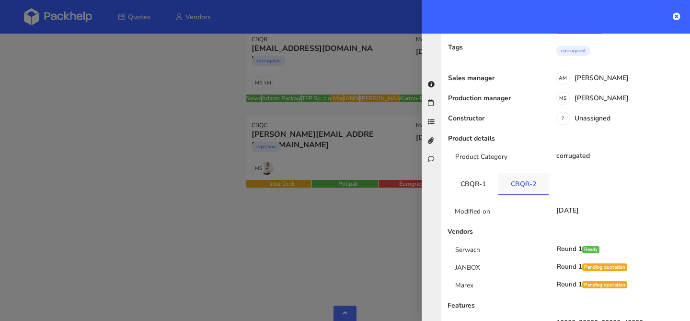
scroll to position [78, 0]
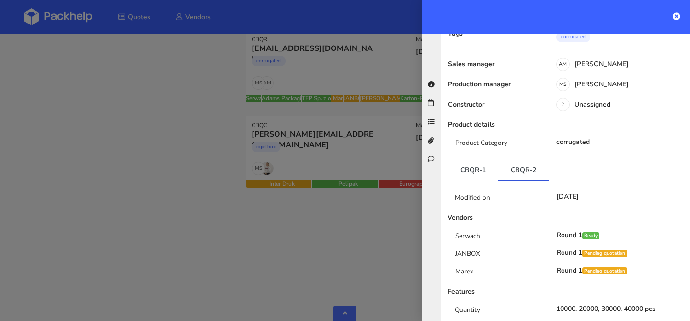
click at [365, 159] on div at bounding box center [345, 160] width 690 height 321
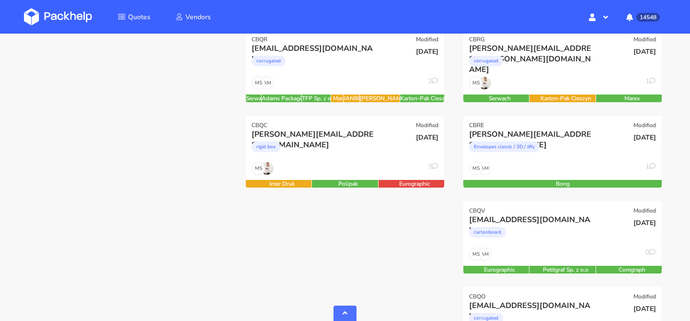
click at [365, 159] on div "[PERSON_NAME][EMAIL_ADDRESS][DOMAIN_NAME] rigid box" at bounding box center [312, 145] width 134 height 33
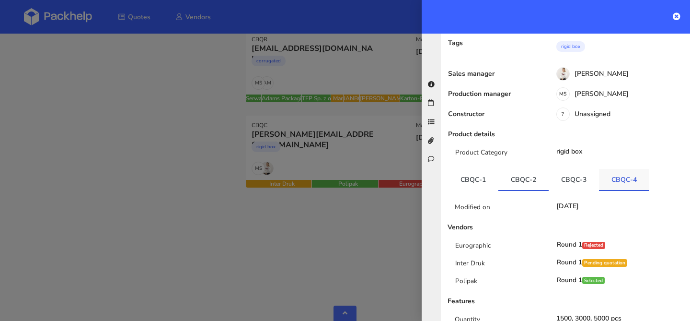
click at [621, 169] on link "CBQC-4" at bounding box center [624, 179] width 50 height 21
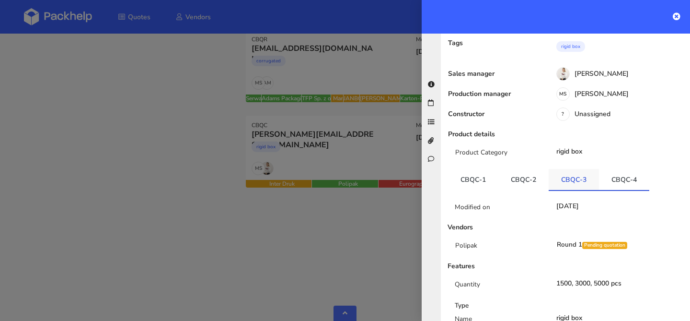
click at [581, 169] on link "CBQC-3" at bounding box center [574, 179] width 50 height 21
click at [364, 150] on div at bounding box center [345, 160] width 690 height 321
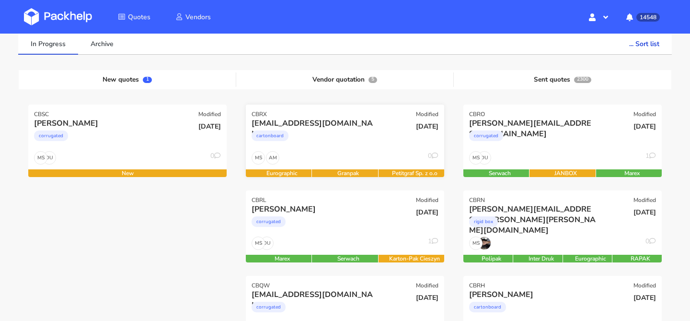
scroll to position [70, 0]
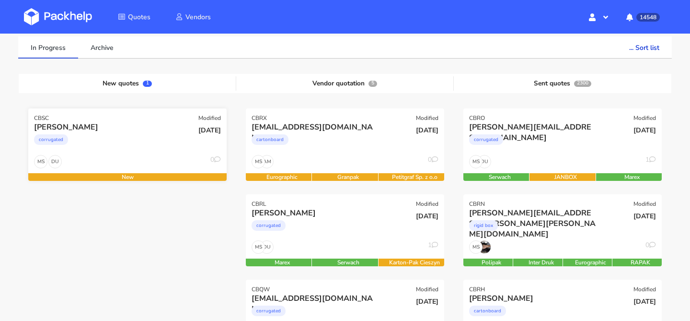
click at [155, 127] on div "[PERSON_NAME]" at bounding box center [97, 127] width 127 height 11
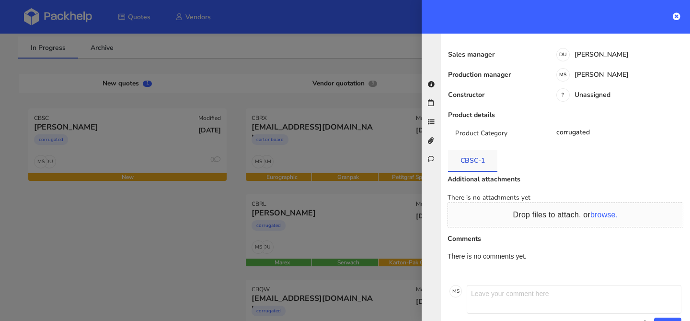
click at [490, 165] on link "CBSC-1" at bounding box center [472, 160] width 49 height 21
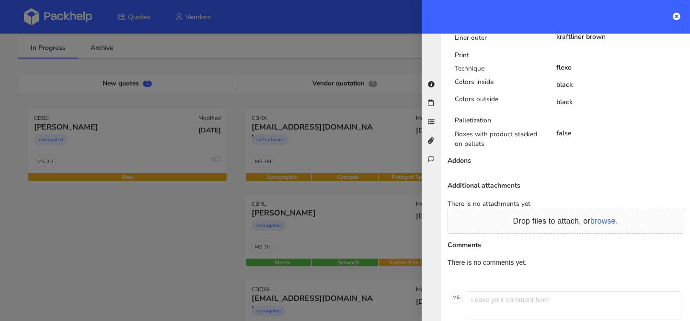
scroll to position [546, 0]
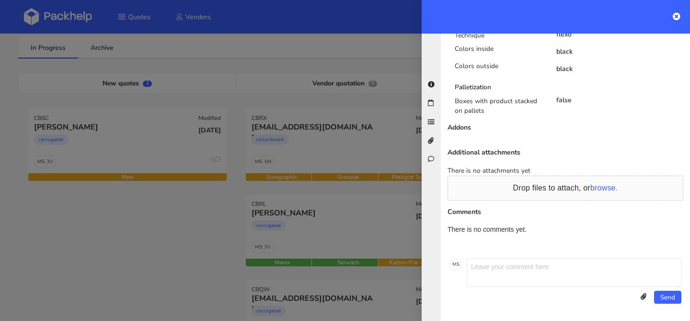
click at [189, 209] on div at bounding box center [345, 160] width 690 height 321
